Goal: Task Accomplishment & Management: Use online tool/utility

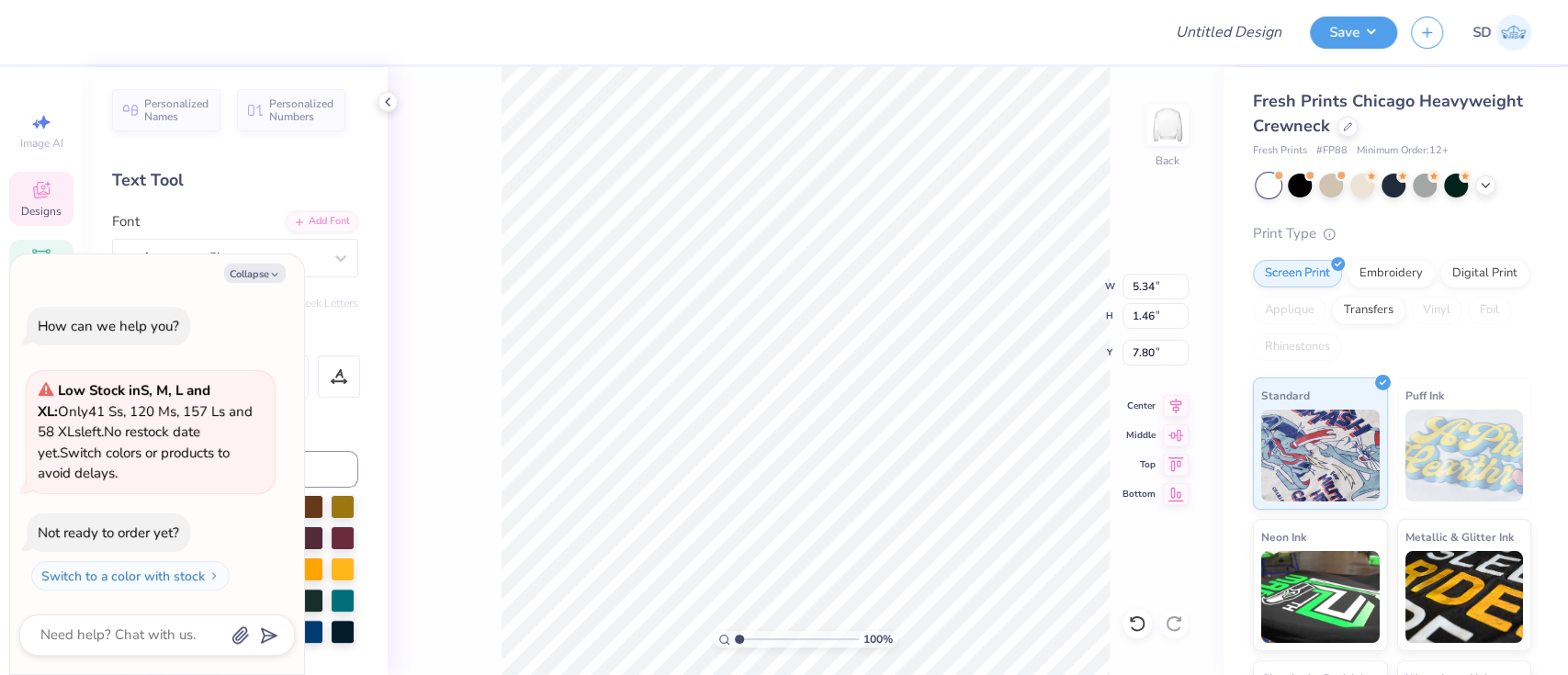
scroll to position [21, 2]
type textarea "x"
type textarea "D"
type textarea "x"
type textarea "Del"
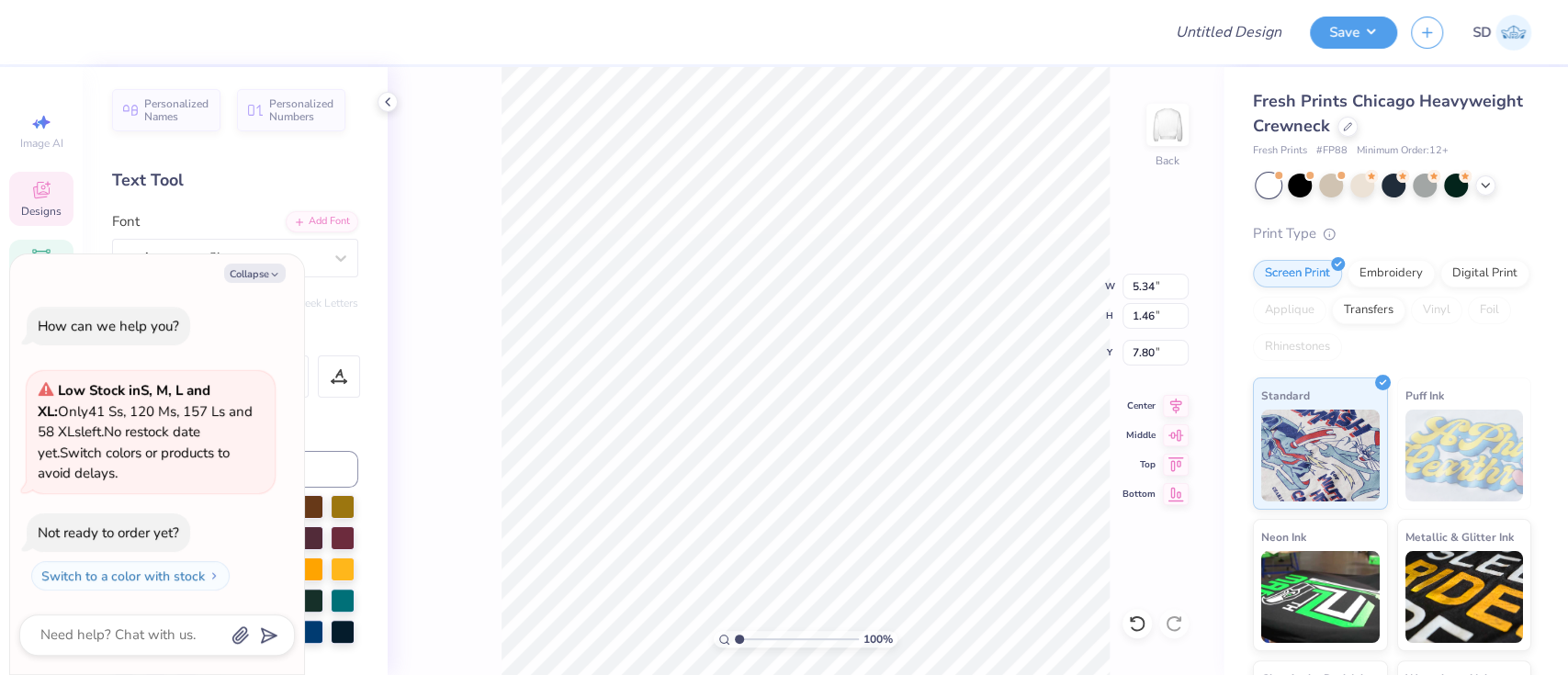
type textarea "x"
type textarea "Delt"
type textarea "x"
type textarea "Delta"
type textarea "x"
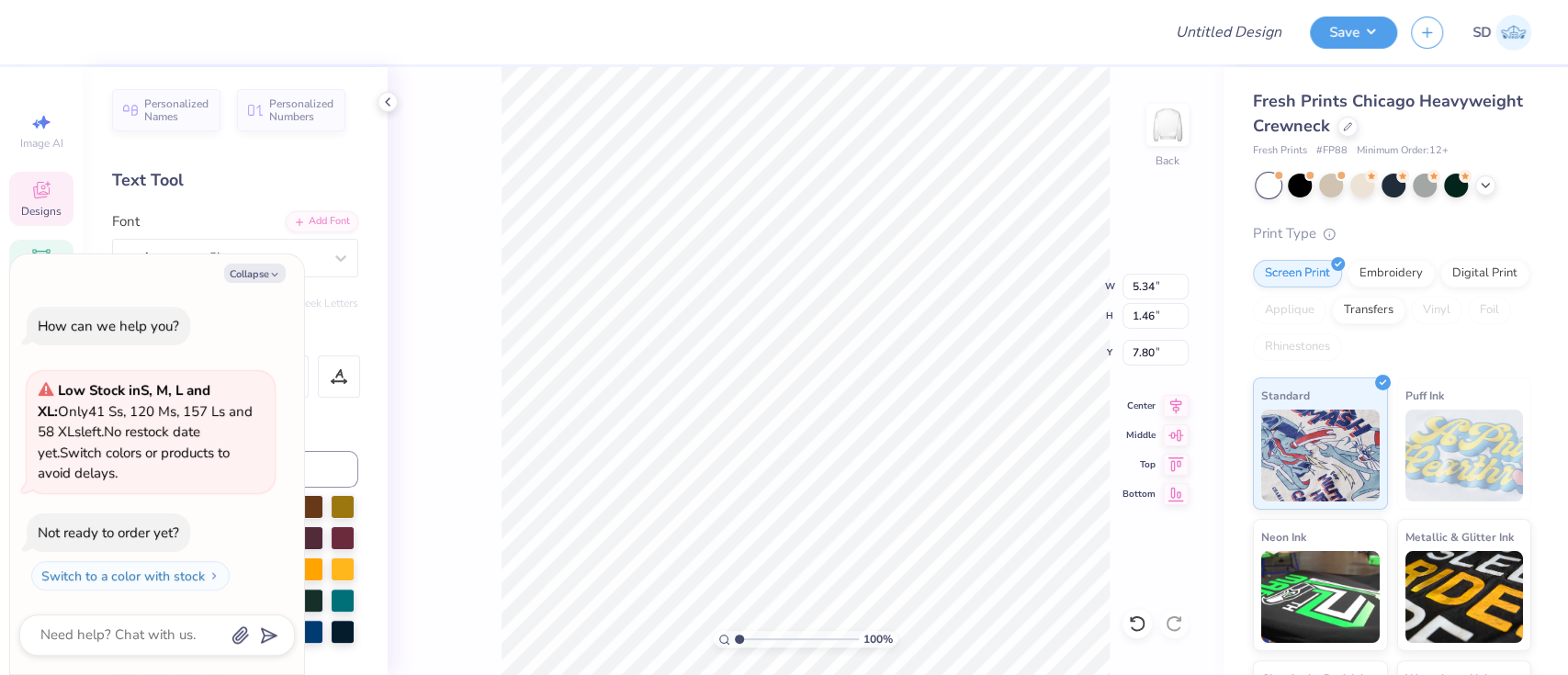
type textarea "Delta G"
type textarea "x"
type textarea "Delta Ga"
type textarea "x"
type textarea "Delta Gam"
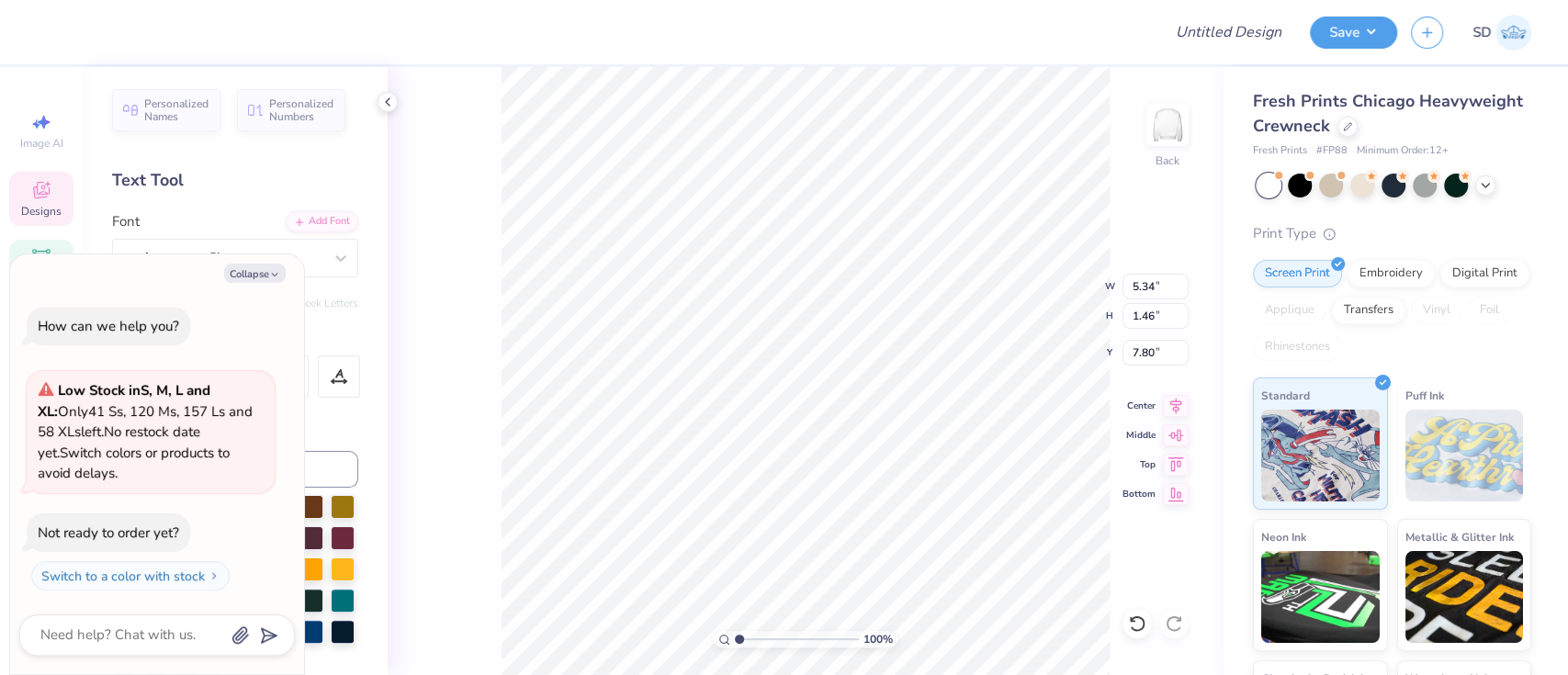
type textarea "x"
type textarea "Delta Gamm"
type textarea "x"
type textarea "Delta Gamma"
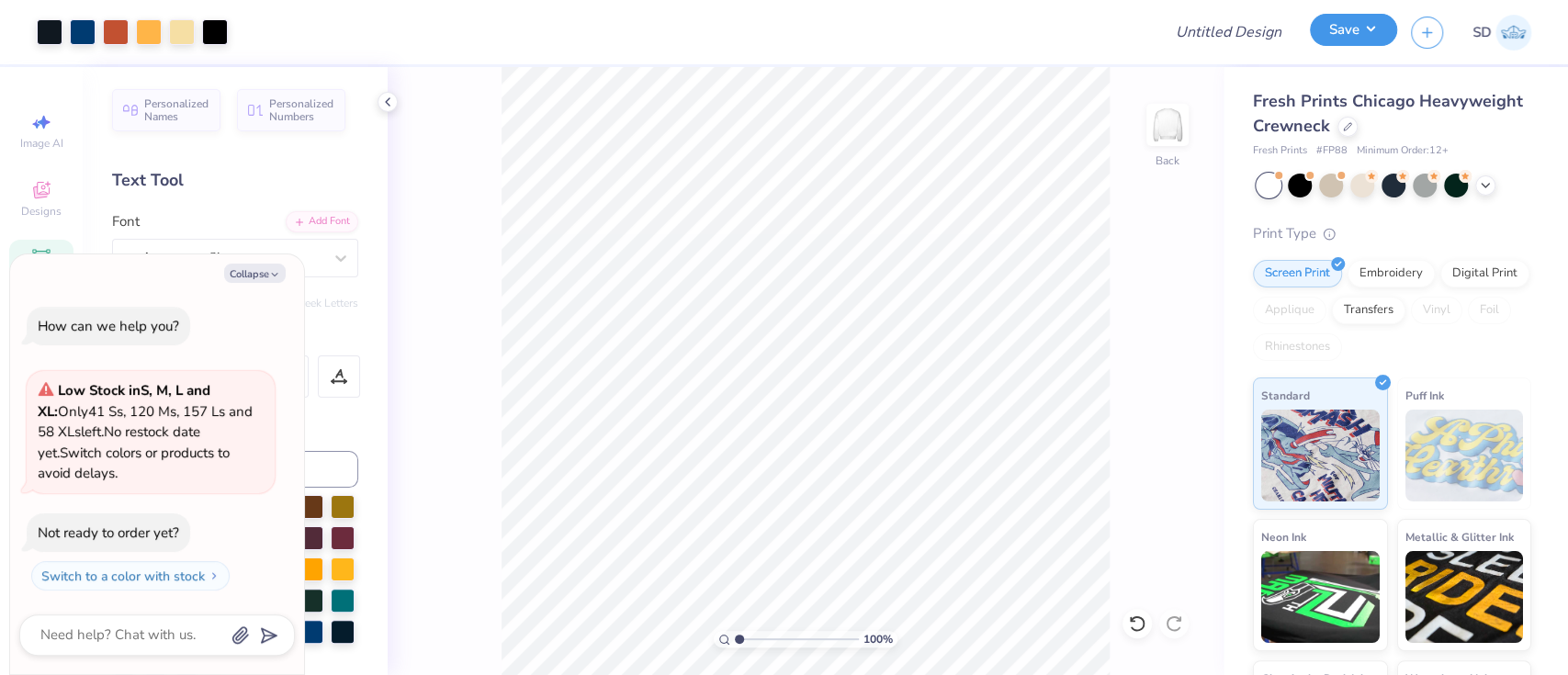
click at [1362, 30] on button "Save" at bounding box center [1353, 30] width 87 height 32
type textarea "x"
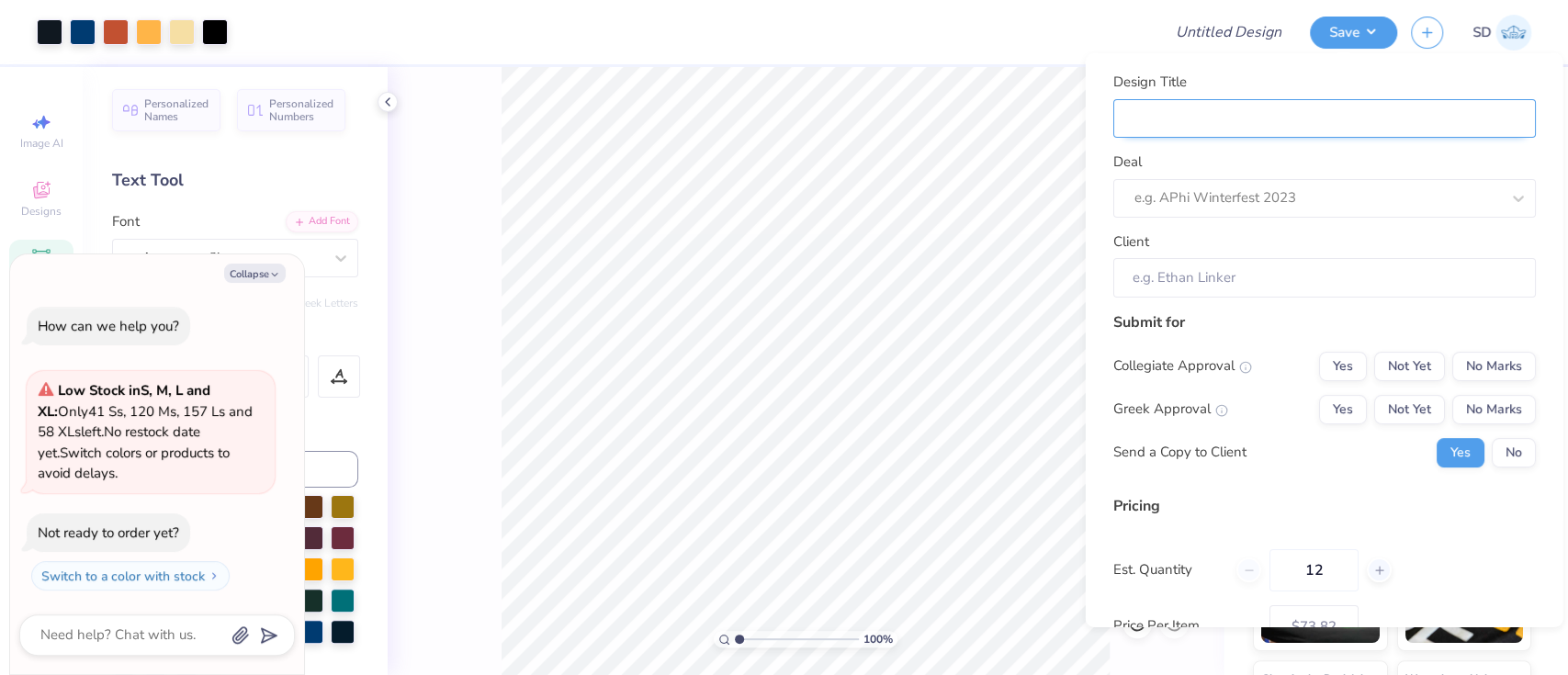
click at [1325, 112] on input "Design Title" at bounding box center [1324, 118] width 423 height 39
type input "M"
type textarea "x"
type input "M"
type input "Me"
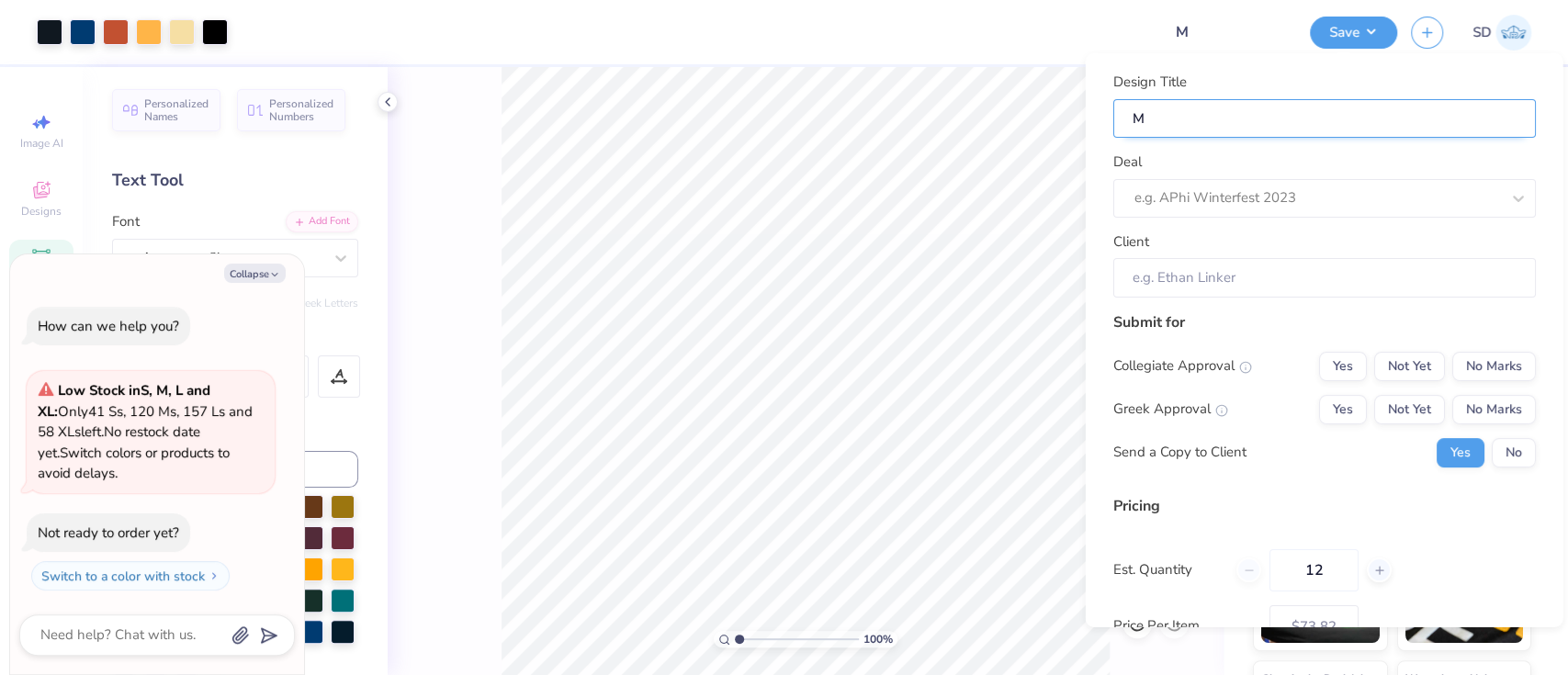
type textarea "x"
type input "Me"
type input "Mer"
type textarea "x"
type input "Mer"
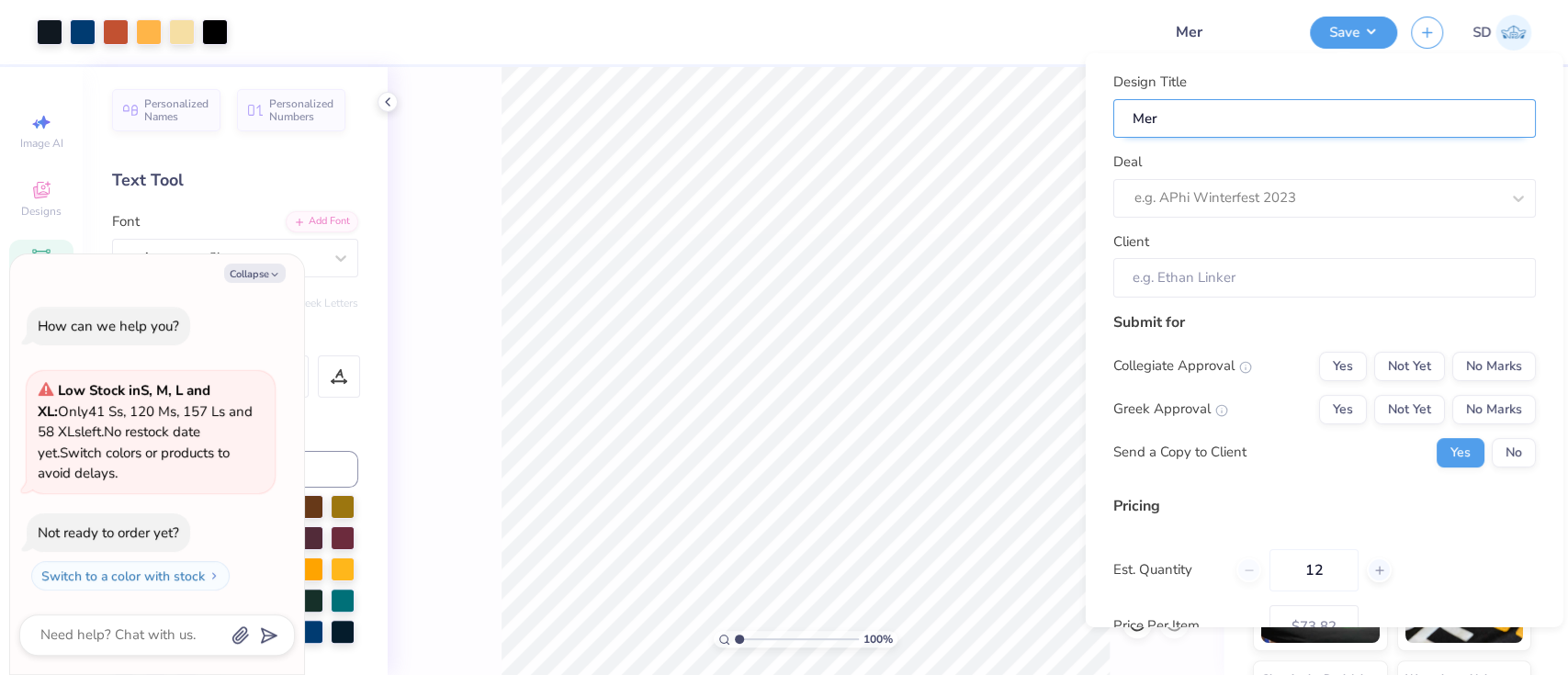
type input "Merc"
type textarea "x"
type input "Merc"
type input "Merch"
type textarea "x"
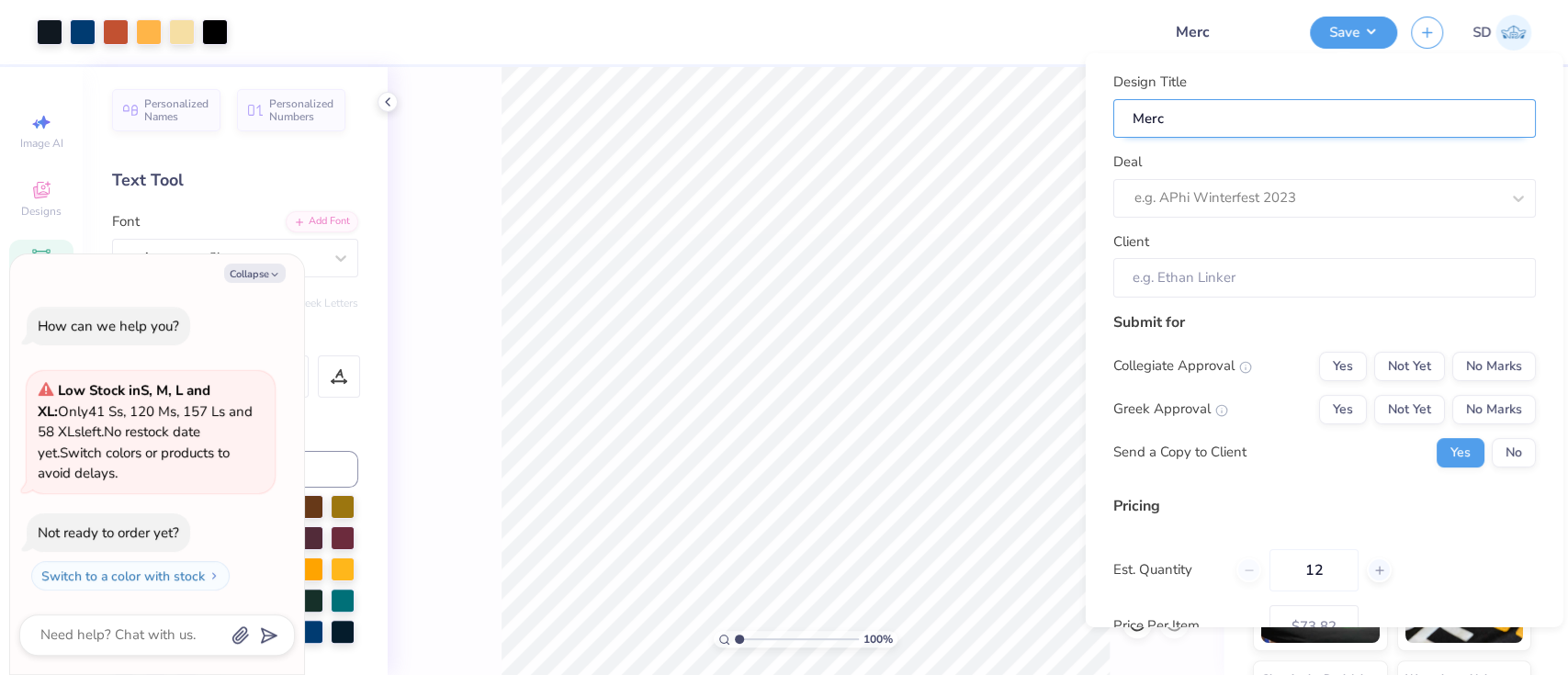
type input "Merch"
type textarea "x"
type input "Merch"
type input "Merch f"
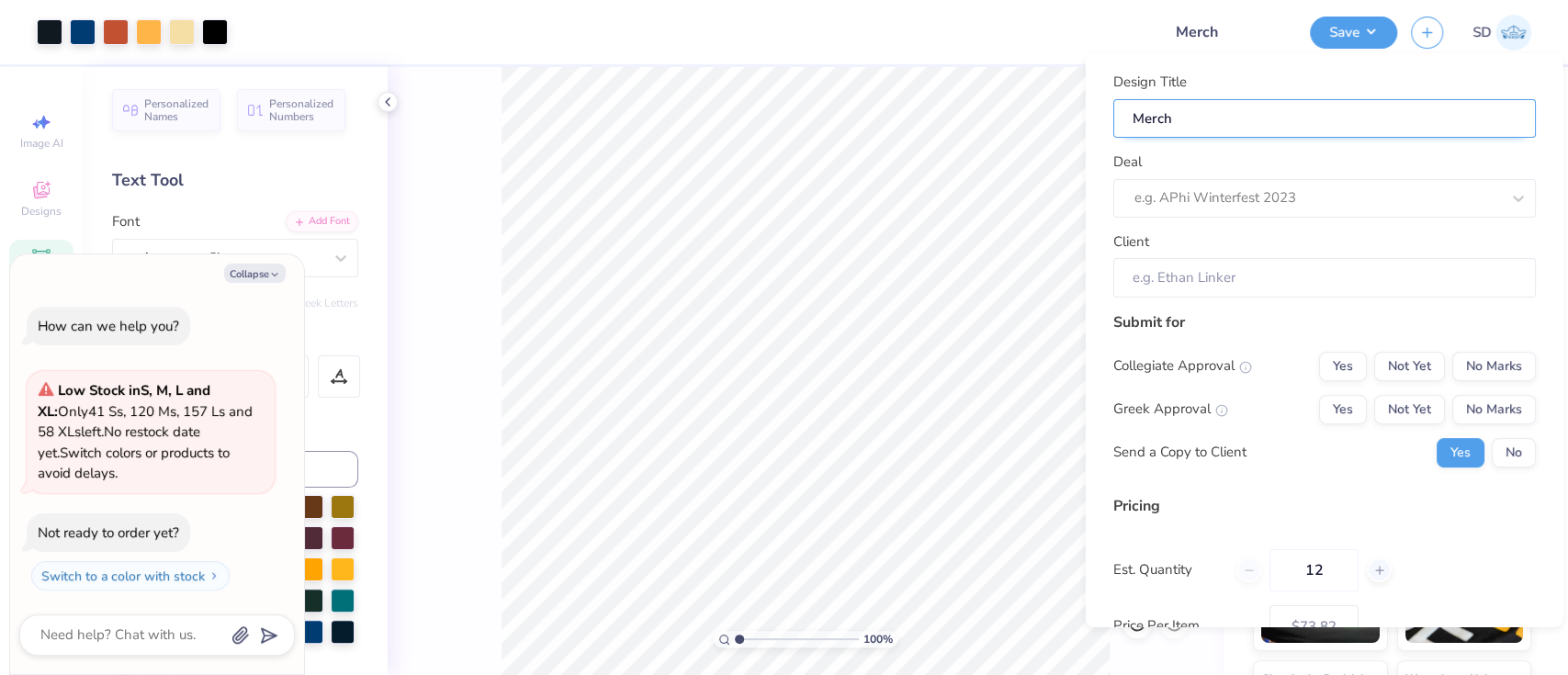
type textarea "x"
type input "Merch f"
type input "Merch fo"
type textarea "x"
type input "Merch for"
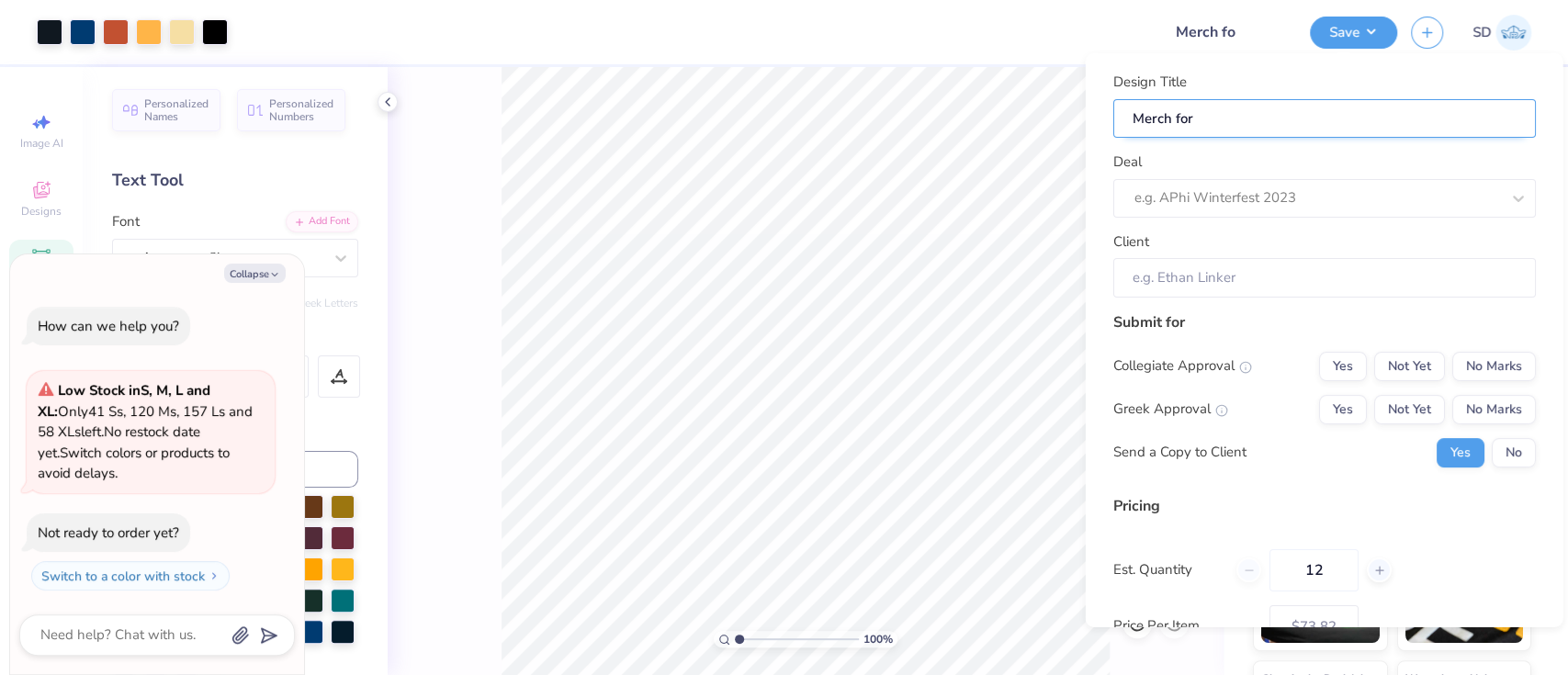
type input "Merch for"
type textarea "x"
type input "Merch for"
type textarea "x"
type input "Merch for"
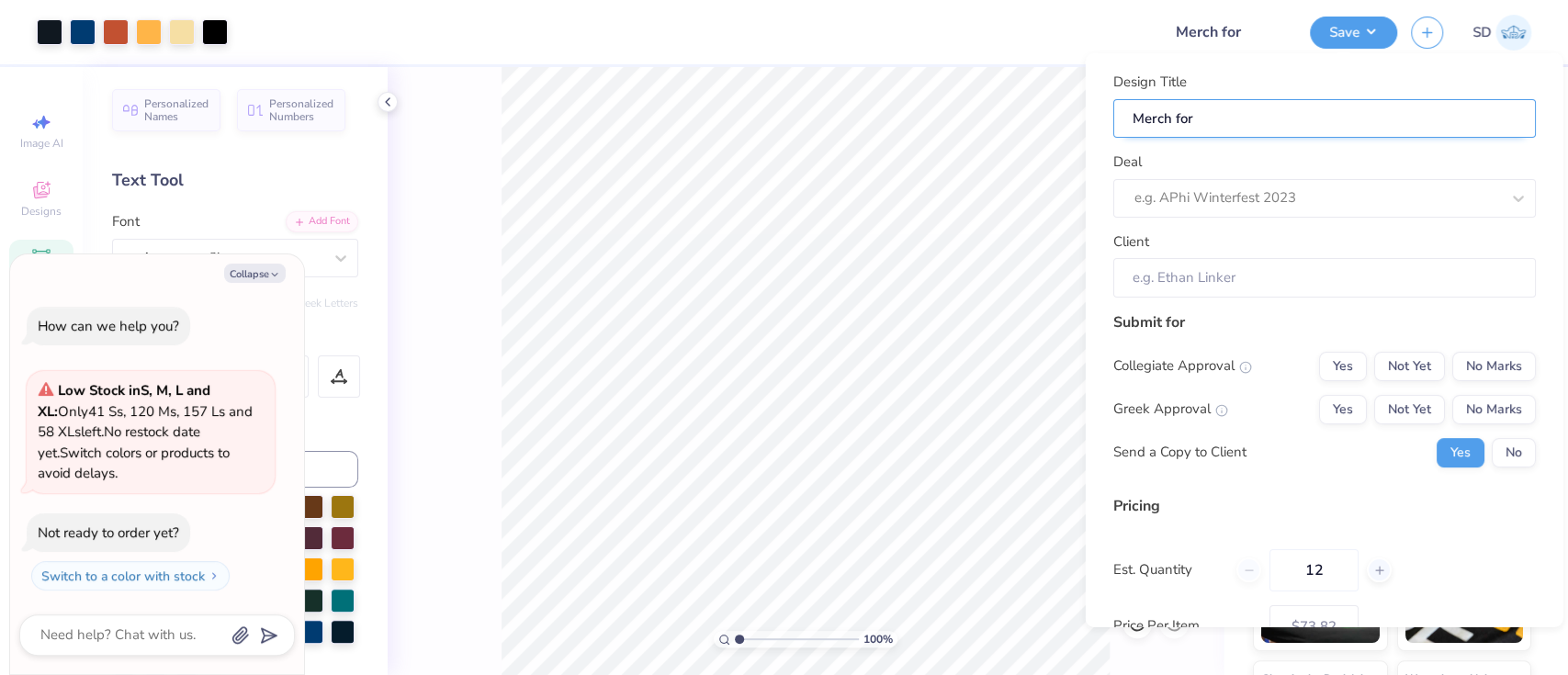
type input "Merch for P"
type textarea "x"
type input "Merch for P"
type input "Merch for Pa"
type textarea "x"
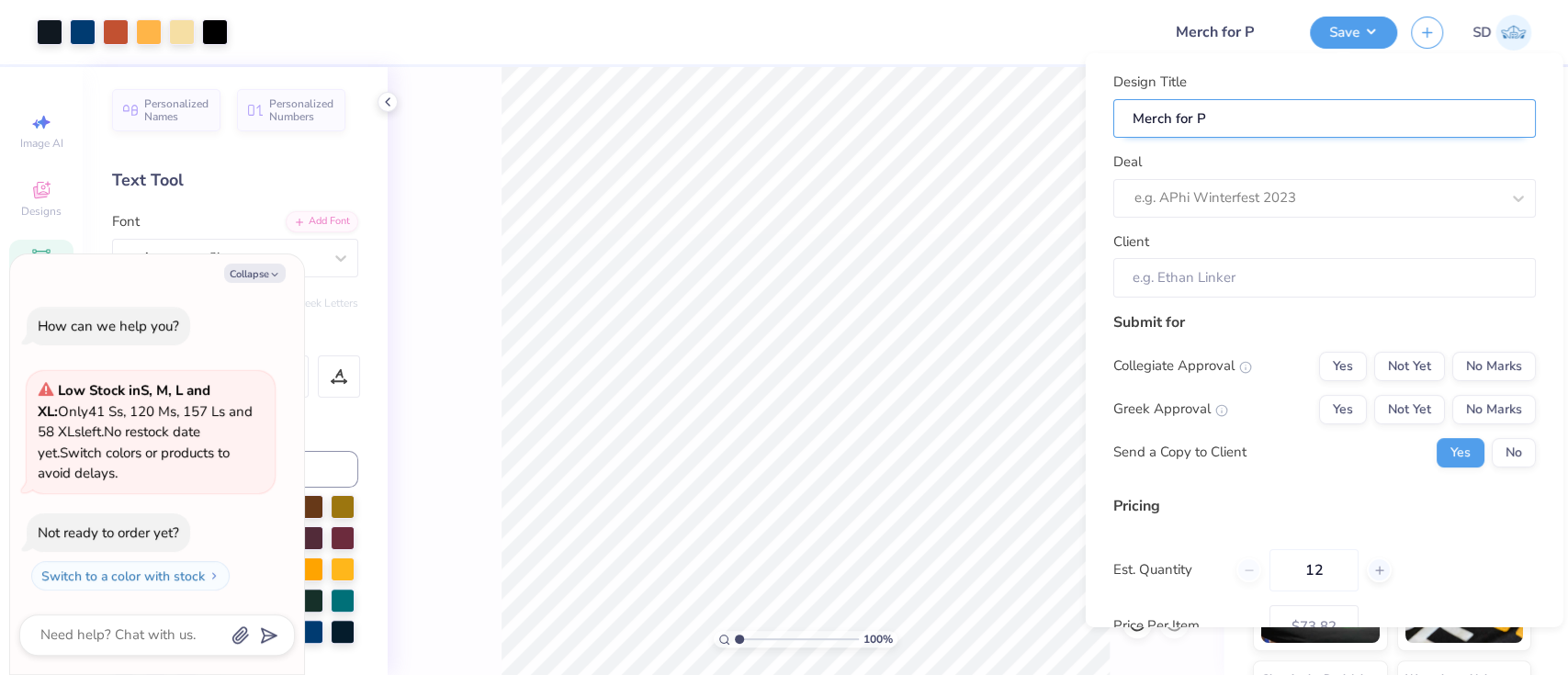
type input "Merch for Pa"
type input "Merch for Par"
type textarea "x"
type input "Merch for Par"
type input "Merch for Pare"
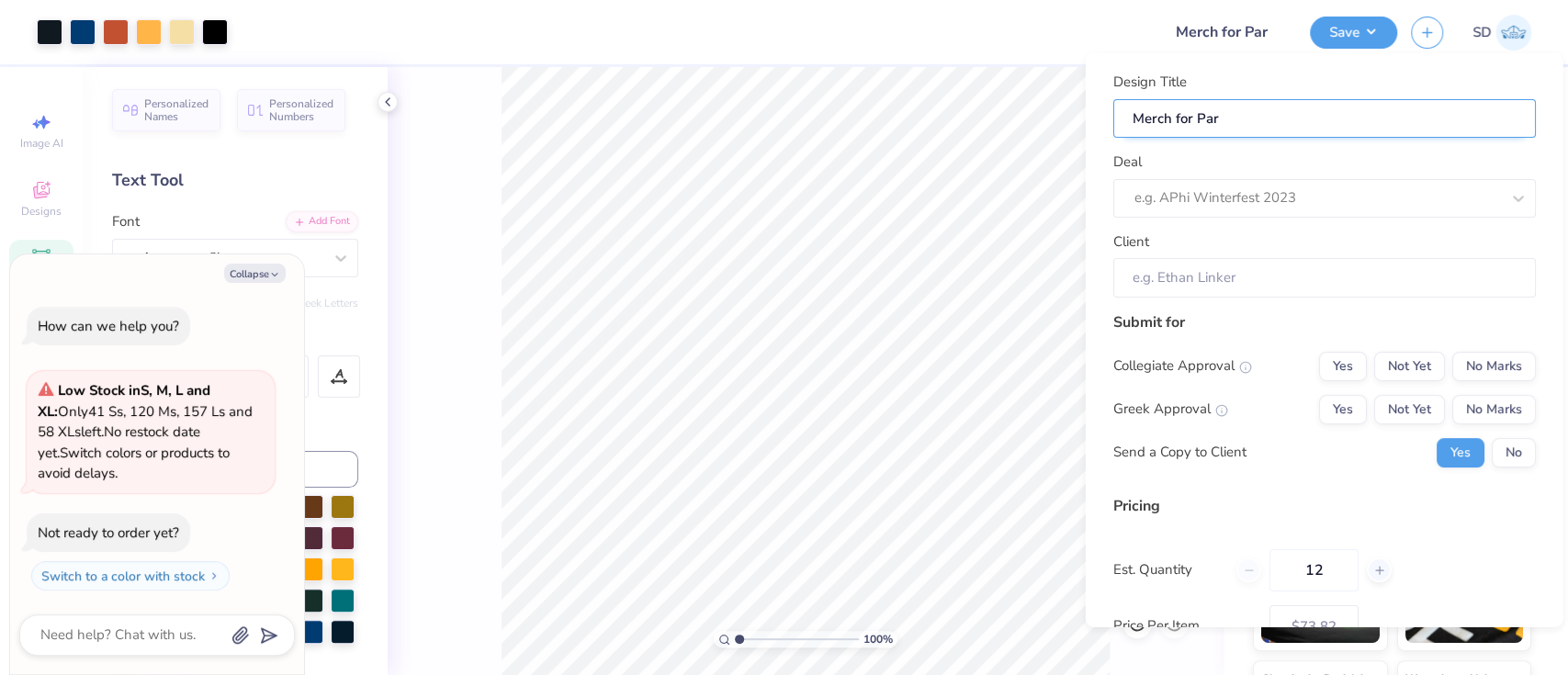
type textarea "x"
type input "Merch for Pare"
type input "Merch for Paren"
type textarea "x"
type input "Merch for Paren"
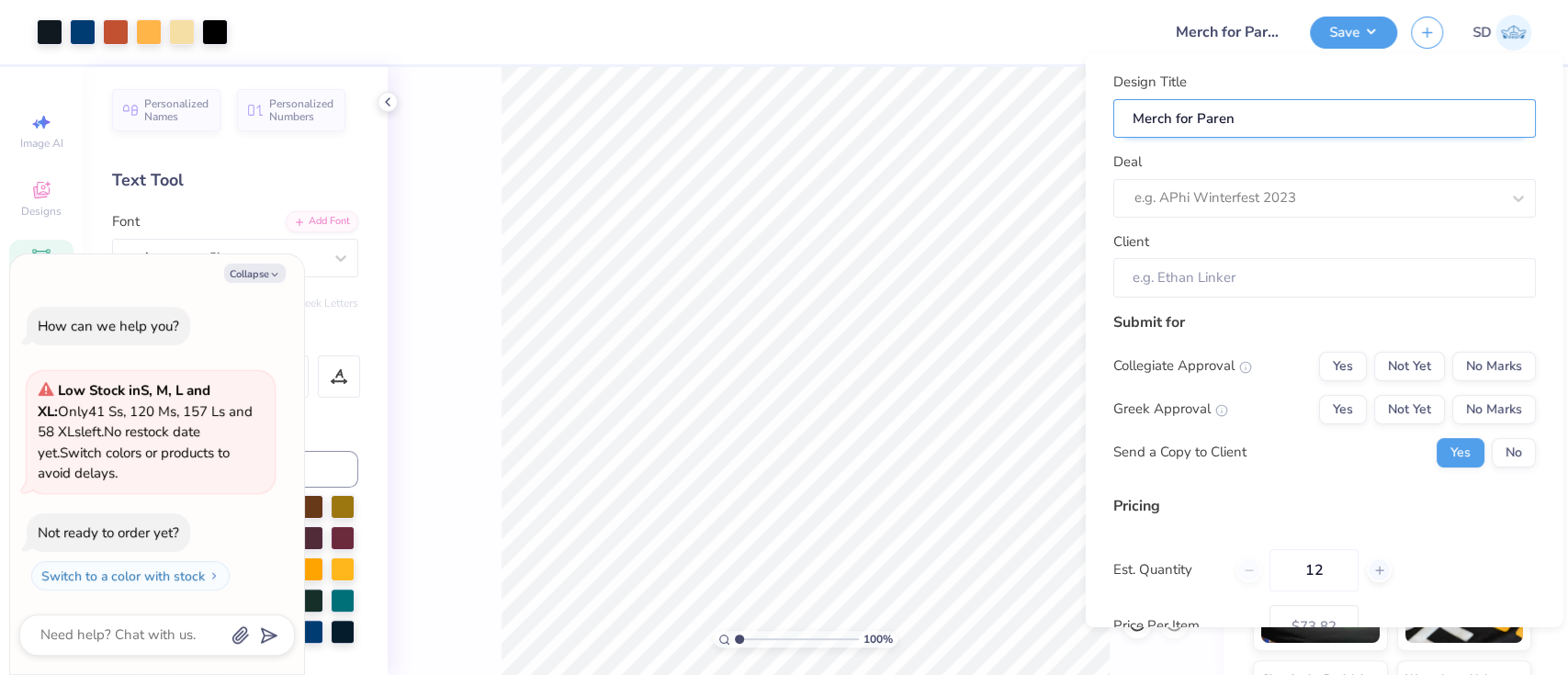
type input "Merch for Parent"
type textarea "x"
type input "Merch for Parent"
type input "Merch for Parents"
type textarea "x"
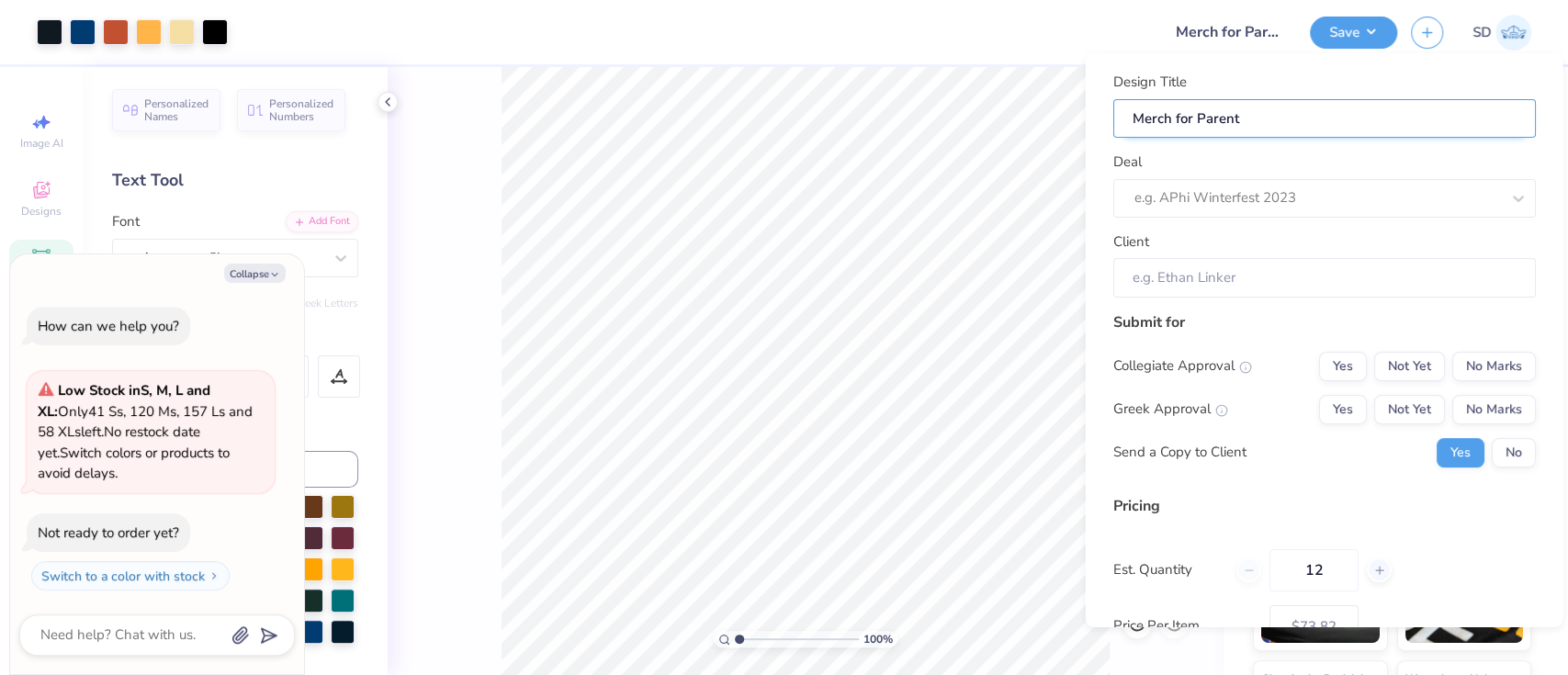
type input "Merch for Parents"
type textarea "x"
type input "Merch for Parents"
type input "Merch for Parents w"
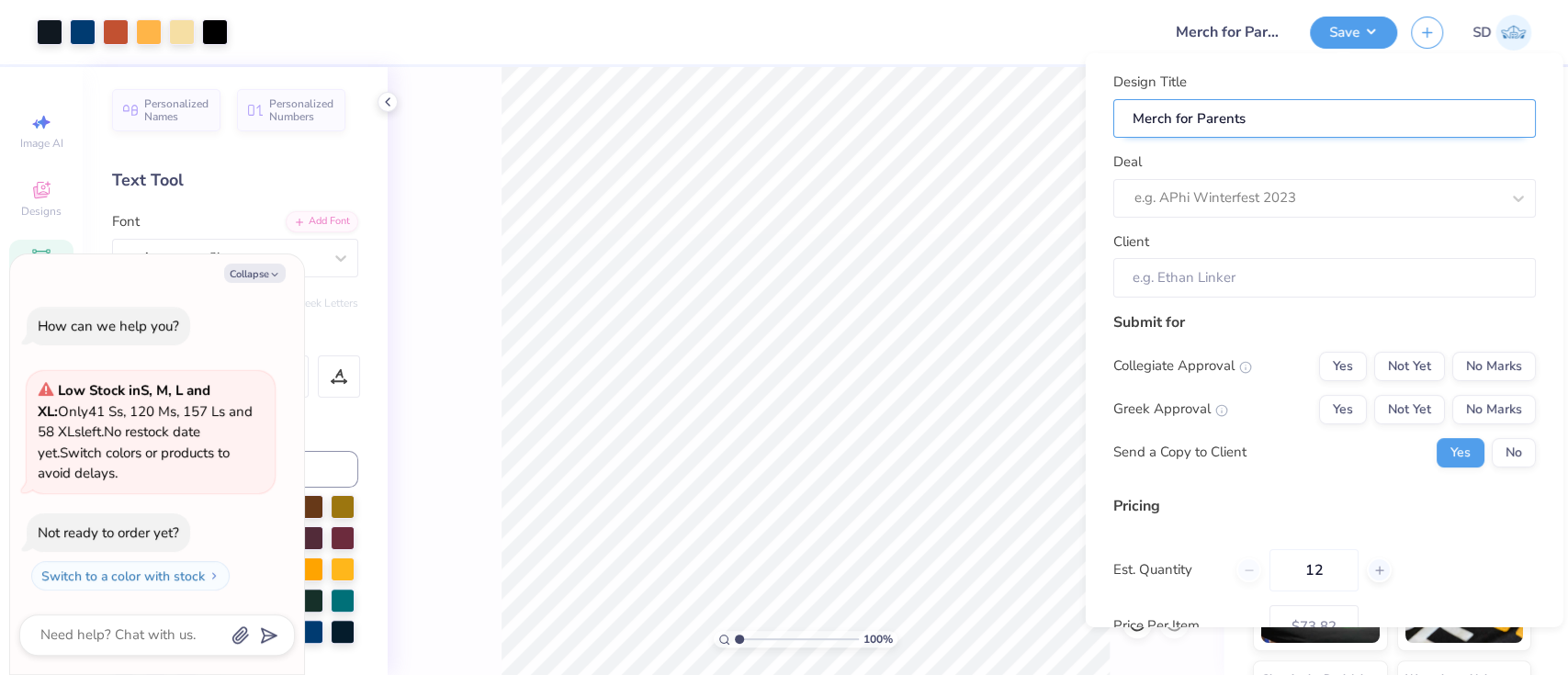
type textarea "x"
type input "Merch for Parents w"
type input "Merch for Parents we"
type textarea "x"
type input "Merch for Parents we"
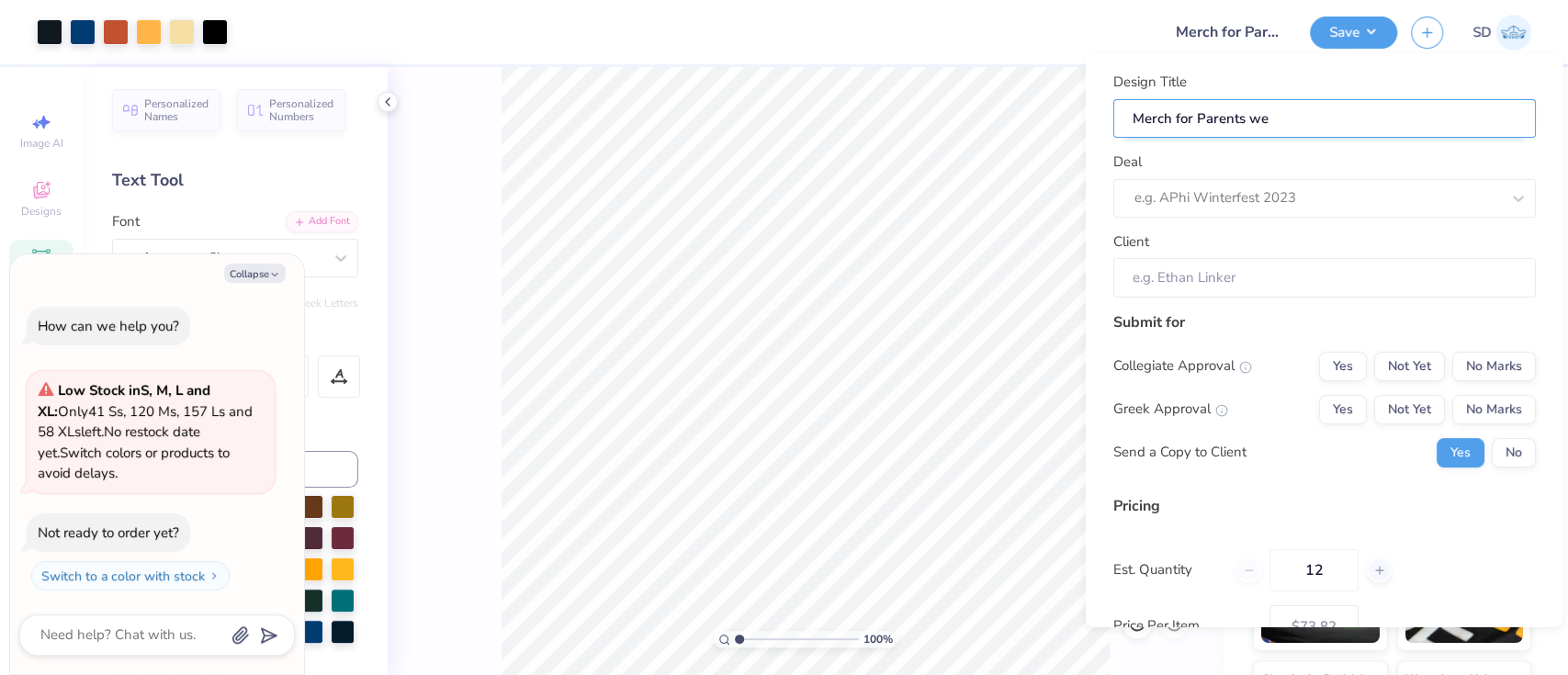
type input "Merch for Parents wee"
type textarea "x"
type input "Merch for Parents wee"
type input "Merch for Parents week"
type textarea "x"
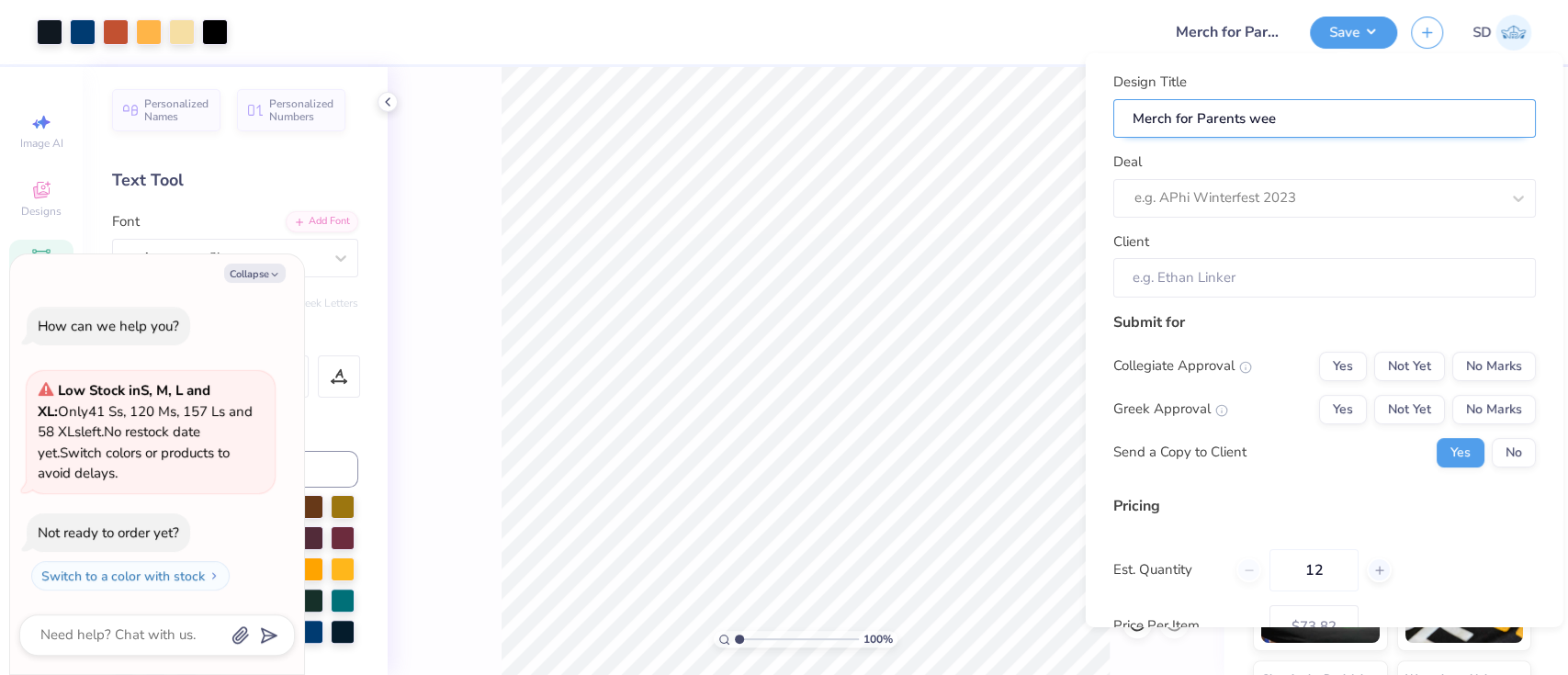
type input "Merch for Parents week"
type input "Merch for Parents weeke"
type textarea "x"
type input "Merch for Parents weeke"
type input "Merch for Parents weeken"
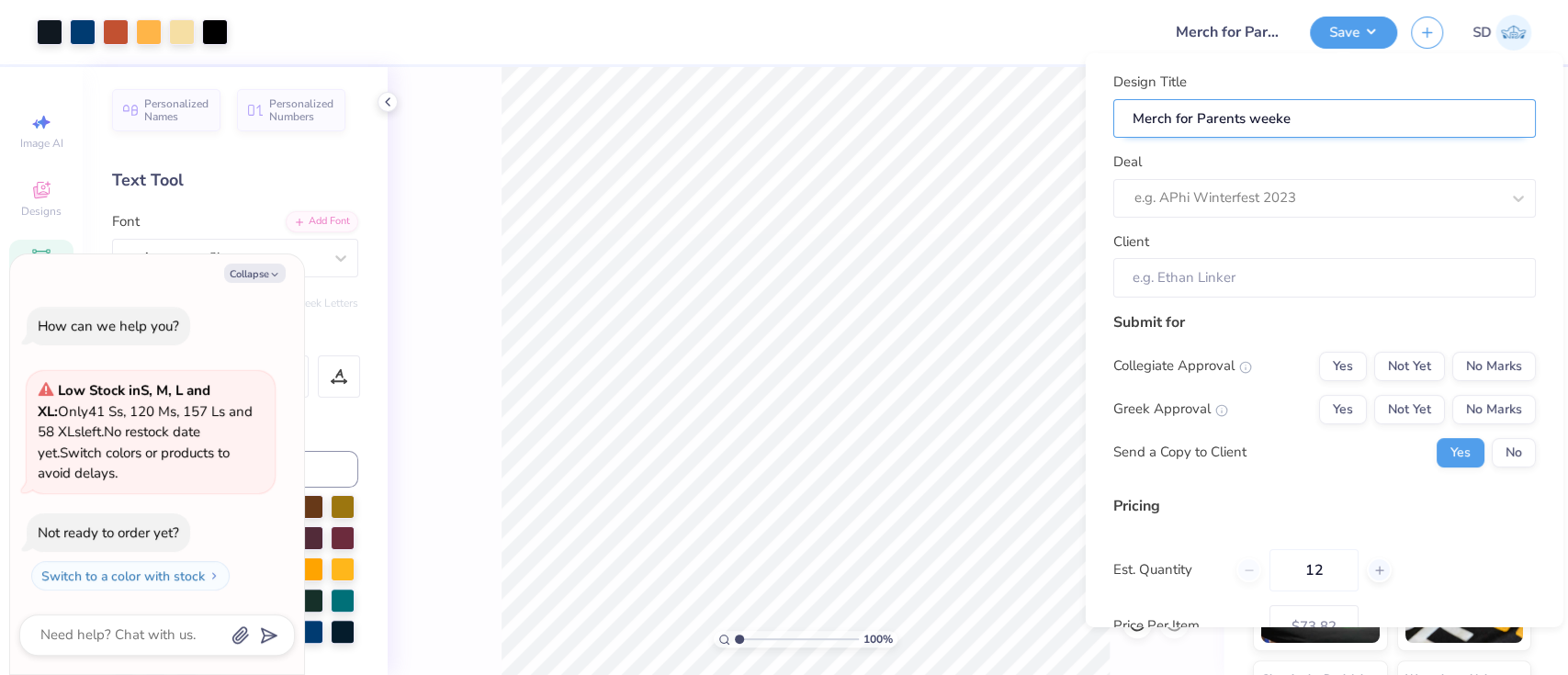
type textarea "x"
type input "Merch for Parents weeken"
type input "Merch for Parents weekend"
type textarea "x"
type input "Merch for Parents weekend"
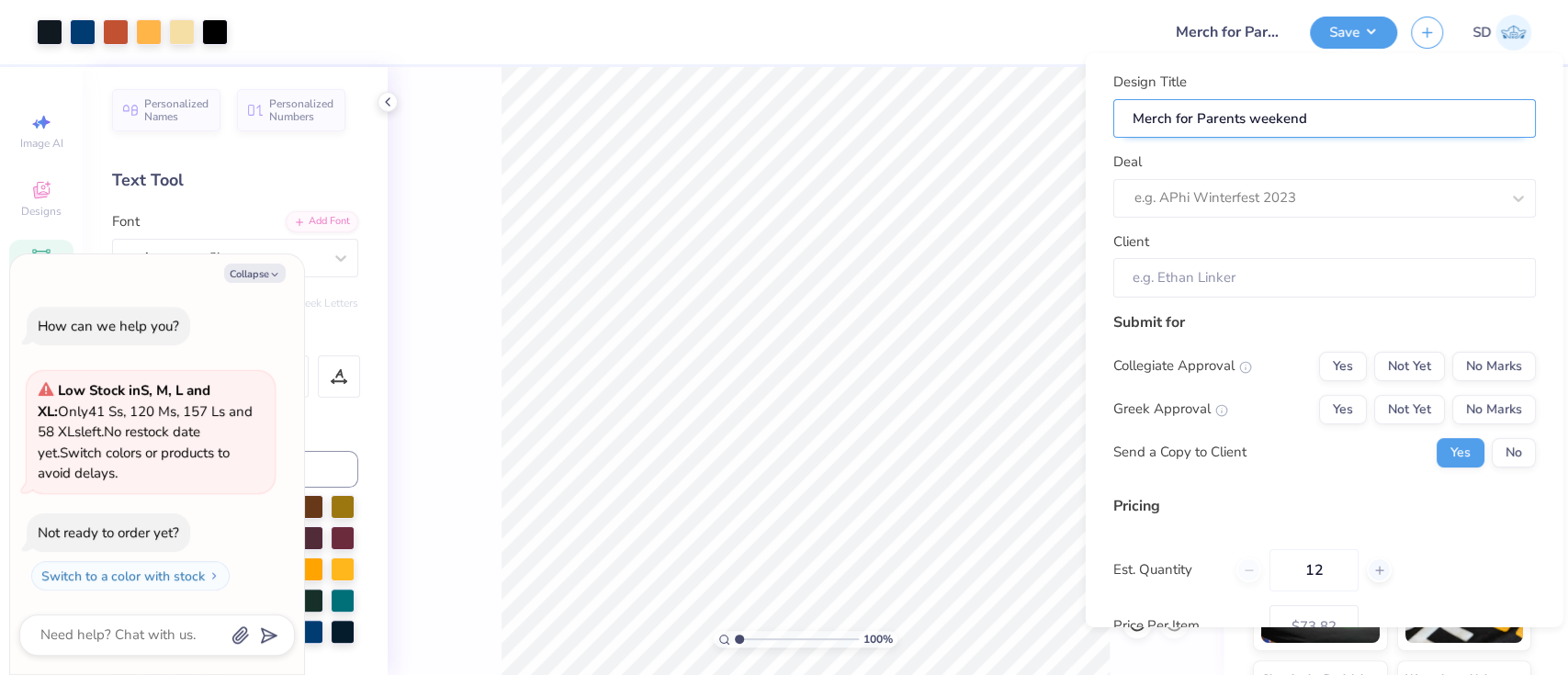
type input "Merch for Parents weekend,"
type textarea "x"
type input "Merch for Parents weekend,"
type input "Merch for Parents weekend"
type textarea "x"
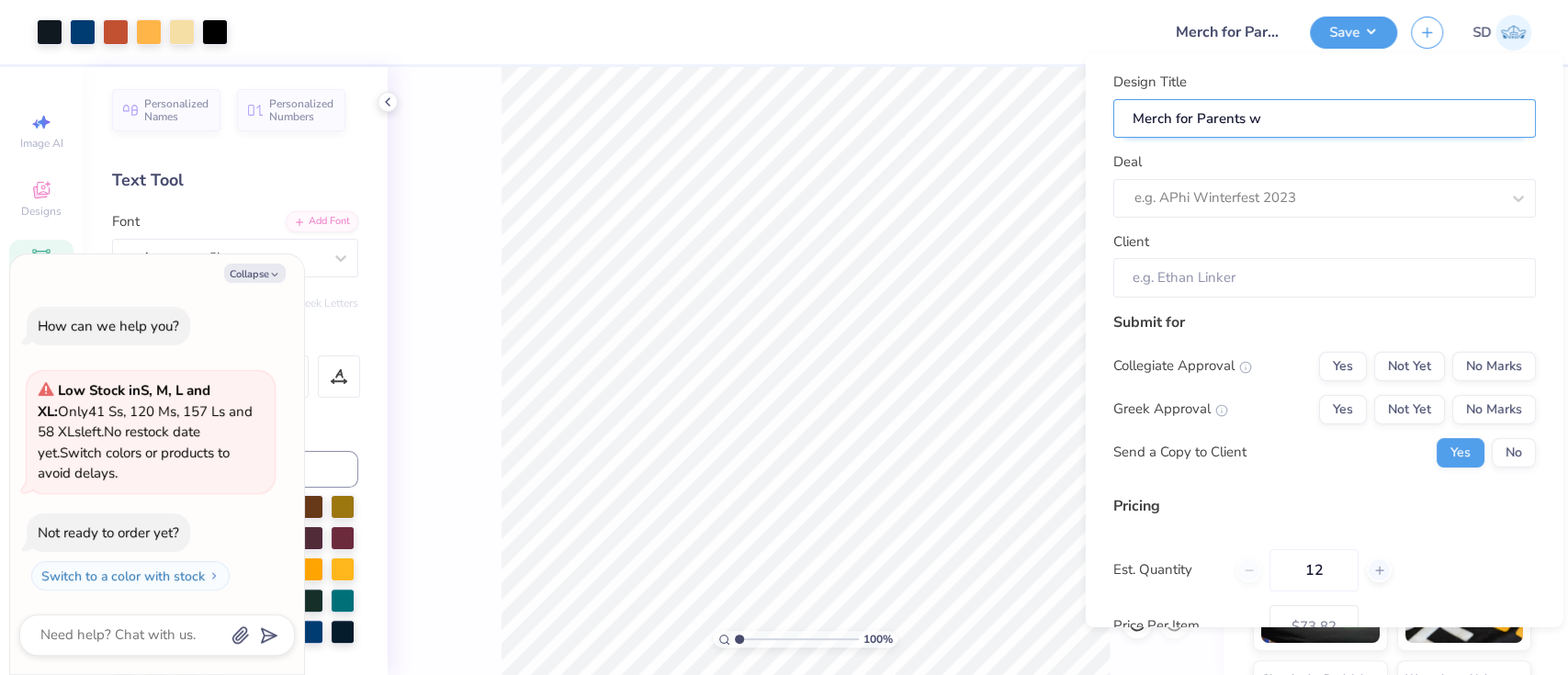
type input "Merch for Parents"
type textarea "x"
type input "Merch for Parent"
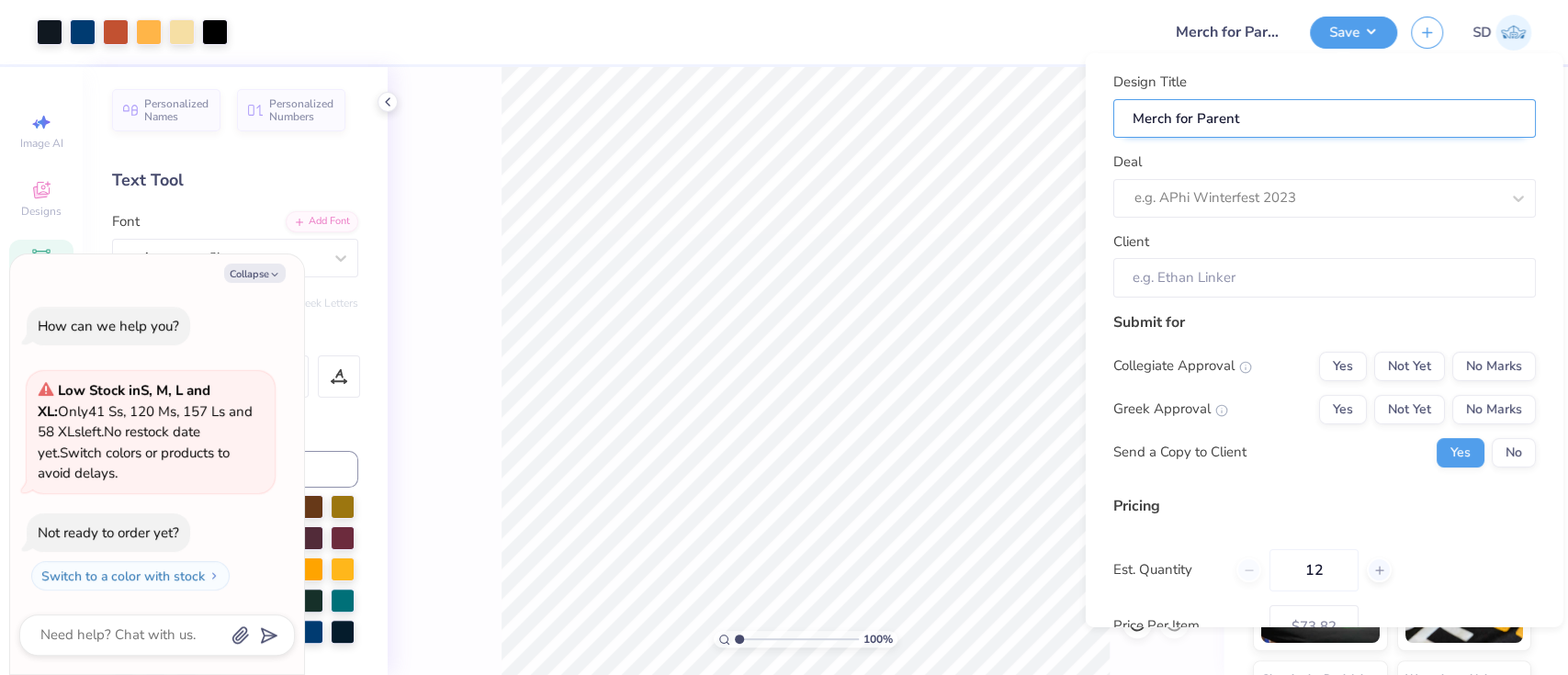
type textarea "x"
type input "Merch for Parents"
type textarea "x"
type input "Merch for Parents"
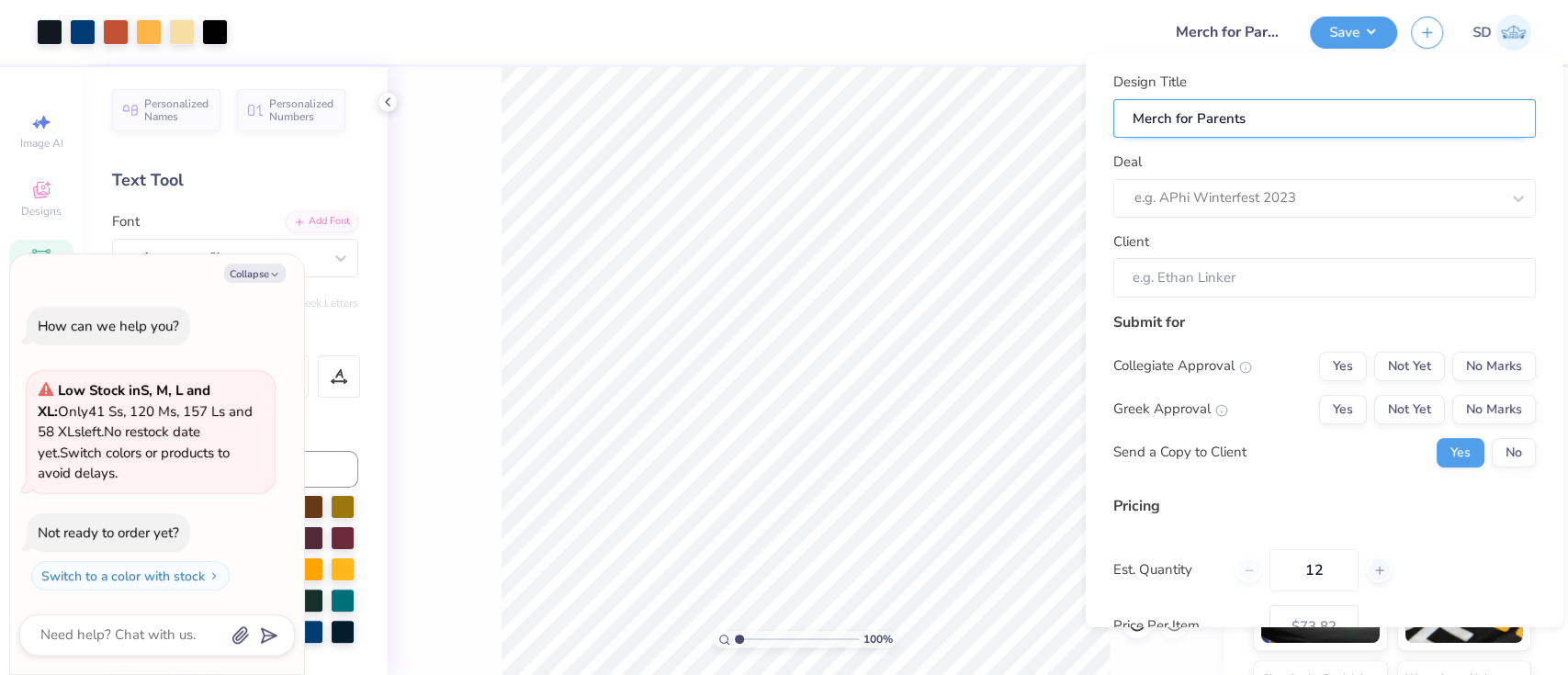
type textarea "x"
type input "Merch for Parents"
type input "Merch for Parents W"
type textarea "x"
type input "Merch for Parents W"
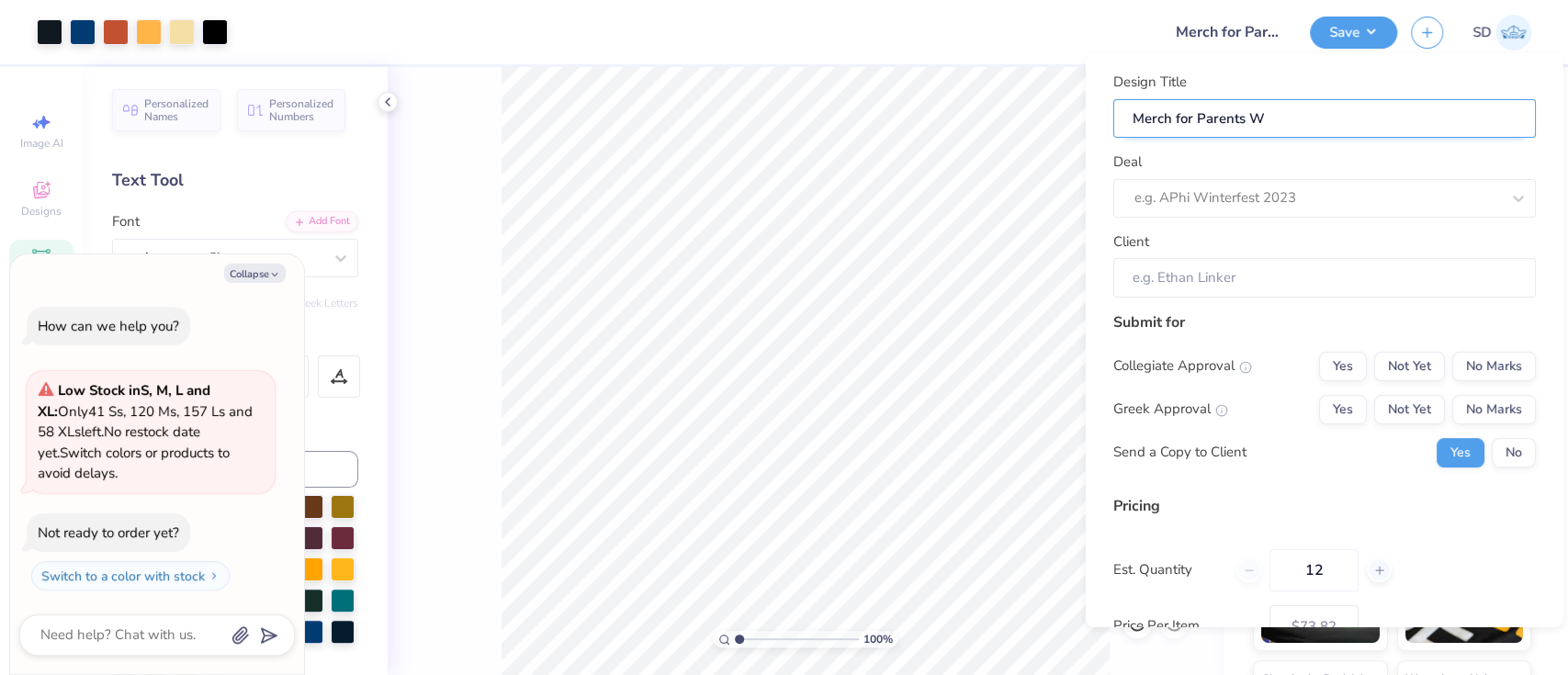
type input "Merch for Parents We"
type textarea "x"
type input "Merch for Parents We"
type input "Merch for Parents Wee"
type textarea "x"
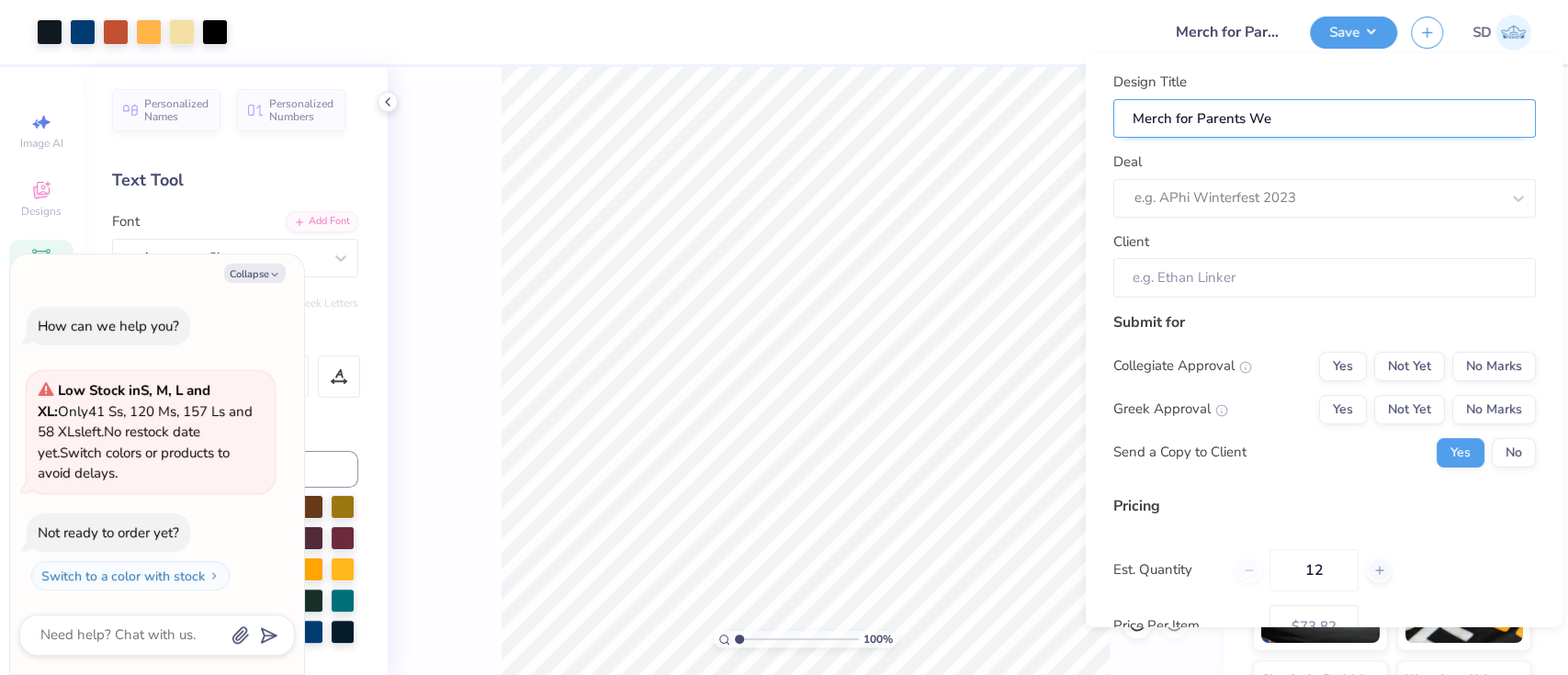
type input "Merch for Parents Wee"
type input "Merch for Parents Week"
type textarea "x"
type input "Merch for Parents Week"
type input "Merch for Parents Weeke"
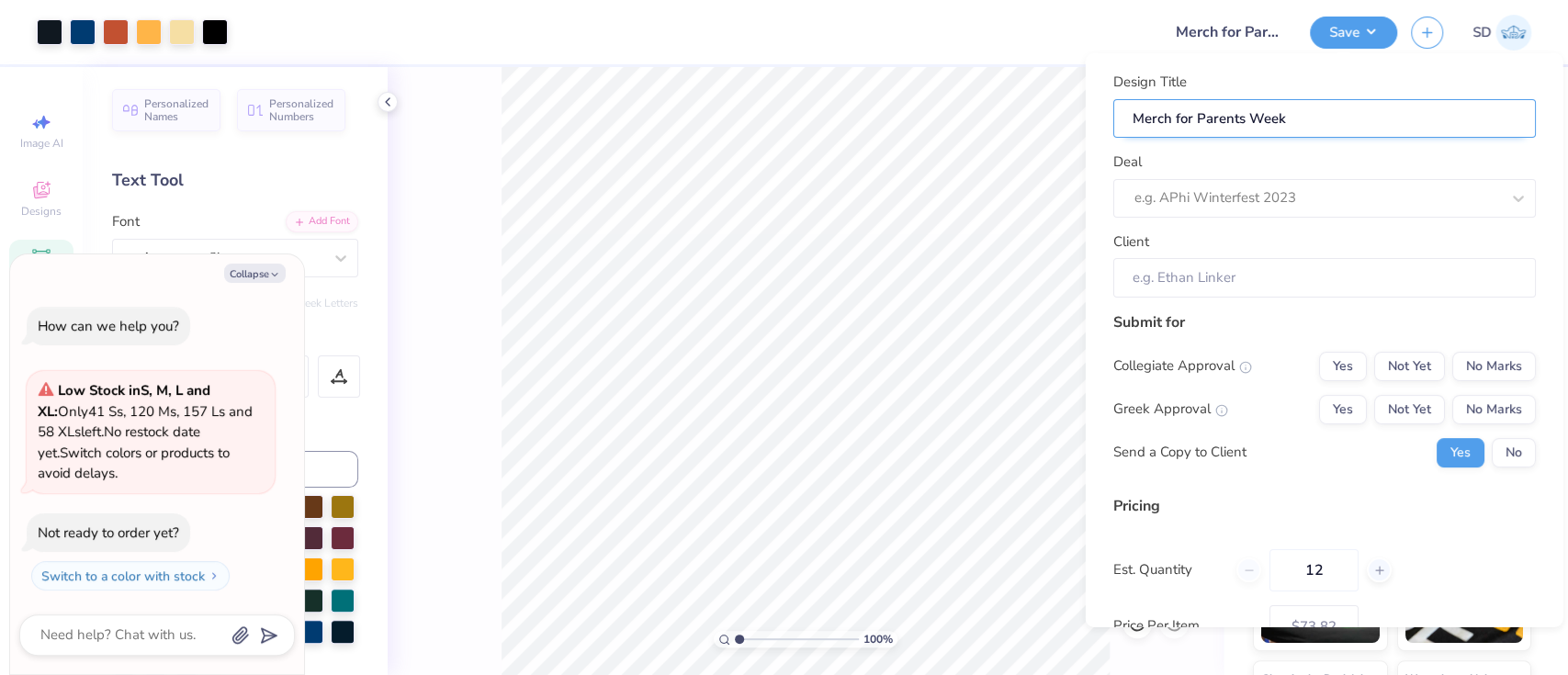
type textarea "x"
type input "Merch for Parents Weeke"
type input "Merch for Parents Weeken"
type textarea "x"
type input "Merch for Parents Weeken"
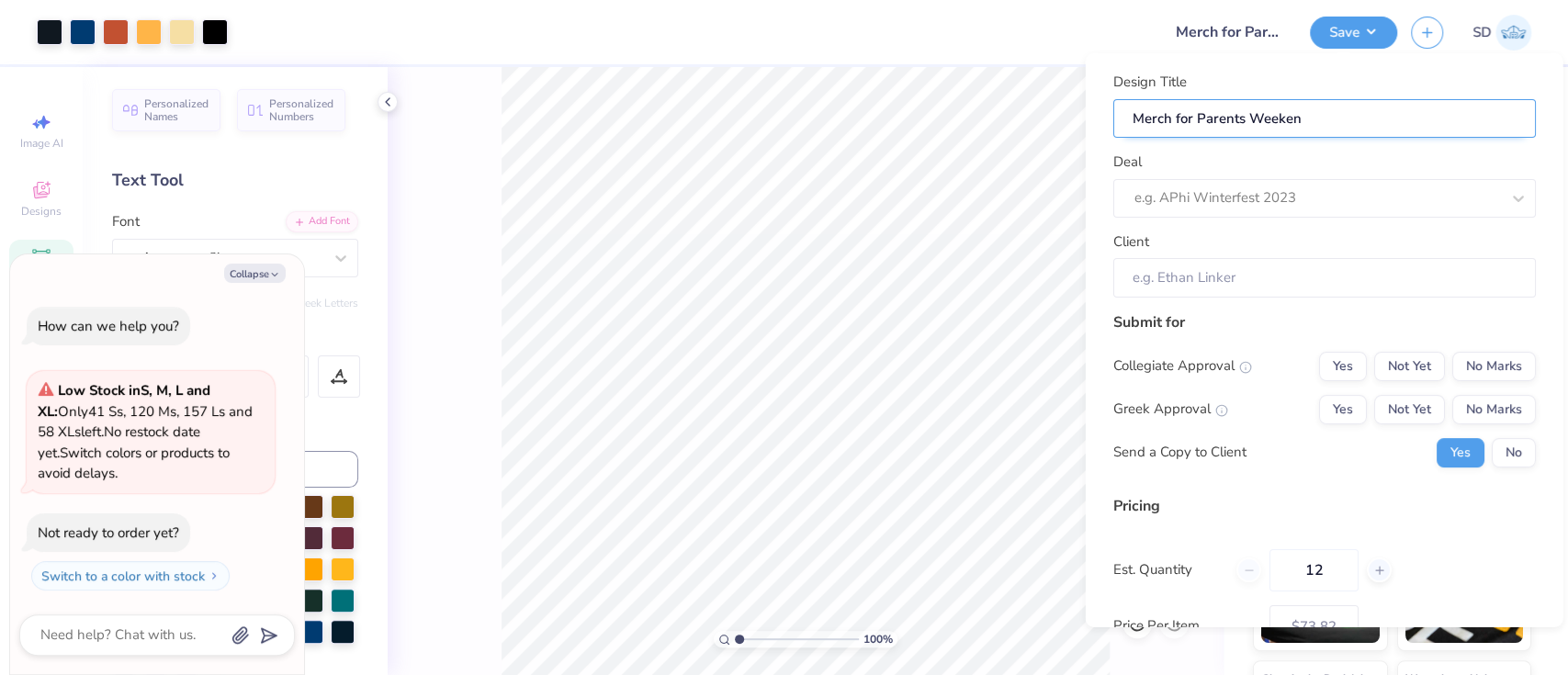
type input "Merch for Parents Weekend"
type textarea "x"
type input "Merch for Parents Weekend"
type input "Merch for Parents Weekend,"
type textarea "x"
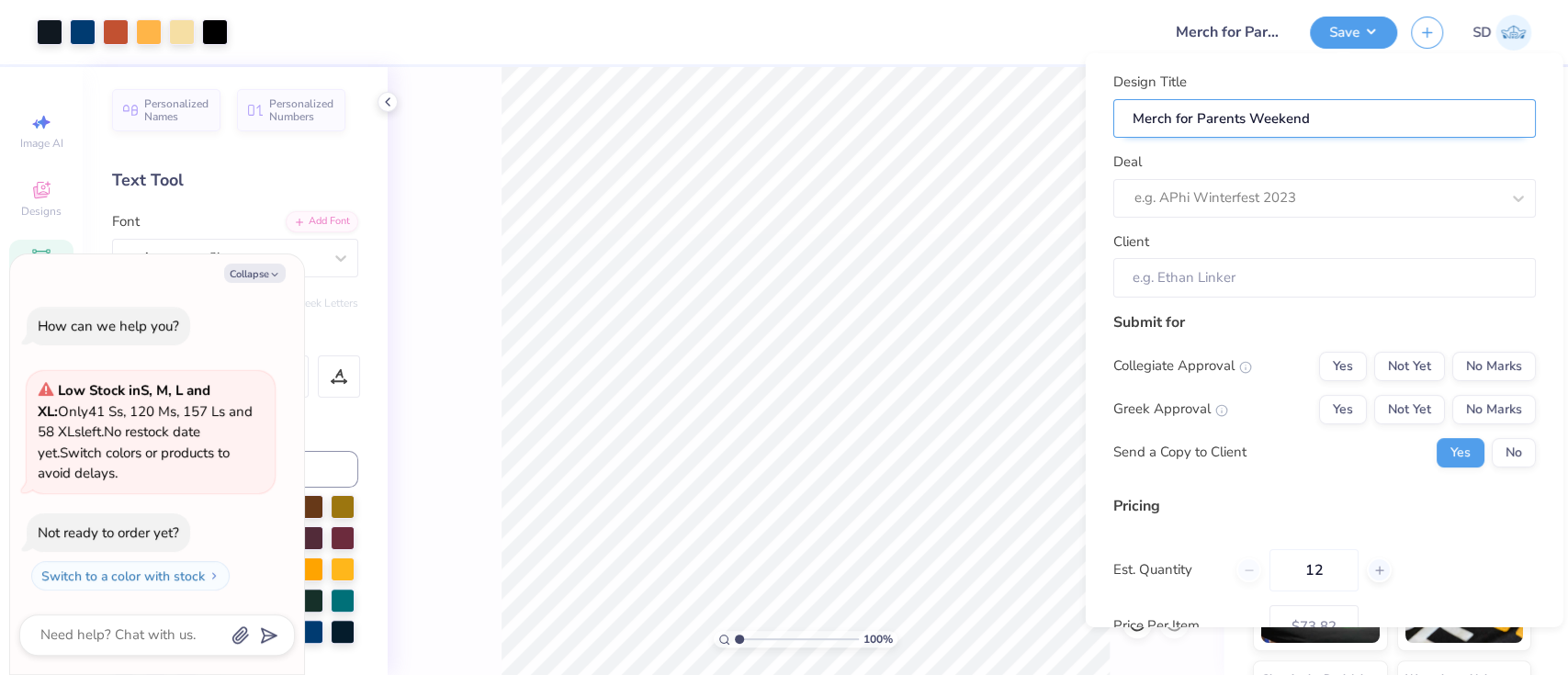
type input "Merch for Parents Weekend,"
type textarea "x"
type input "Merch for Parents Weekend,"
type input "Merch for Parents Weekend, D"
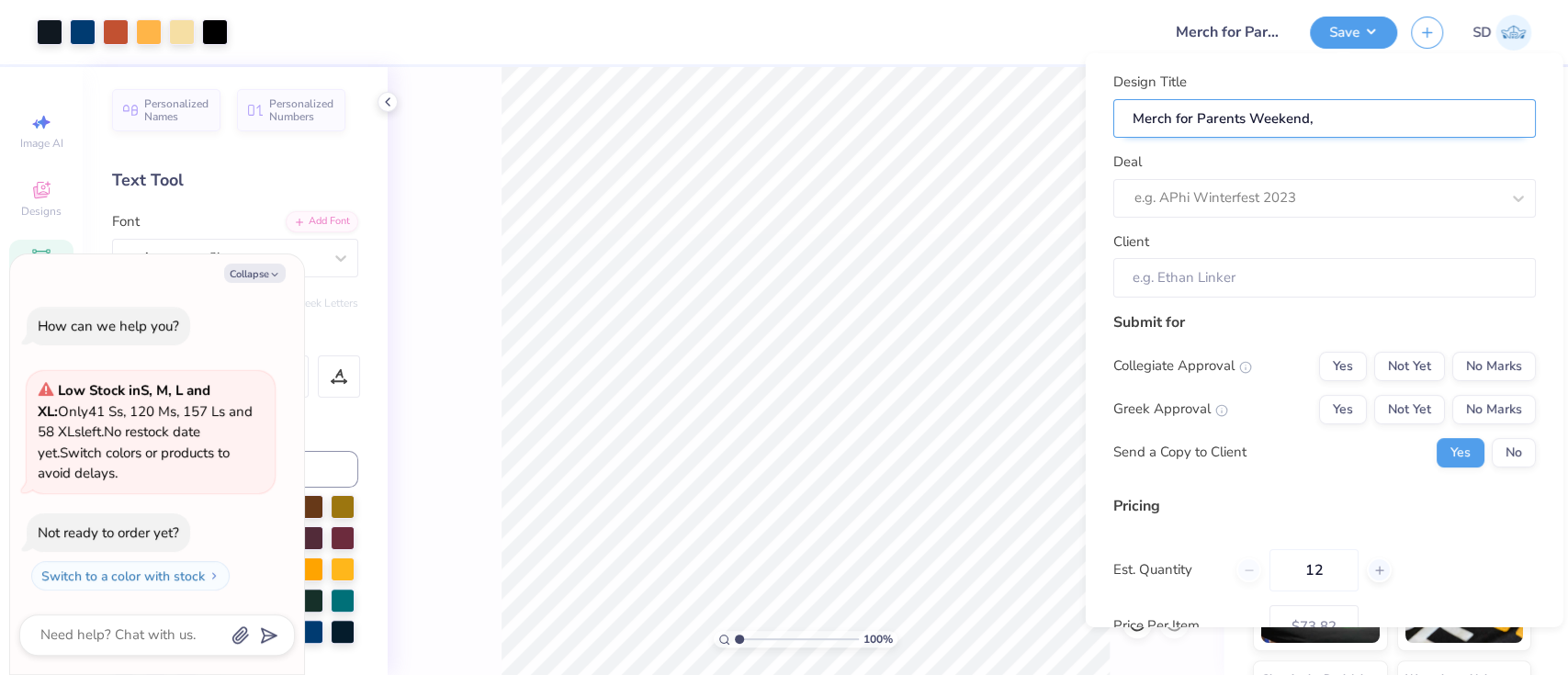
type textarea "x"
type input "Merch for Parents Weekend, D"
type input "Merch for Parents Weekend, De"
type textarea "x"
type input "Merch for Parents Weekend, De"
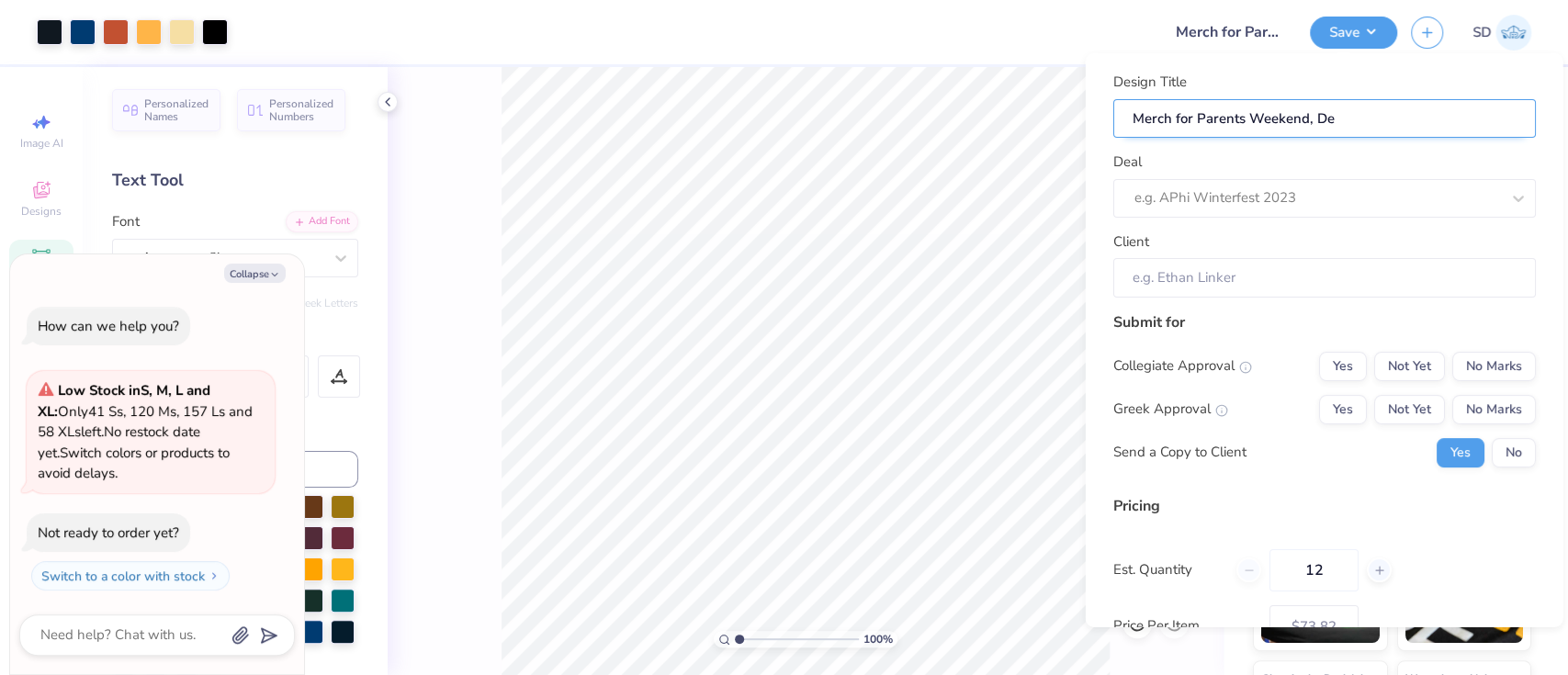
type input "Merch for Parents Weekend, Del"
type textarea "x"
type input "Merch for Parents Weekend, Del"
type input "Merch for Parents Weekend, Delt"
type textarea "x"
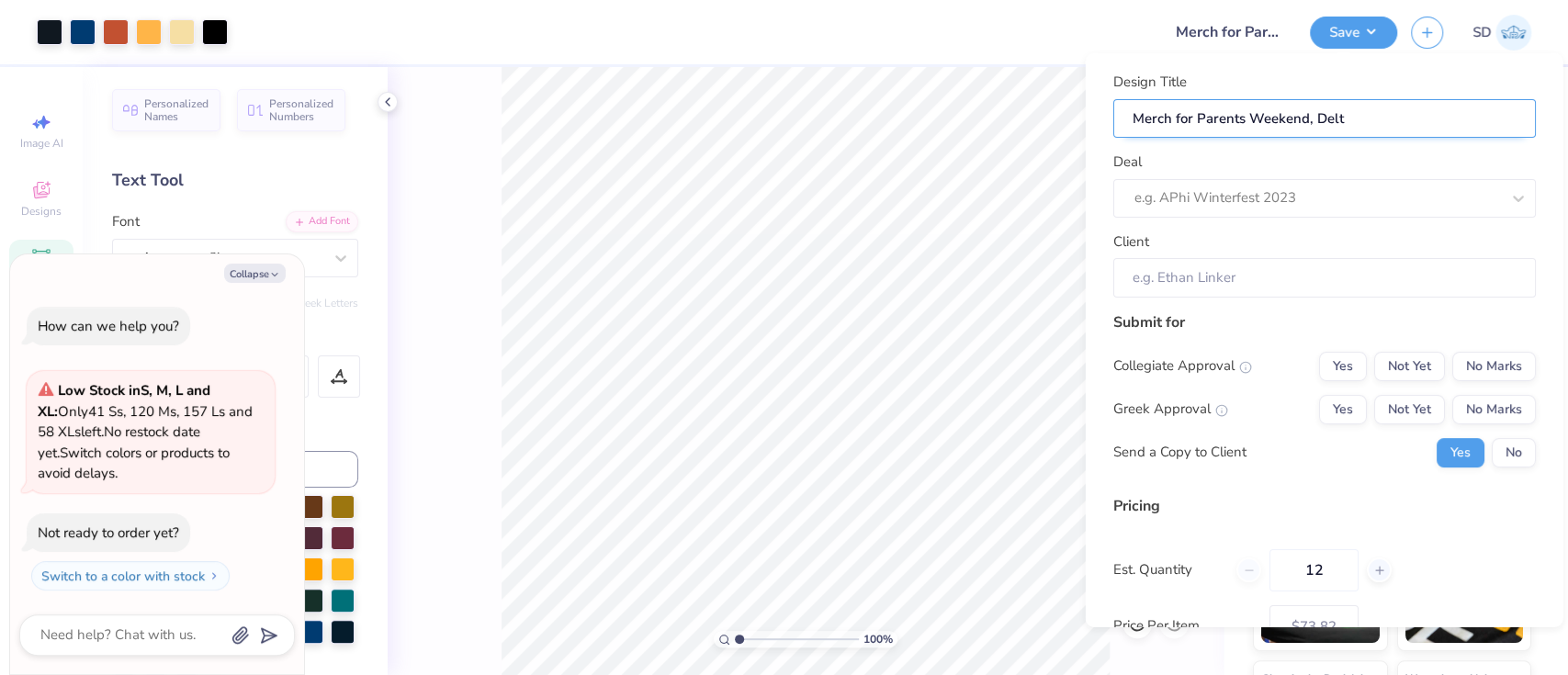
type input "Merch for Parents Weekend, Delta"
type textarea "x"
type input "Merch for Parents Weekend, Delta"
type textarea "x"
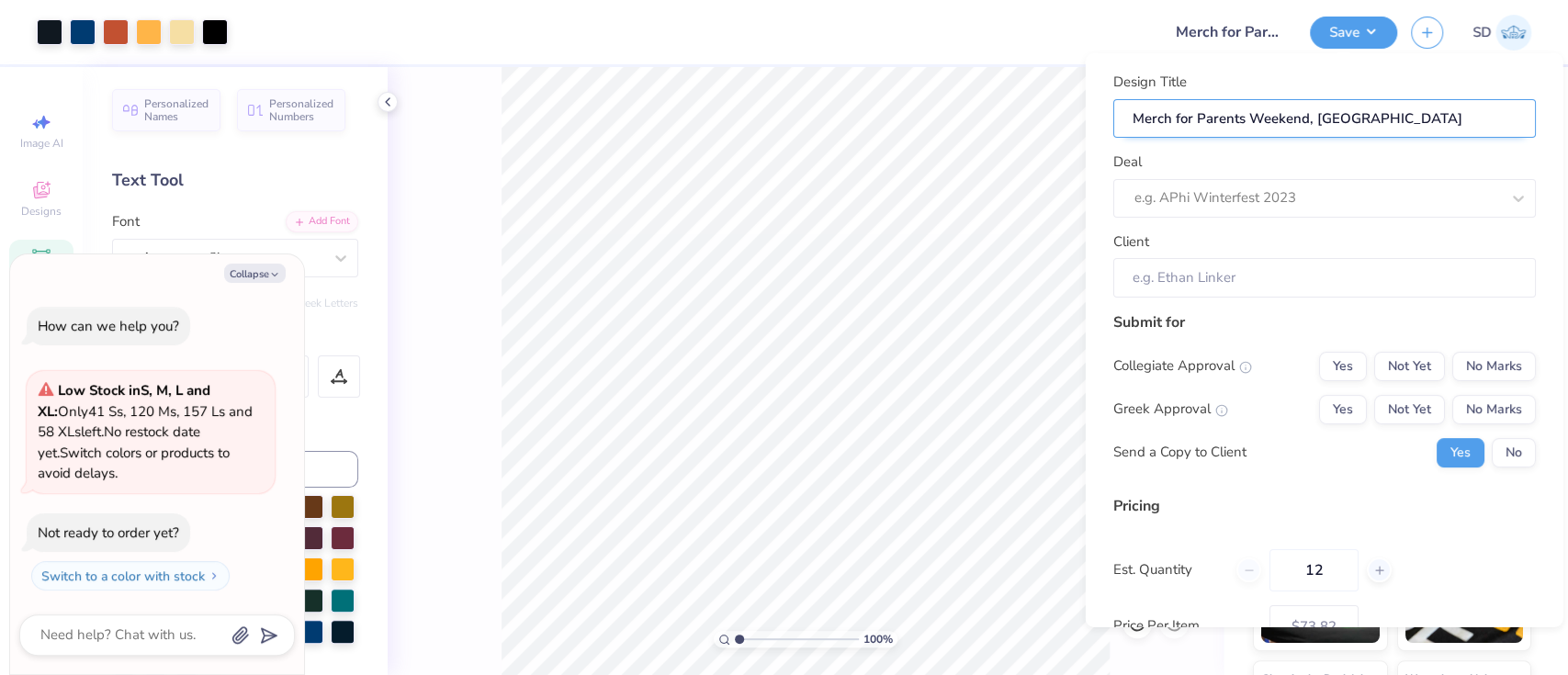
type input "Merch for Parents Weekend, Delta"
type input "Merch for Parents Weekend, Delta G"
type textarea "x"
type input "Merch for Parents Weekend, Delta G"
type input "Merch for Parents Weekend, Delta Ga"
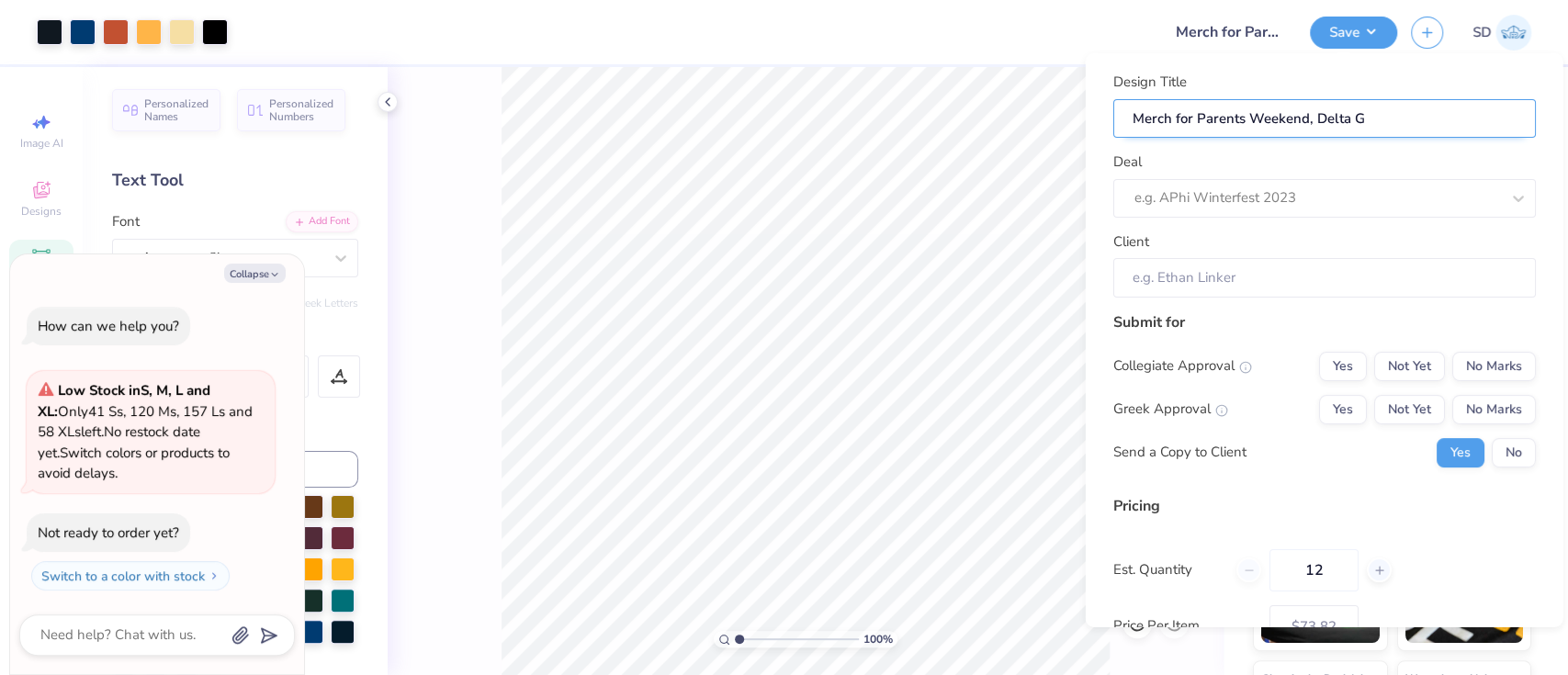
type textarea "x"
type input "Merch for Parents Weekend, Delta Ga"
type input "Merch for Parents Weekend, Delta Gam"
type textarea "x"
type input "Merch for Parents Weekend, Delta Gam"
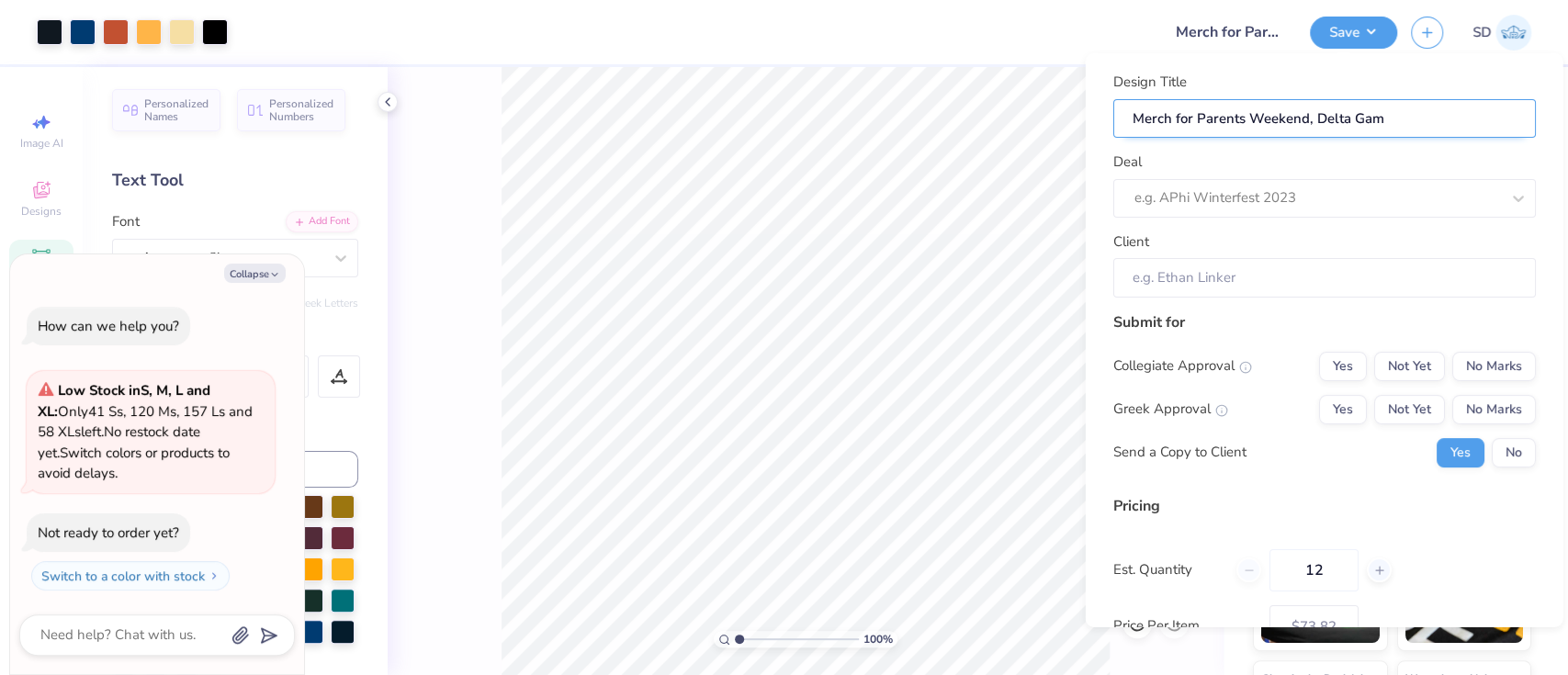
type input "Merch for Parents Weekend, Delta Gamm"
type textarea "x"
type input "Merch for Parents Weekend, Delta Gamma"
type textarea "x"
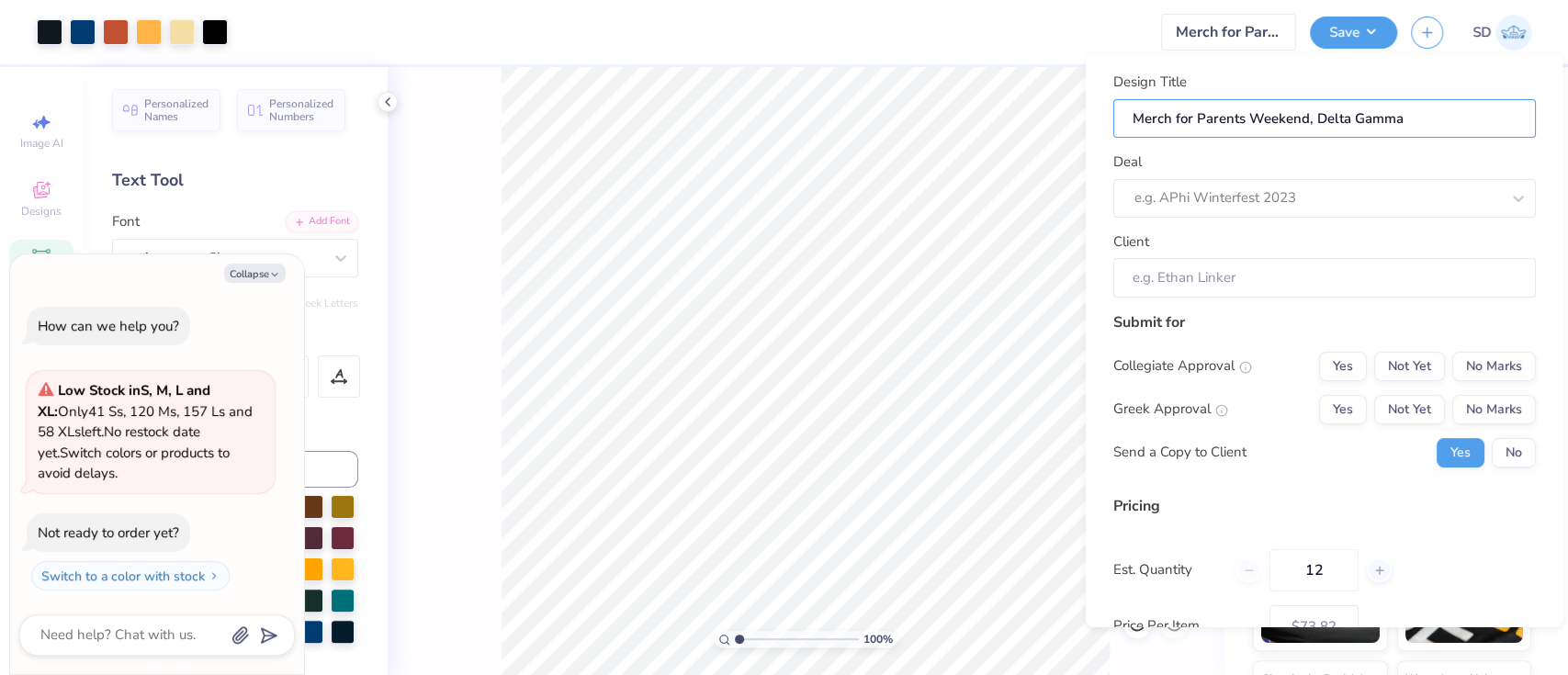
type input "Merch for Parents Weekend, Delta Gamma,"
type textarea "x"
type input "Merch for Parents Weekend, Delta Gamma,"
type textarea "x"
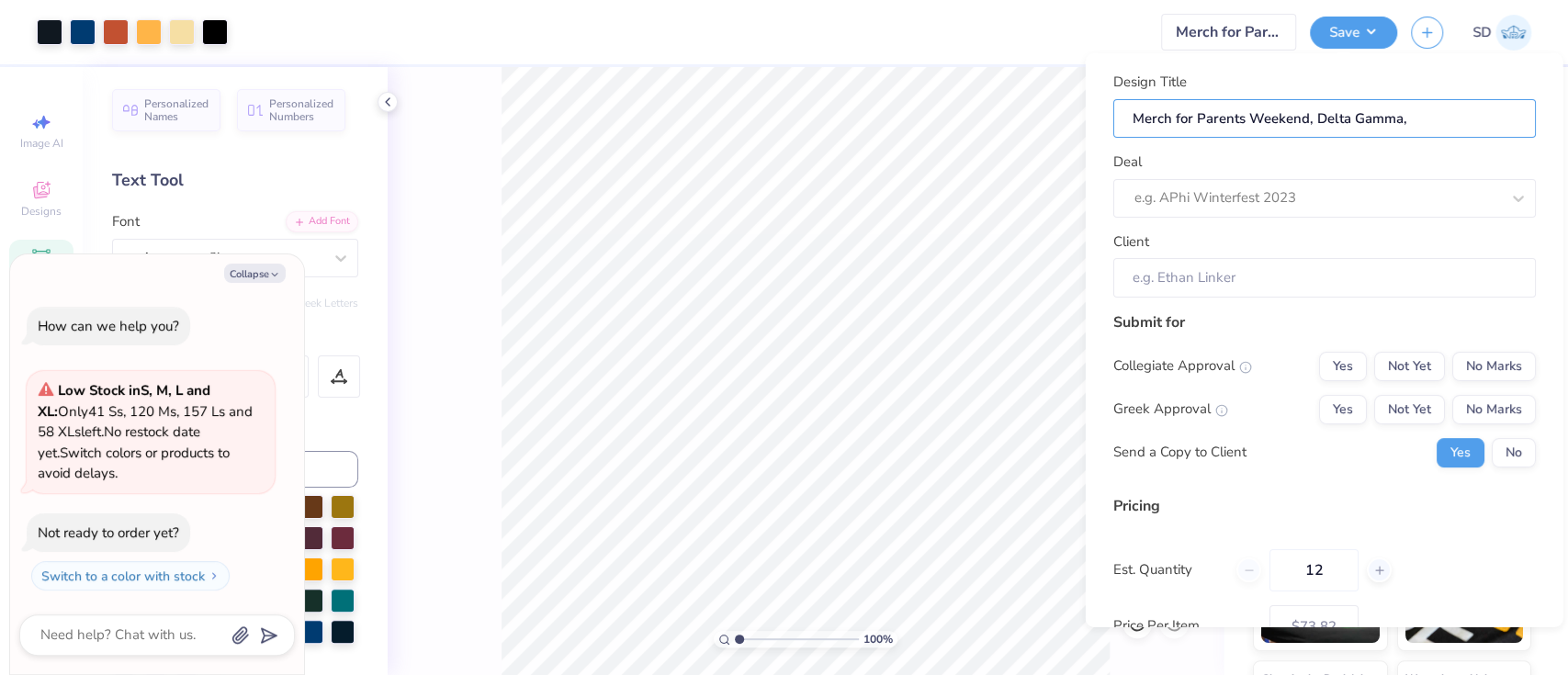
type input "Merch for Parents Weekend, Delta Gamma,"
paste input "Ohio State University"
type input "Merch for Parents Weekend, Delta Gamma, Ohio State University"
type textarea "x"
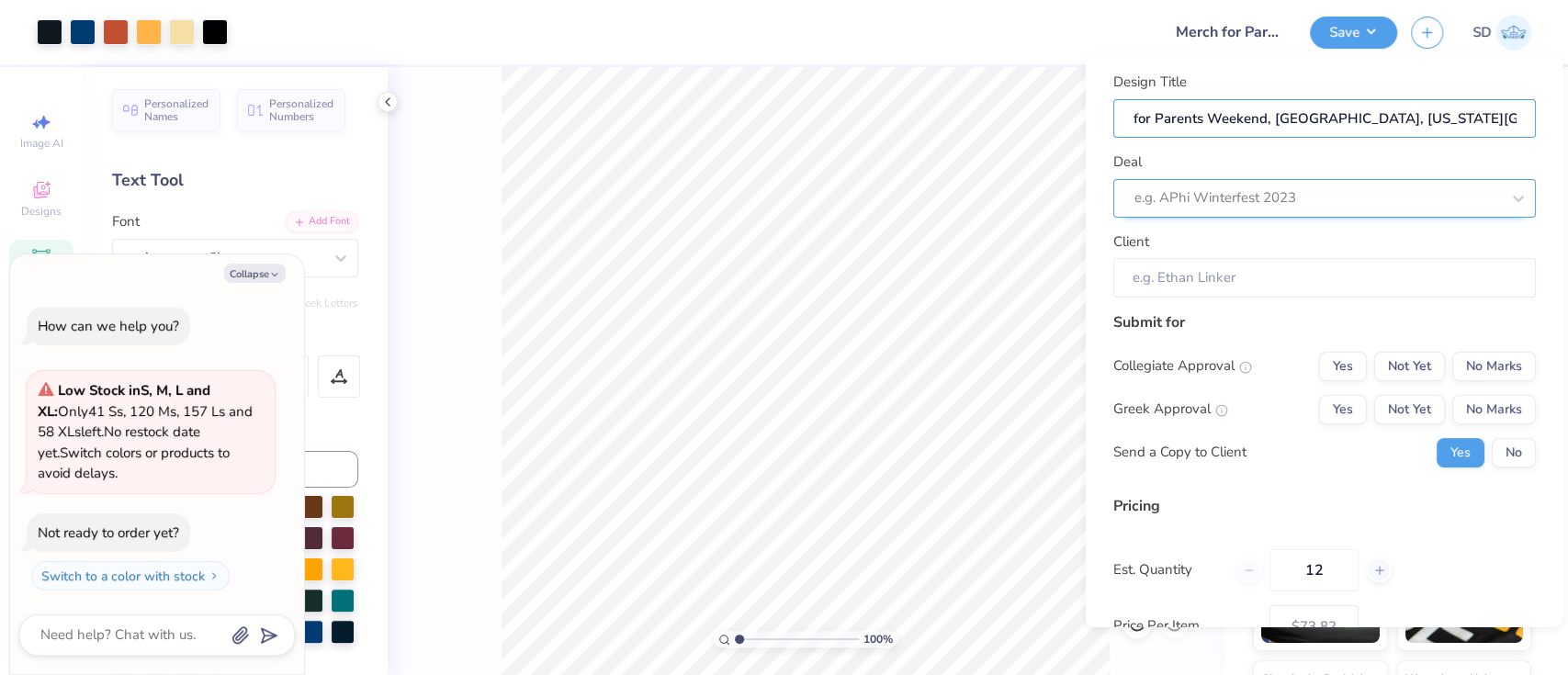
type input "Merch for Parents Weekend, Delta Gamma, Ohio State University"
click at [1323, 198] on div at bounding box center [1315, 198] width 365 height 24
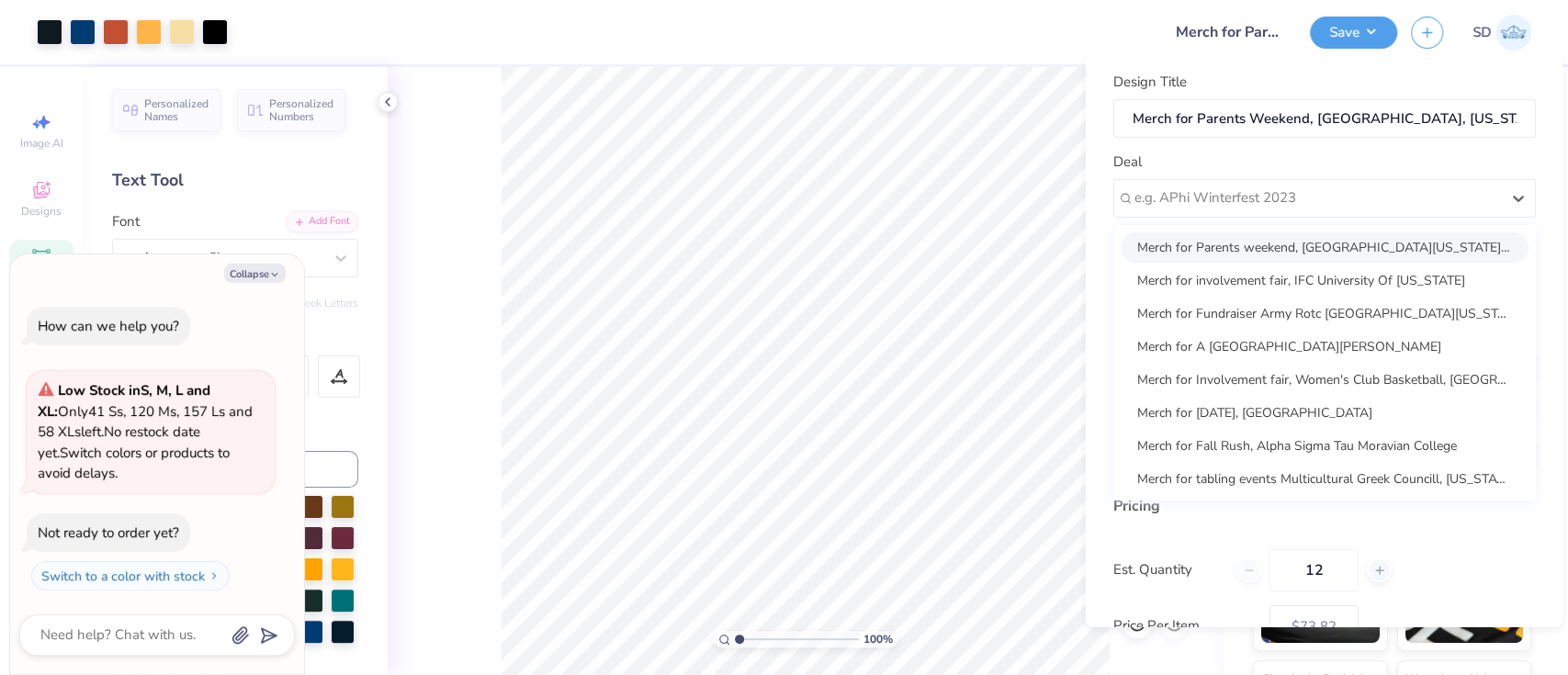
click at [1319, 250] on div "Merch for Parents weekend, [GEOGRAPHIC_DATA][US_STATE]: [GEOGRAPHIC_DATA]" at bounding box center [1323, 246] width 407 height 30
type textarea "x"
type input "Evie Lubar"
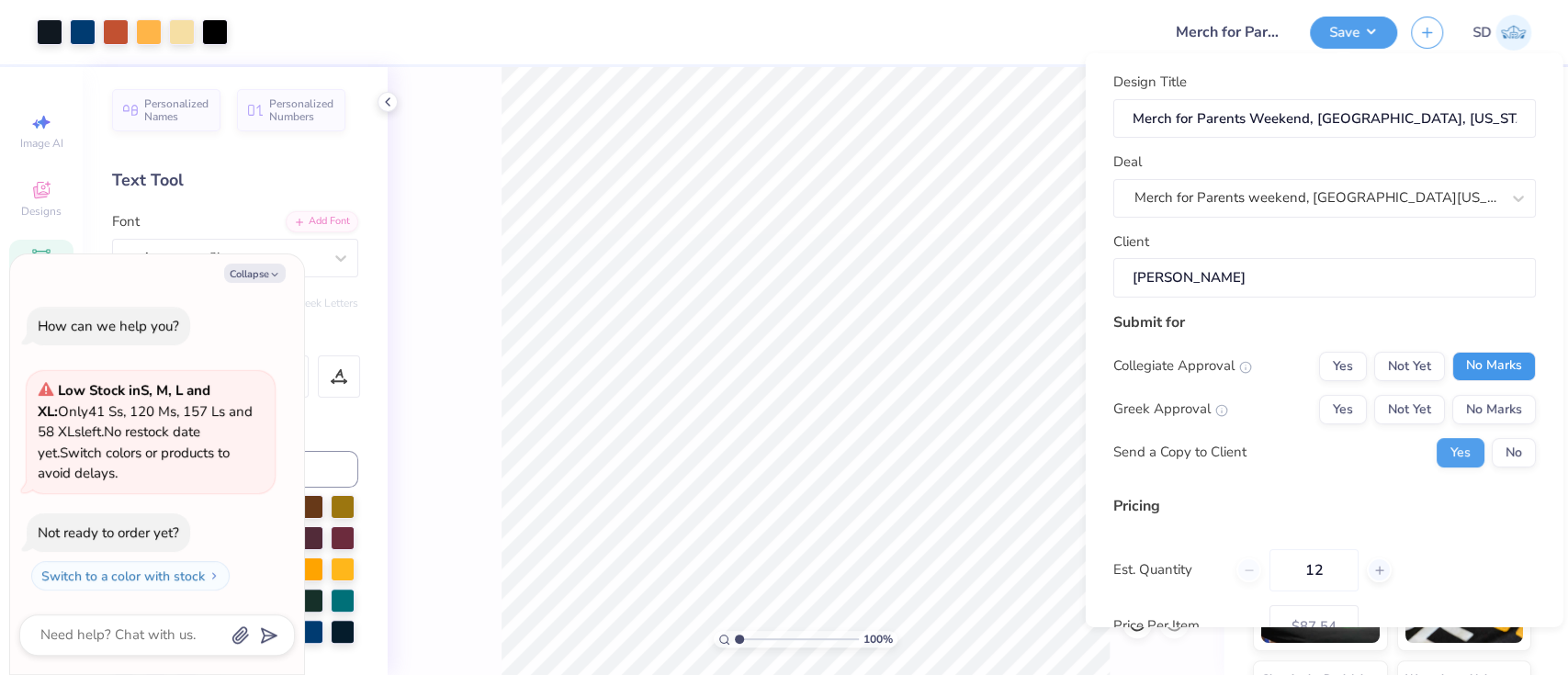
click at [1473, 369] on button "No Marks" at bounding box center [1492, 365] width 84 height 29
click at [1330, 402] on button "Yes" at bounding box center [1342, 408] width 48 height 29
type input "$87.54"
click at [1491, 438] on button "No" at bounding box center [1513, 452] width 44 height 29
type textarea "x"
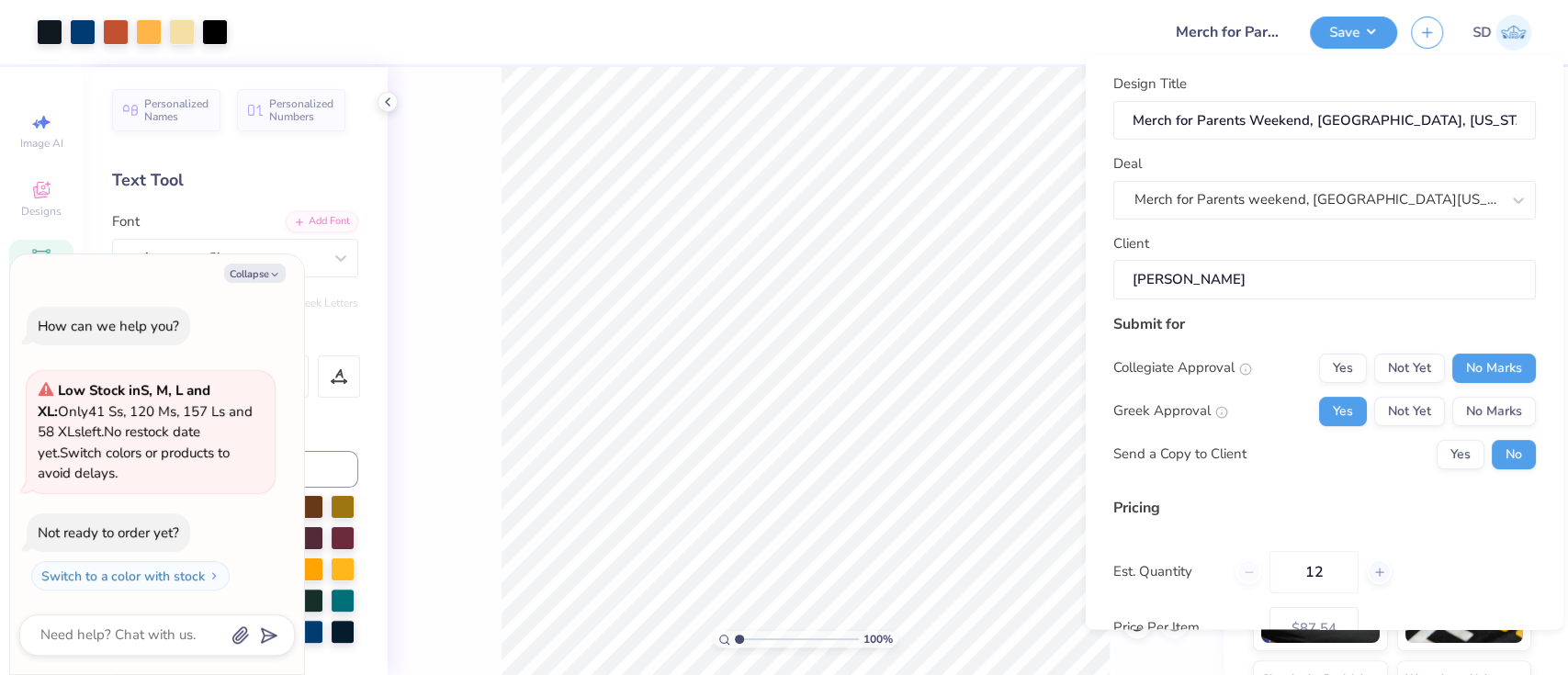
scroll to position [164, 0]
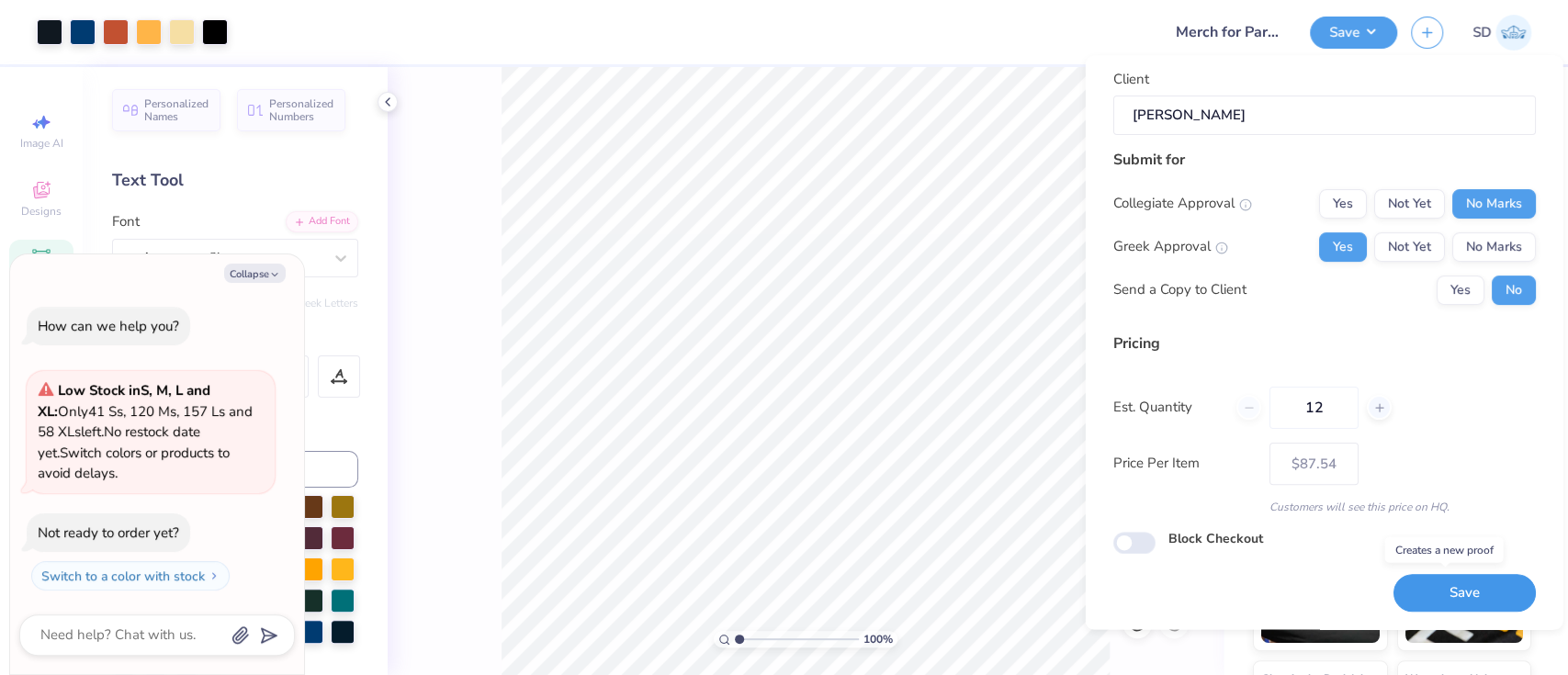
click at [1392, 586] on button "Save" at bounding box center [1464, 593] width 143 height 38
type input "$87.54"
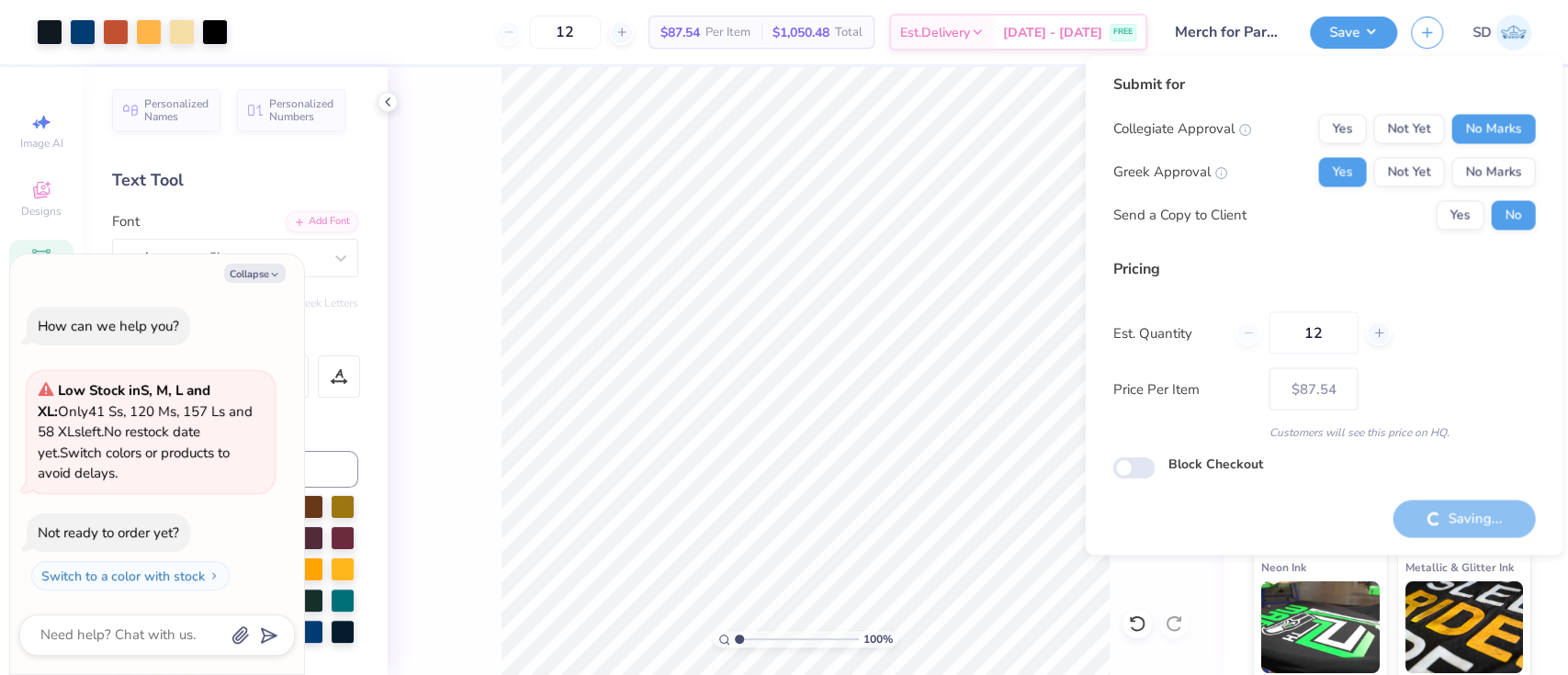
type textarea "x"
type input "– –"
type textarea "x"
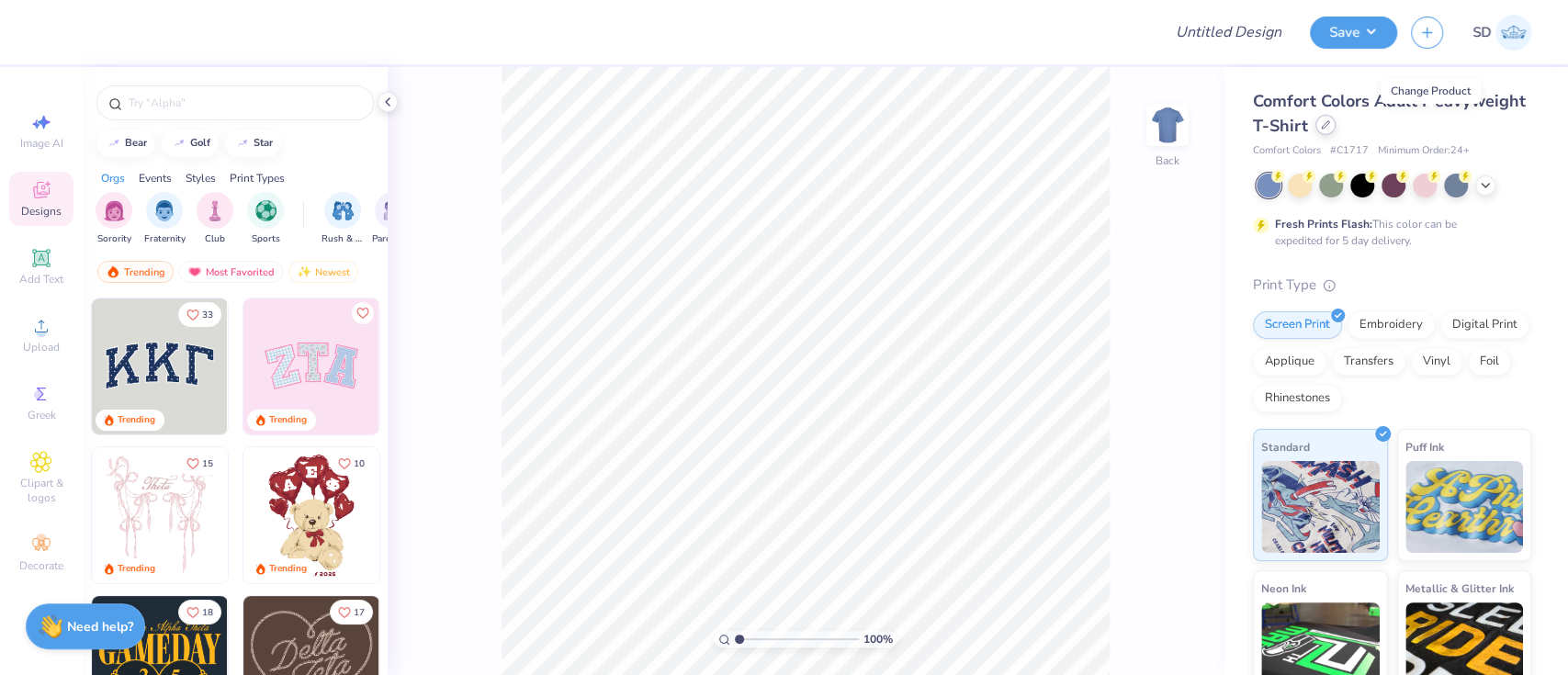
click at [1335, 121] on div at bounding box center [1326, 125] width 21 height 21
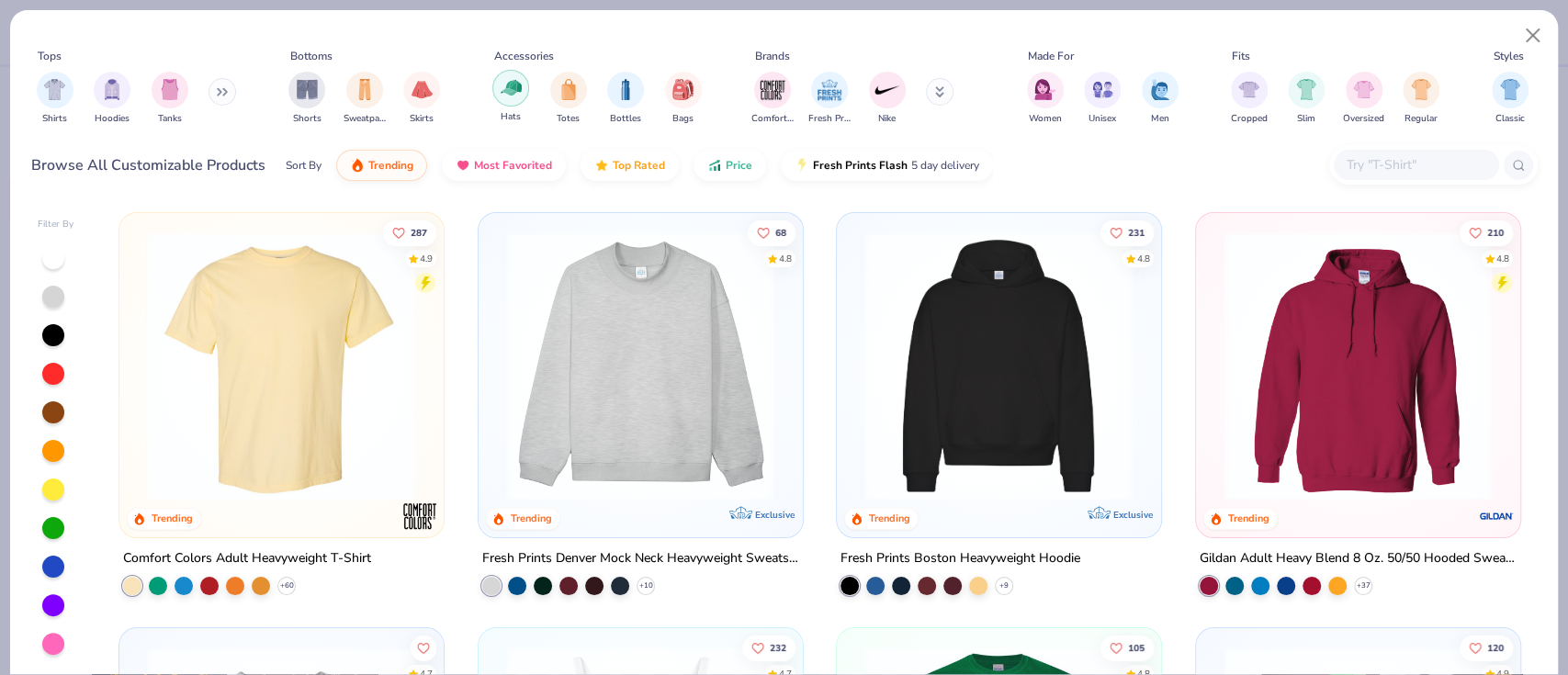
click at [493, 94] on div "filter for Hats" at bounding box center [510, 87] width 37 height 37
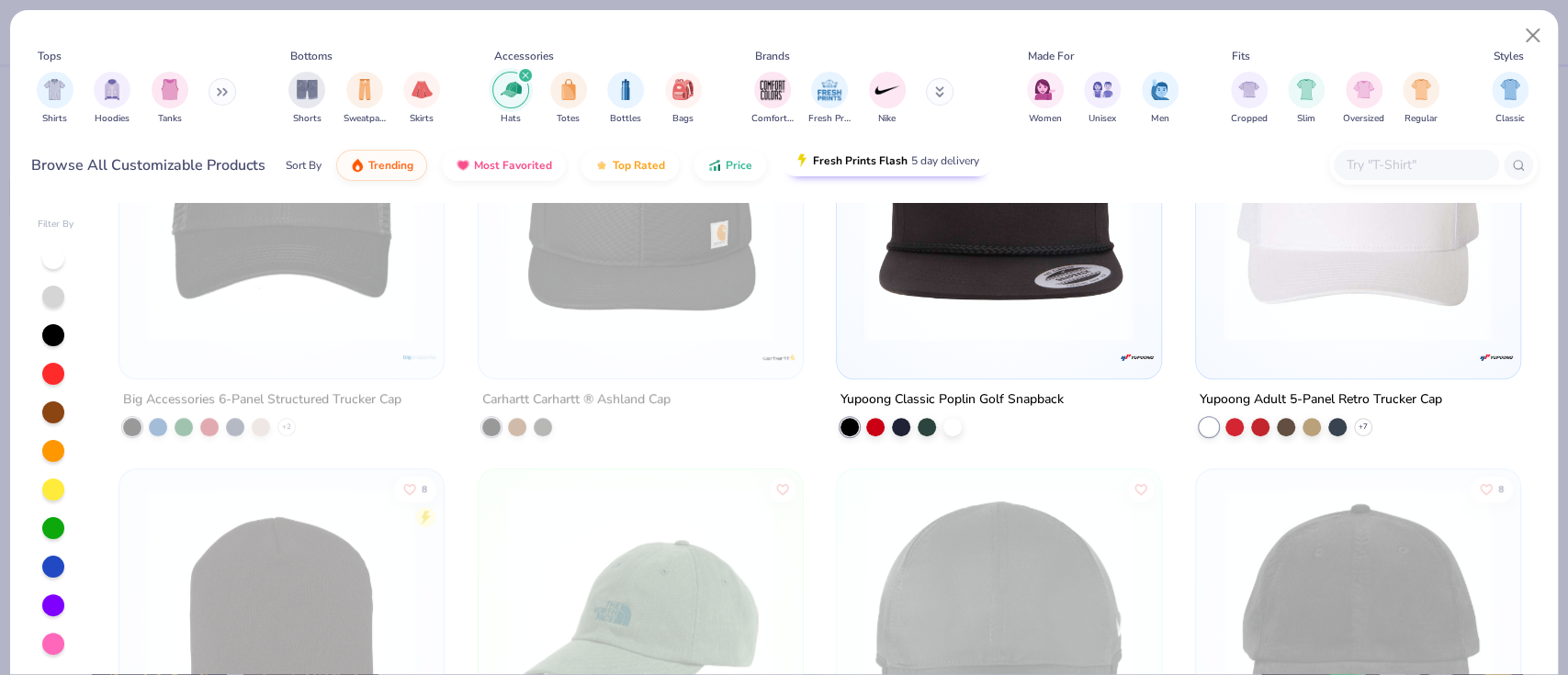
scroll to position [1018, 0]
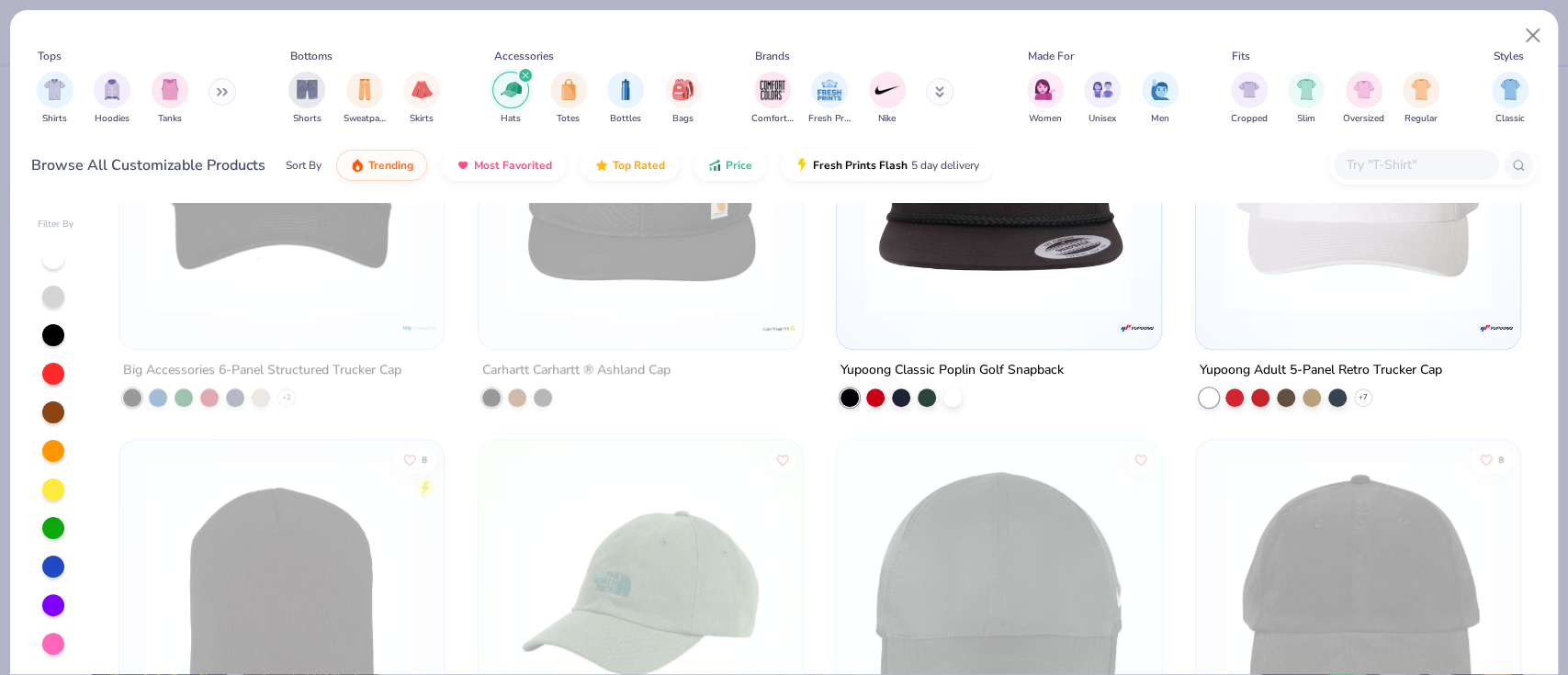
click at [945, 84] on button at bounding box center [939, 91] width 27 height 27
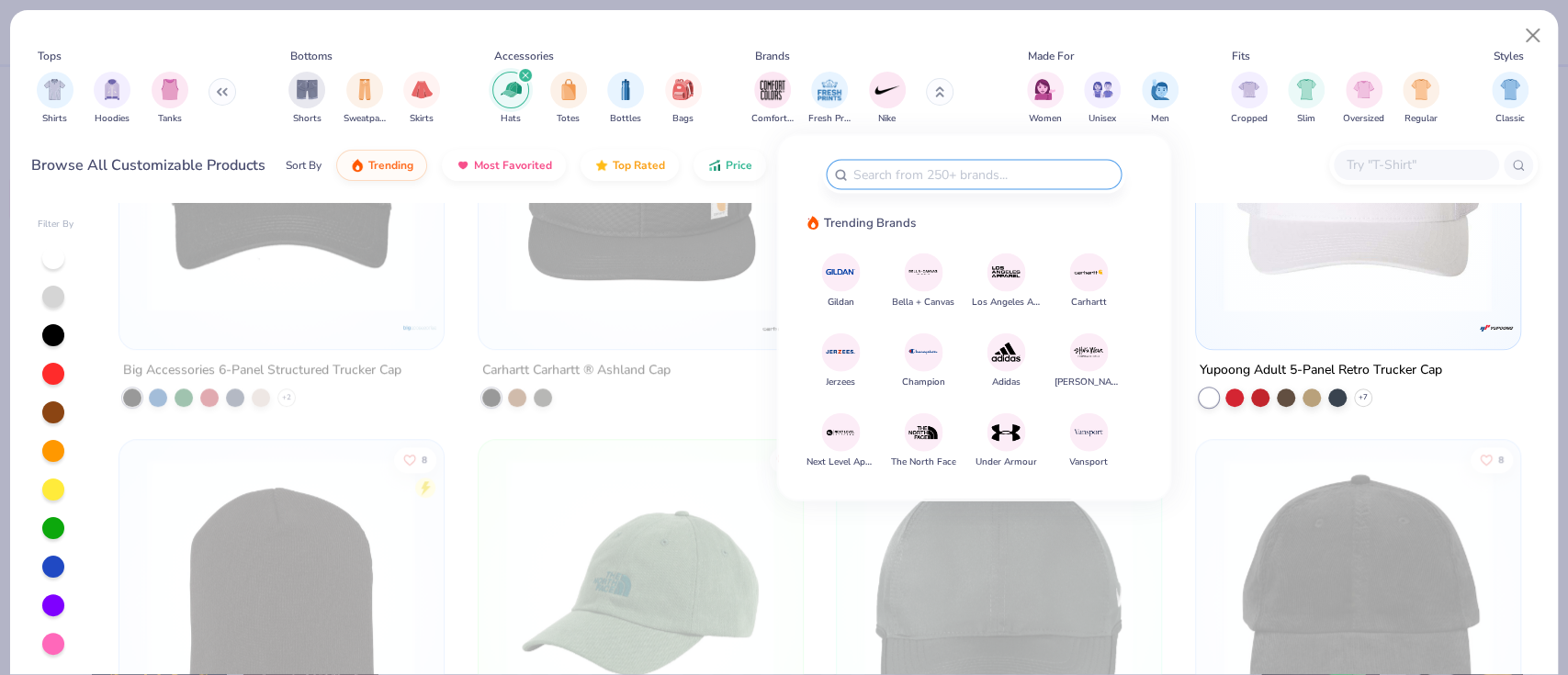
click at [939, 160] on div at bounding box center [973, 175] width 296 height 30
click at [933, 170] on input "text" at bounding box center [982, 175] width 263 height 21
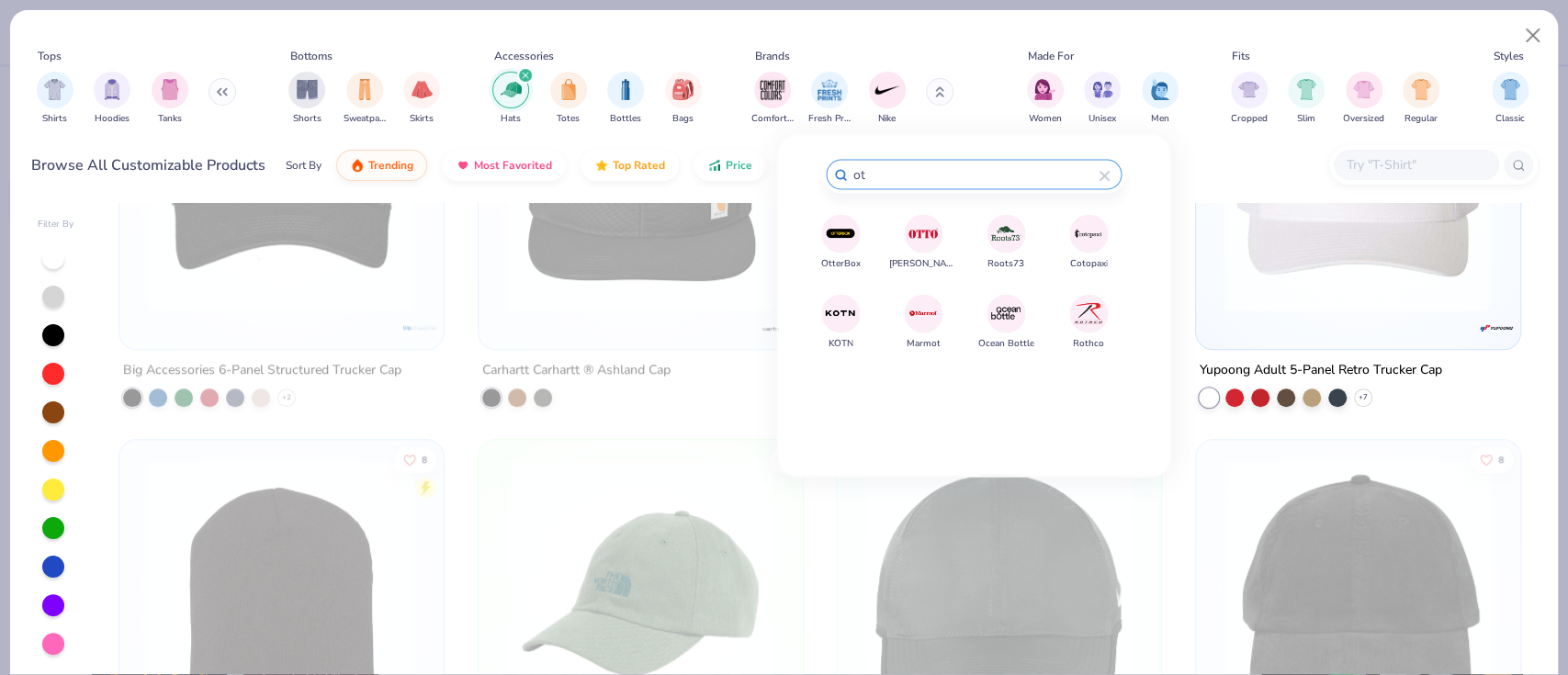
type input "ot"
click at [938, 224] on img at bounding box center [923, 234] width 32 height 32
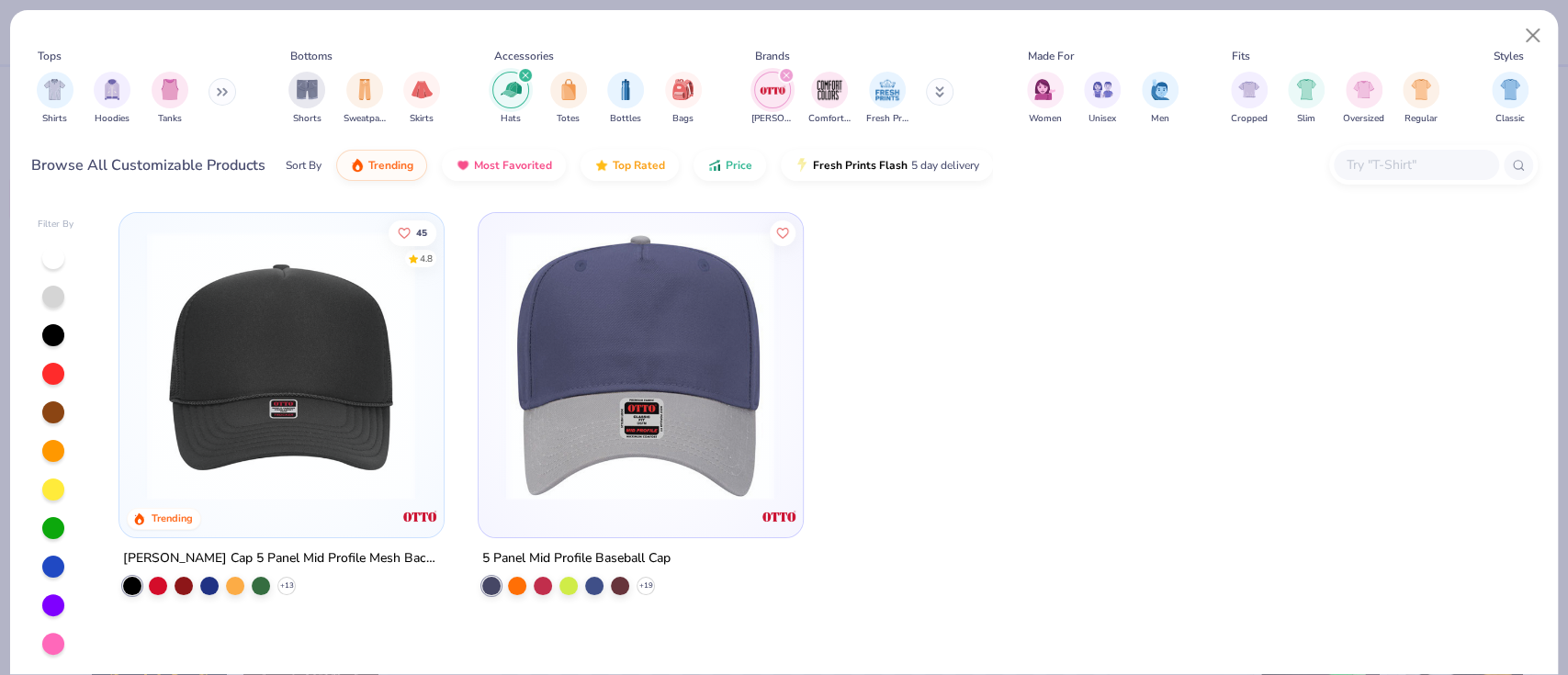
click at [657, 483] on img at bounding box center [639, 365] width 286 height 269
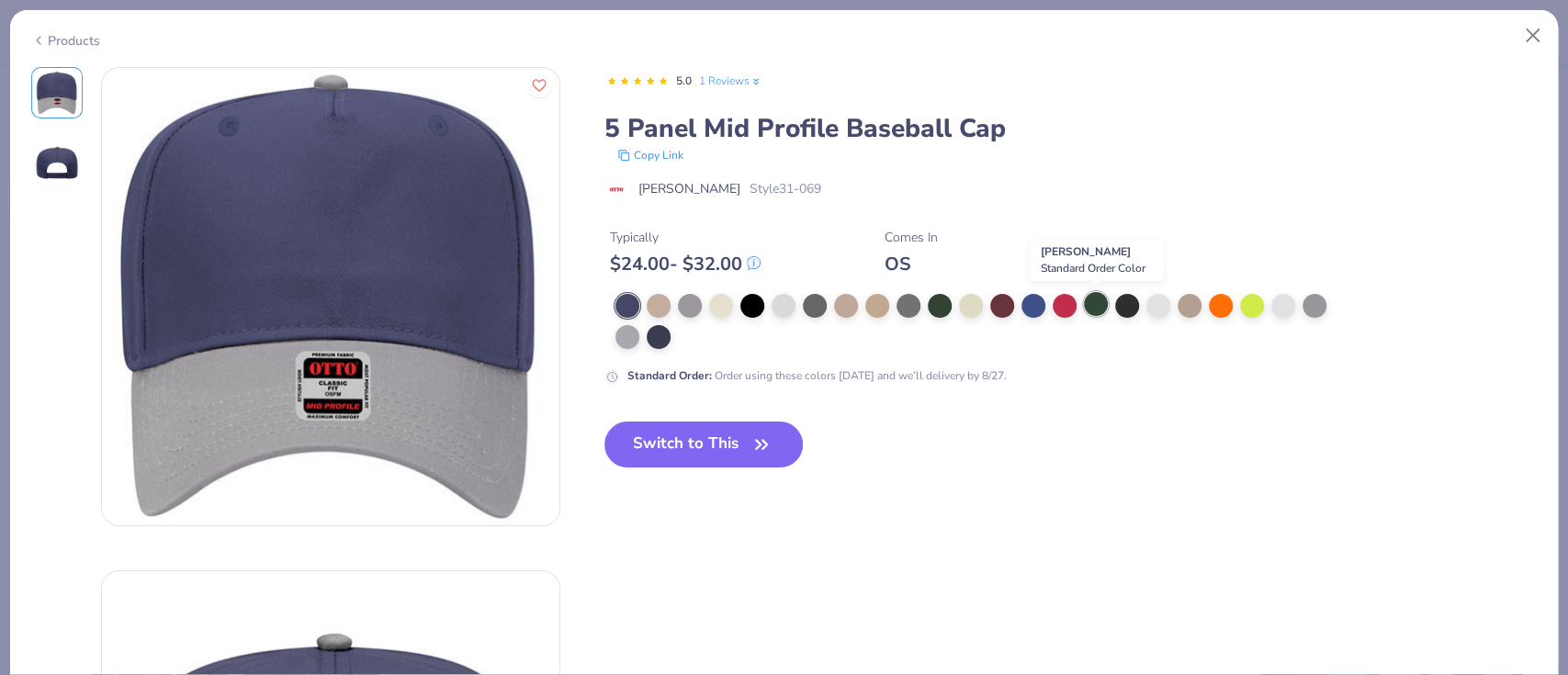
click at [1099, 305] on div at bounding box center [1095, 303] width 23 height 23
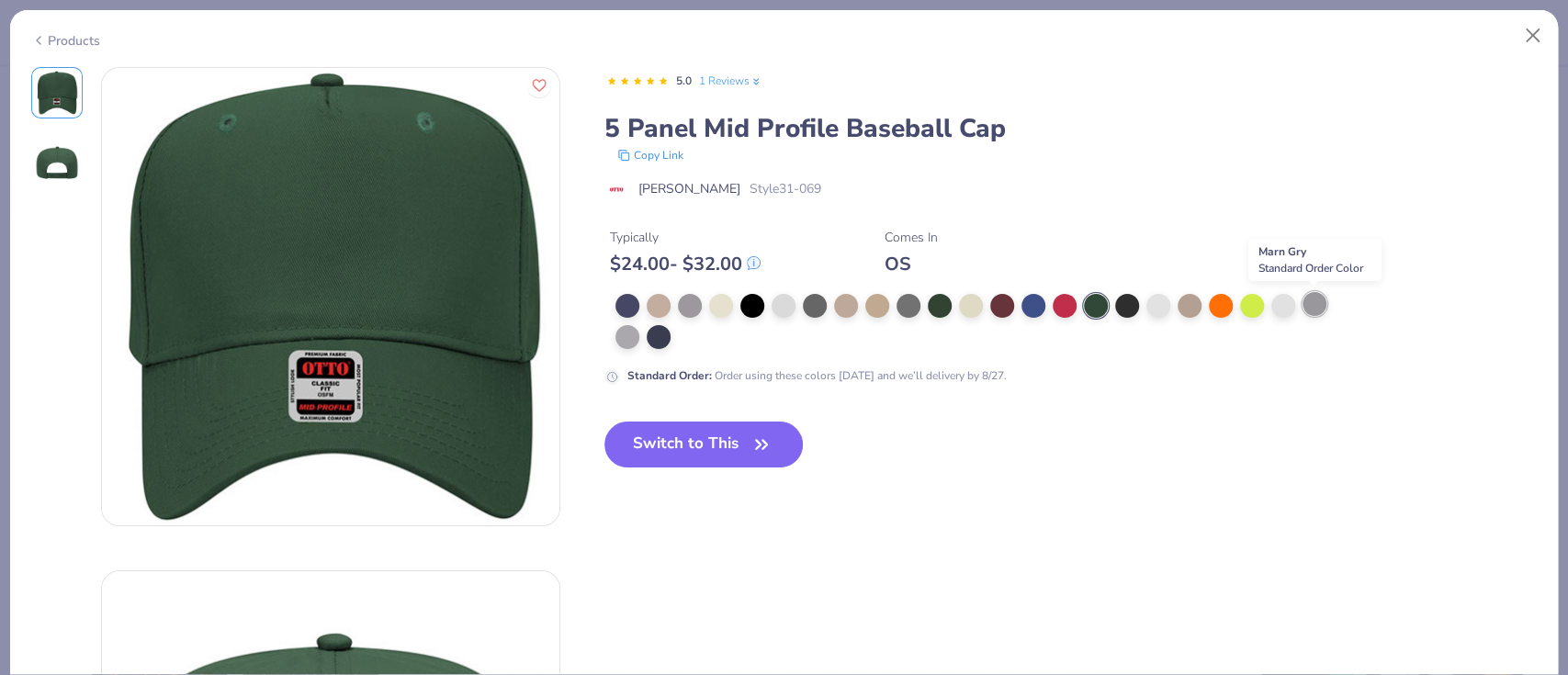
click at [1308, 309] on div at bounding box center [1314, 303] width 23 height 23
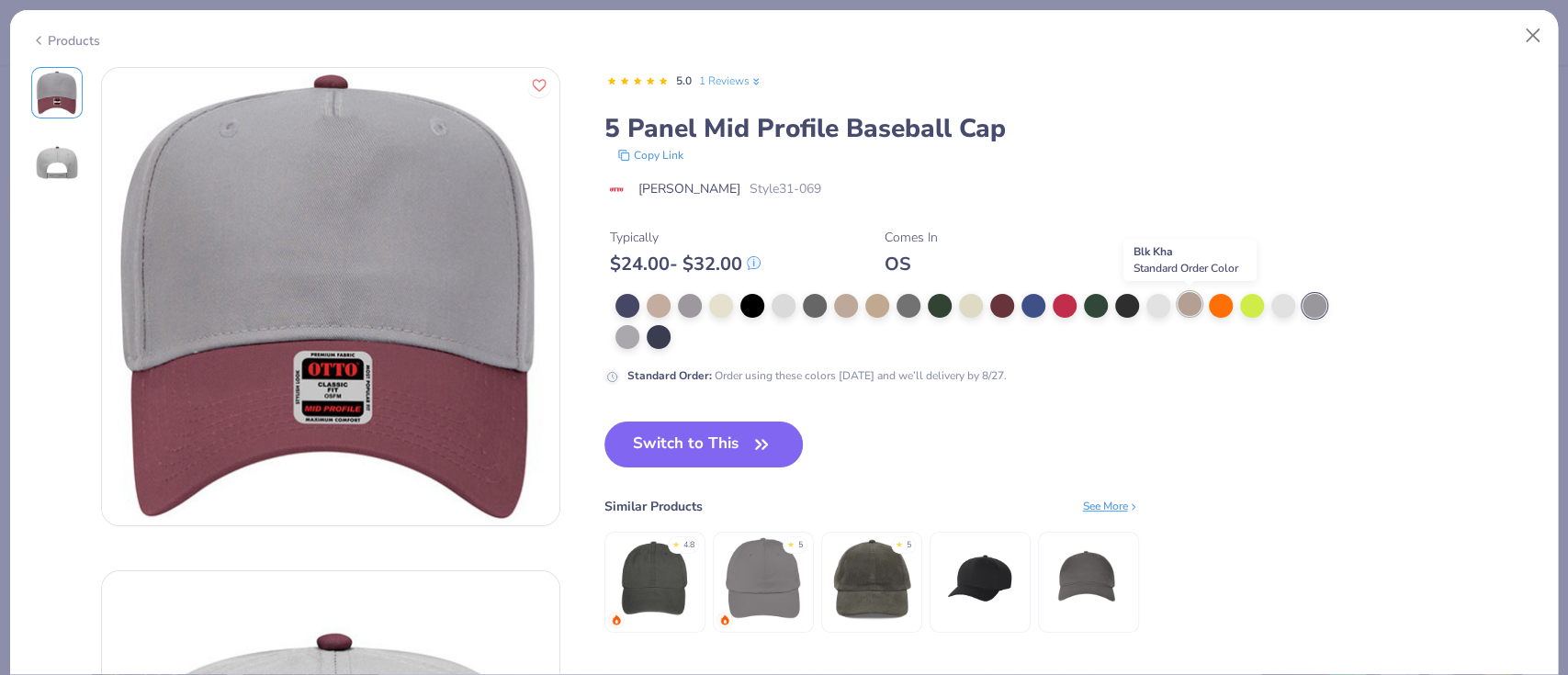
click at [1197, 302] on div at bounding box center [1189, 303] width 23 height 23
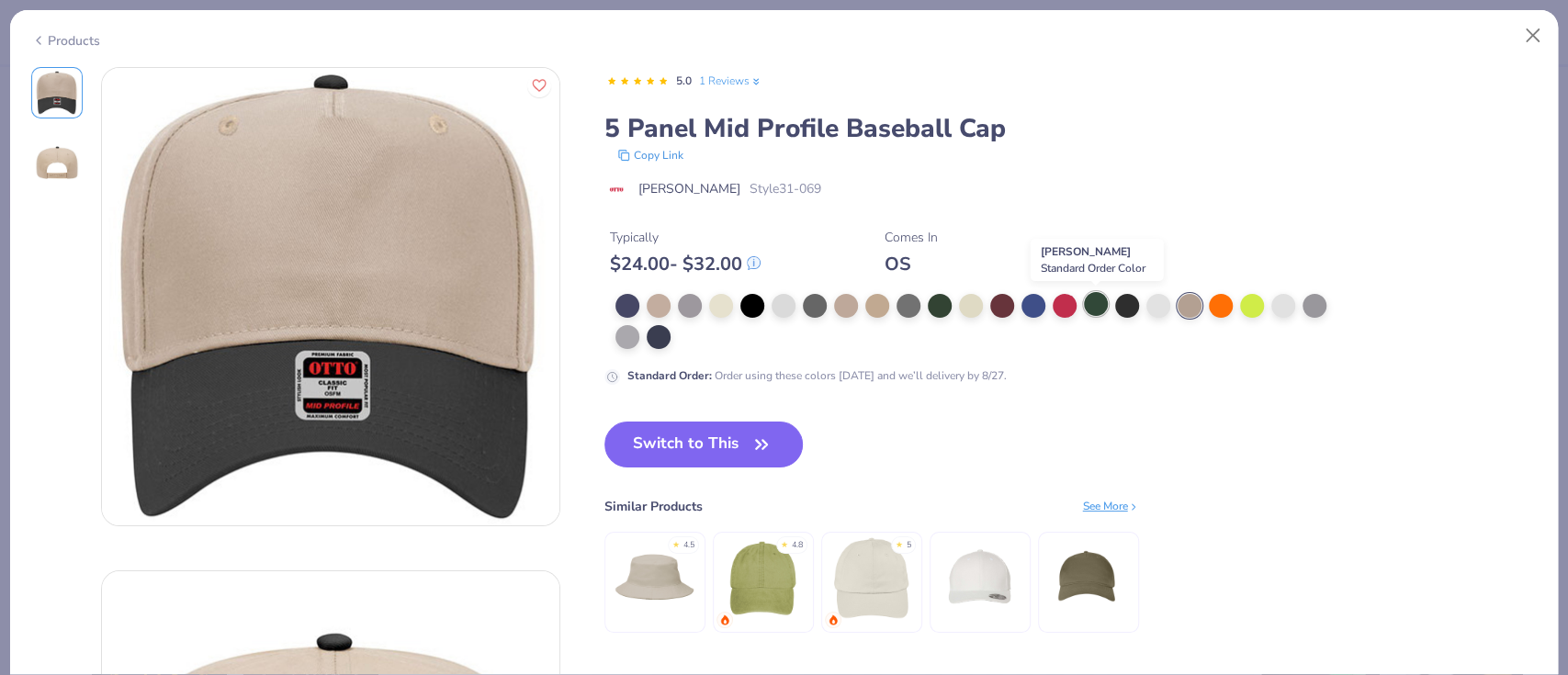
click at [1101, 304] on div at bounding box center [1095, 303] width 23 height 23
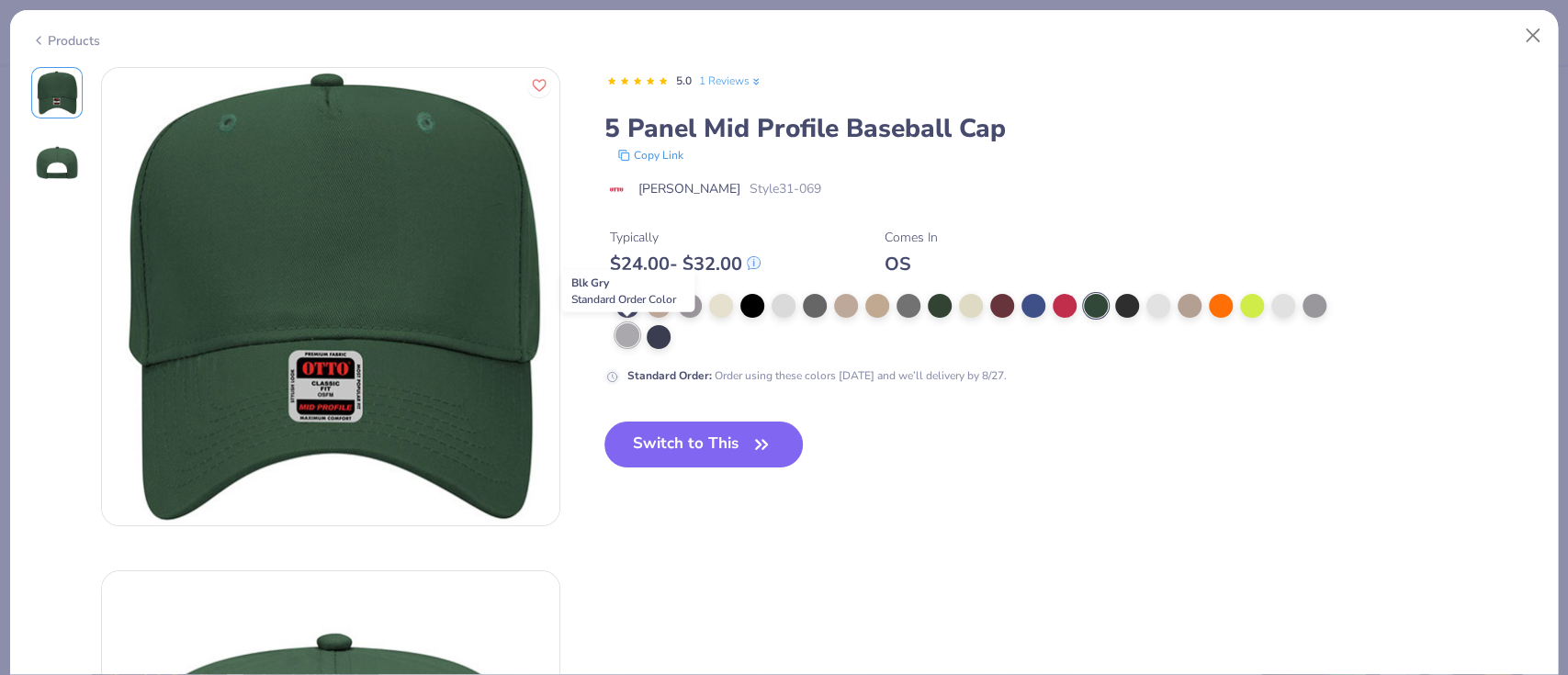
click at [617, 337] on div at bounding box center [626, 334] width 23 height 23
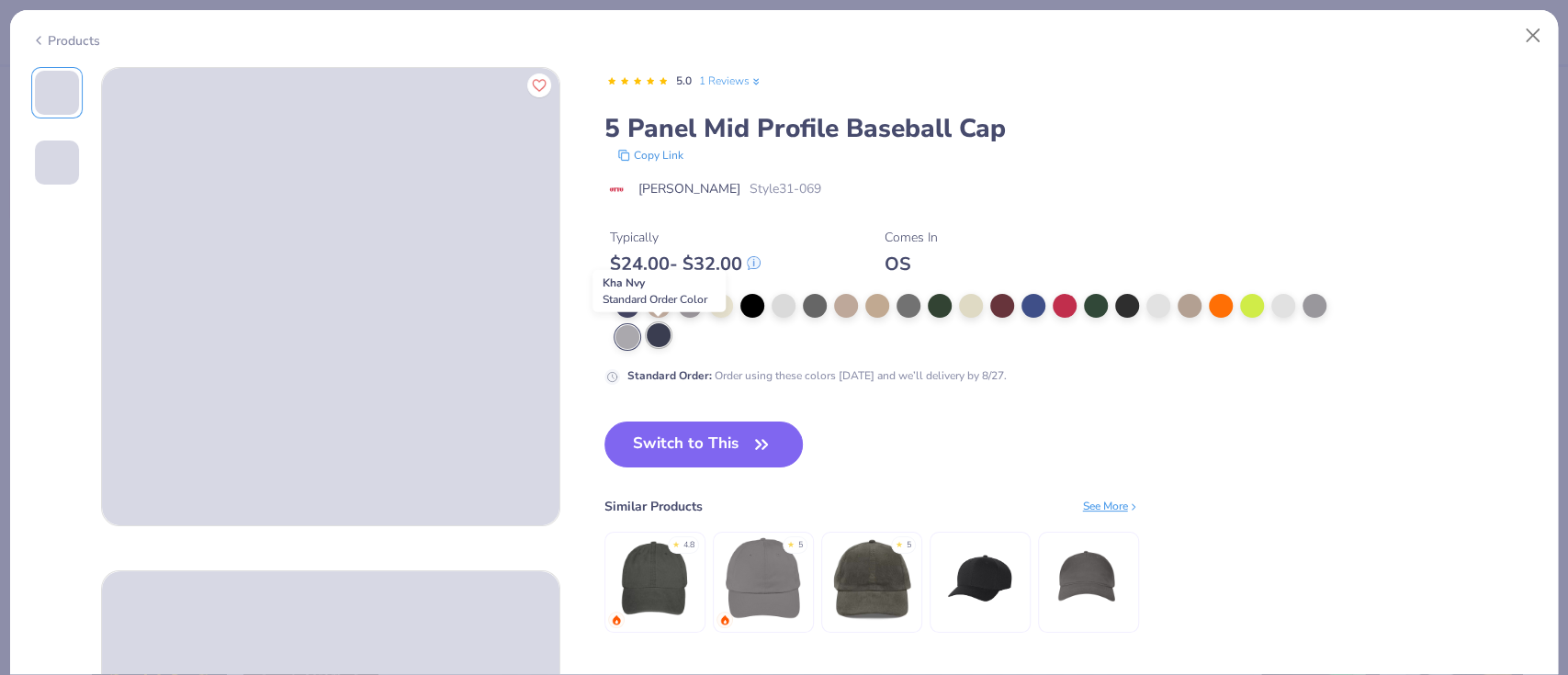
click at [653, 337] on div at bounding box center [658, 334] width 23 height 23
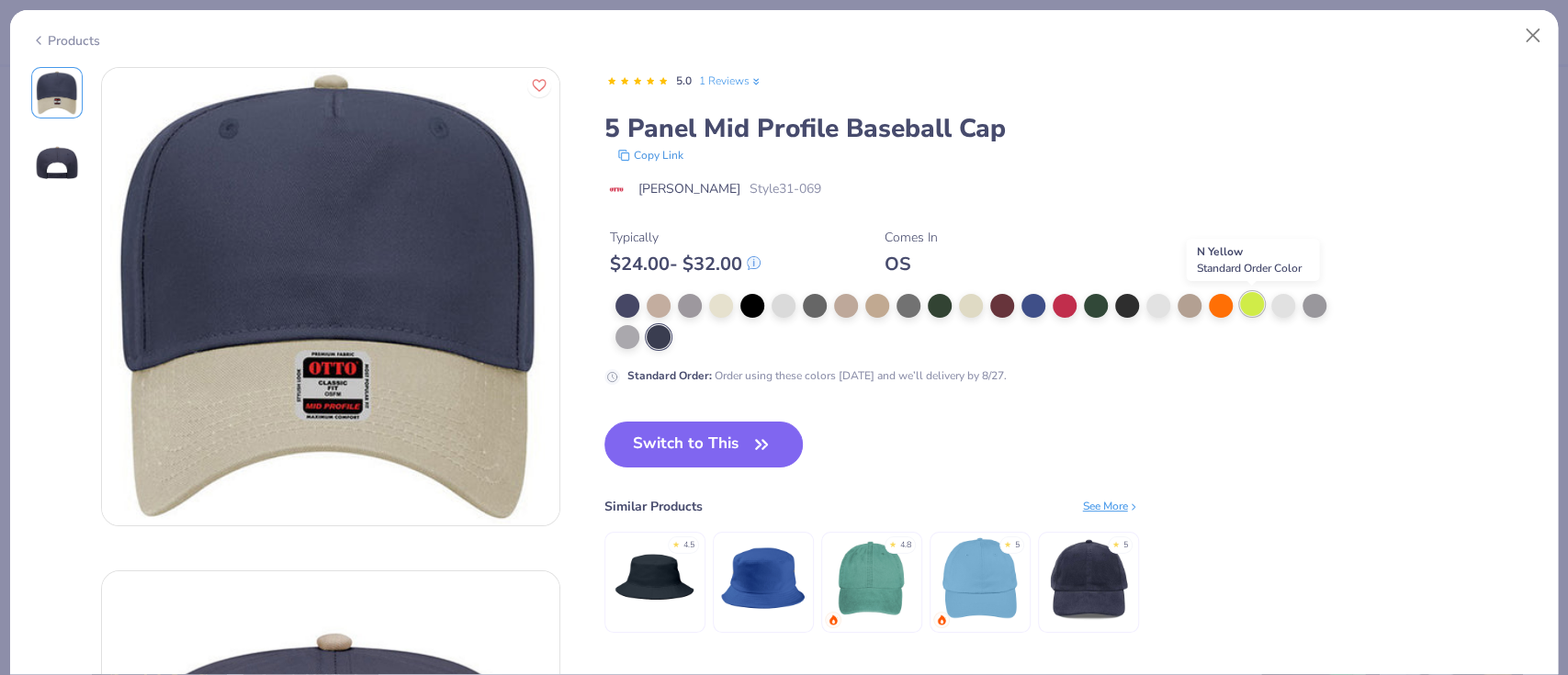
click at [1249, 305] on div at bounding box center [1251, 303] width 23 height 23
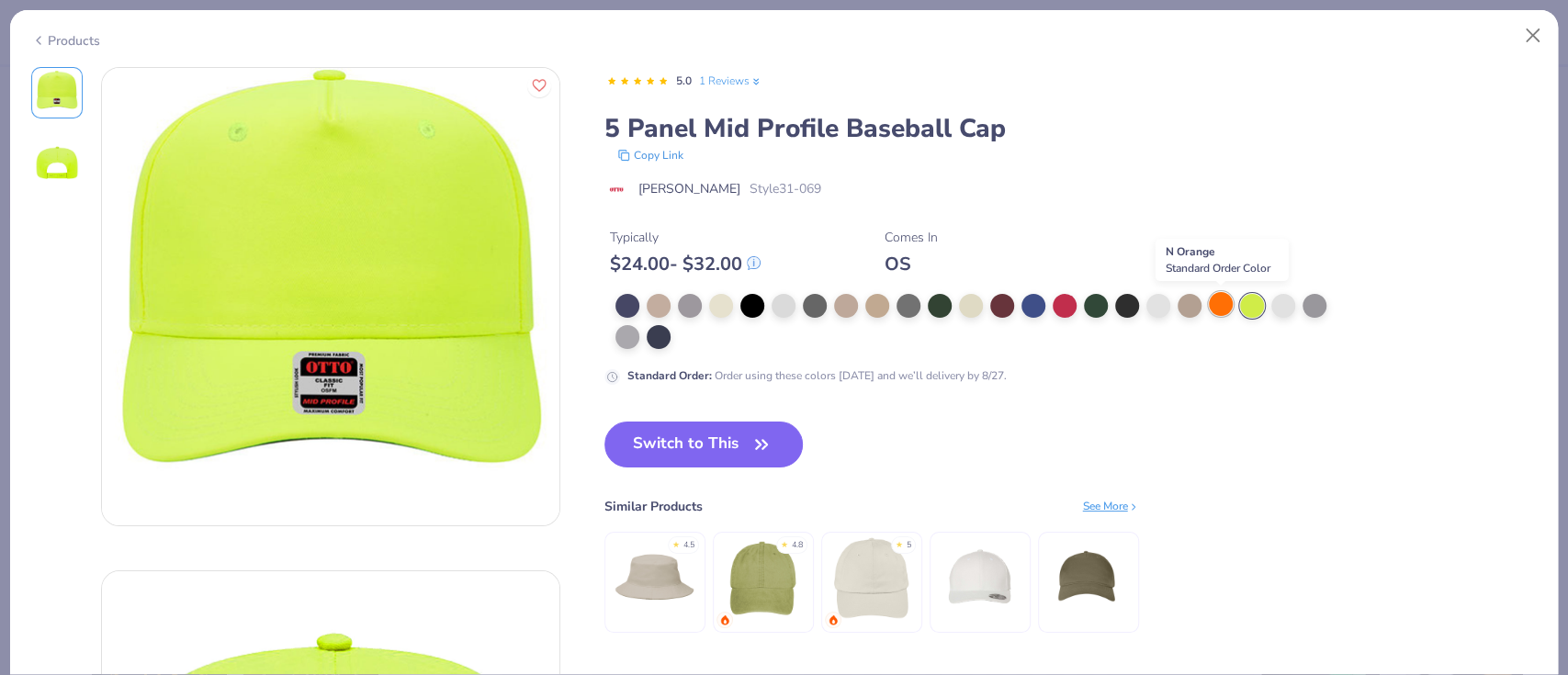
click at [1221, 305] on div at bounding box center [1220, 303] width 23 height 23
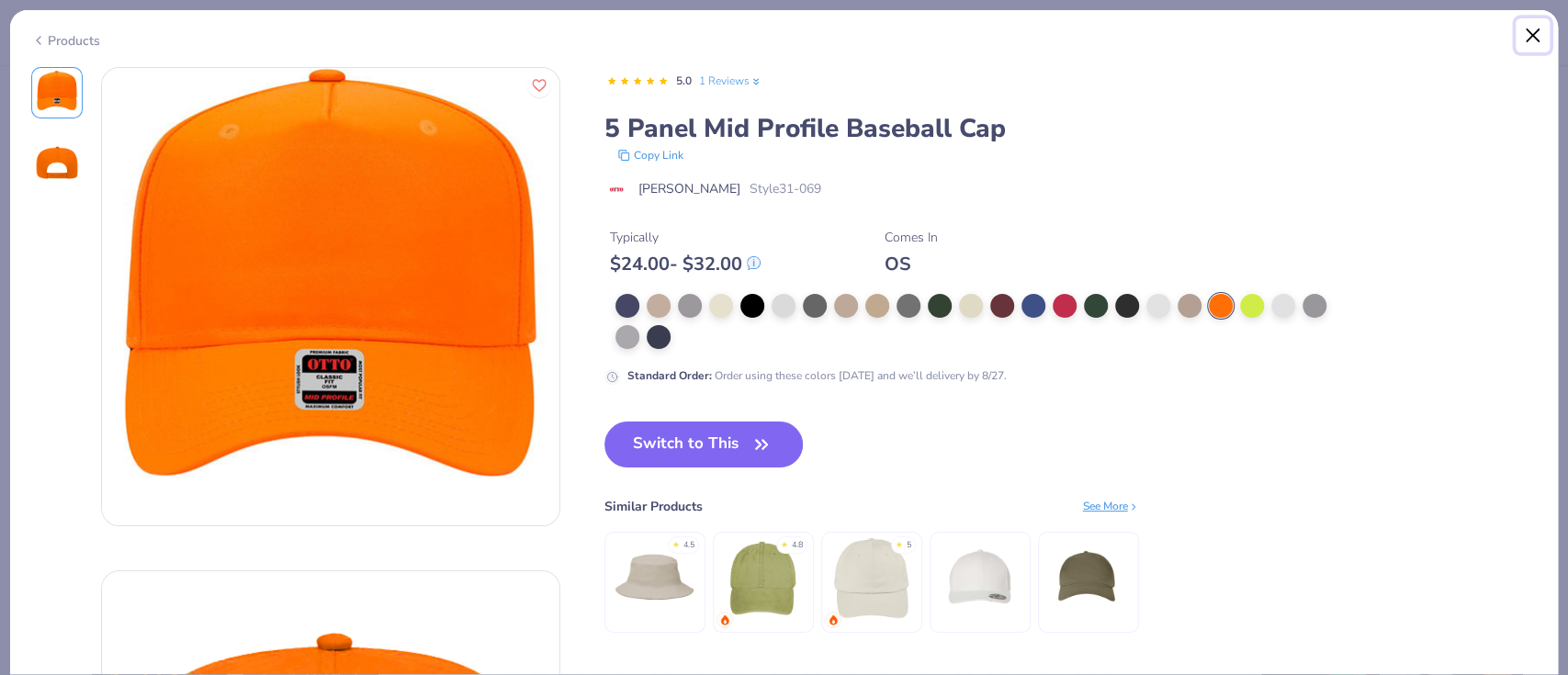
click at [1533, 23] on button "Close" at bounding box center [1532, 36] width 35 height 35
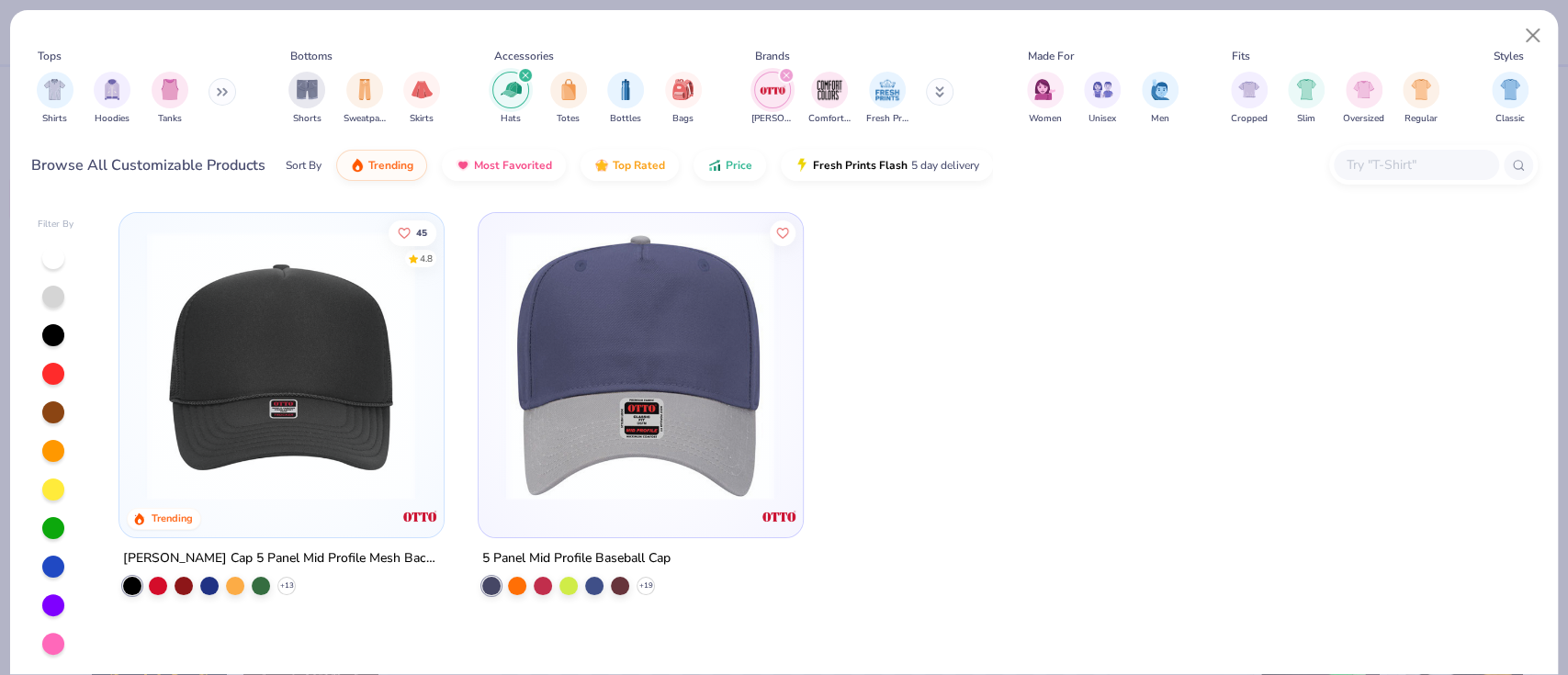
click at [304, 334] on img at bounding box center [281, 365] width 286 height 269
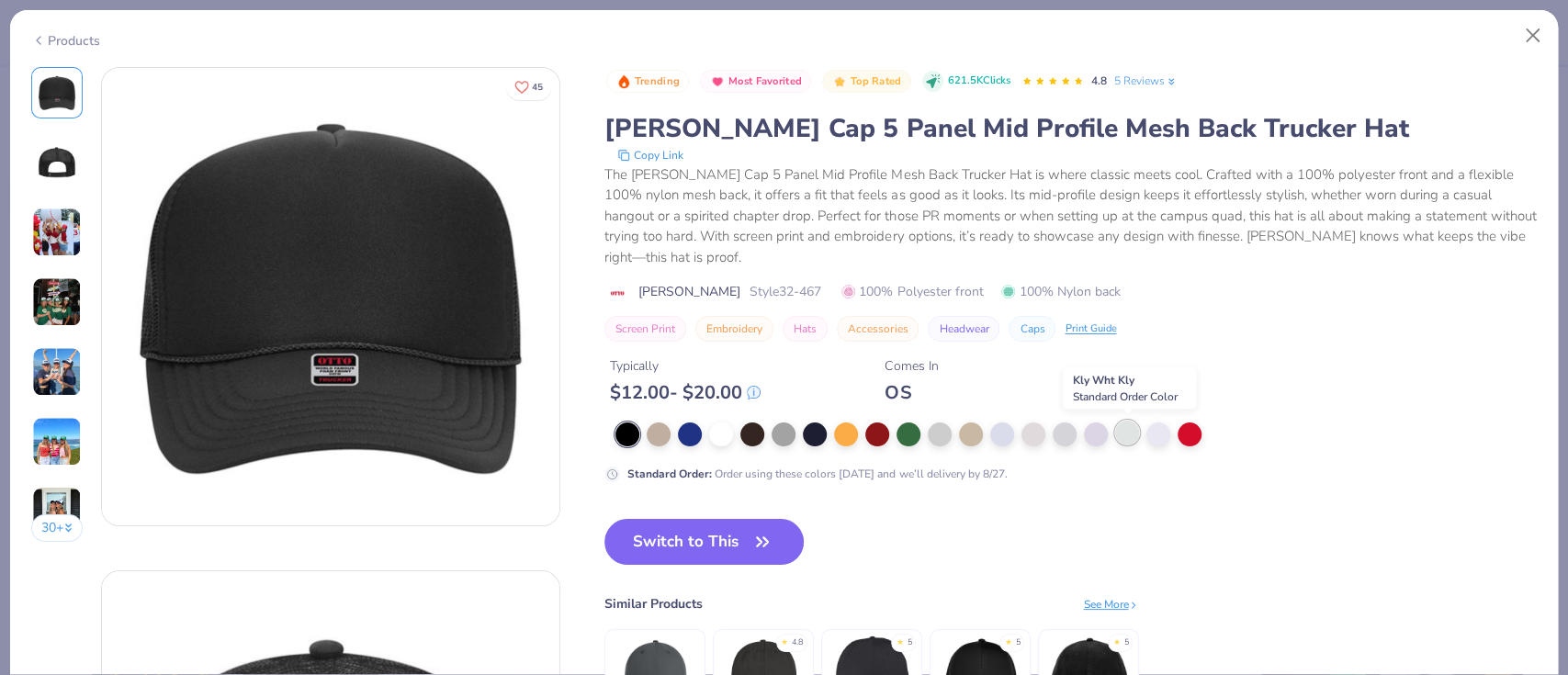
click at [1131, 433] on div at bounding box center [1126, 432] width 23 height 23
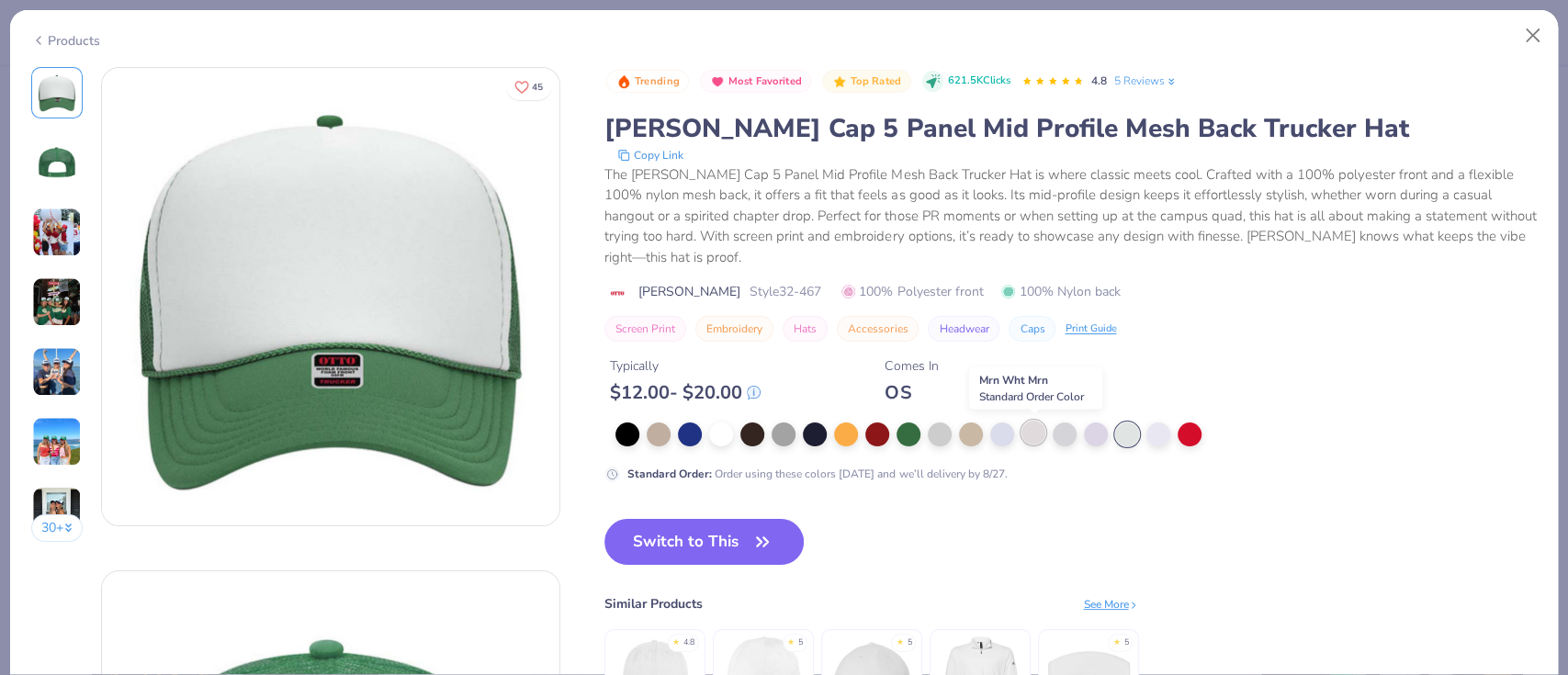
click at [1036, 428] on div at bounding box center [1033, 432] width 23 height 23
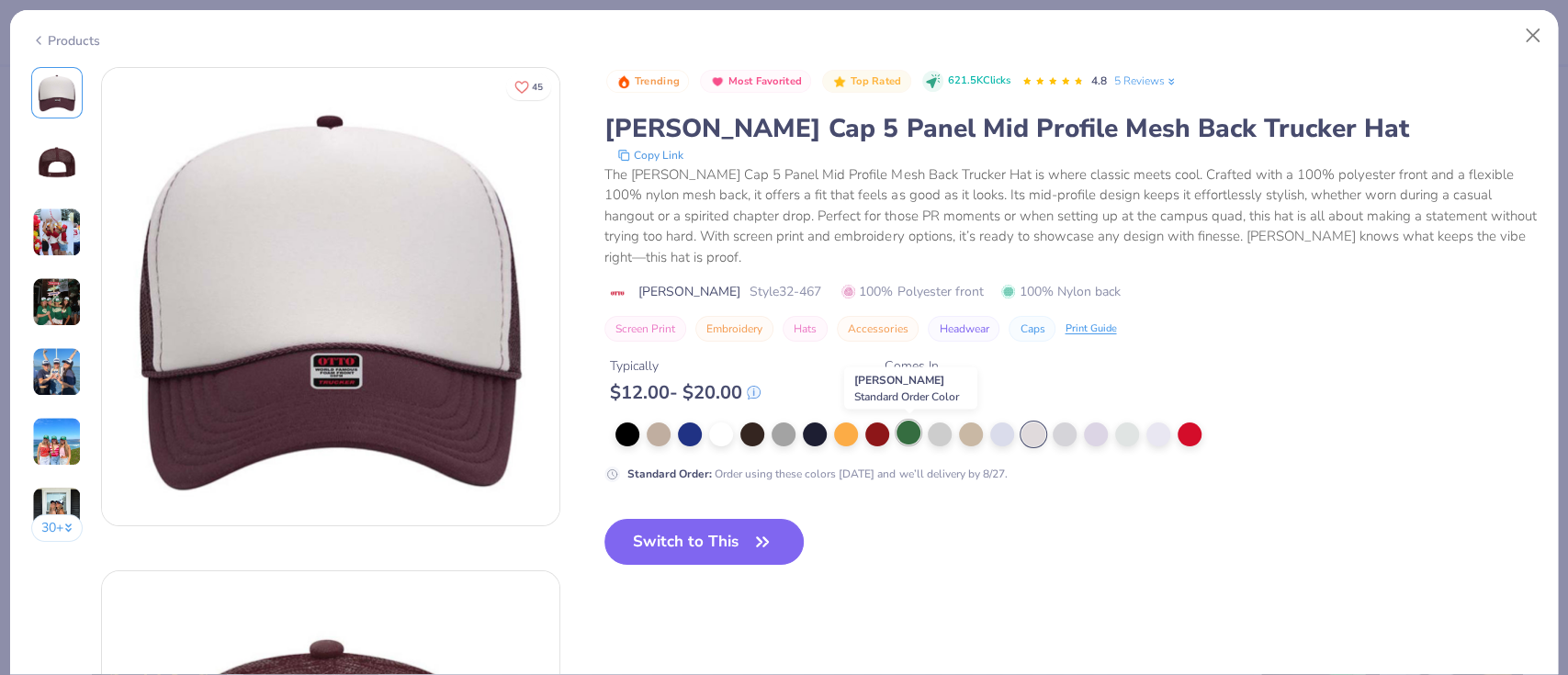
click at [916, 427] on div at bounding box center [908, 432] width 23 height 23
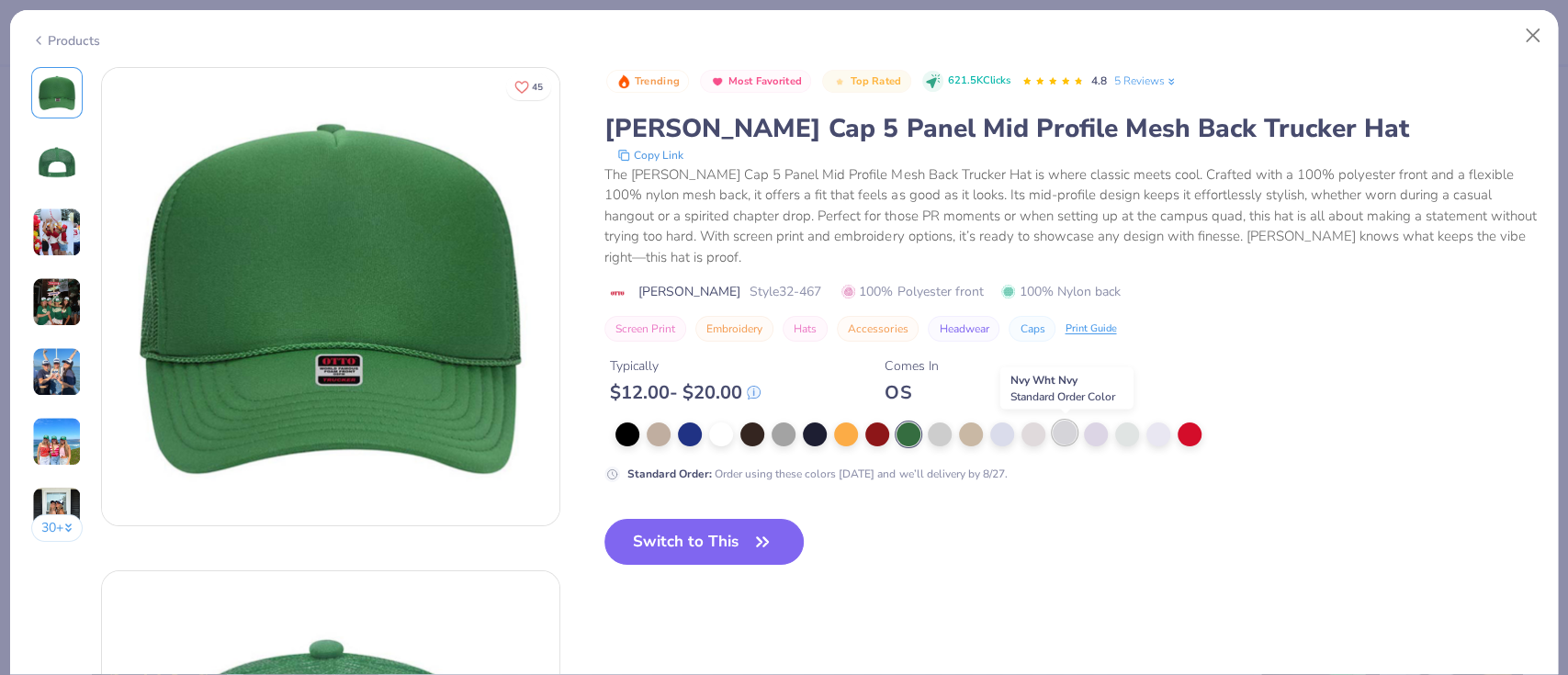
click at [1055, 435] on div at bounding box center [1064, 432] width 23 height 23
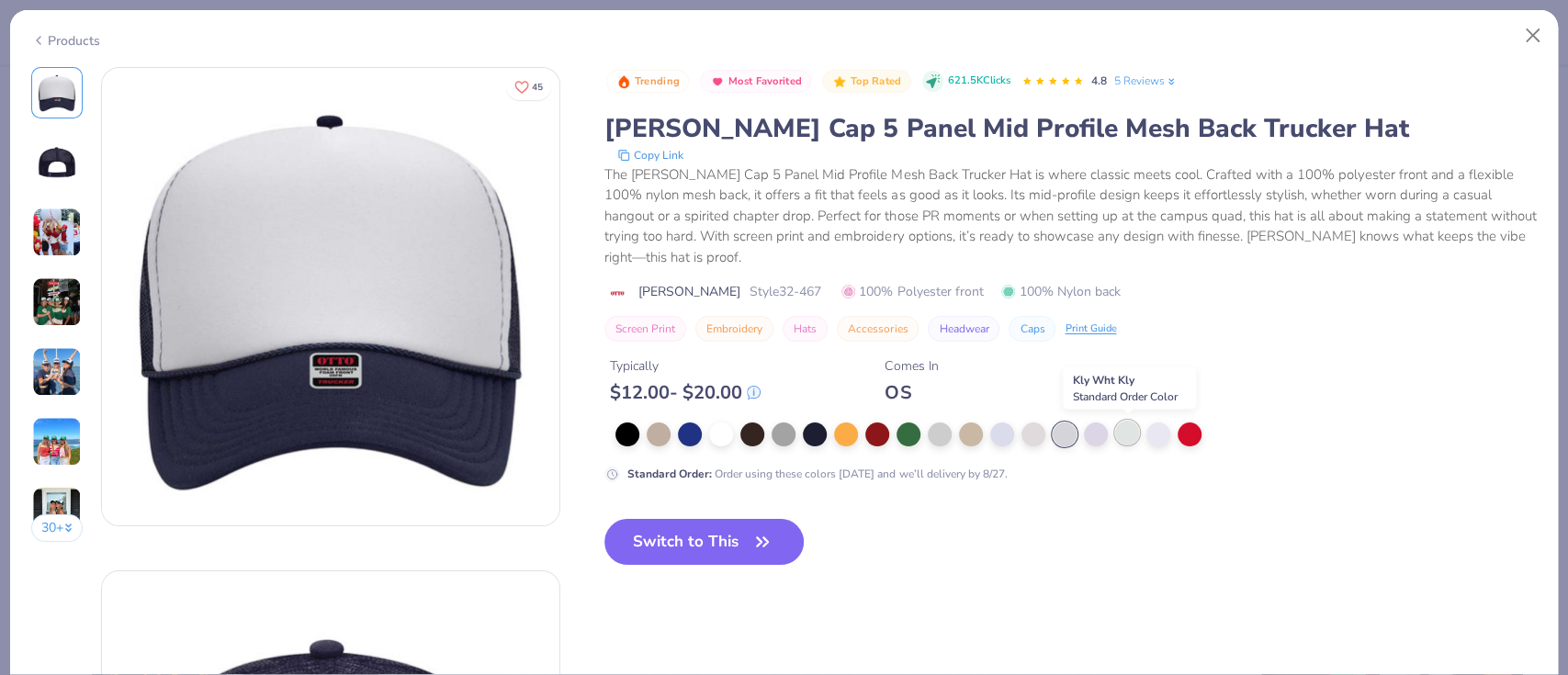
click at [1125, 430] on div at bounding box center [1126, 432] width 23 height 23
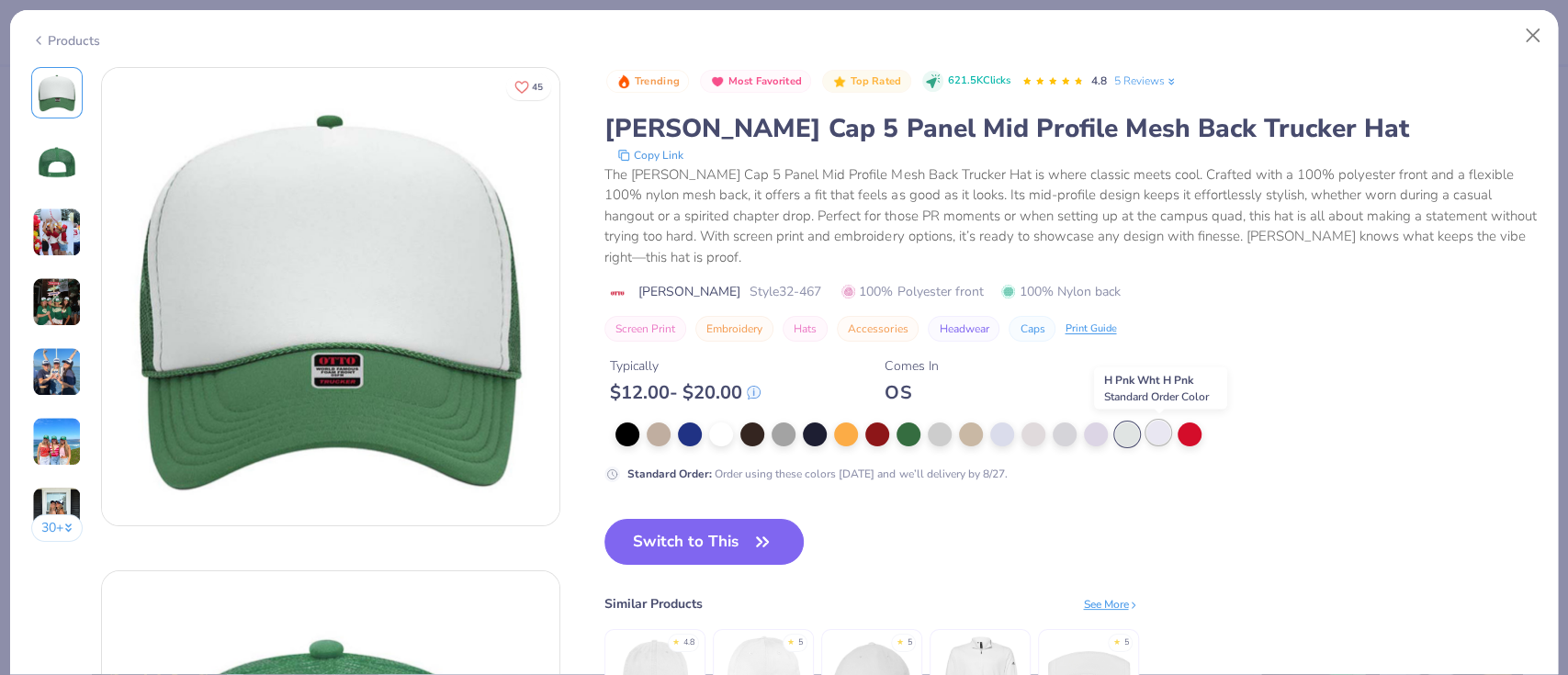
click at [1164, 431] on div at bounding box center [1158, 432] width 23 height 23
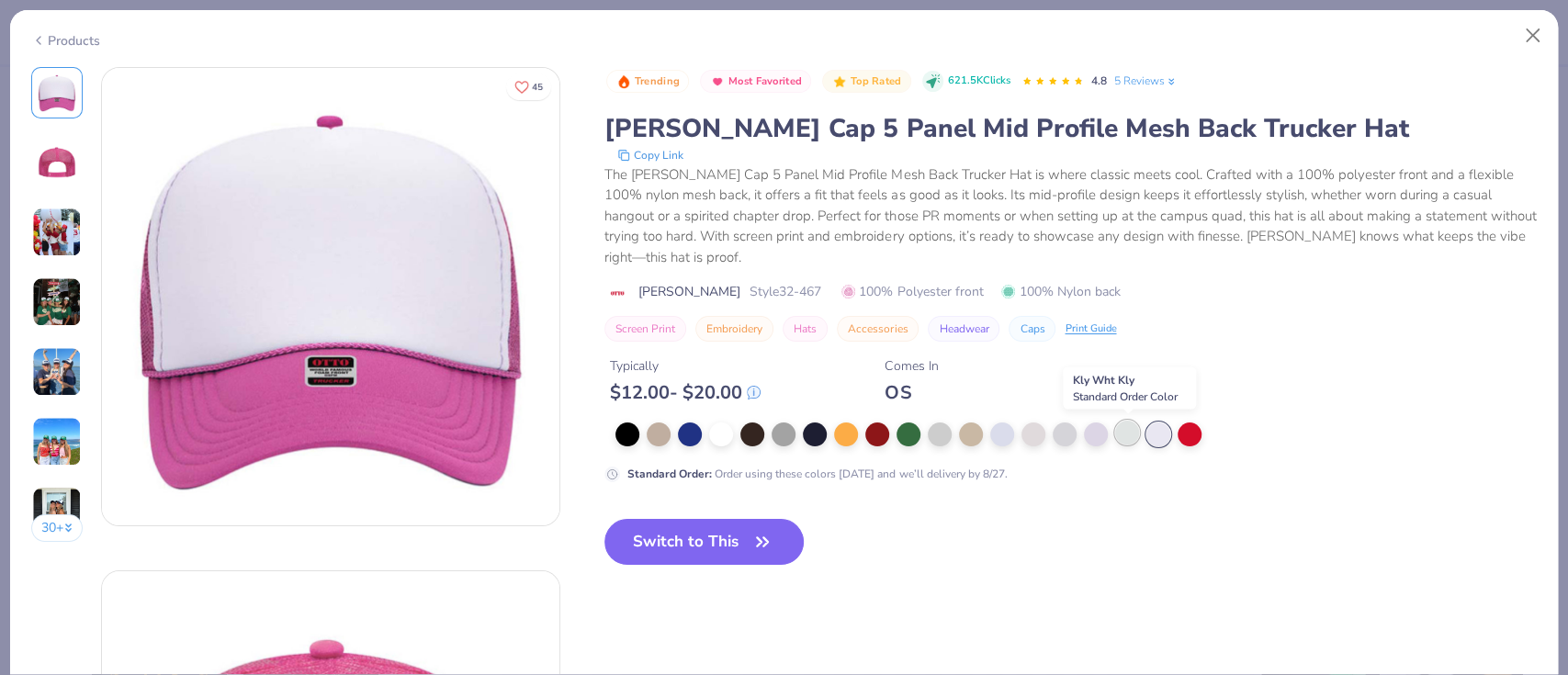
click at [1126, 431] on div at bounding box center [1126, 432] width 23 height 23
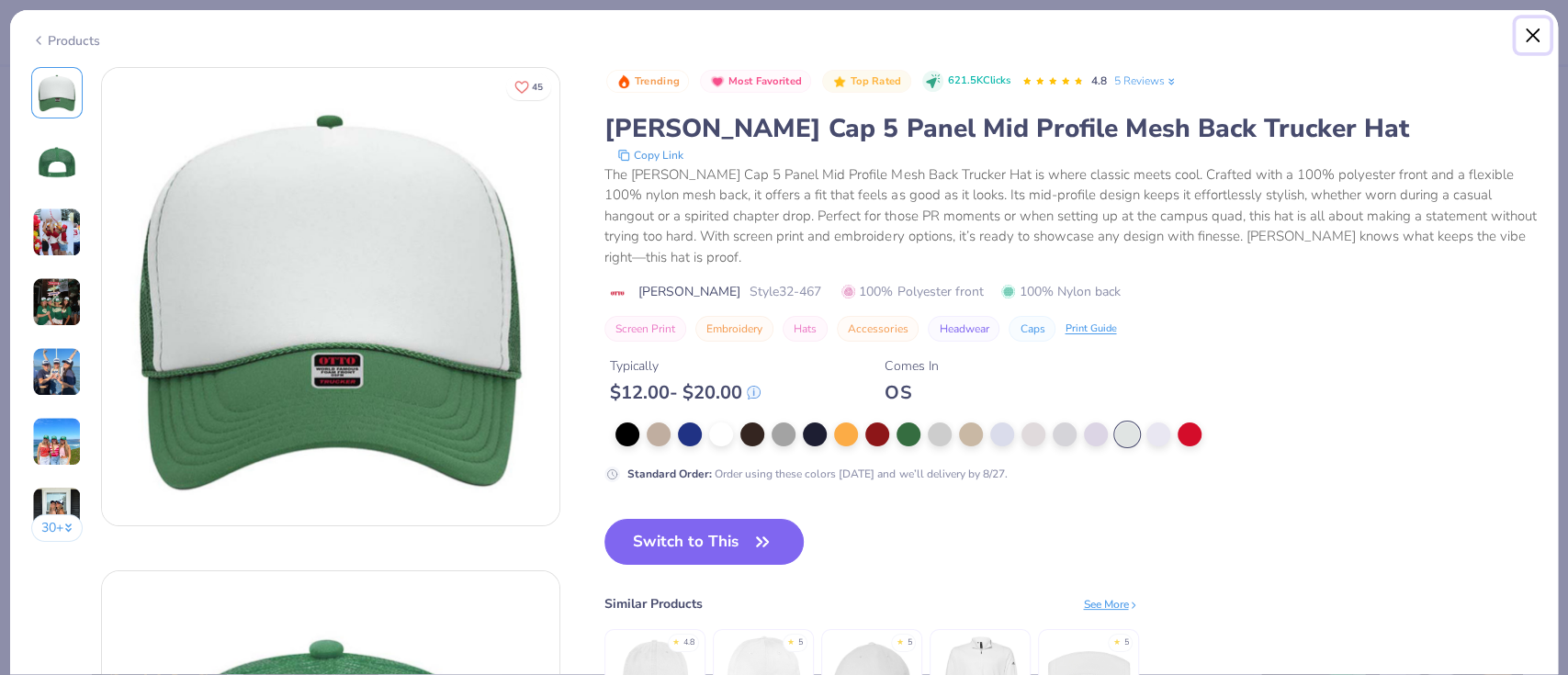
click at [1537, 29] on button "Close" at bounding box center [1532, 36] width 35 height 35
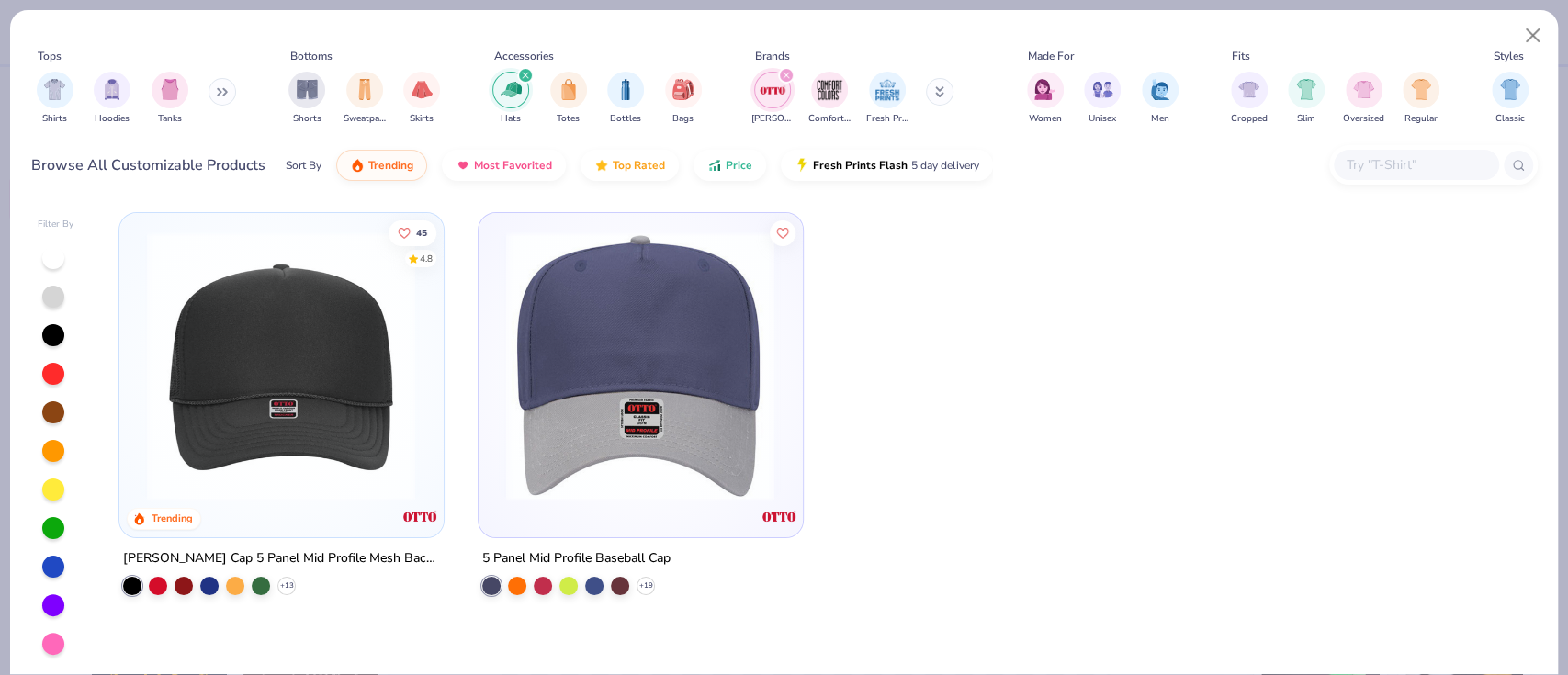
click at [634, 482] on div at bounding box center [353, 365] width 861 height 269
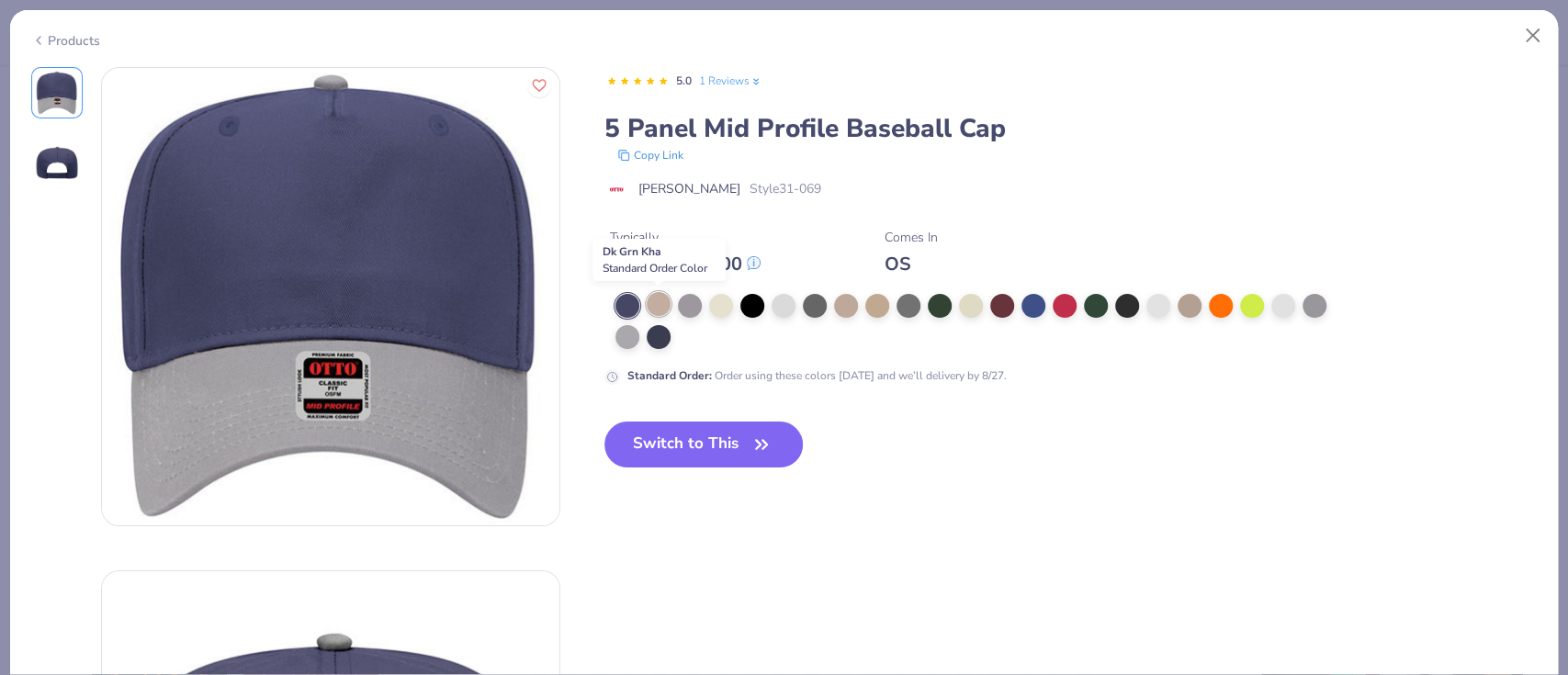
click at [663, 302] on div at bounding box center [658, 303] width 23 height 23
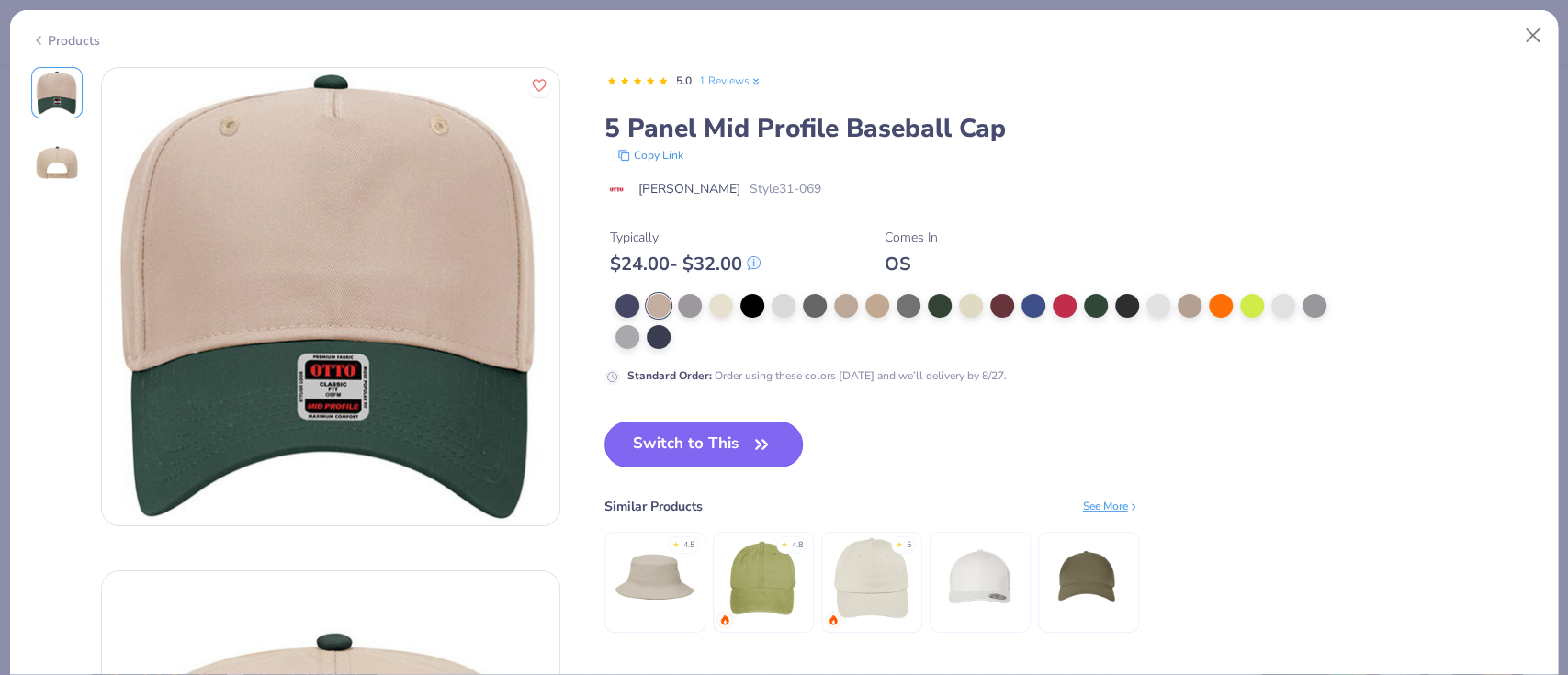
click at [652, 441] on button "Switch to This" at bounding box center [704, 444] width 199 height 46
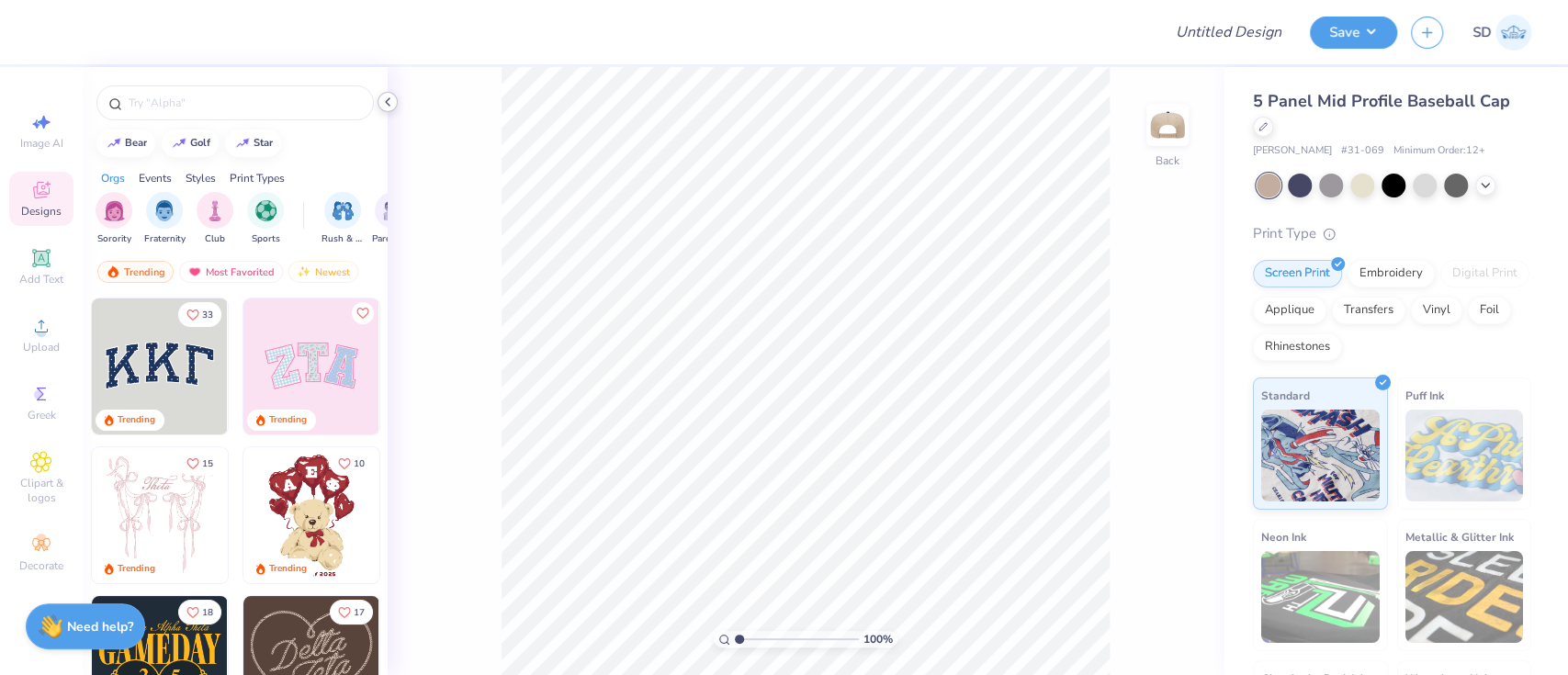
click at [395, 105] on div at bounding box center [388, 102] width 21 height 21
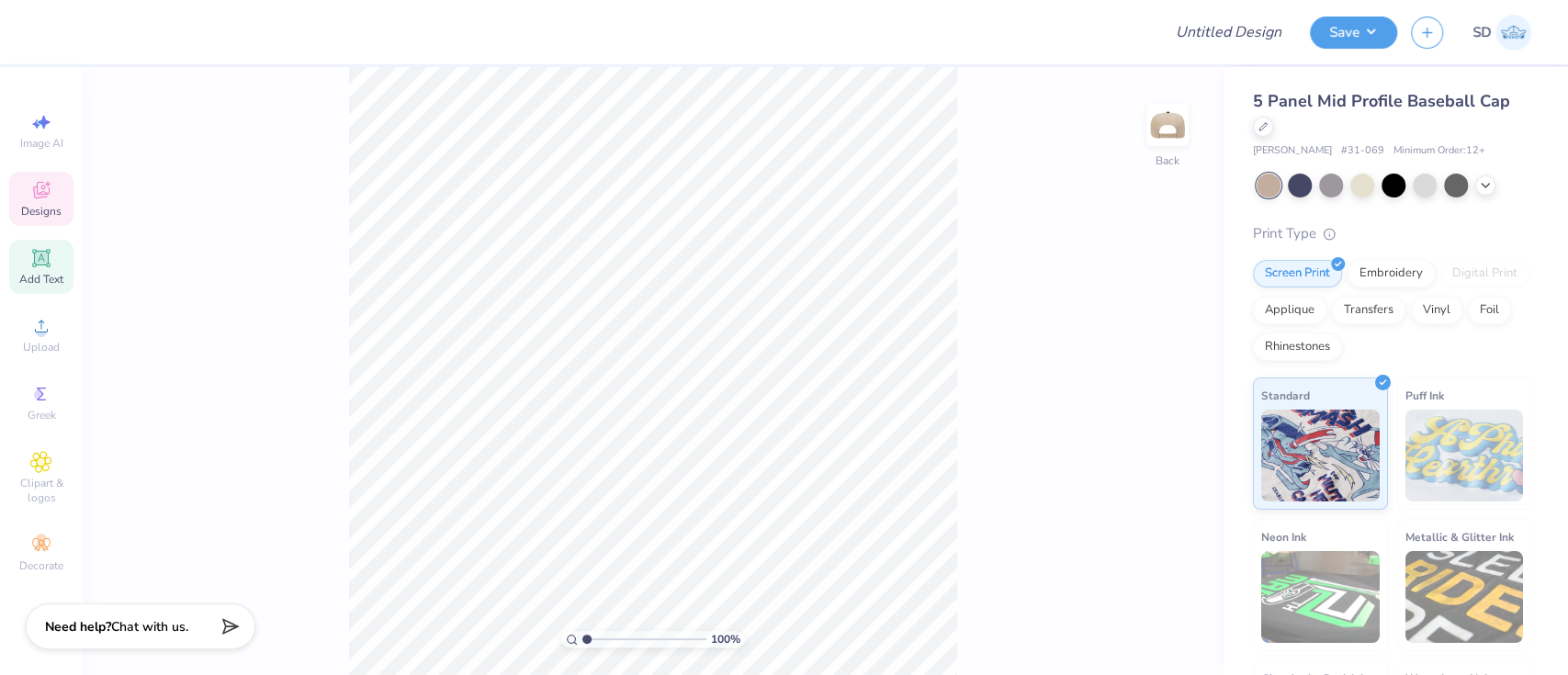
click at [47, 267] on icon at bounding box center [40, 257] width 22 height 22
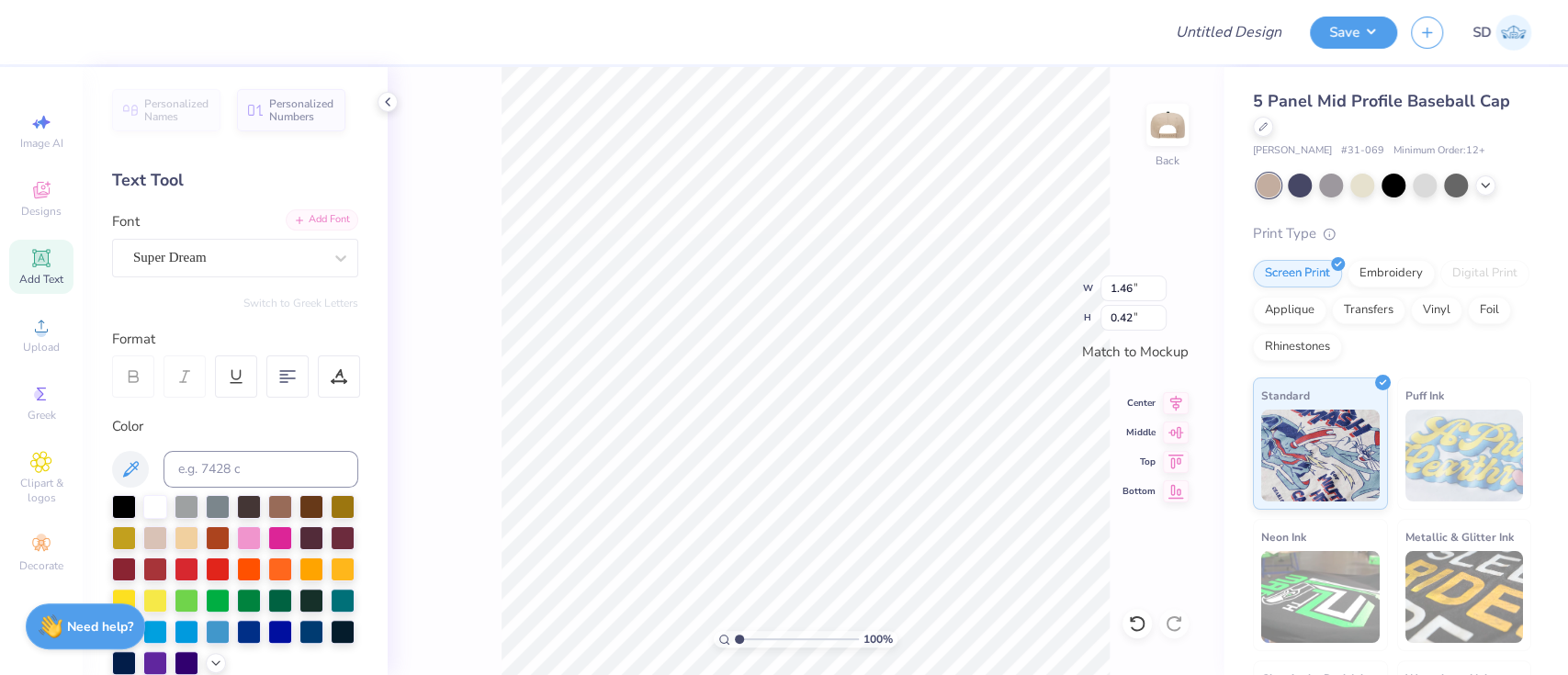
click at [328, 222] on div "Add Font" at bounding box center [321, 220] width 72 height 21
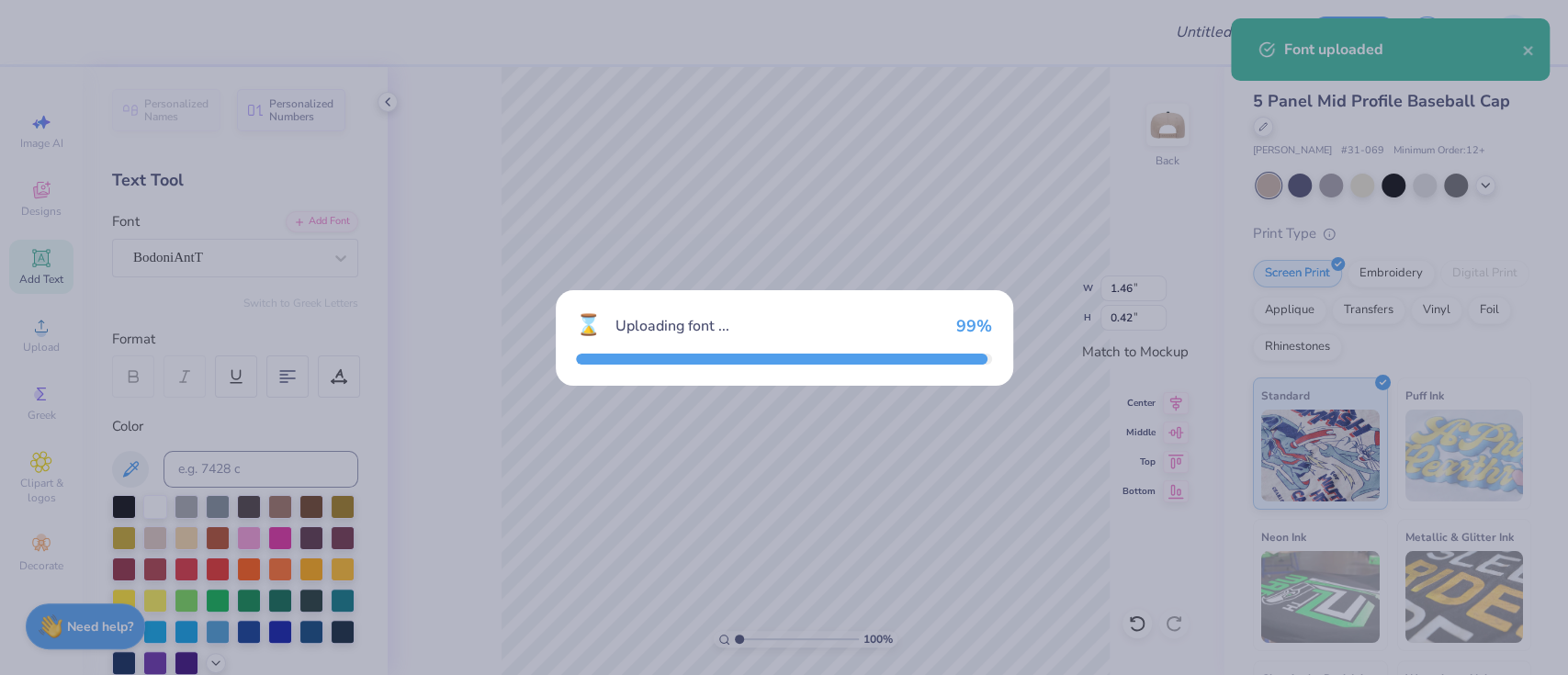
type input "1.40"
type input "0.40"
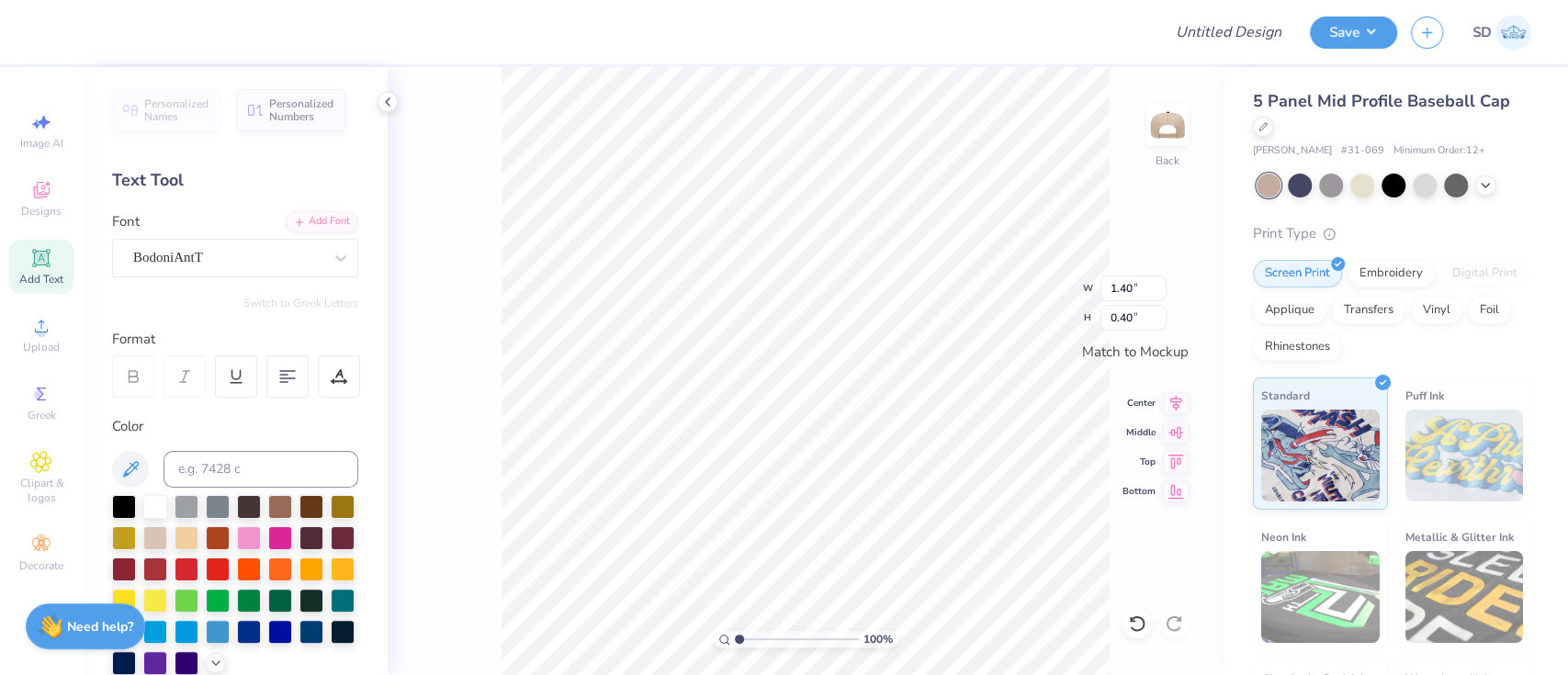
scroll to position [21, 4]
type textarea "PITCHES"
click at [292, 537] on div at bounding box center [280, 536] width 23 height 23
click at [1366, 273] on div "Embroidery" at bounding box center [1391, 270] width 87 height 27
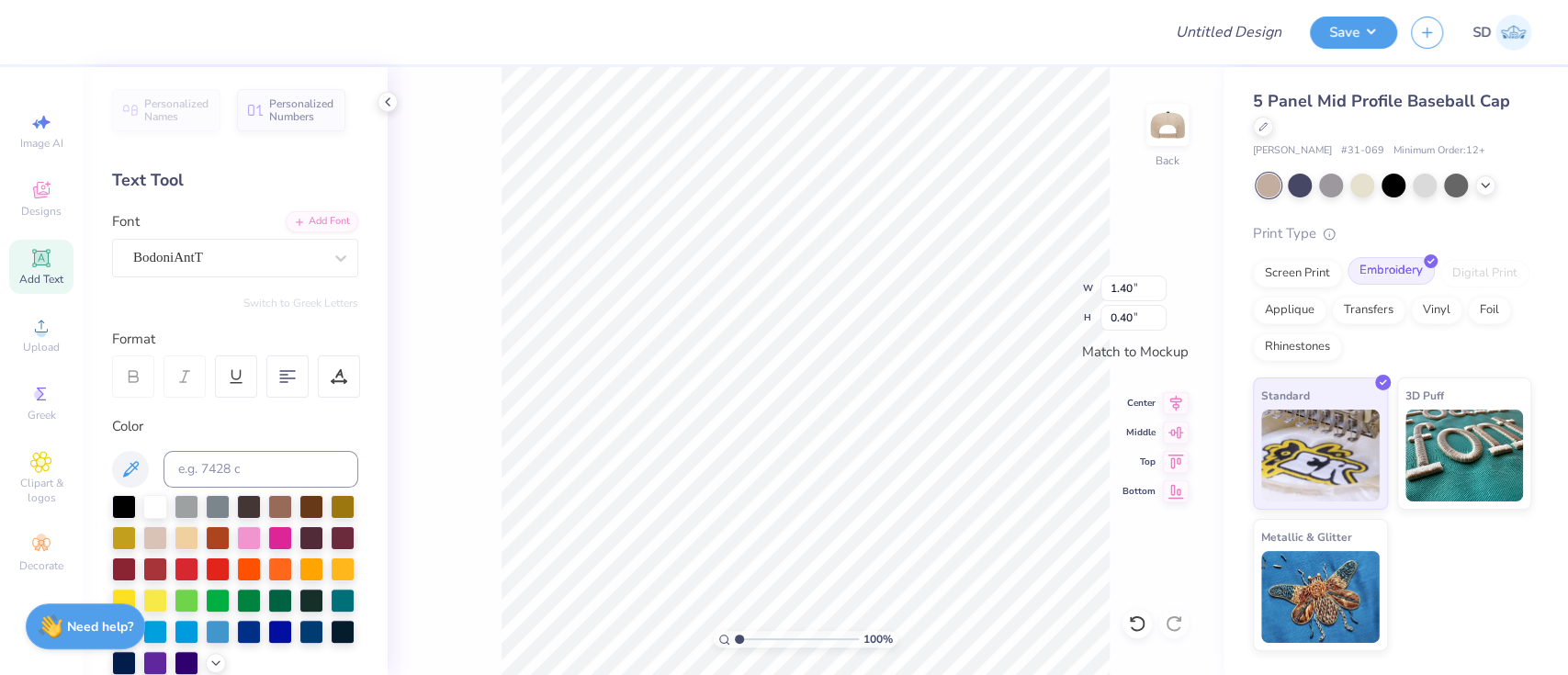
type input "2.30"
type input "0.42"
type input "2.97"
type input "0.54"
click at [1433, 413] on img at bounding box center [1465, 453] width 118 height 92
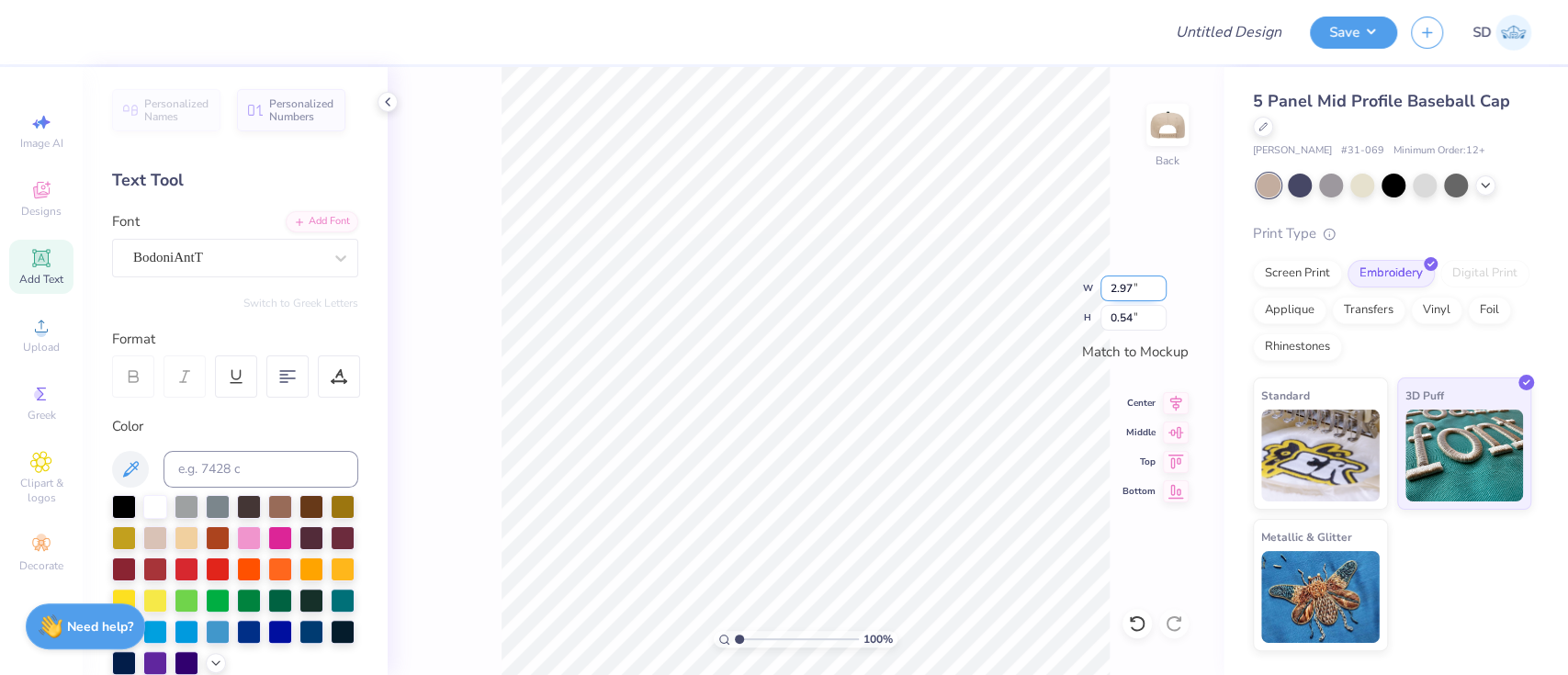
click at [1142, 284] on input "2.97" at bounding box center [1133, 287] width 66 height 25
type input "2"
type input "3.00"
click at [1145, 319] on input "0.54" at bounding box center [1133, 317] width 66 height 25
type input "0.64"
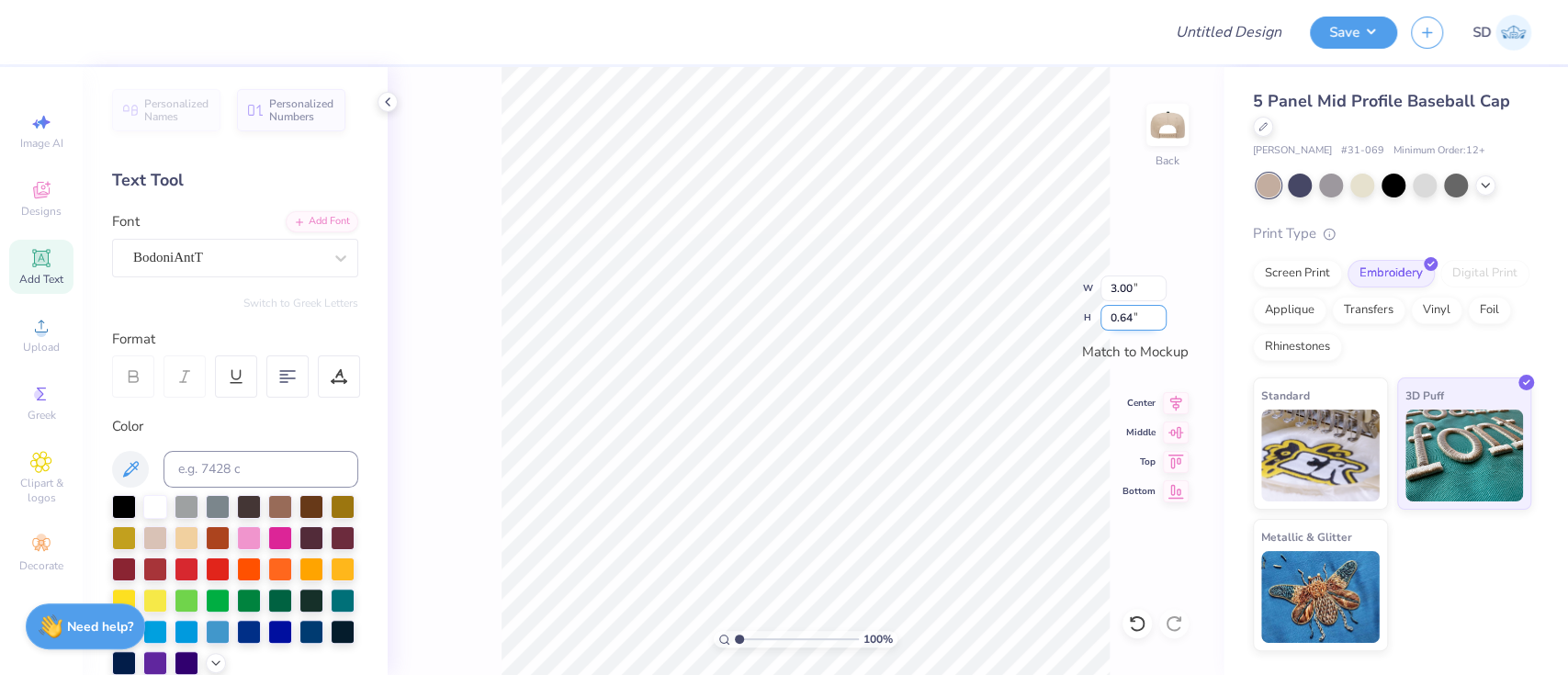
type input "3.55"
type input "0.54"
type input "2.99"
click at [1139, 292] on input "2.99" at bounding box center [1133, 287] width 66 height 25
type input "2"
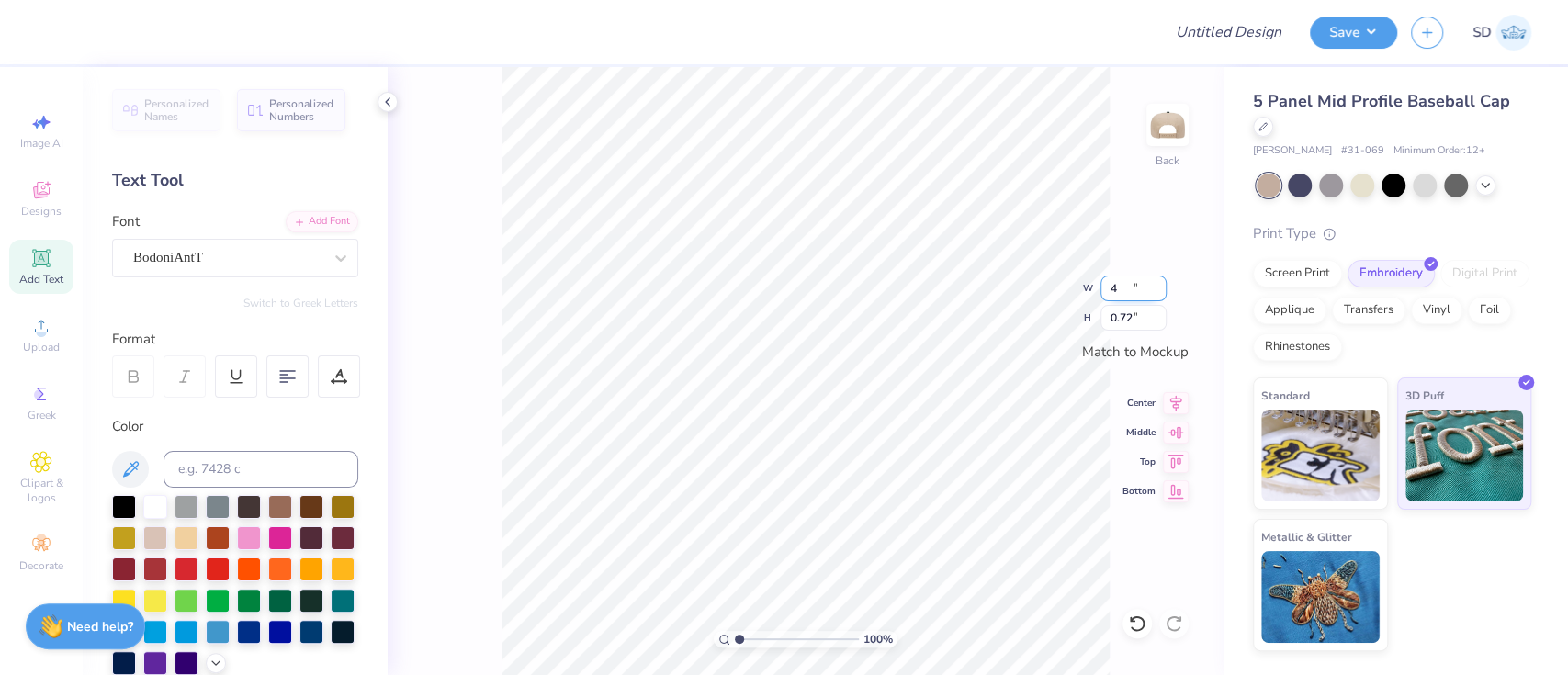
type input "4.00"
type input "0.72"
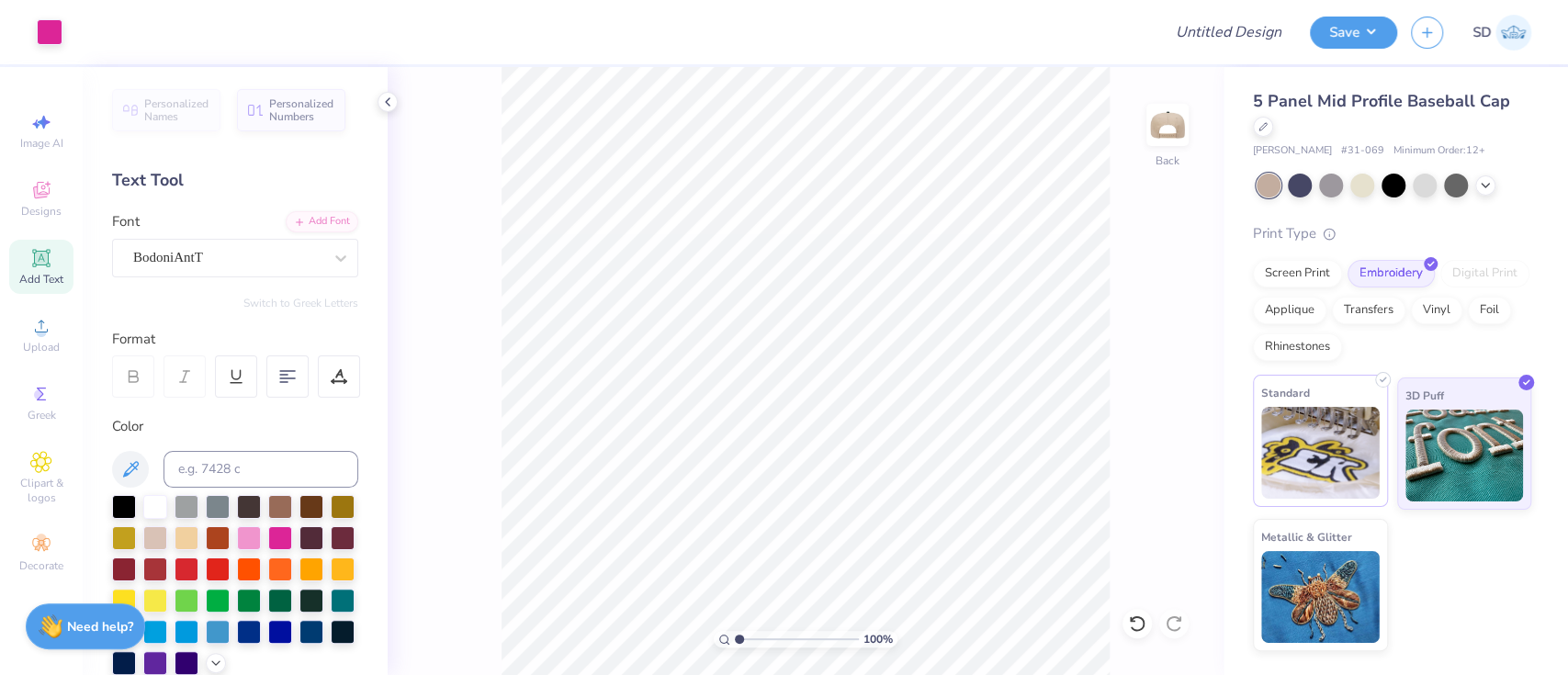
click at [1323, 441] on img at bounding box center [1320, 453] width 118 height 92
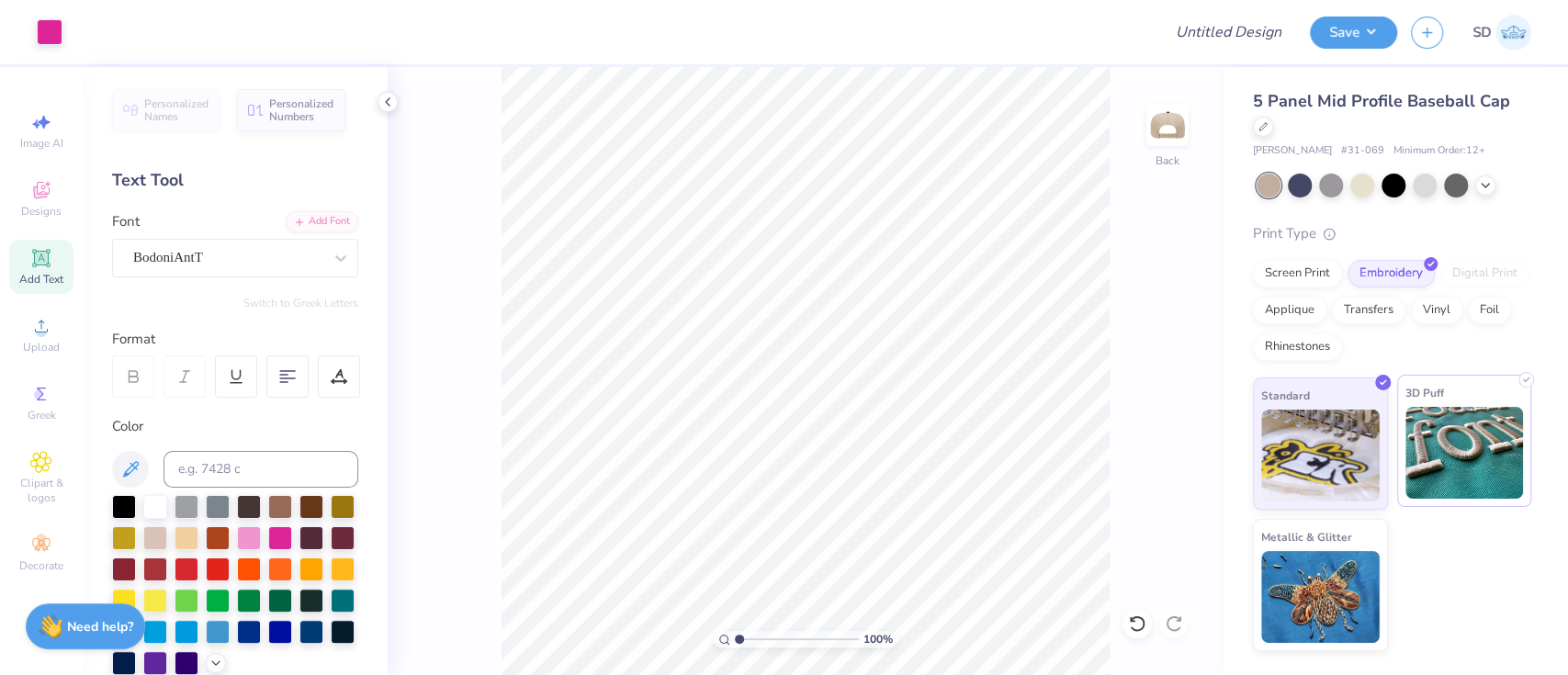
click at [1462, 492] on img at bounding box center [1465, 453] width 118 height 92
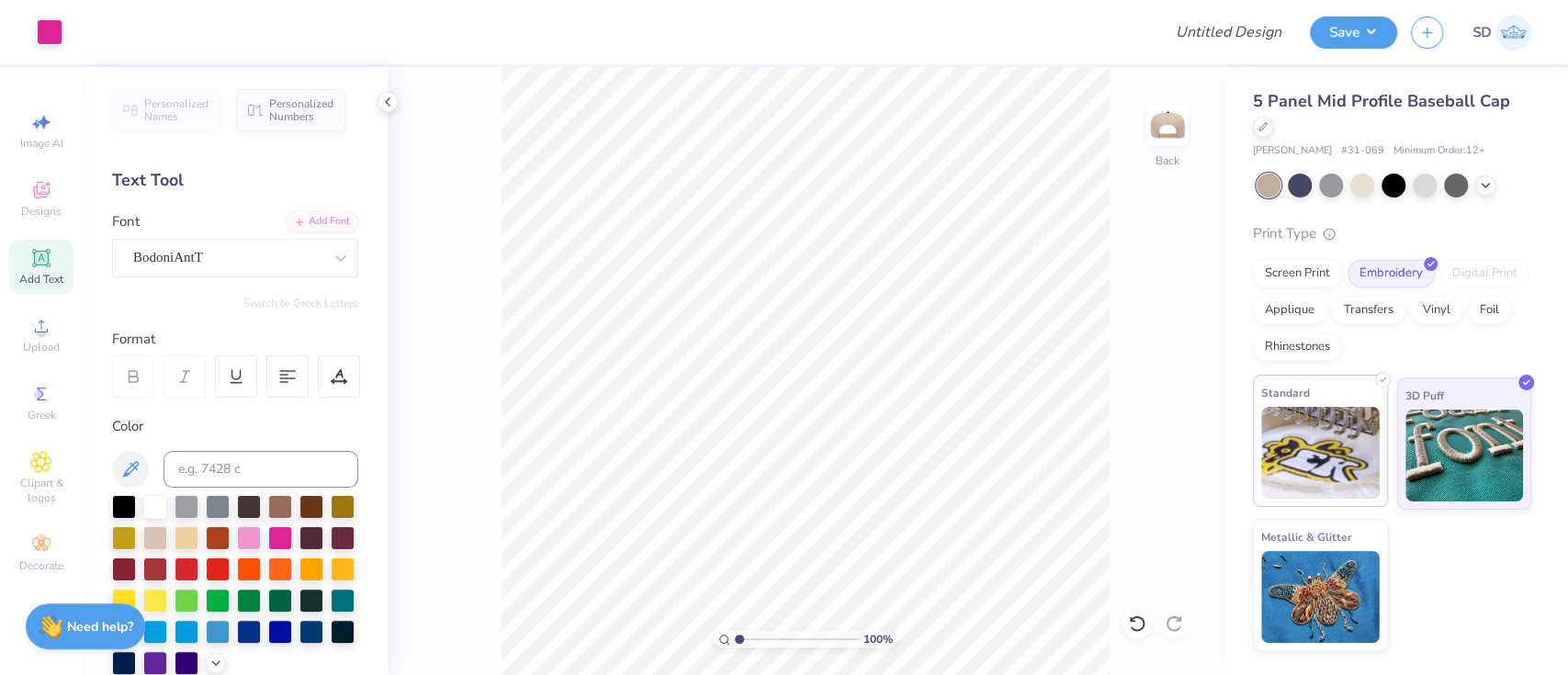
click at [1340, 472] on img at bounding box center [1320, 453] width 118 height 92
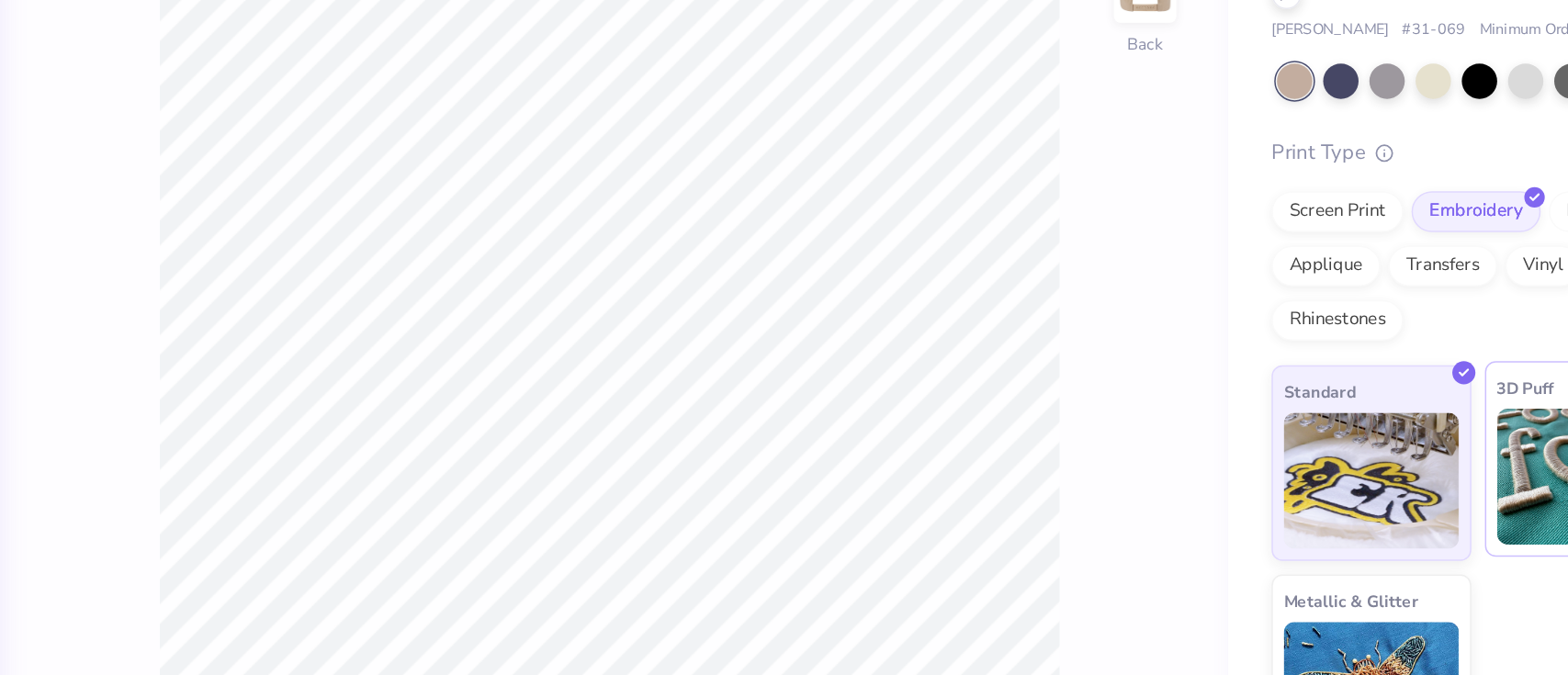
click at [1432, 454] on img at bounding box center [1465, 453] width 118 height 92
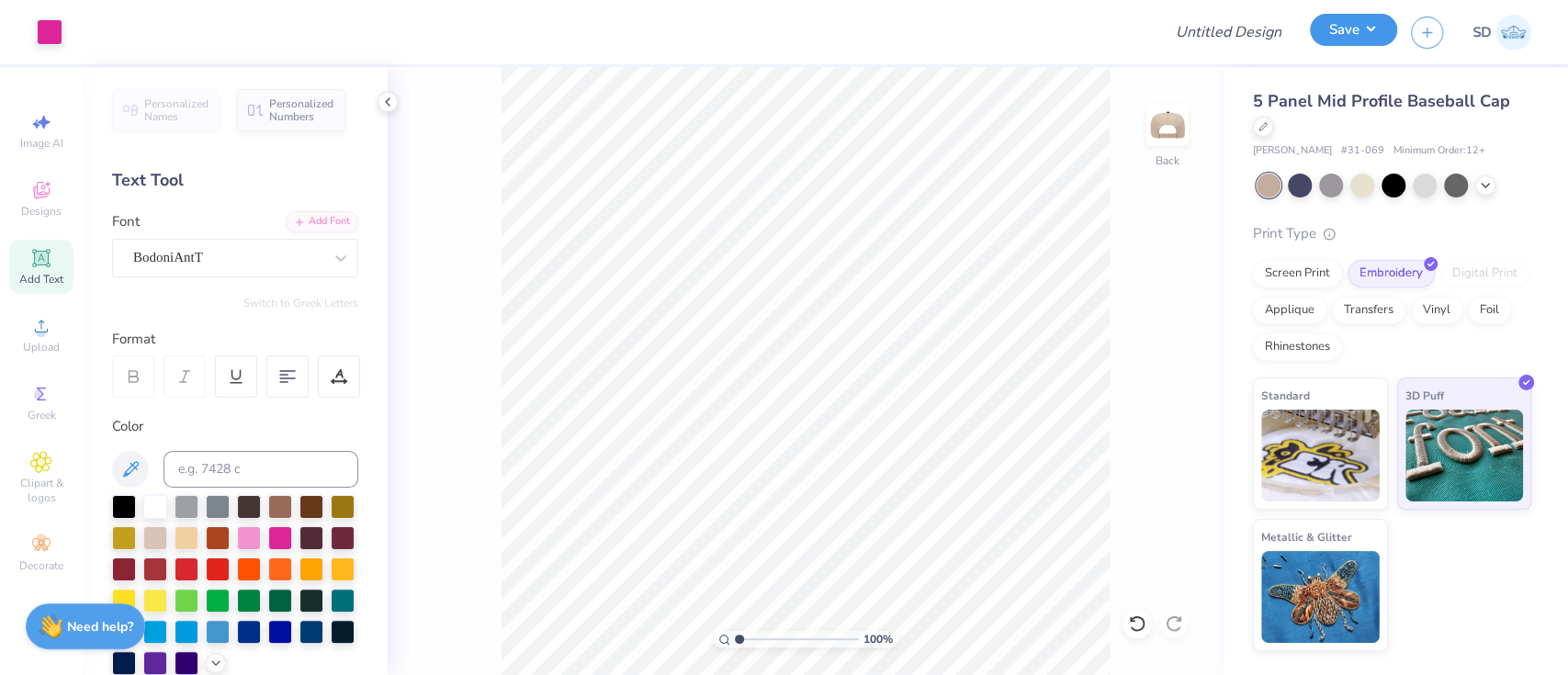
click at [1330, 33] on button "Save" at bounding box center [1353, 30] width 87 height 32
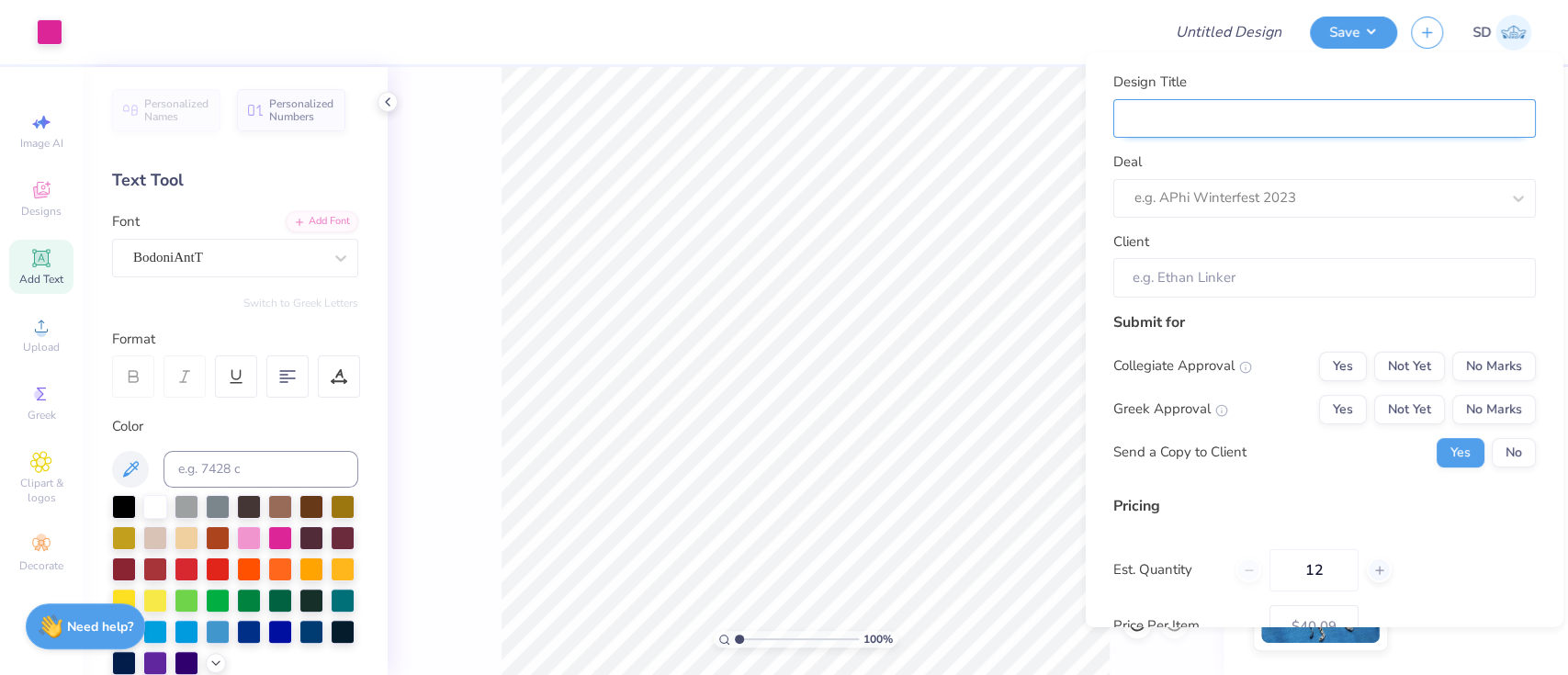
click at [1274, 110] on input "Design Title" at bounding box center [1324, 118] width 423 height 39
type input "M"
type input "Me"
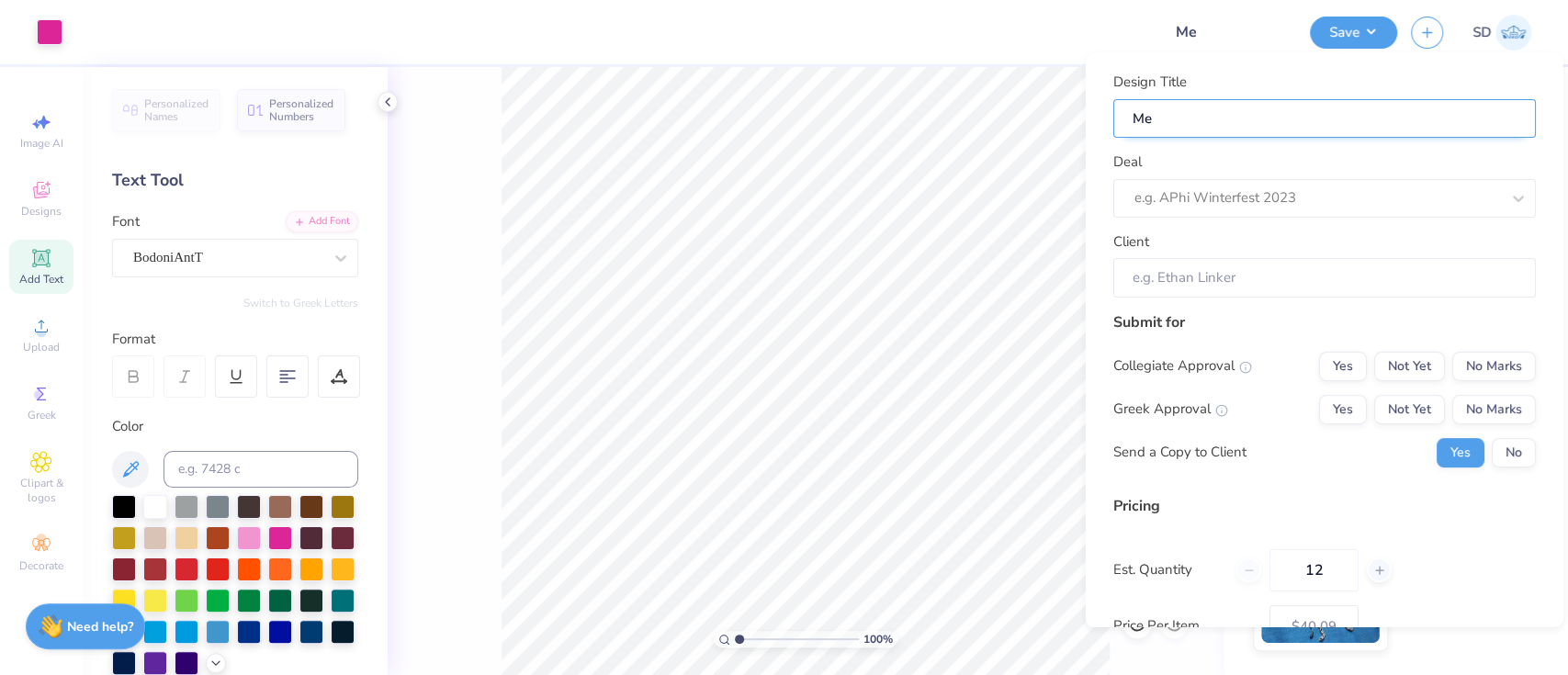
type input "Mer"
type input "Merc"
type input "Merch"
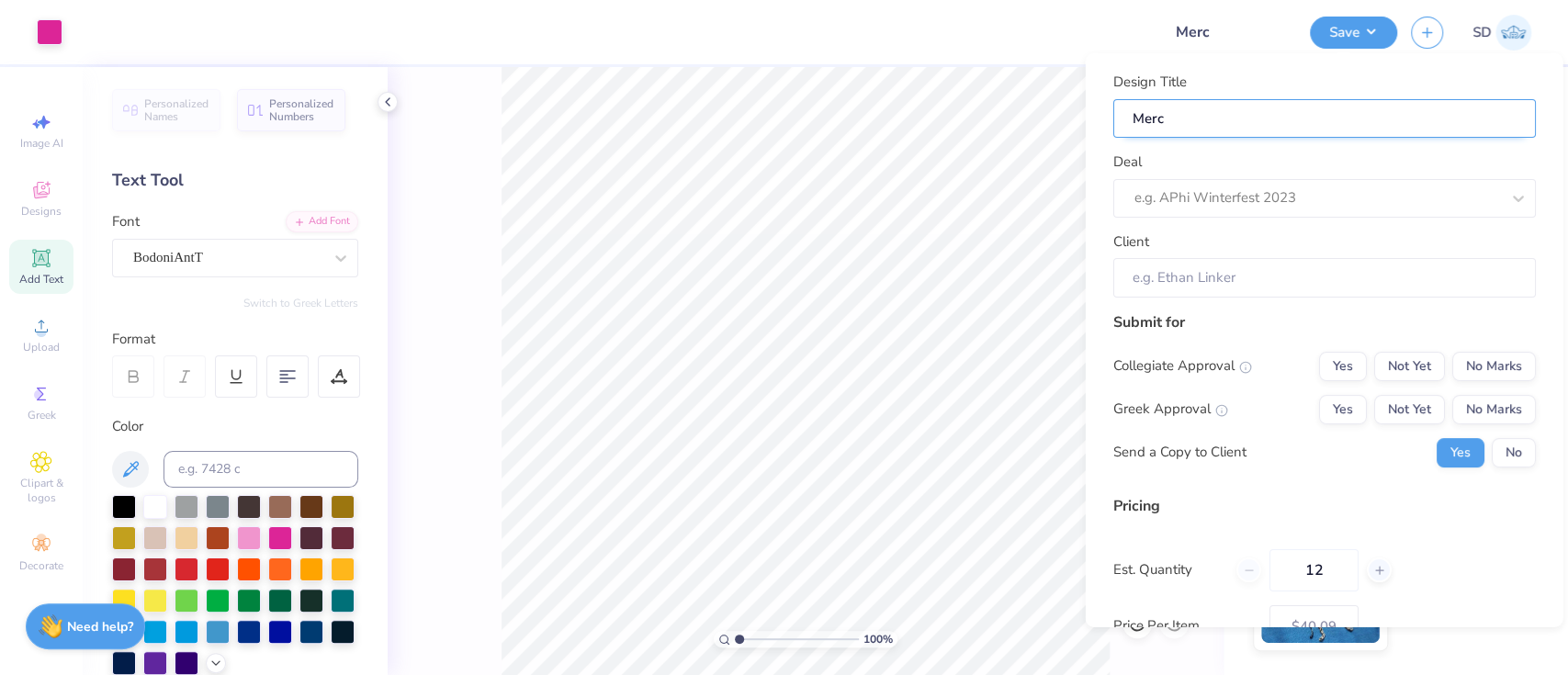
type input "Merch"
type input "Merch f"
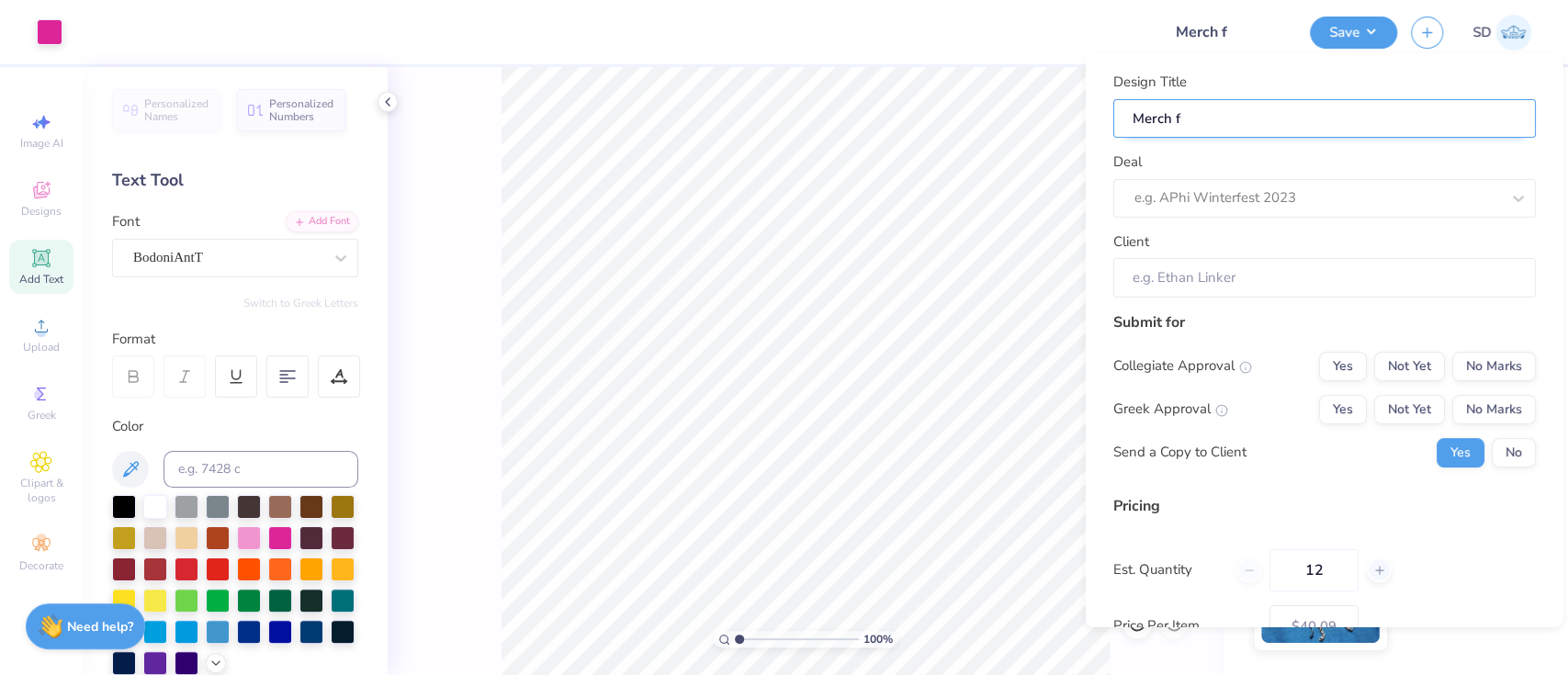
type input "Merch fo"
type input "Merch for"
type input "C"
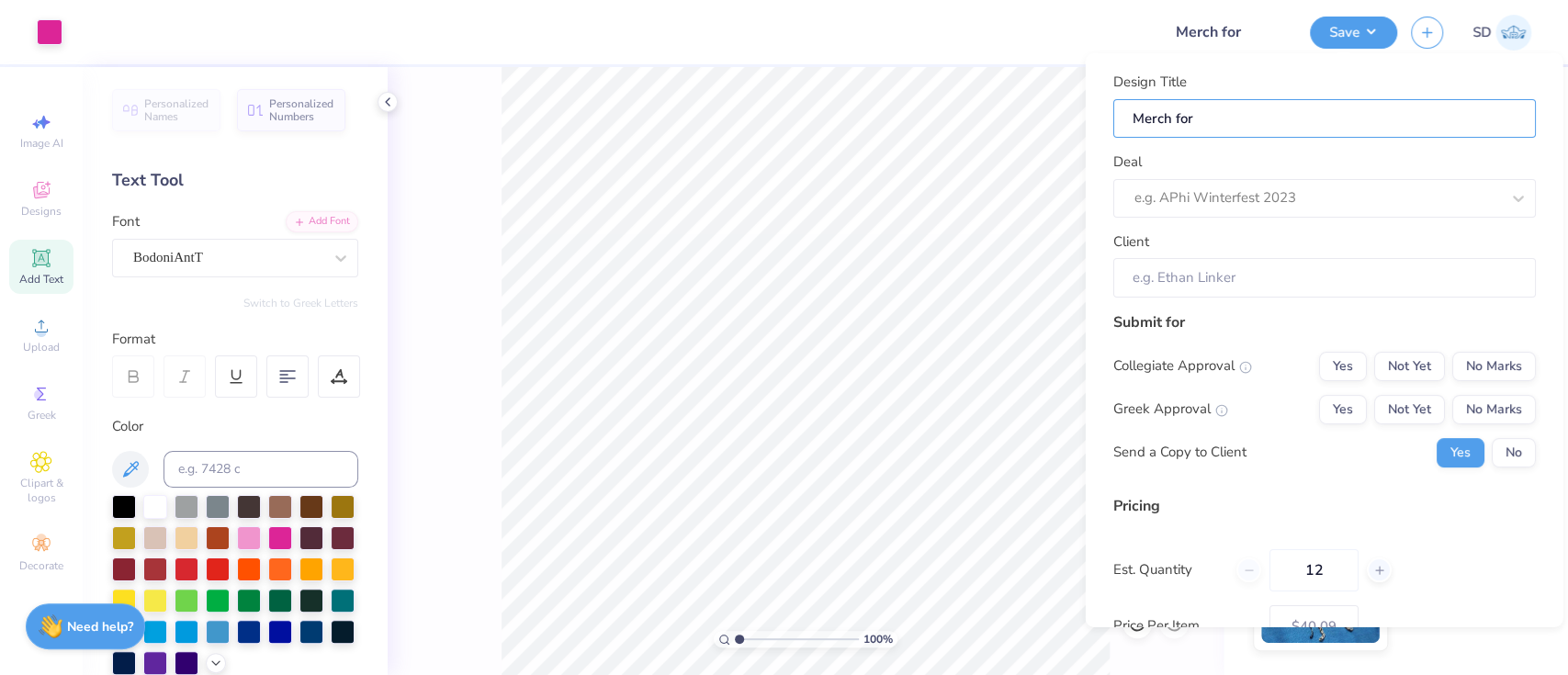
type input "C"
type input "Ca"
type input "Cap"
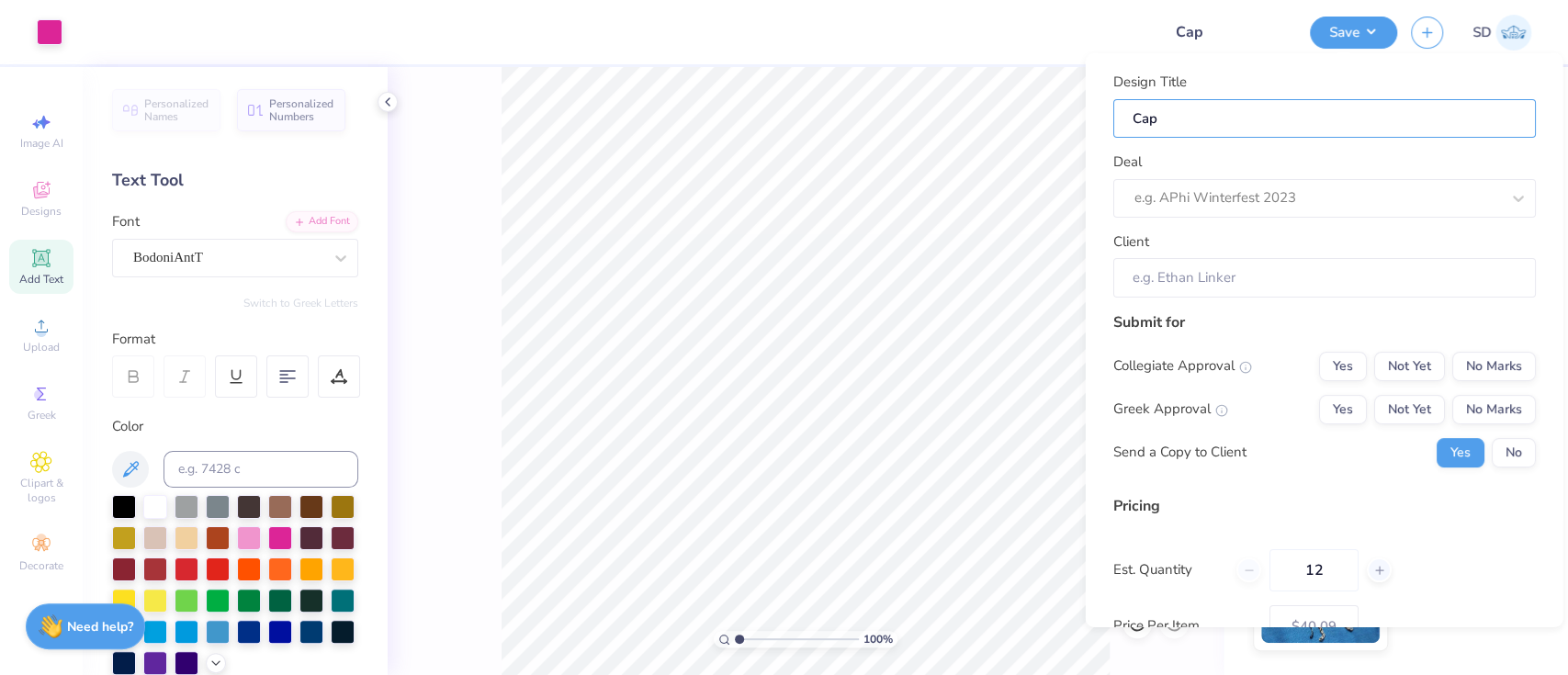
type input "Caps"
type input "Cap"
type input "Caps"
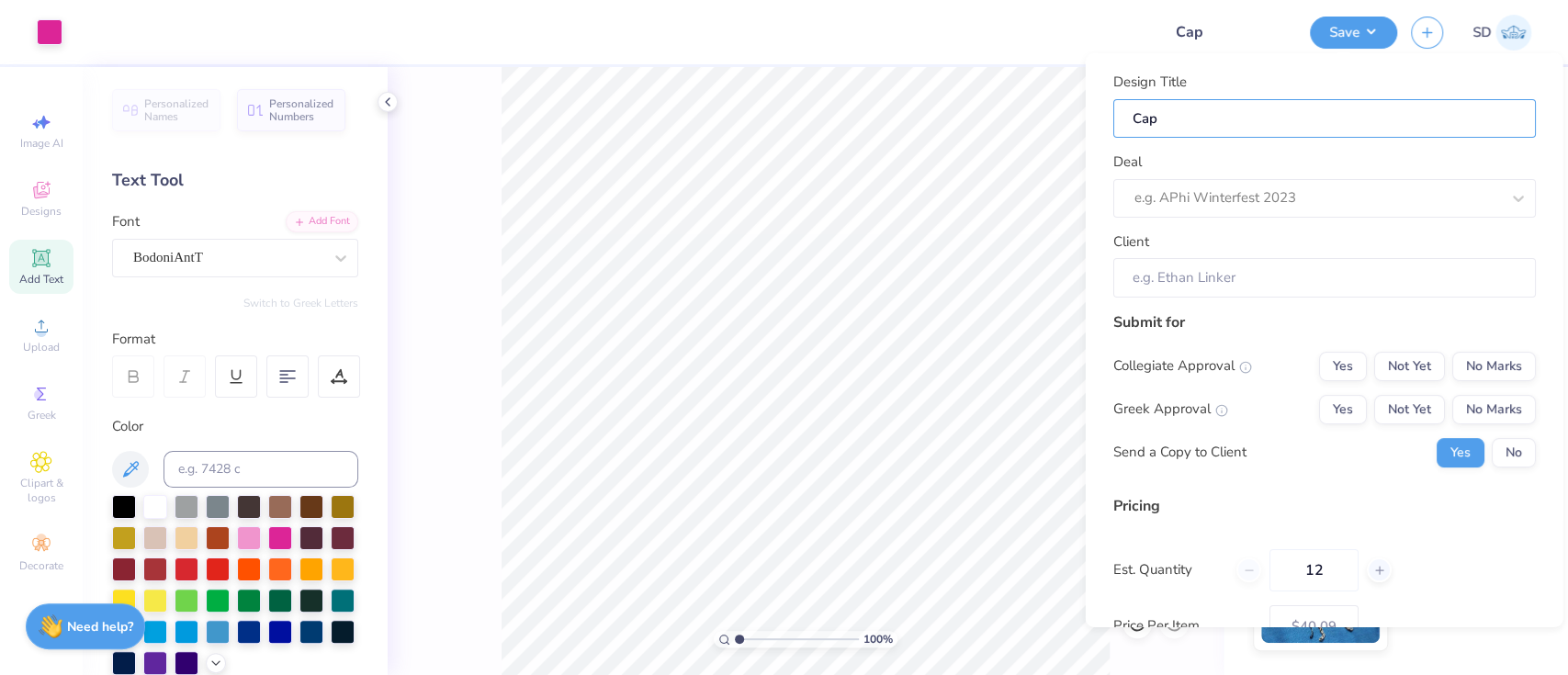
type input "Caps"
type input "Caps f"
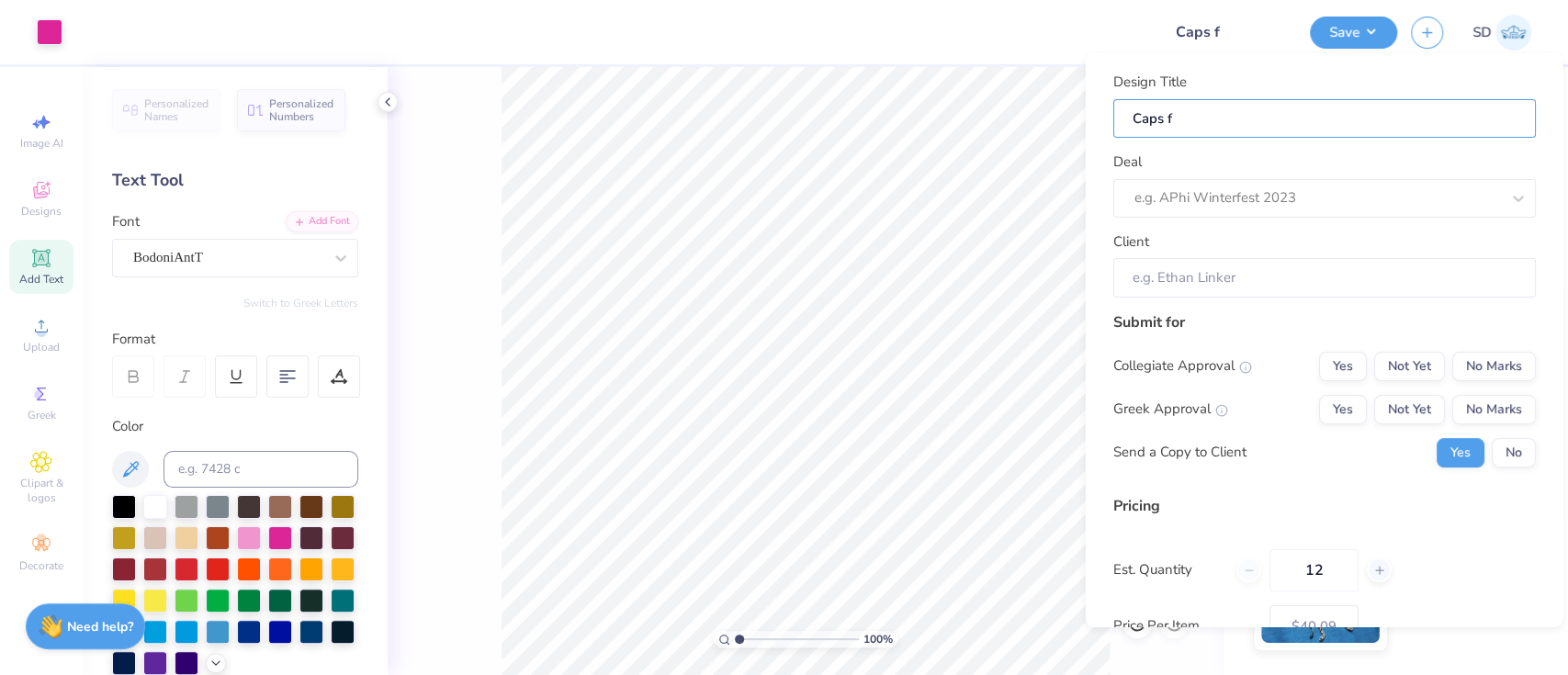
type input "Caps fo"
type input "Caps for"
paste input "A [GEOGRAPHIC_DATA][PERSON_NAME]"
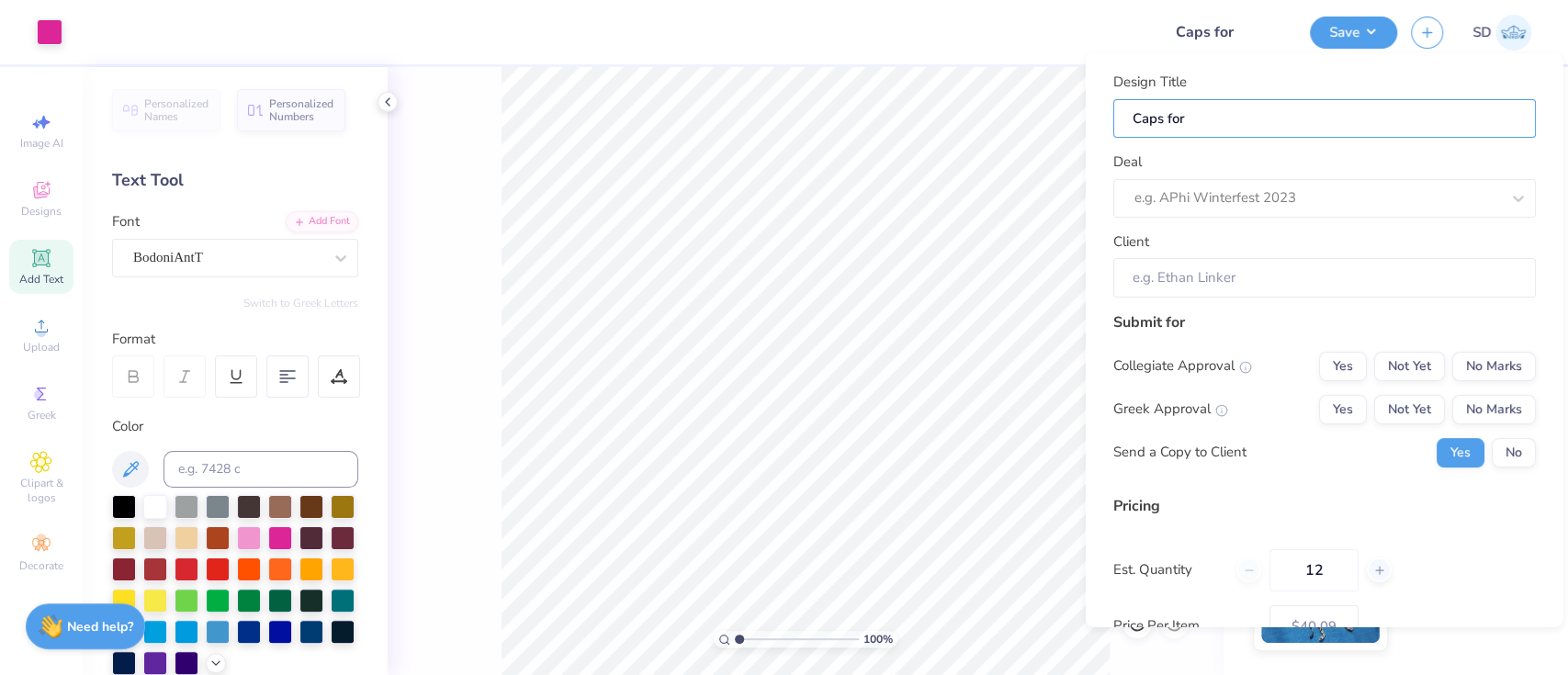
type input "Caps for A [GEOGRAPHIC_DATA][PERSON_NAME]"
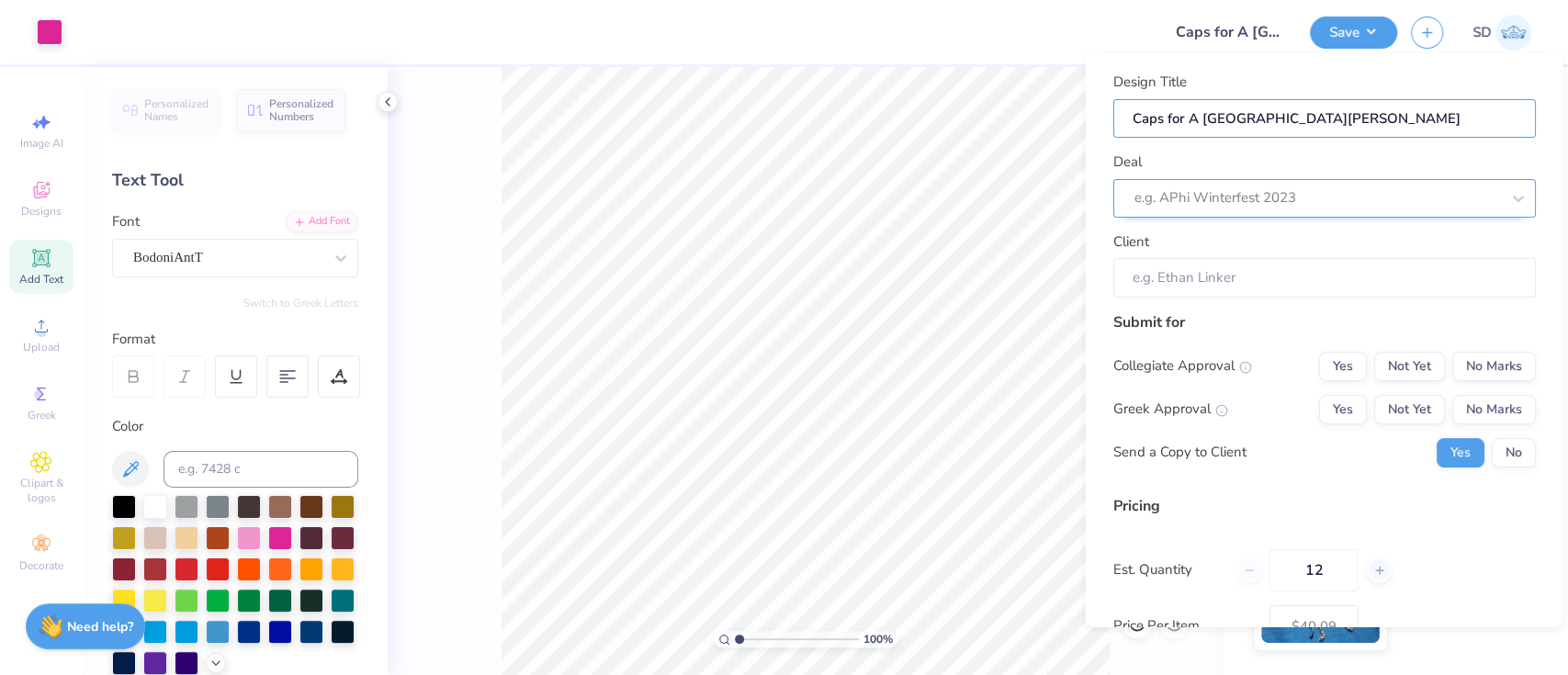
type input "Caps for A [GEOGRAPHIC_DATA][PERSON_NAME]"
click at [1217, 194] on div at bounding box center [1298, 198] width 329 height 24
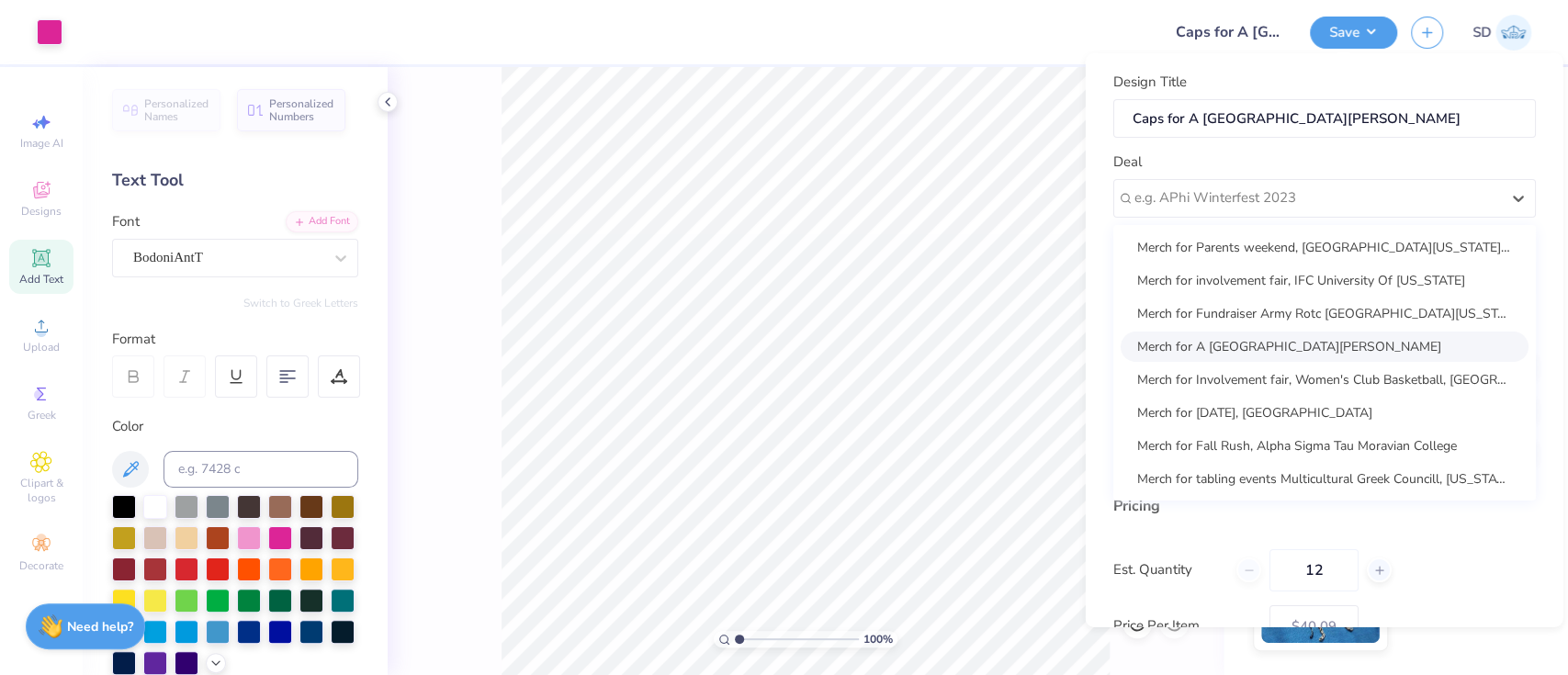
click at [1263, 339] on div "Merch for A [GEOGRAPHIC_DATA][PERSON_NAME]" at bounding box center [1323, 345] width 407 height 30
type input "[PERSON_NAME]"
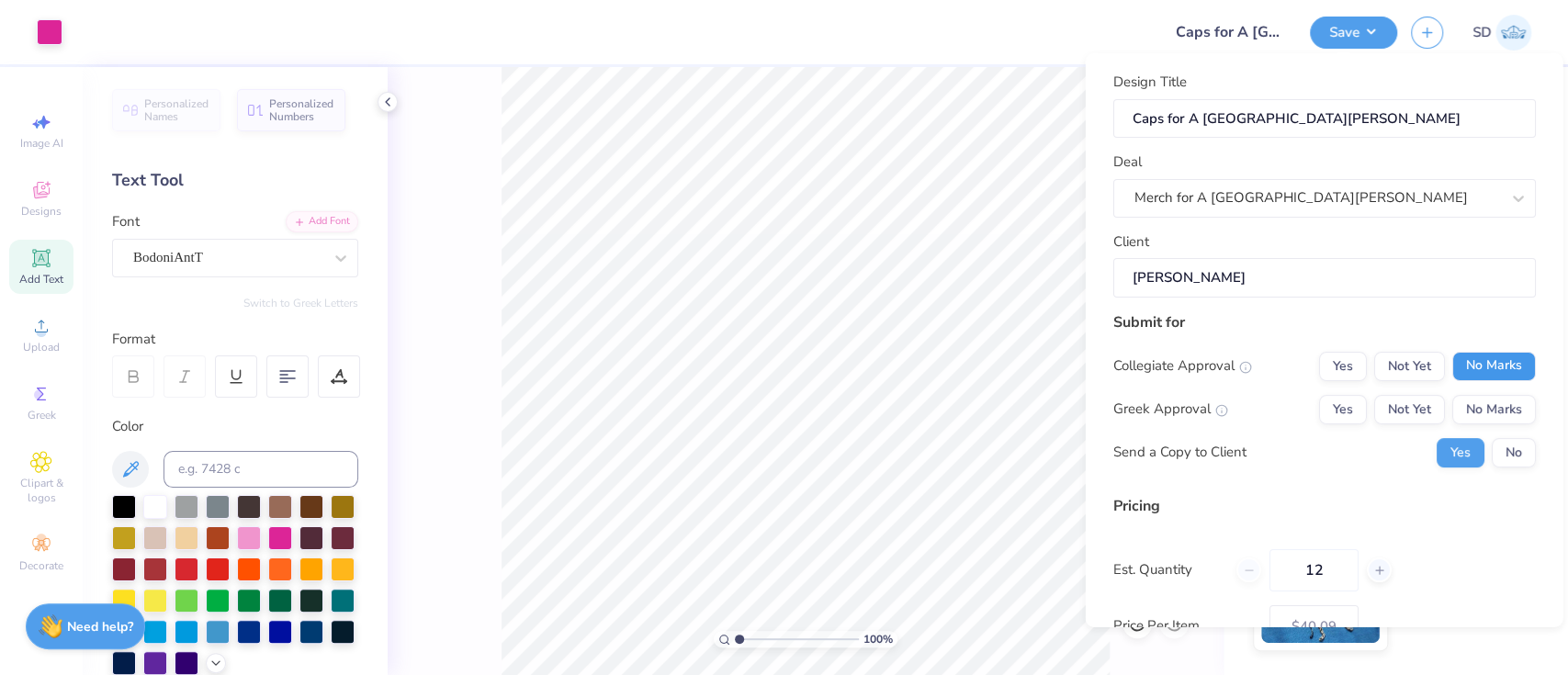
click at [1472, 366] on button "No Marks" at bounding box center [1492, 365] width 84 height 29
click at [1472, 403] on button "No Marks" at bounding box center [1492, 408] width 84 height 29
click at [1491, 446] on button "No" at bounding box center [1513, 452] width 44 height 29
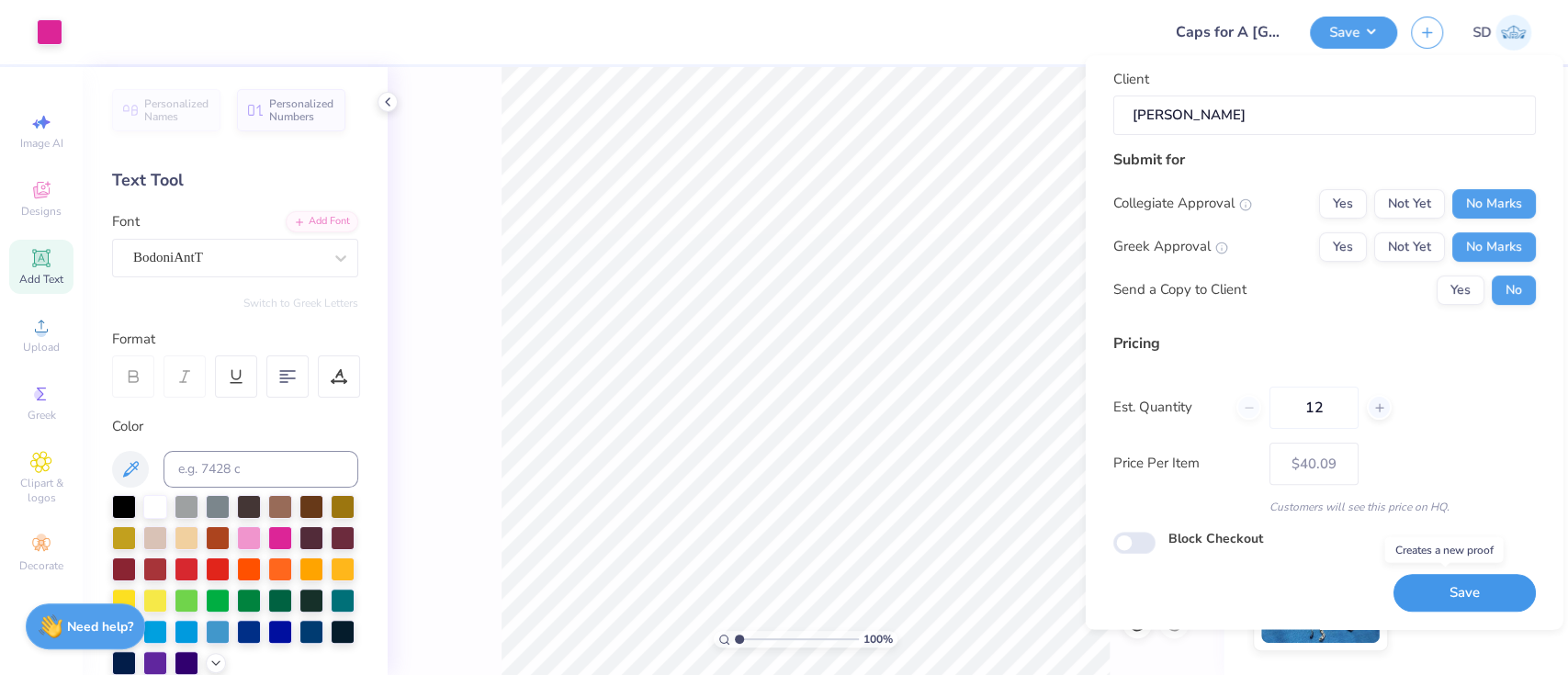
click at [1425, 588] on button "Save" at bounding box center [1464, 593] width 143 height 38
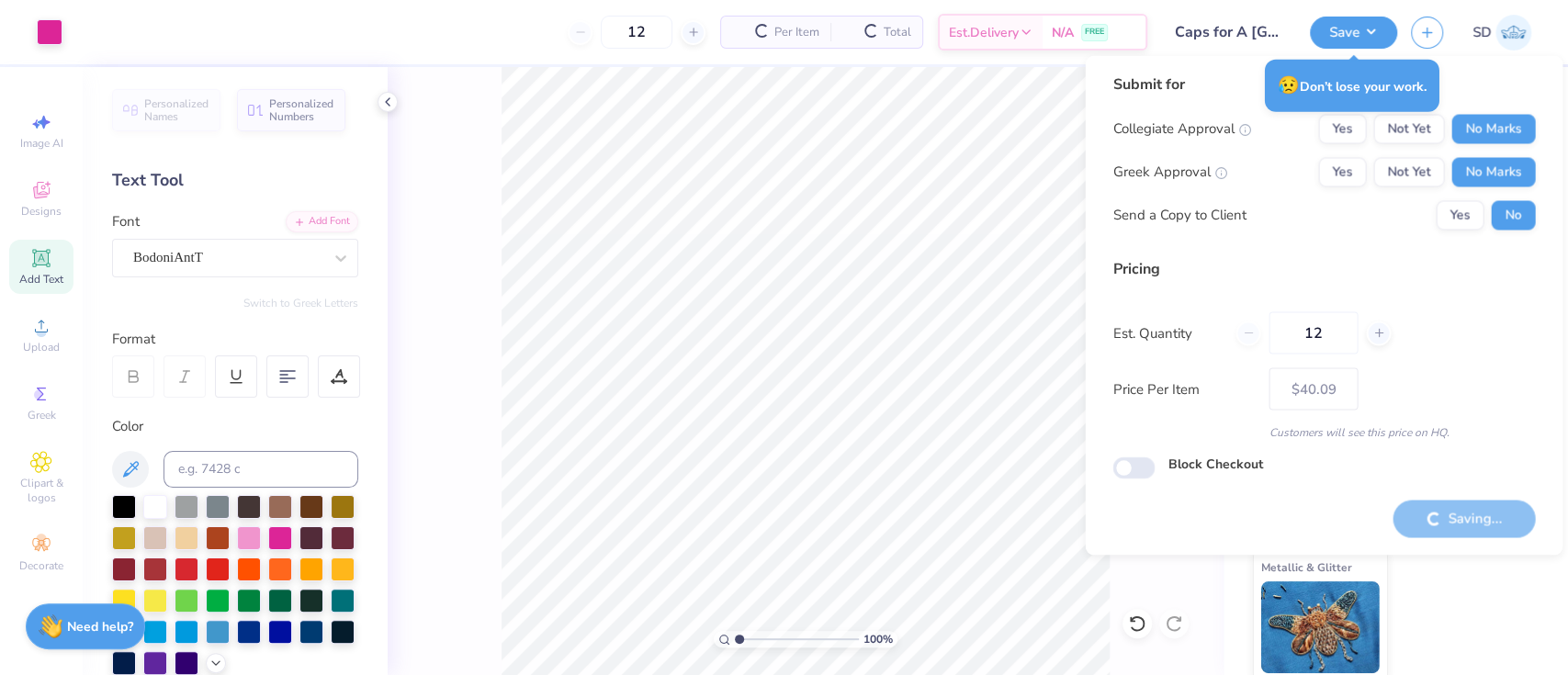
type input "– –"
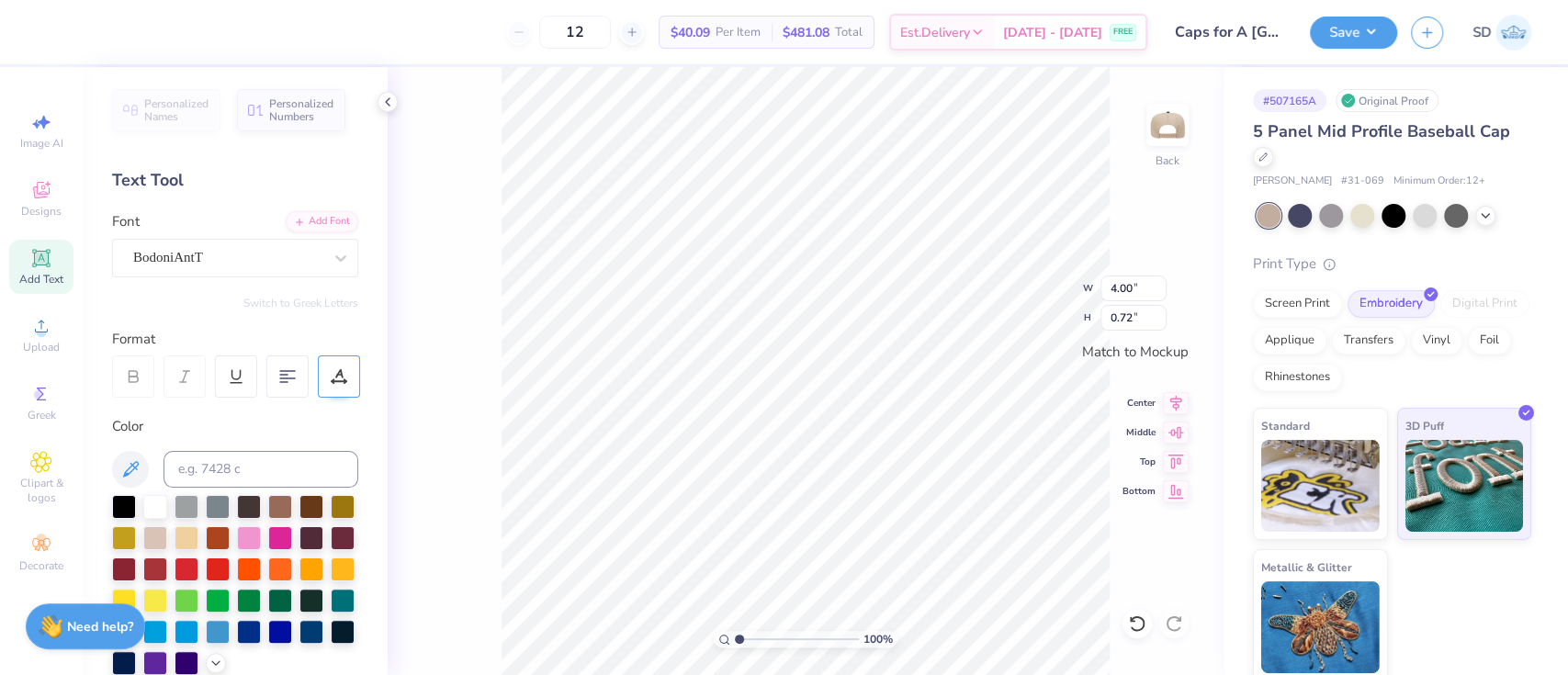
click at [337, 378] on icon at bounding box center [339, 376] width 17 height 17
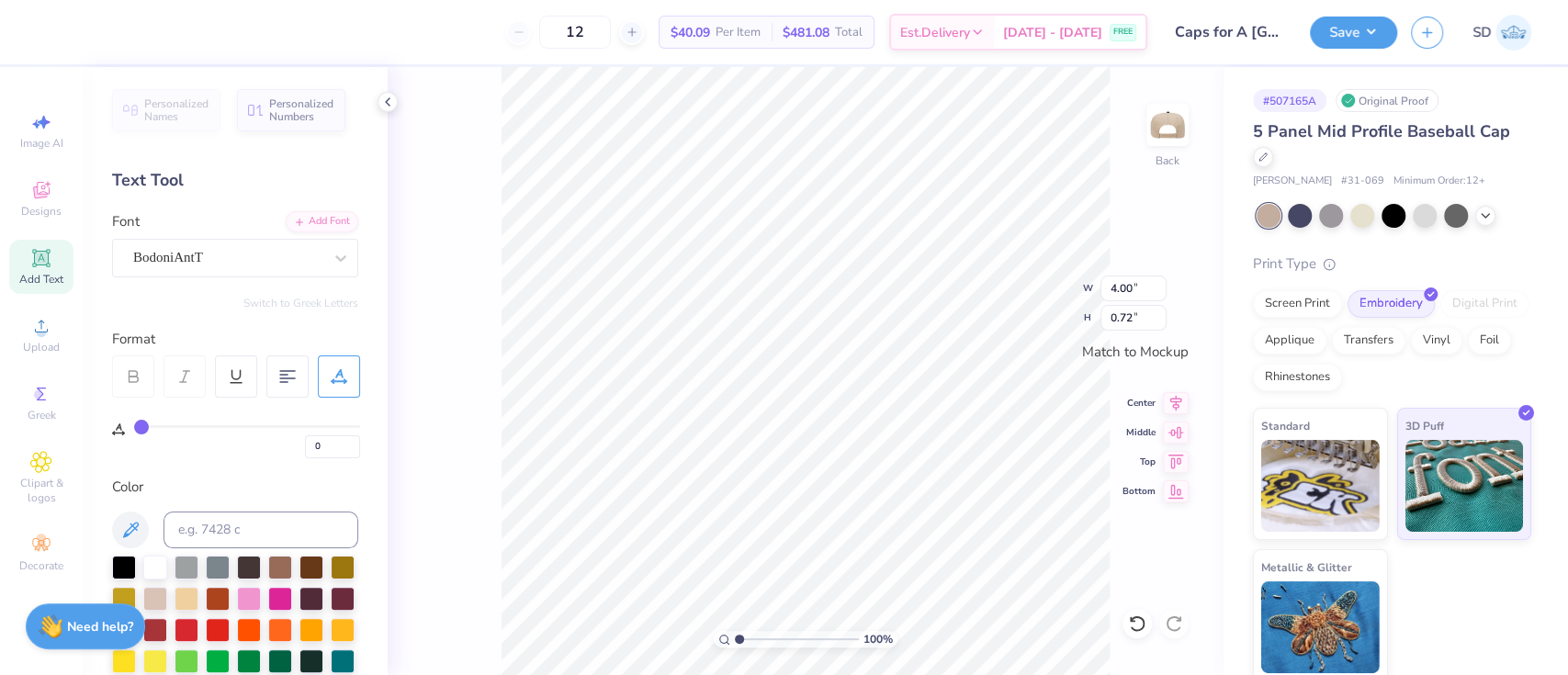
type input "8"
type input "10"
type input "12"
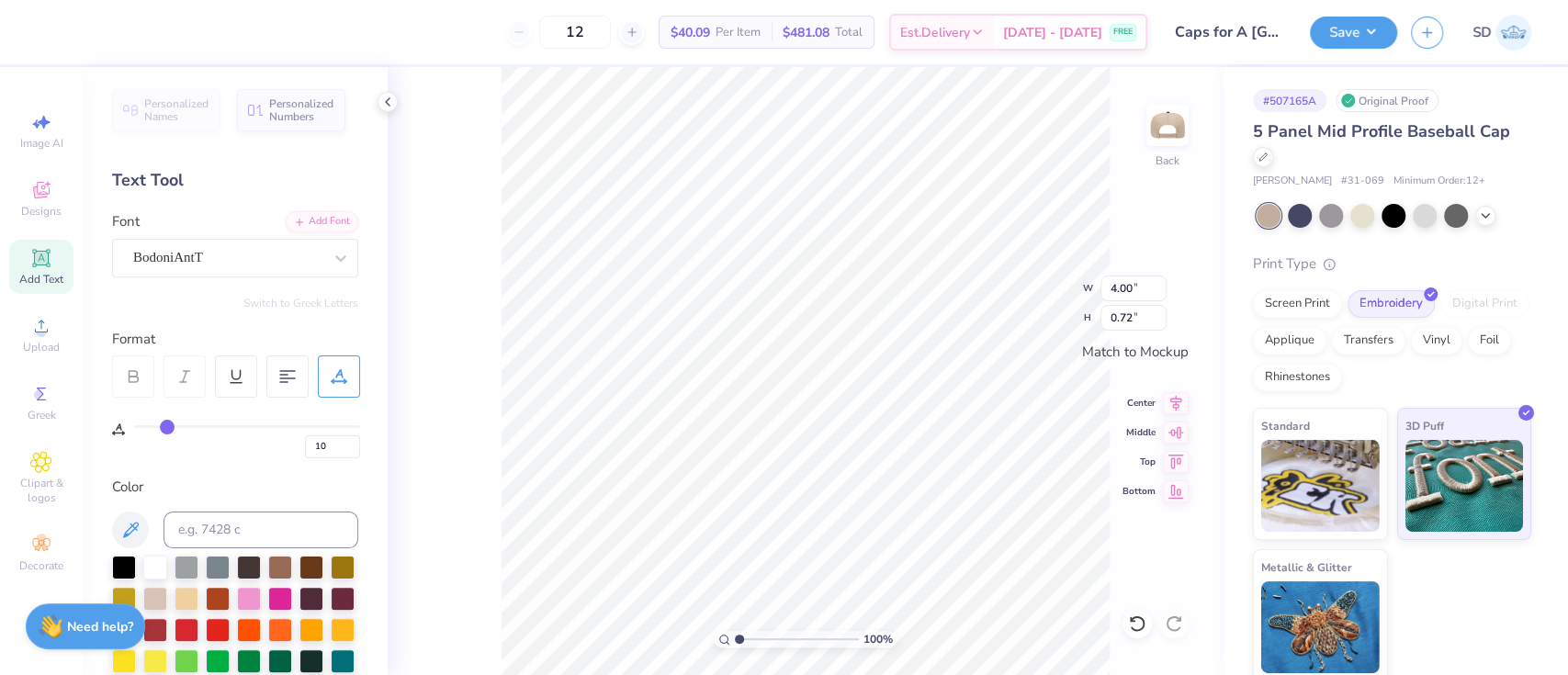
type input "12"
type input "13"
type input "17"
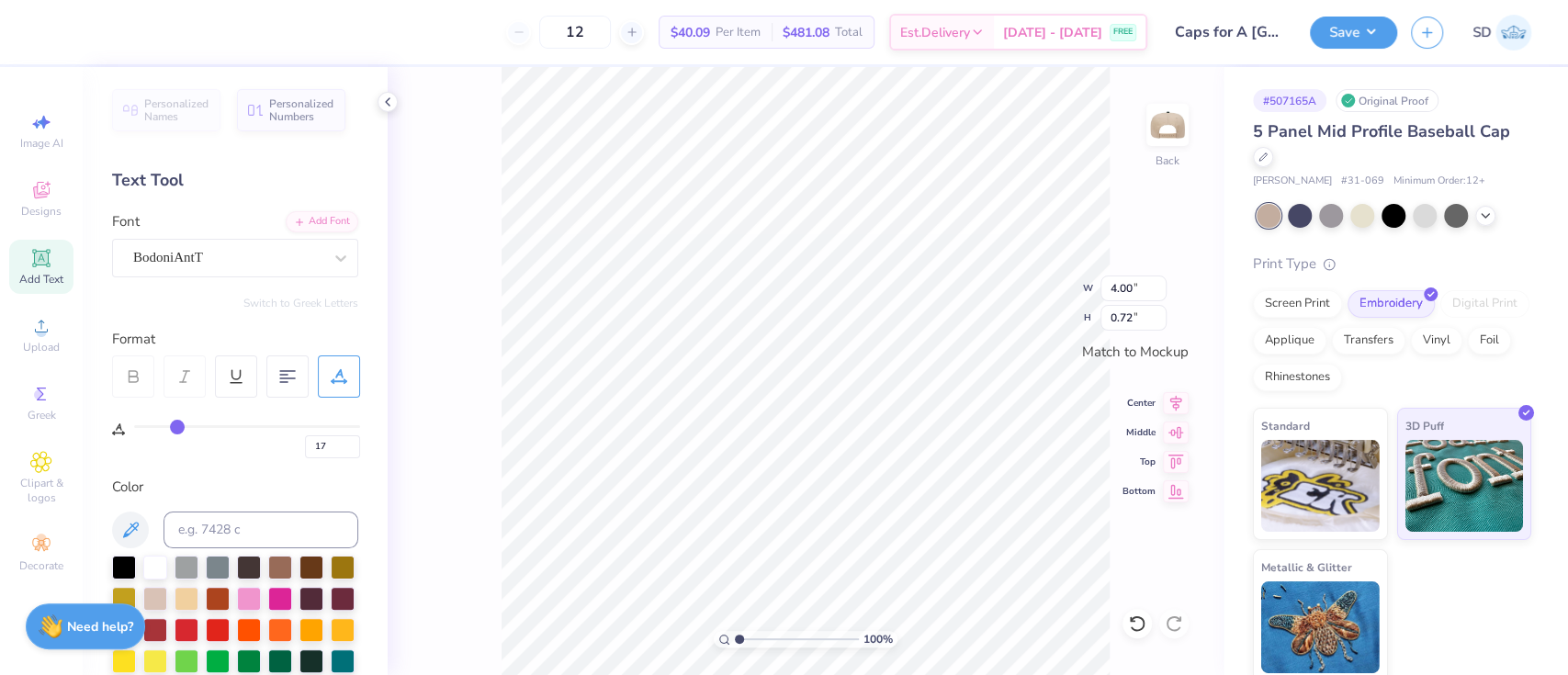
type input "19"
type input "20"
type input "22"
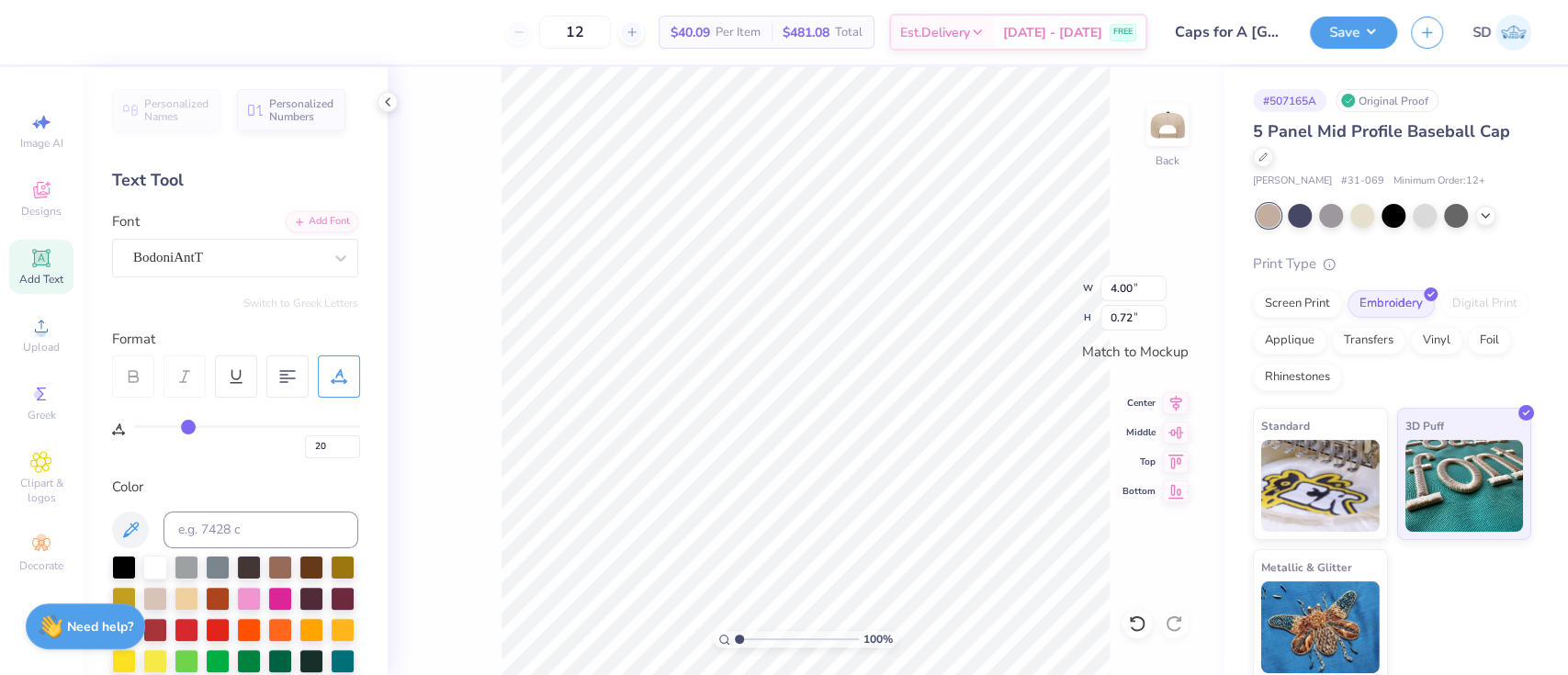
type input "22"
type input "23"
drag, startPoint x: 143, startPoint y: 422, endPoint x: 190, endPoint y: 432, distance: 48.1
type input "23"
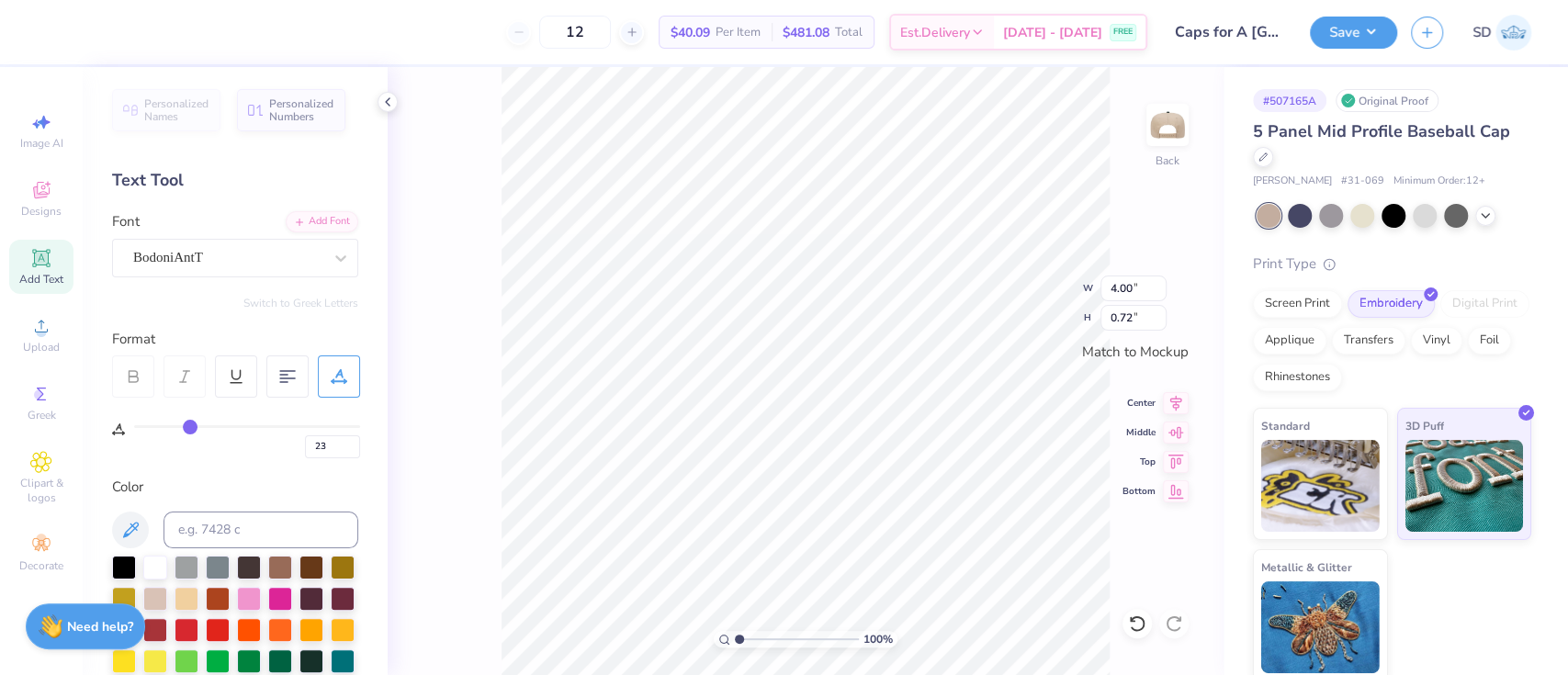
click at [190, 428] on input "range" at bounding box center [247, 426] width 226 height 3
type input "5.00"
type input "0.66"
type input "22"
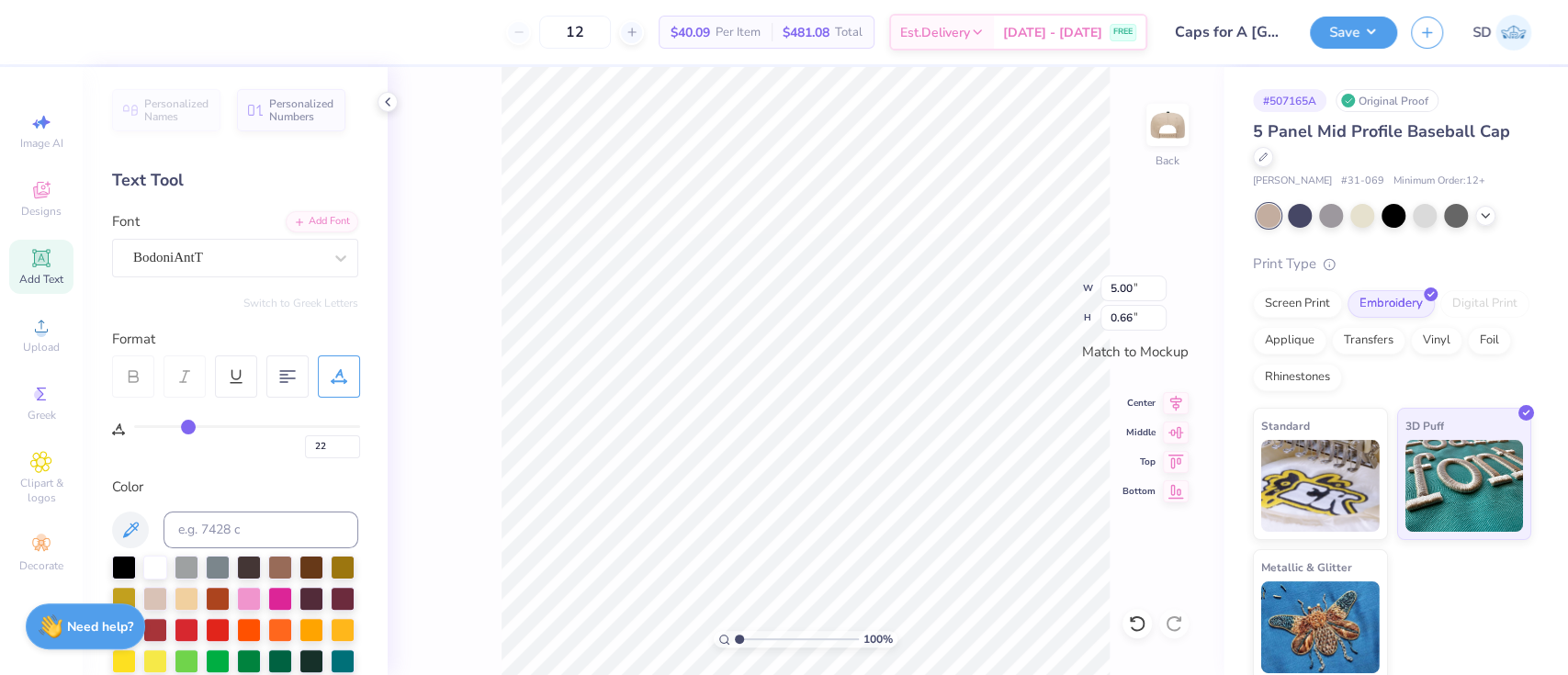
type input "10"
type input "5"
type input "0"
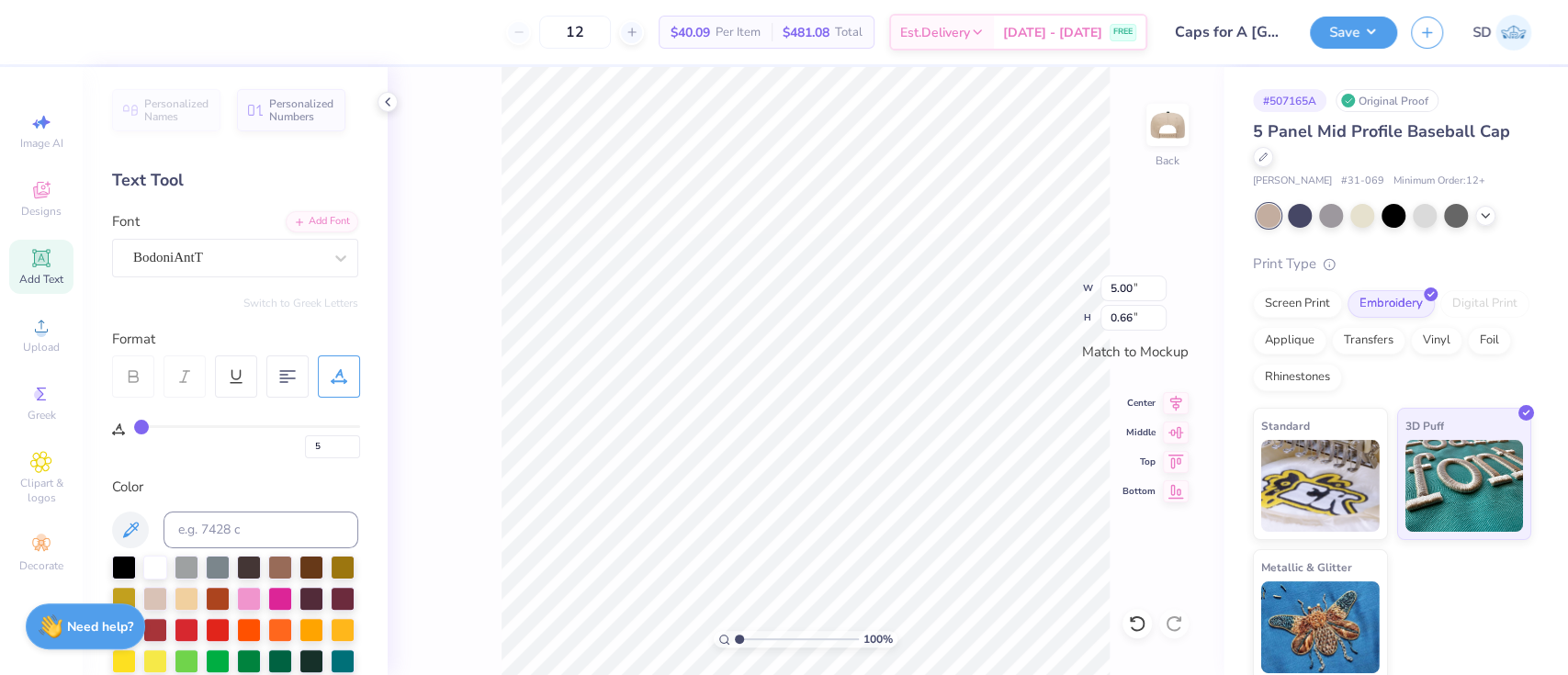
type input "0"
drag, startPoint x: 190, startPoint y: 432, endPoint x: 135, endPoint y: 420, distance: 56.3
type input "0"
click at [135, 425] on input "range" at bounding box center [247, 426] width 226 height 3
type input "3.67"
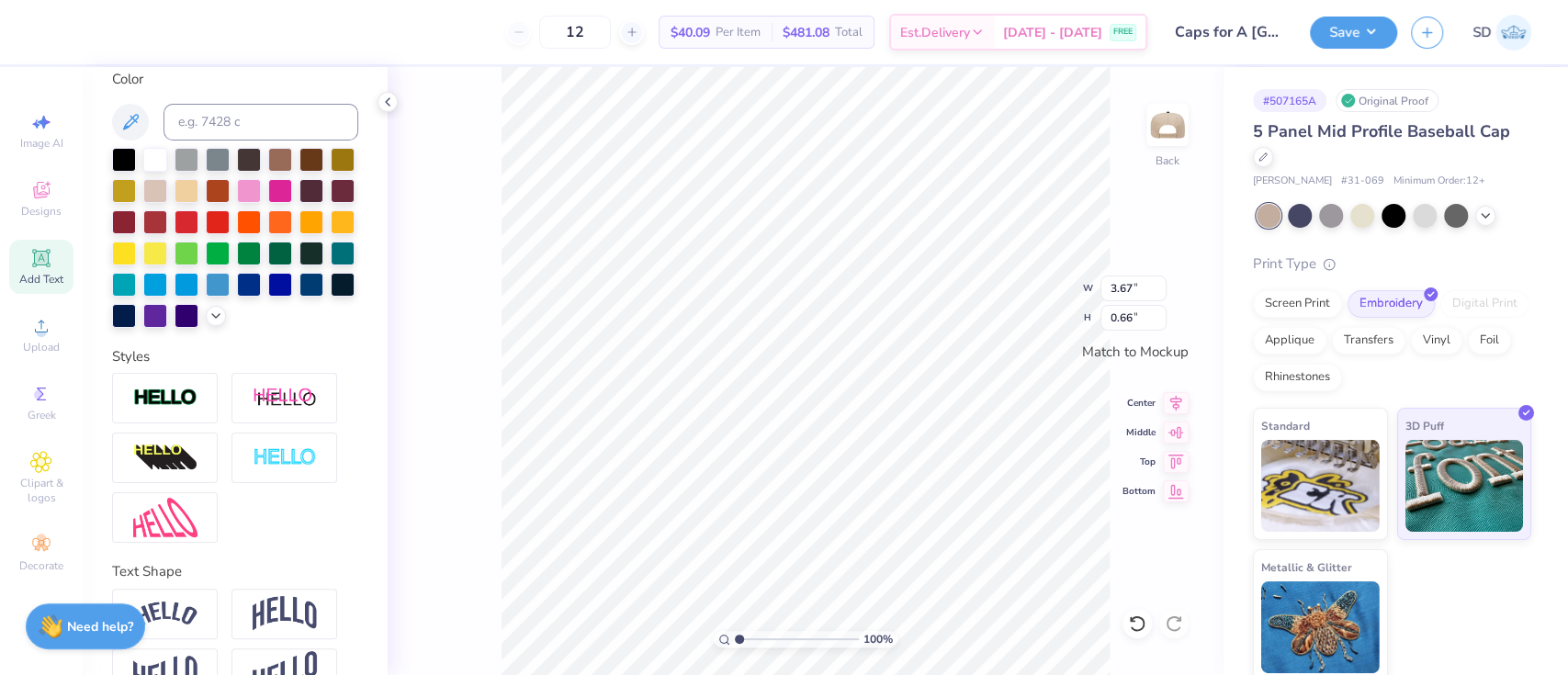
scroll to position [483, 0]
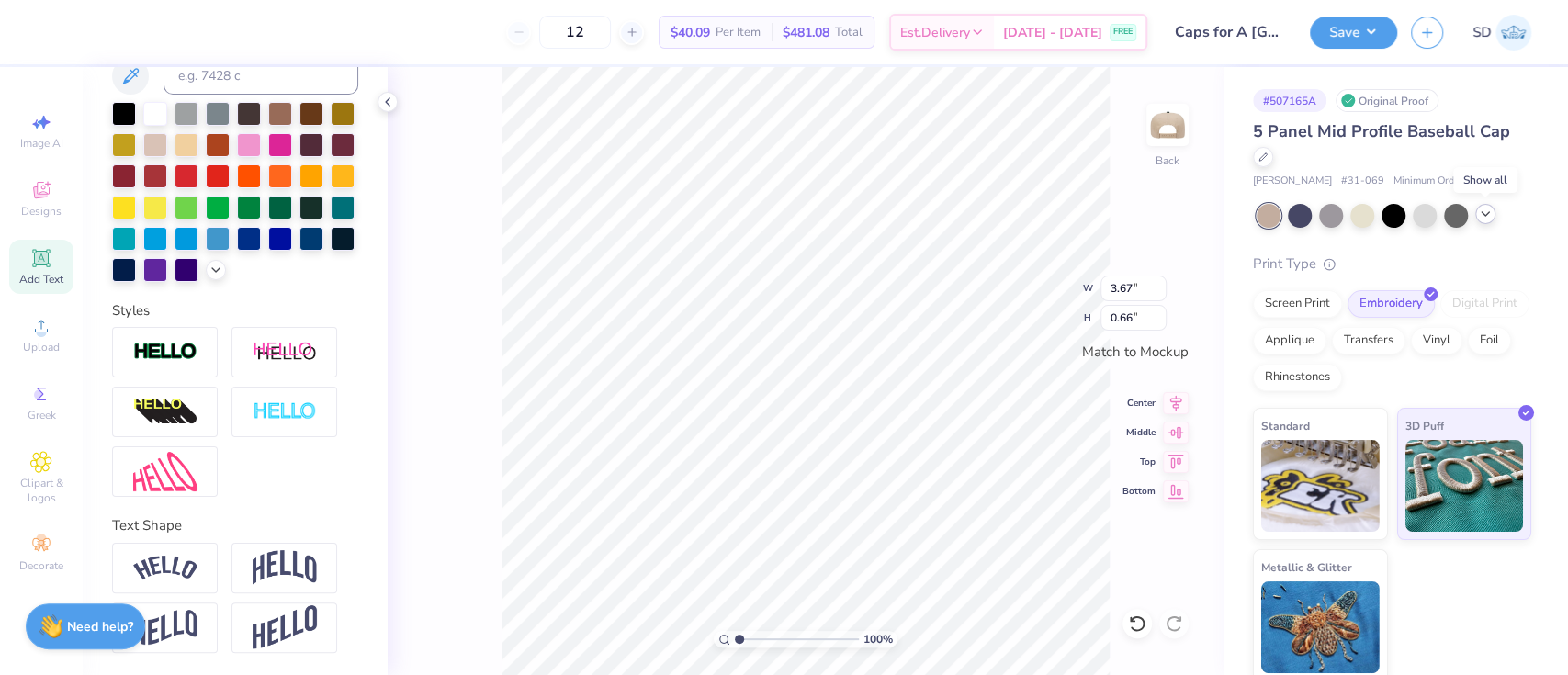
click at [1483, 218] on icon at bounding box center [1485, 214] width 15 height 15
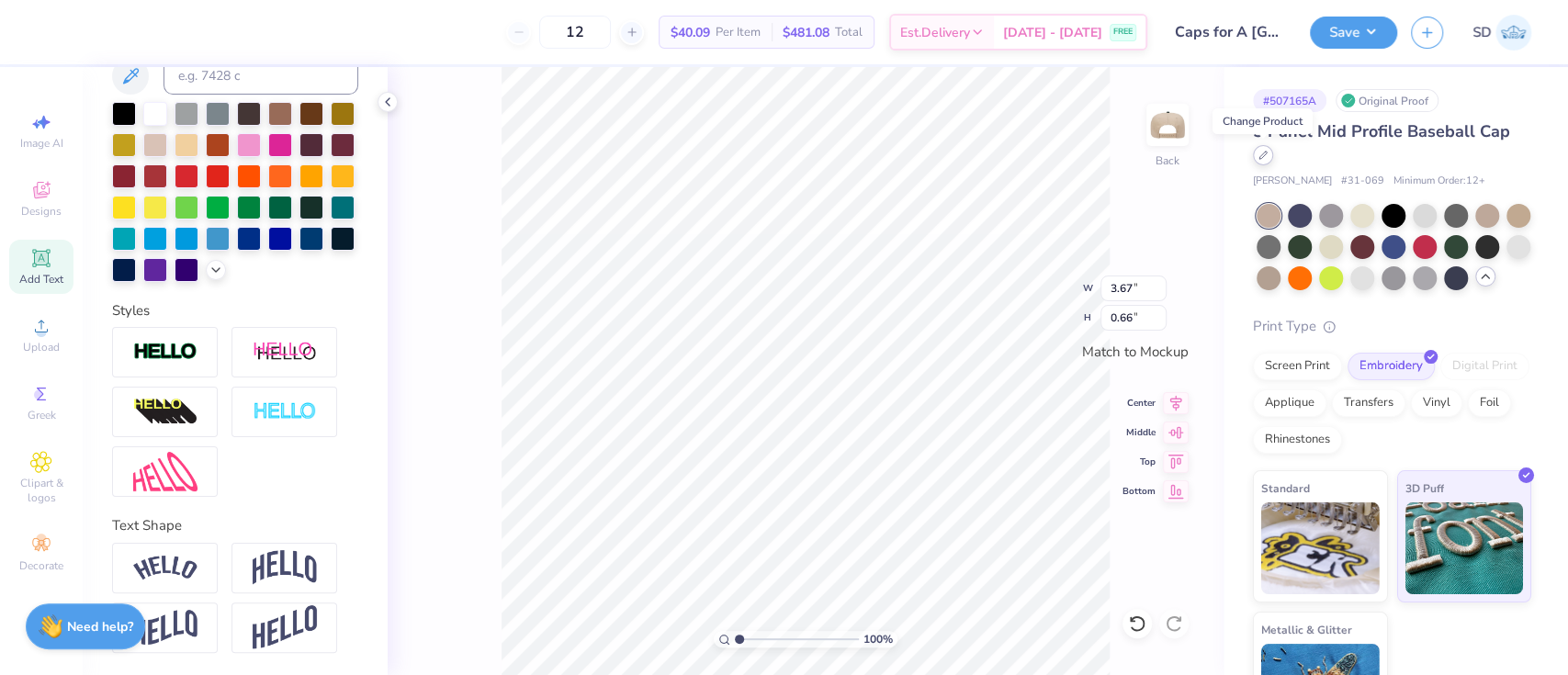
click at [1268, 155] on div at bounding box center [1263, 156] width 21 height 21
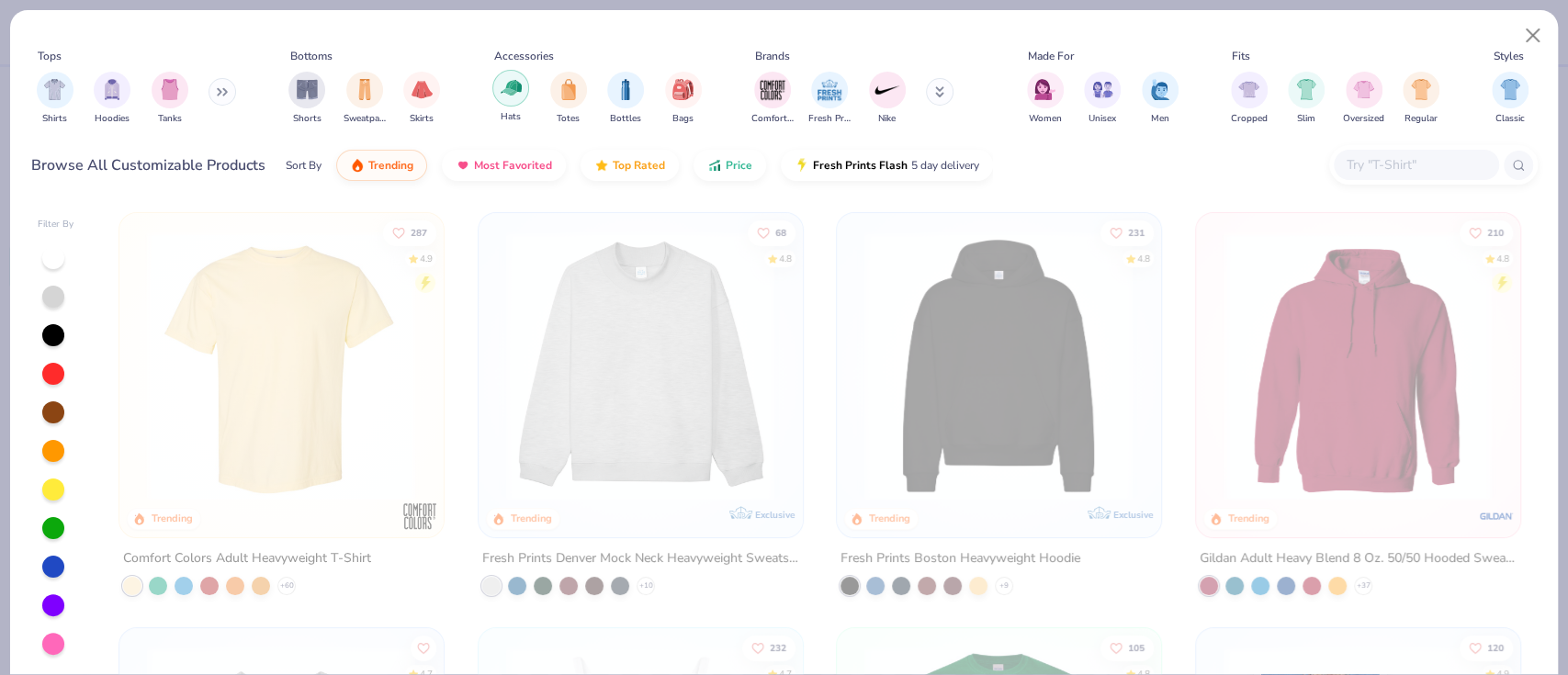
click at [495, 88] on div "filter for Hats" at bounding box center [510, 87] width 37 height 37
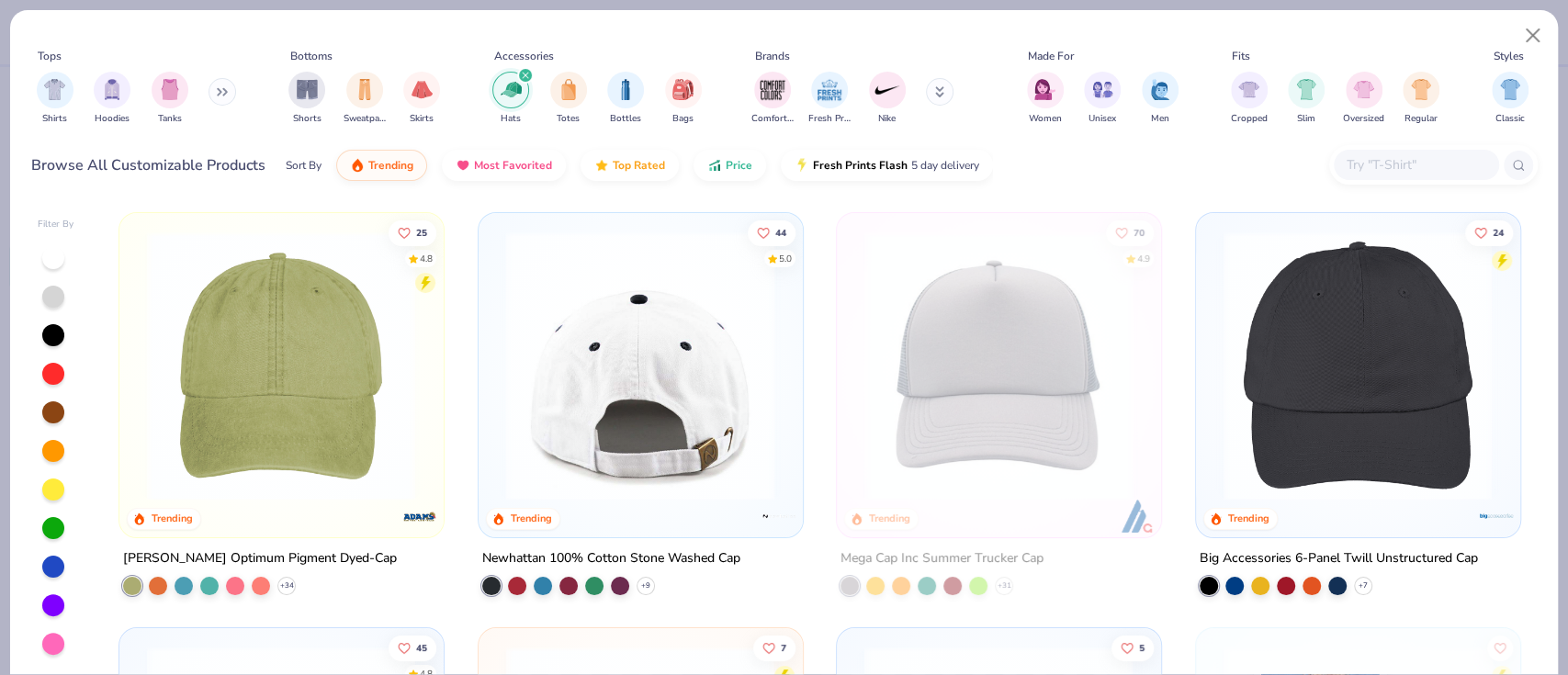
click at [606, 468] on img at bounding box center [639, 365] width 286 height 269
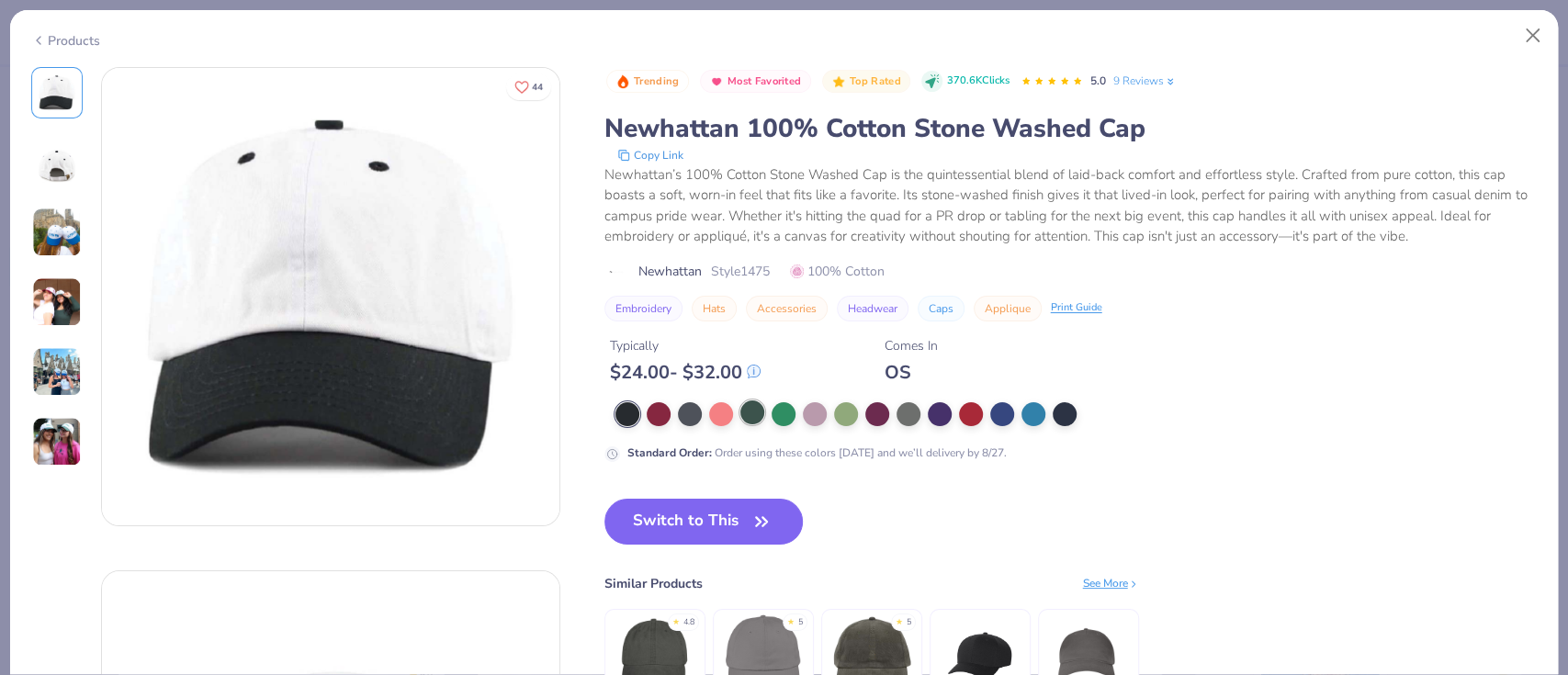
scroll to position [8, 0]
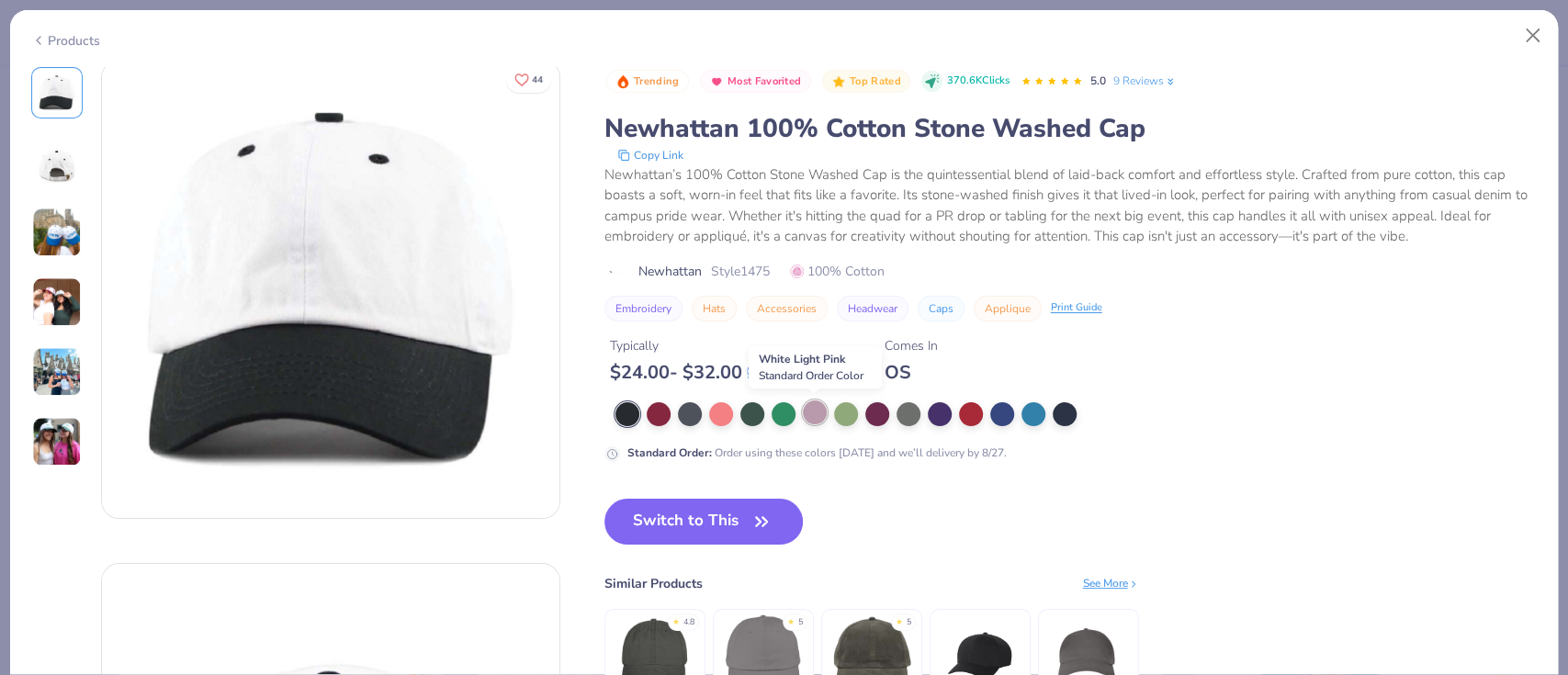
click at [816, 421] on div at bounding box center [814, 411] width 23 height 23
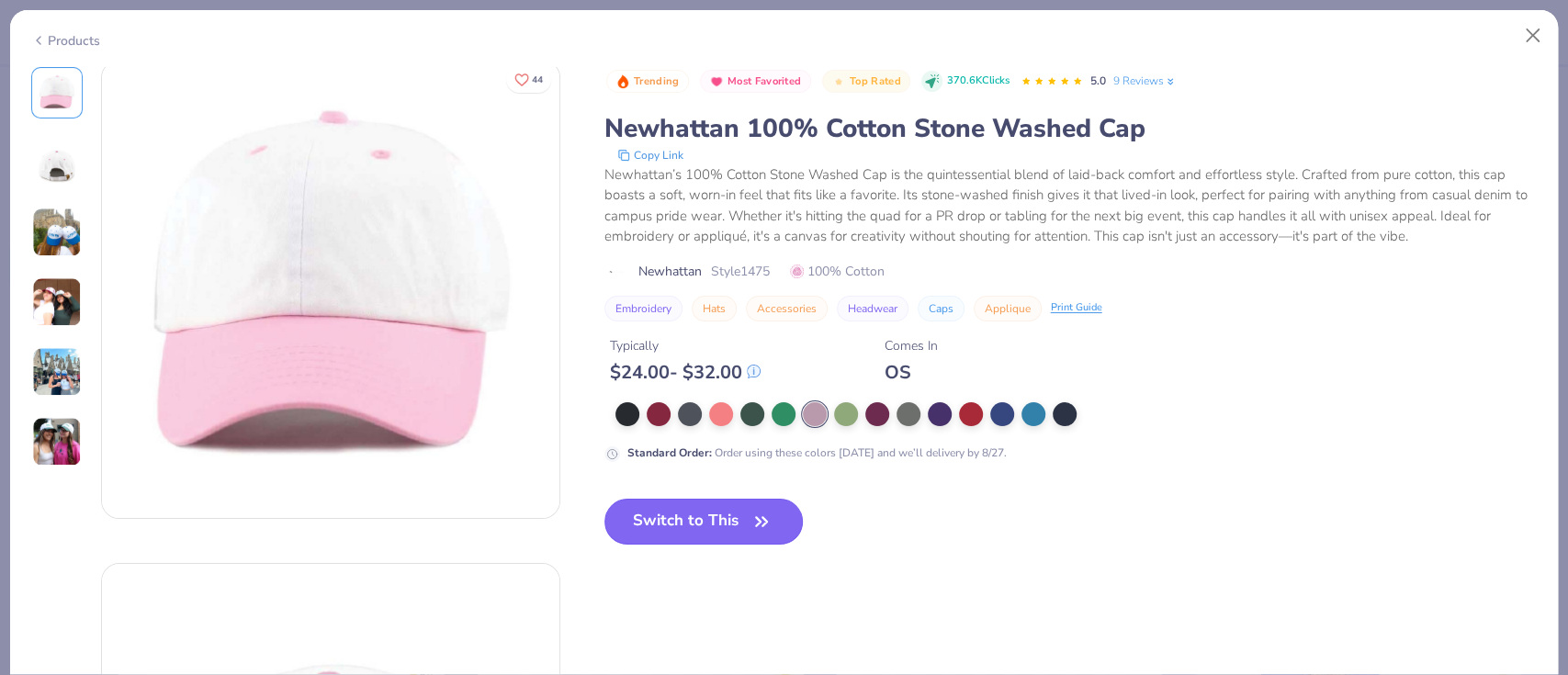
click at [705, 521] on button "Switch to This" at bounding box center [704, 521] width 199 height 46
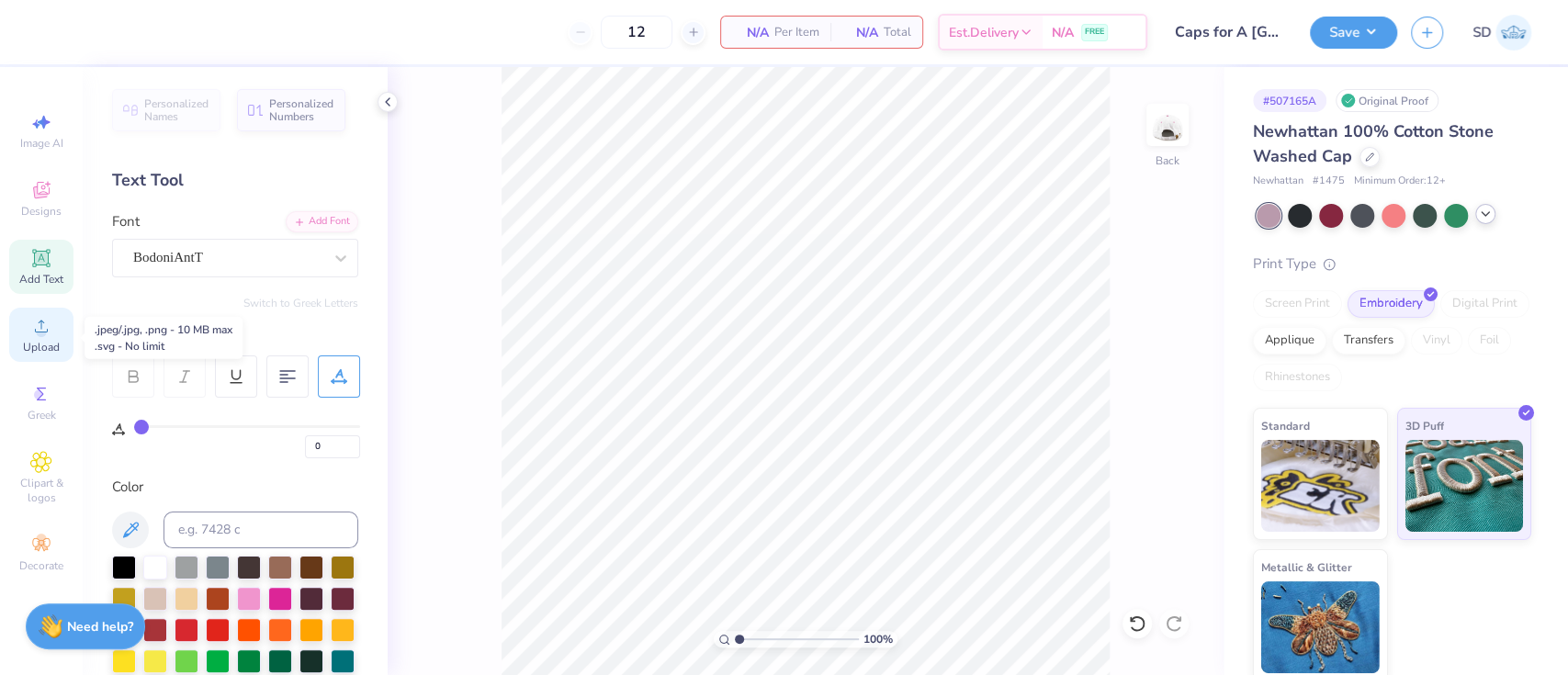
click at [34, 355] on span "Upload" at bounding box center [40, 347] width 37 height 15
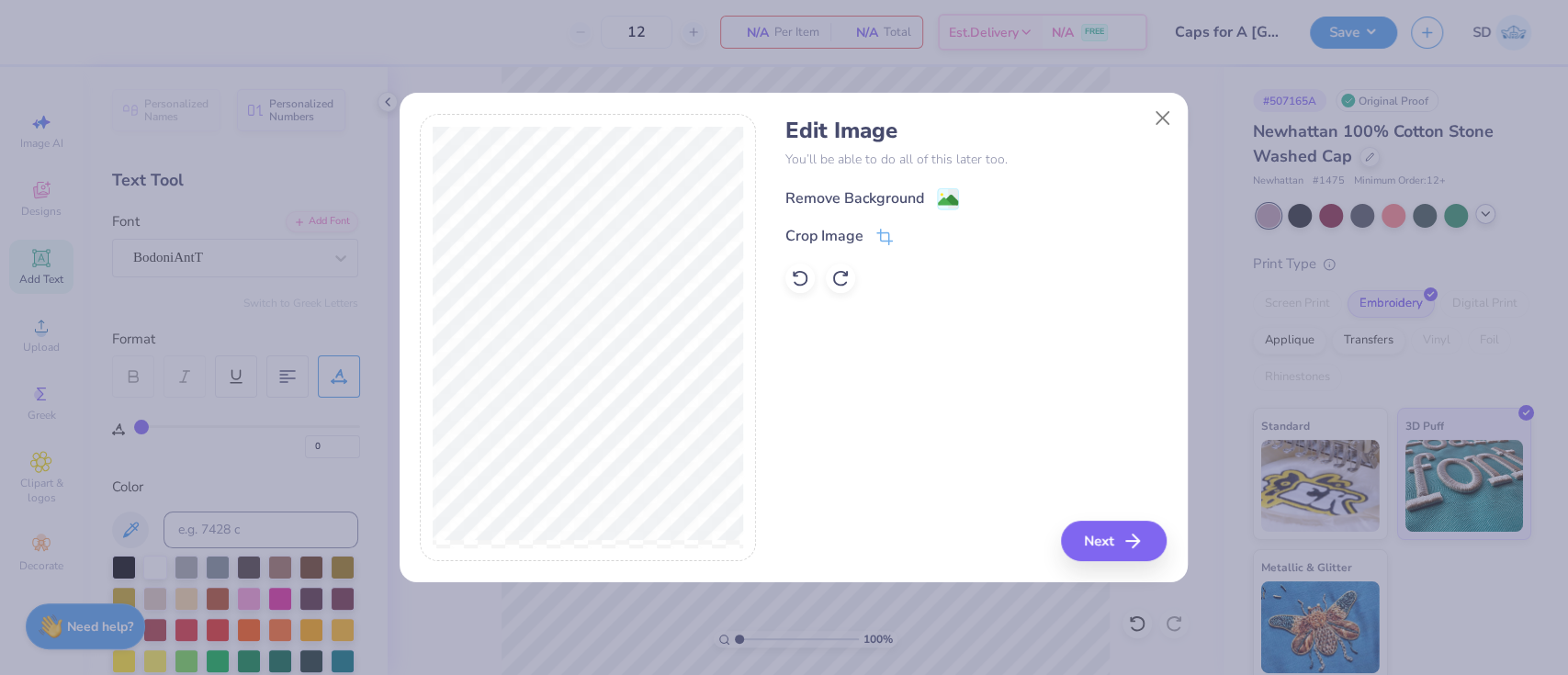
click at [847, 202] on div "Remove Background" at bounding box center [854, 198] width 139 height 22
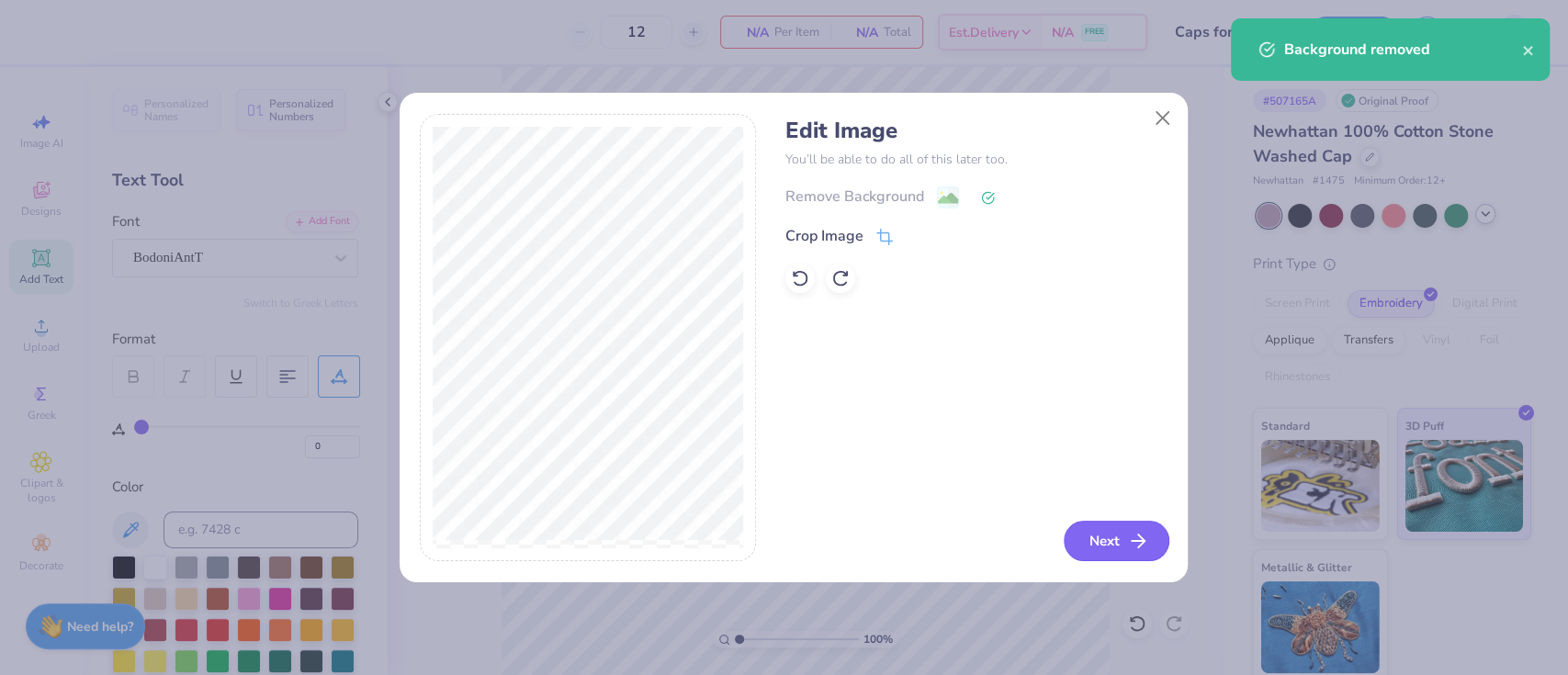
click at [1109, 530] on button "Next" at bounding box center [1116, 541] width 105 height 40
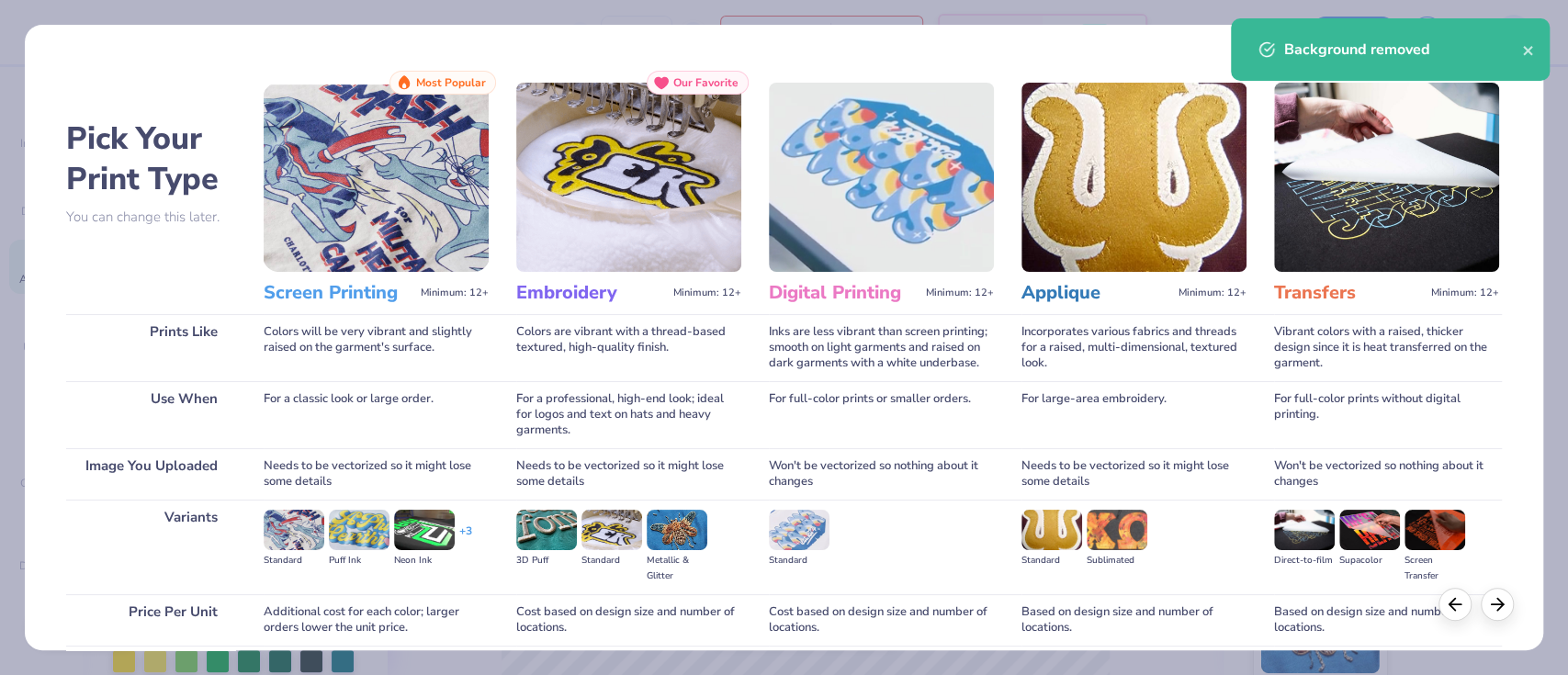
scroll to position [148, 0]
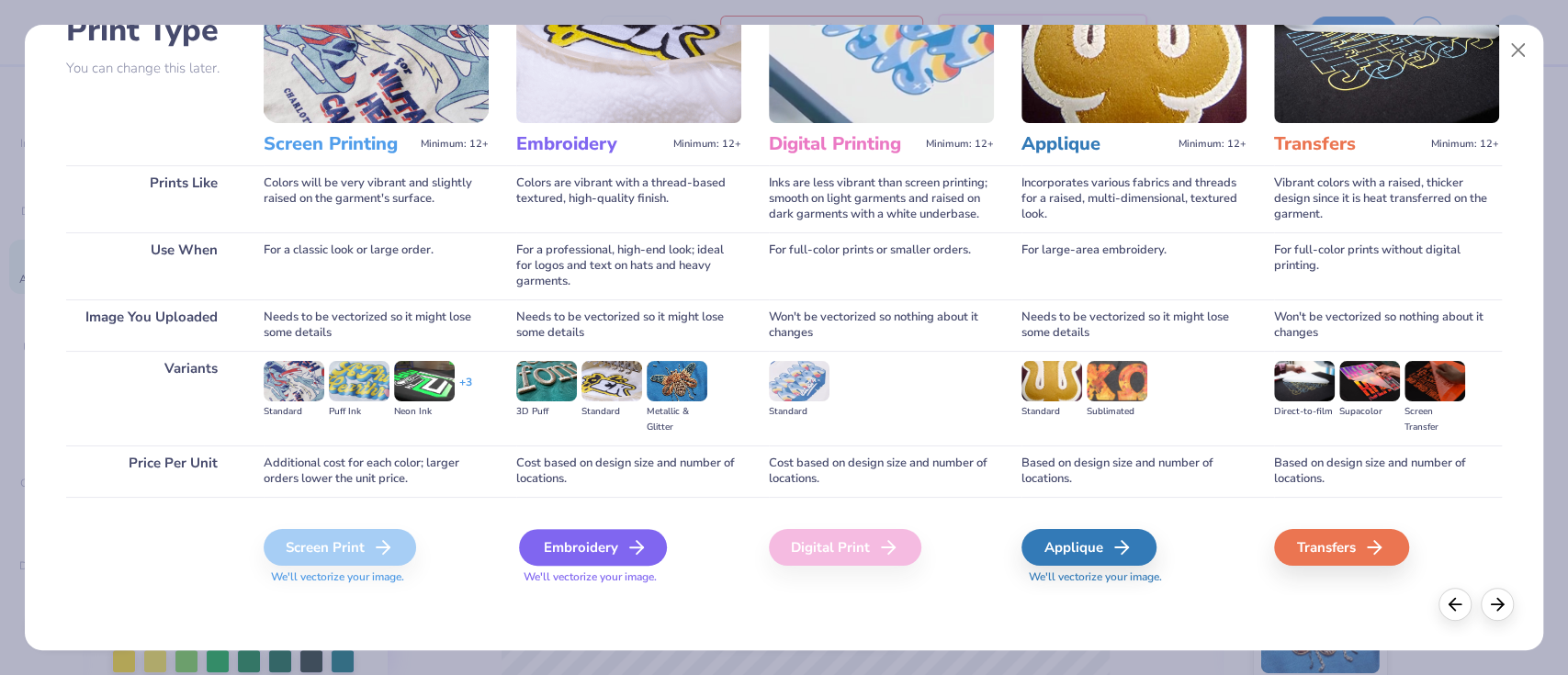
click at [587, 552] on div "Embroidery" at bounding box center [592, 546] width 147 height 37
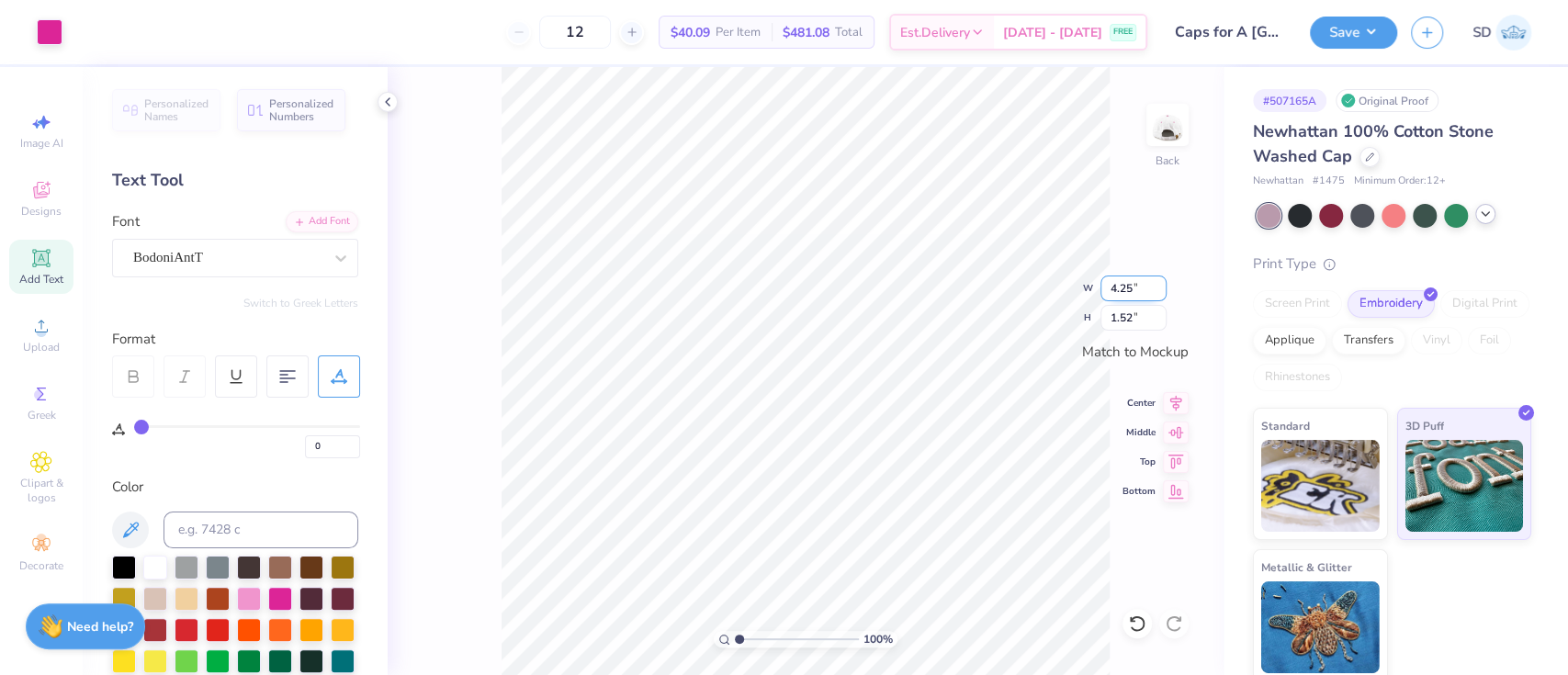
click at [1145, 297] on input "4.25" at bounding box center [1133, 287] width 66 height 25
type input "4.00"
type input "1.43"
click at [1346, 39] on button "Save" at bounding box center [1353, 30] width 87 height 32
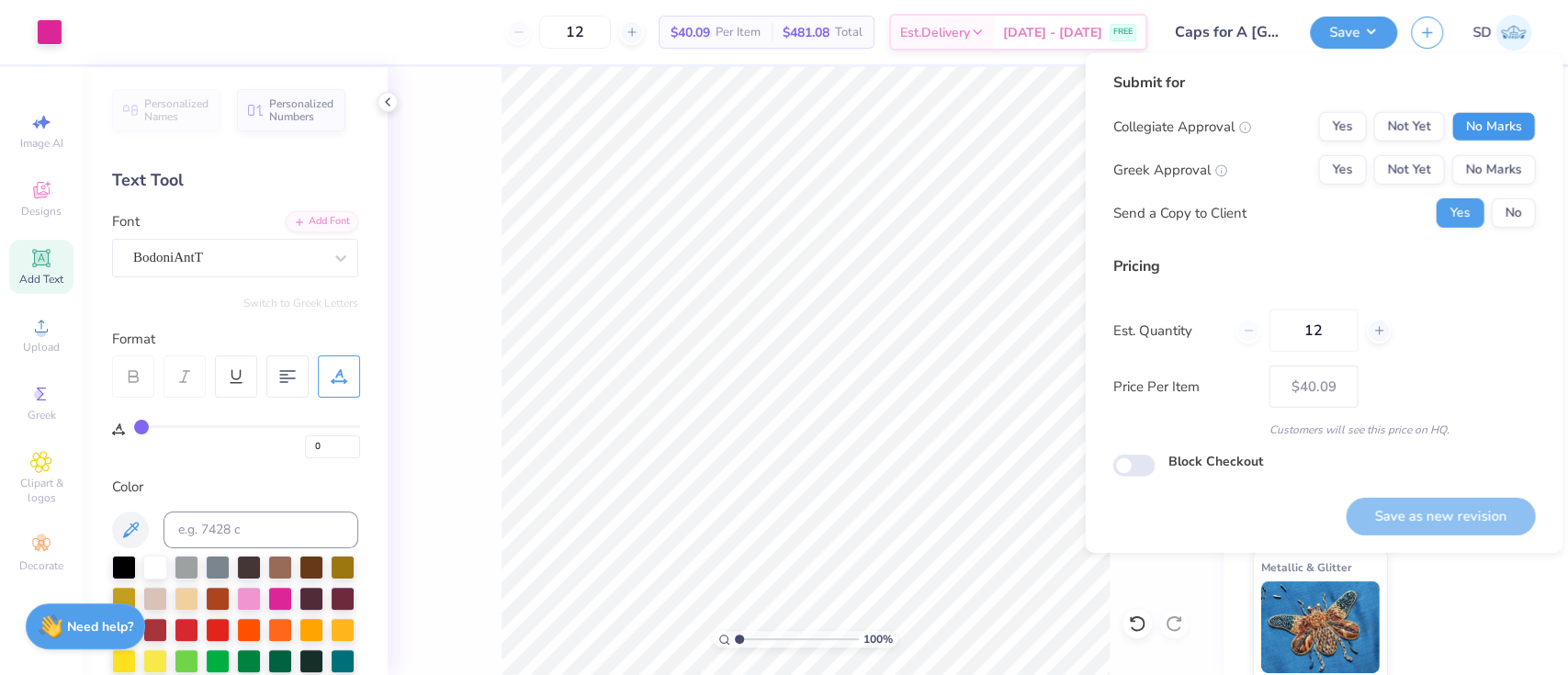
click at [1503, 130] on button "No Marks" at bounding box center [1492, 126] width 84 height 29
click at [1506, 182] on button "No Marks" at bounding box center [1492, 169] width 84 height 29
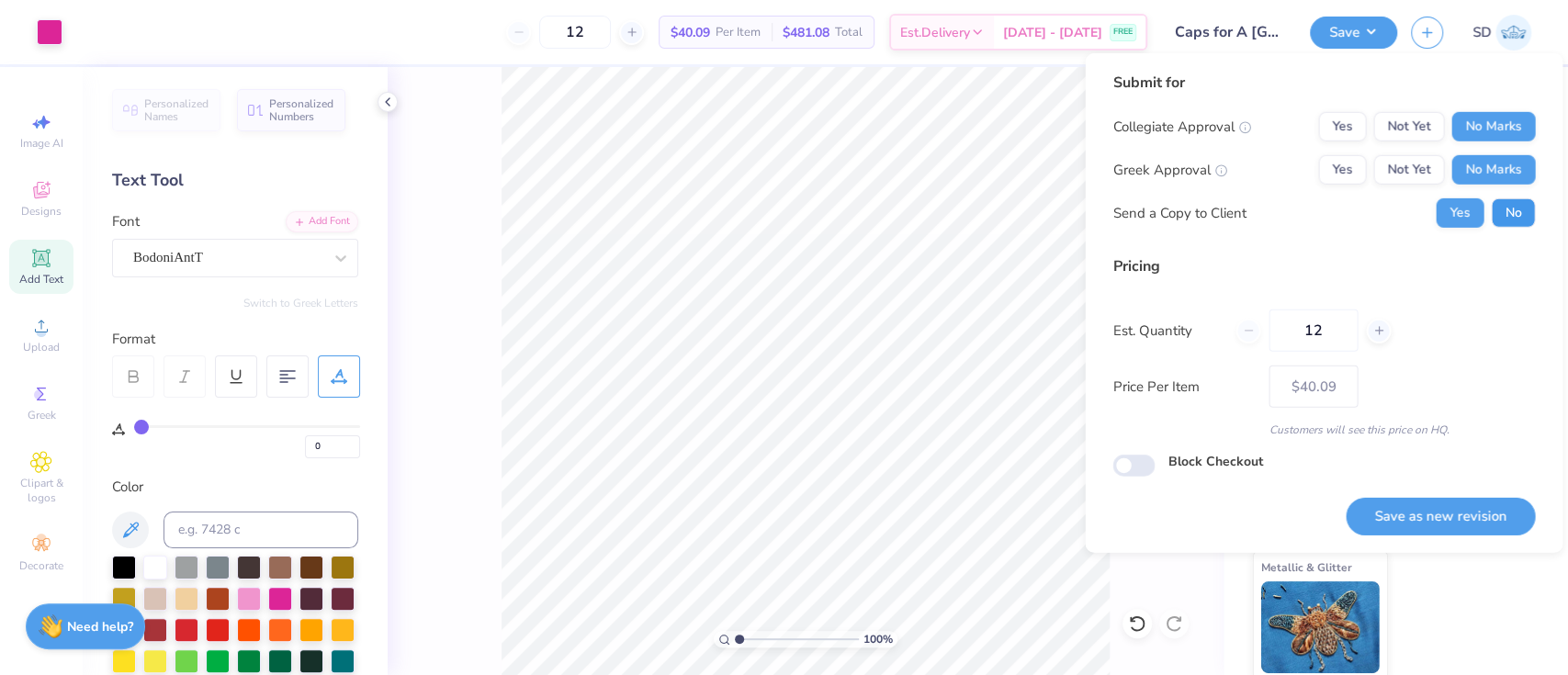
click at [1510, 216] on button "No" at bounding box center [1513, 212] width 44 height 29
click at [1340, 333] on input "12" at bounding box center [1313, 330] width 89 height 42
type input "1"
type input "0"
type input "020"
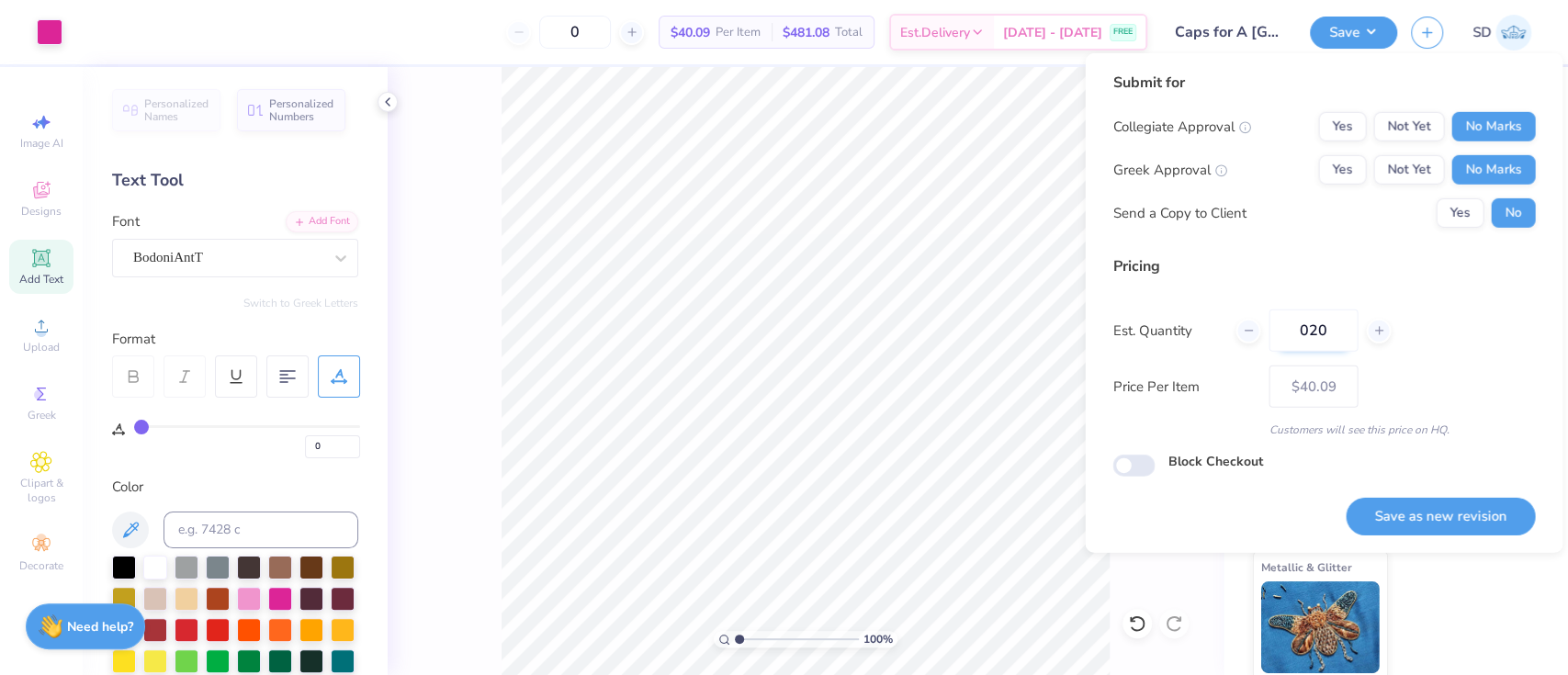
type input "20"
type input "$34.59"
type input "020"
click at [1436, 509] on button "Save as new revision" at bounding box center [1439, 516] width 189 height 38
type input "$34.59"
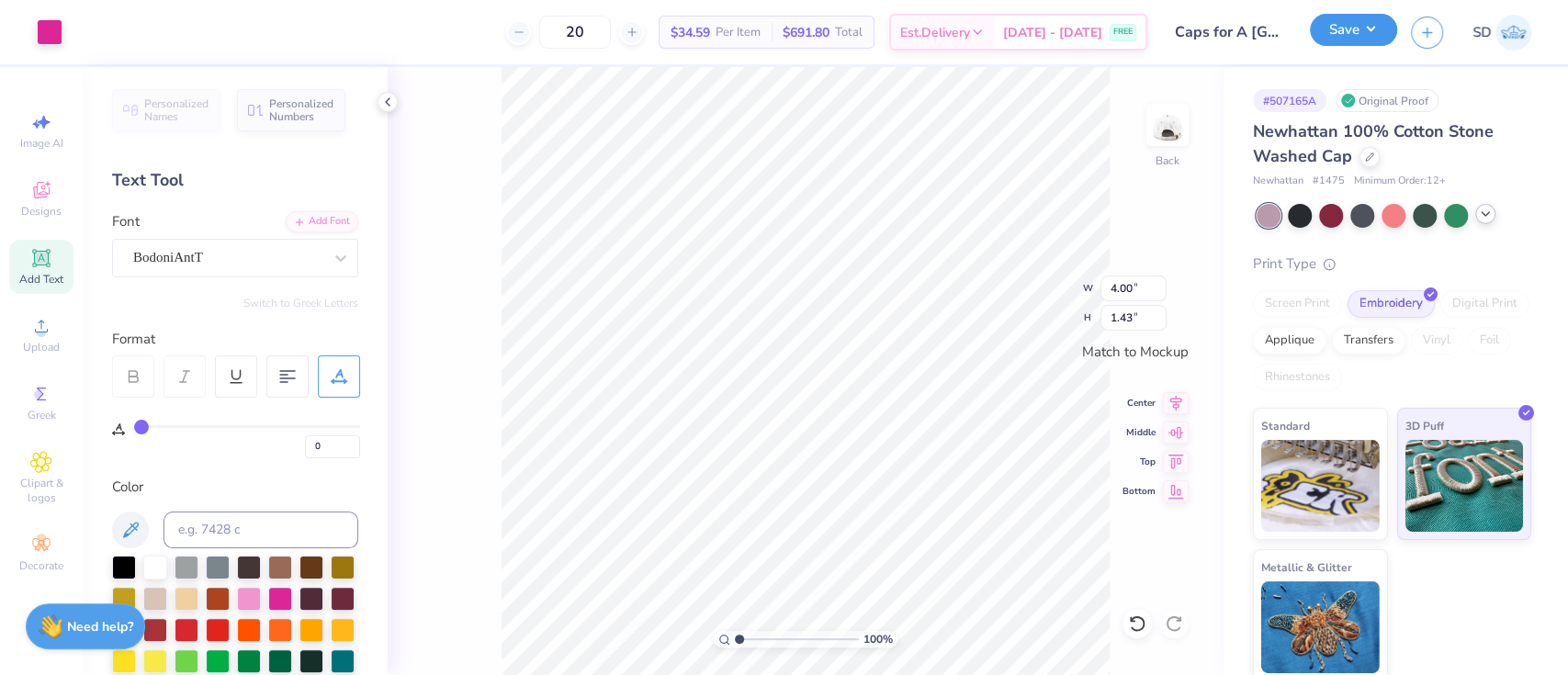
click at [1360, 19] on button "Save" at bounding box center [1353, 30] width 87 height 32
click at [1145, 285] on input "4.00" at bounding box center [1133, 287] width 66 height 25
type input "4.50"
type input "1.61"
click at [1327, 25] on button "Save" at bounding box center [1353, 30] width 87 height 32
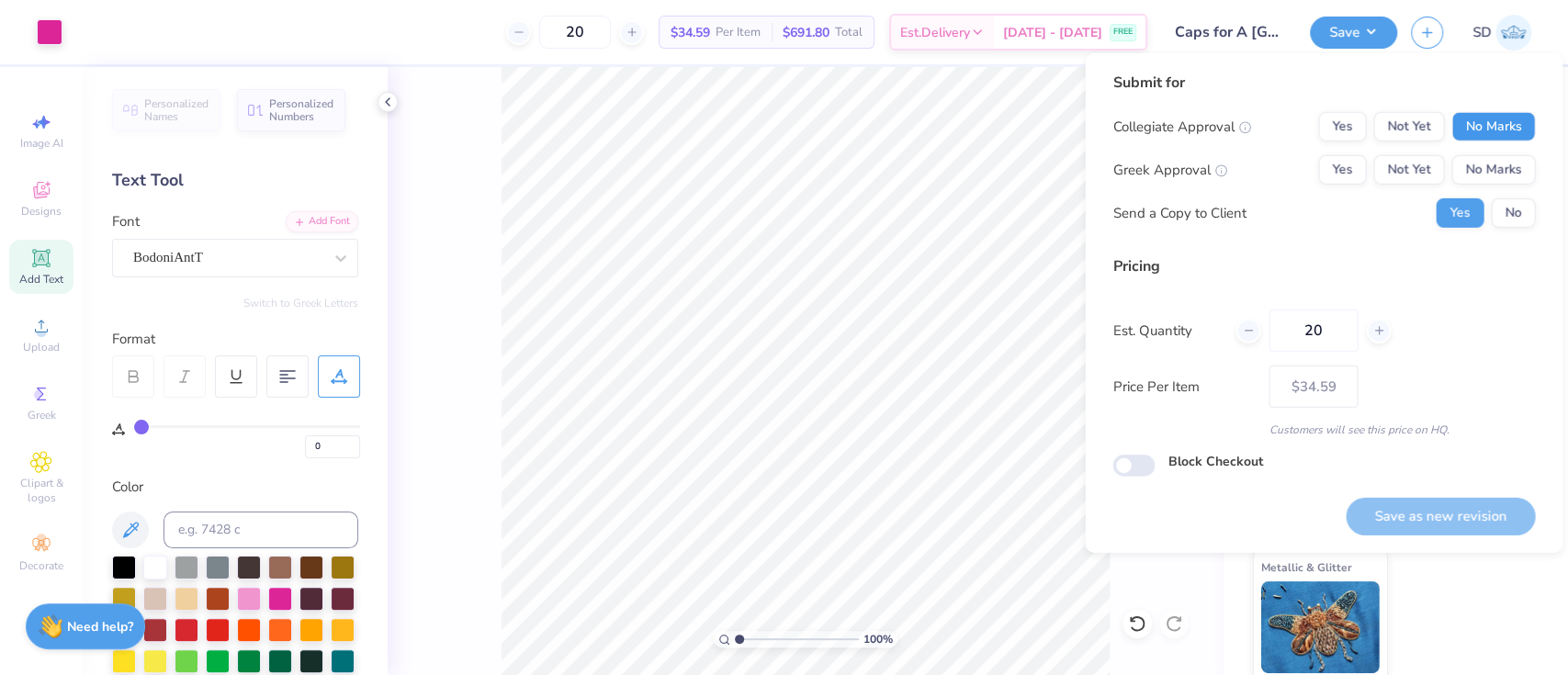
click at [1474, 118] on button "No Marks" at bounding box center [1492, 126] width 84 height 29
click at [1495, 170] on button "No Marks" at bounding box center [1492, 169] width 84 height 29
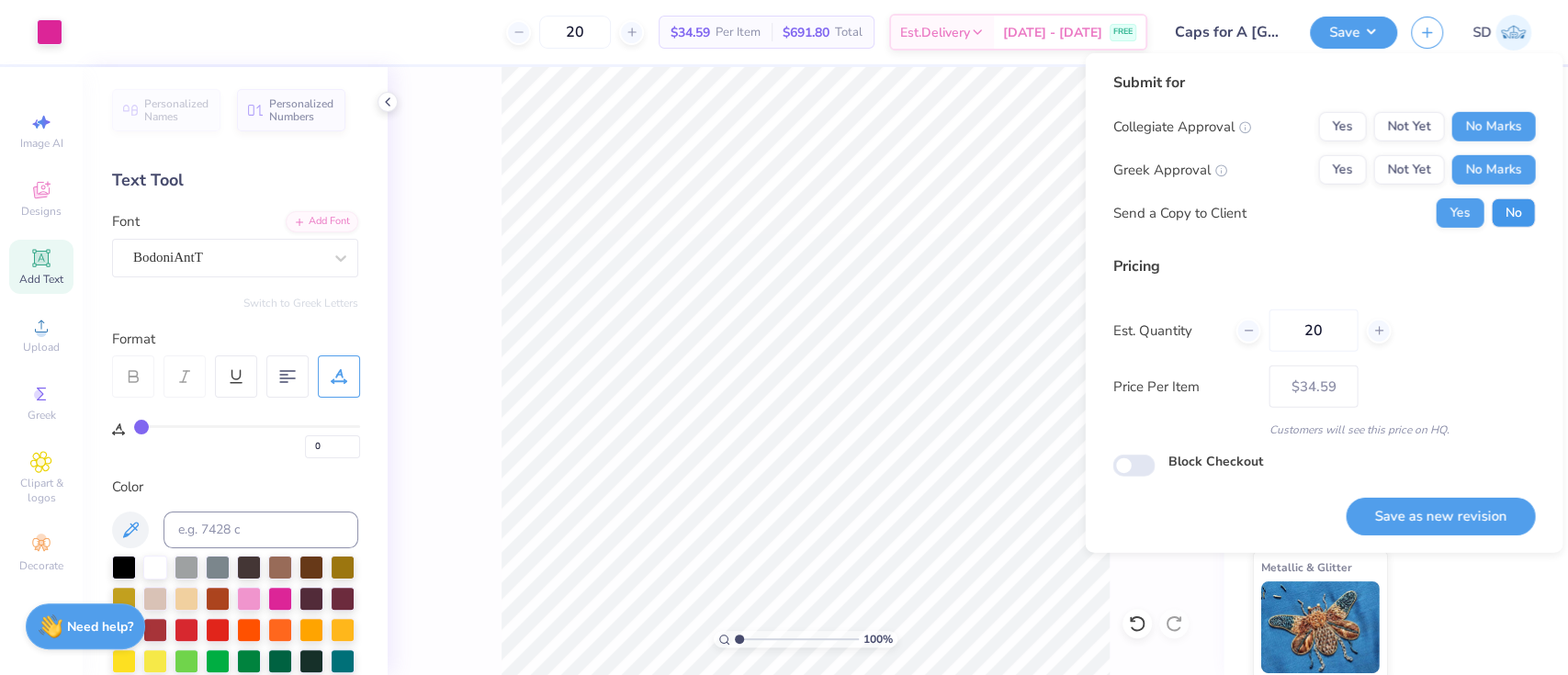
click at [1514, 209] on button "No" at bounding box center [1513, 212] width 44 height 29
click at [1468, 501] on button "Save as new revision" at bounding box center [1439, 516] width 189 height 38
type input "$34.59"
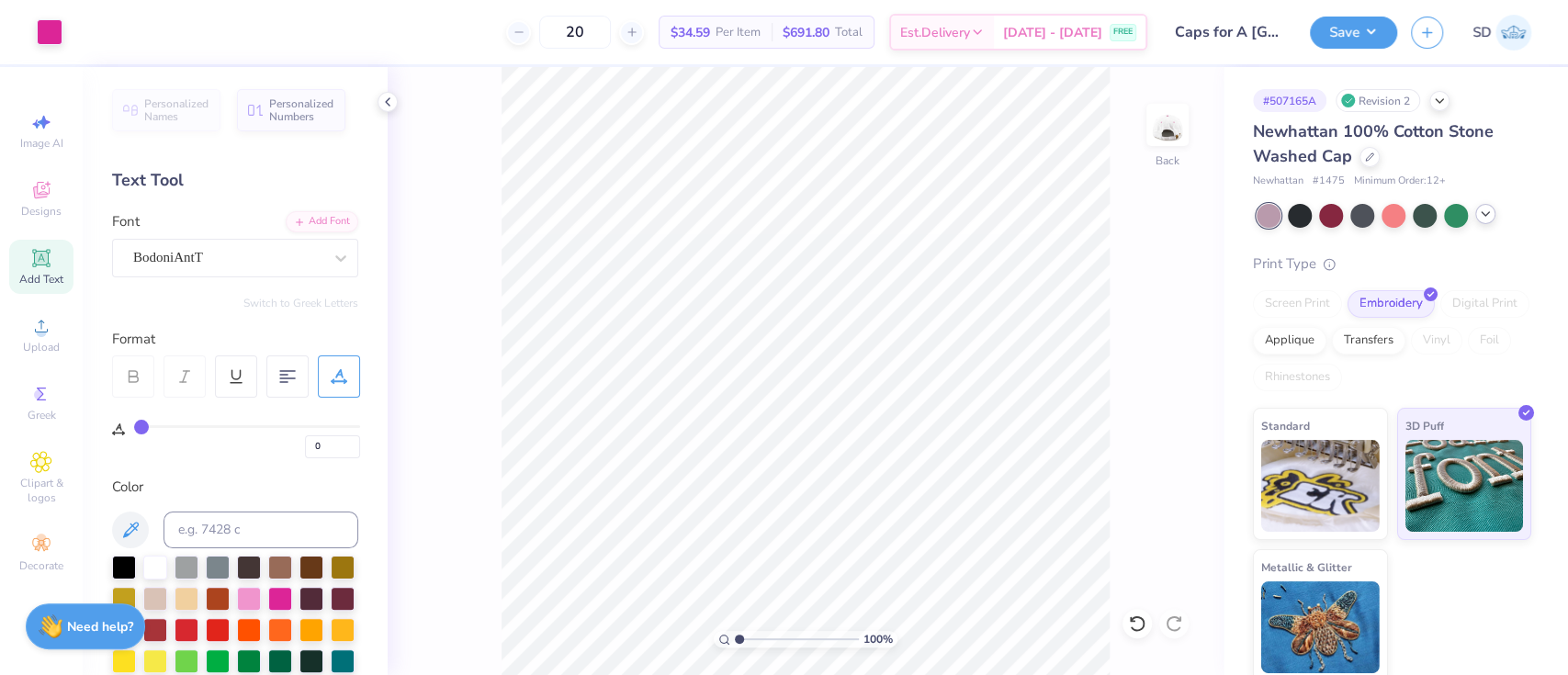
scroll to position [7, 0]
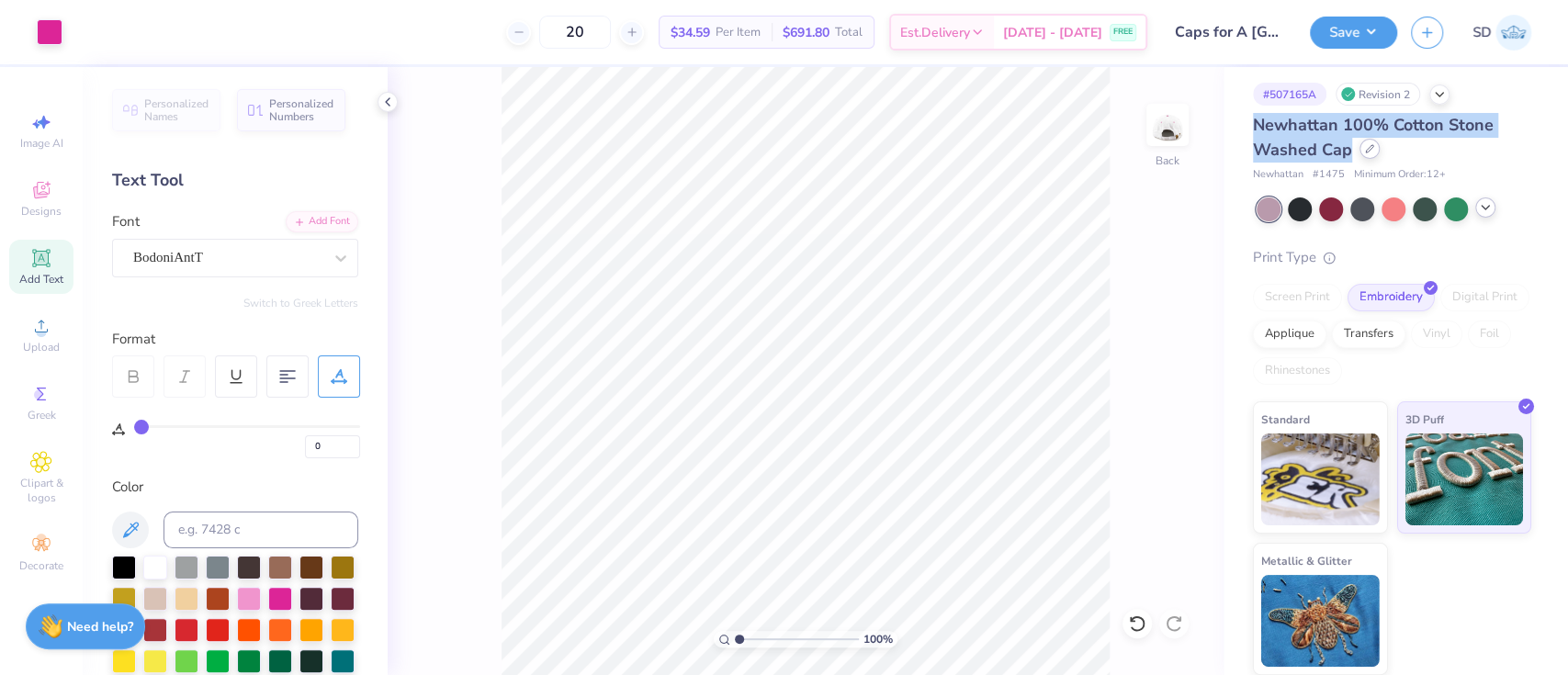
drag, startPoint x: 1248, startPoint y: 106, endPoint x: 1360, endPoint y: 154, distance: 121.9
click at [1360, 154] on div "# 507165A Revision 2 Newhattan 100% Cotton Stone Washed Cap Newhattan # 1475 Mi…" at bounding box center [1395, 368] width 345 height 614
copy span "Newhattan 100% Cotton Stone Washed Cap"
click at [1351, 39] on button "Save" at bounding box center [1353, 30] width 87 height 32
click at [970, 25] on span "Est. Delivery" at bounding box center [935, 35] width 69 height 20
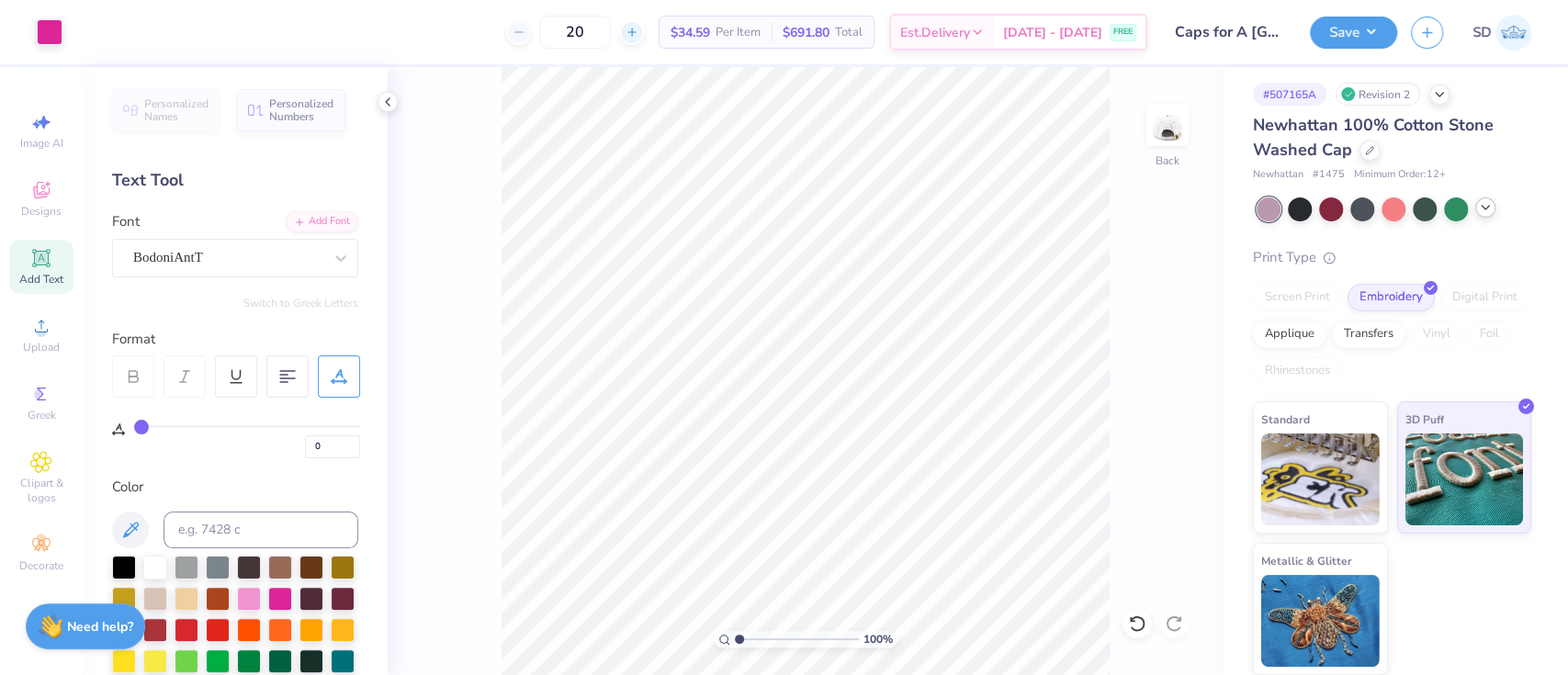
click at [641, 33] on div at bounding box center [631, 33] width 24 height 24
click at [525, 33] on icon at bounding box center [519, 32] width 13 height 13
type input "20"
drag, startPoint x: 1252, startPoint y: 121, endPoint x: 1337, endPoint y: 127, distance: 85.2
click at [1337, 127] on span "Newhattan 100% Cotton Stone Washed Cap" at bounding box center [1373, 137] width 240 height 47
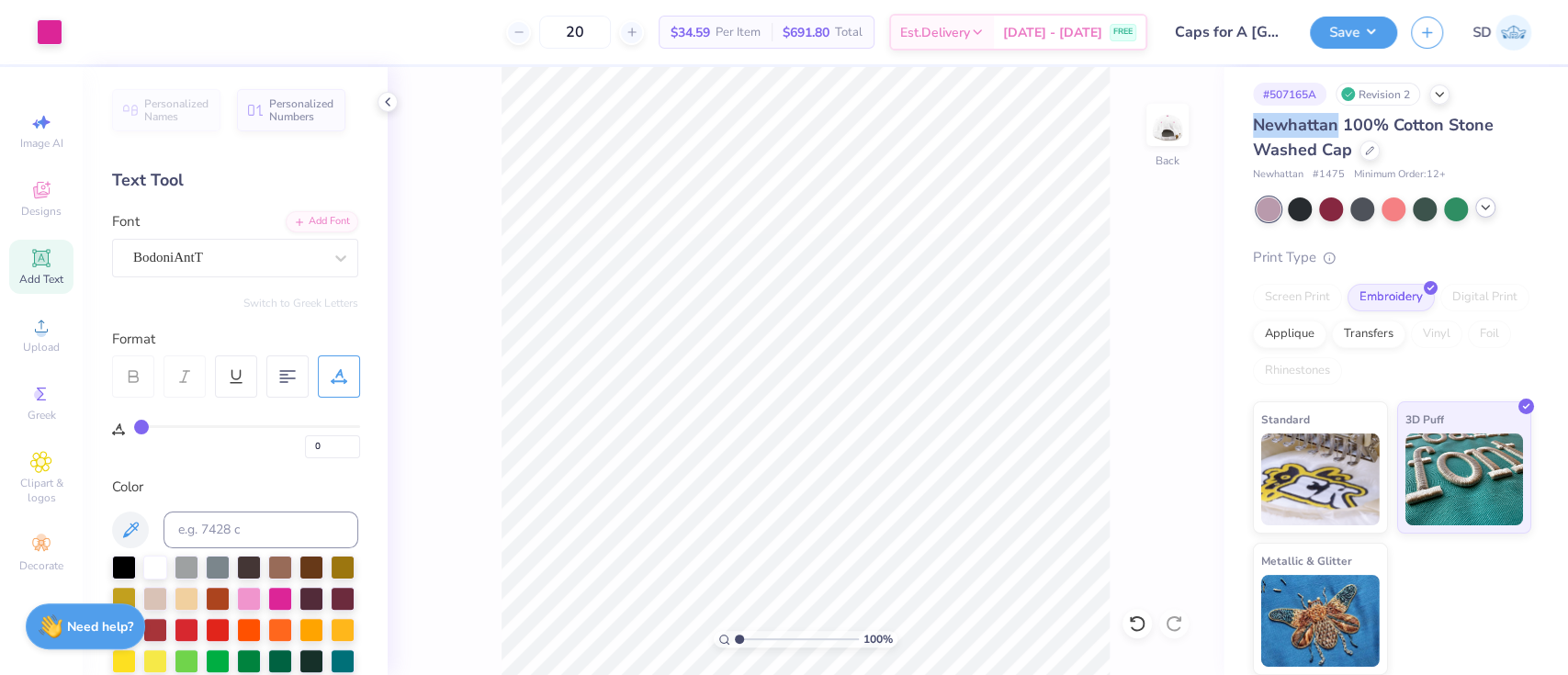
copy span "Newhattan"
